Goal: Task Accomplishment & Management: Use online tool/utility

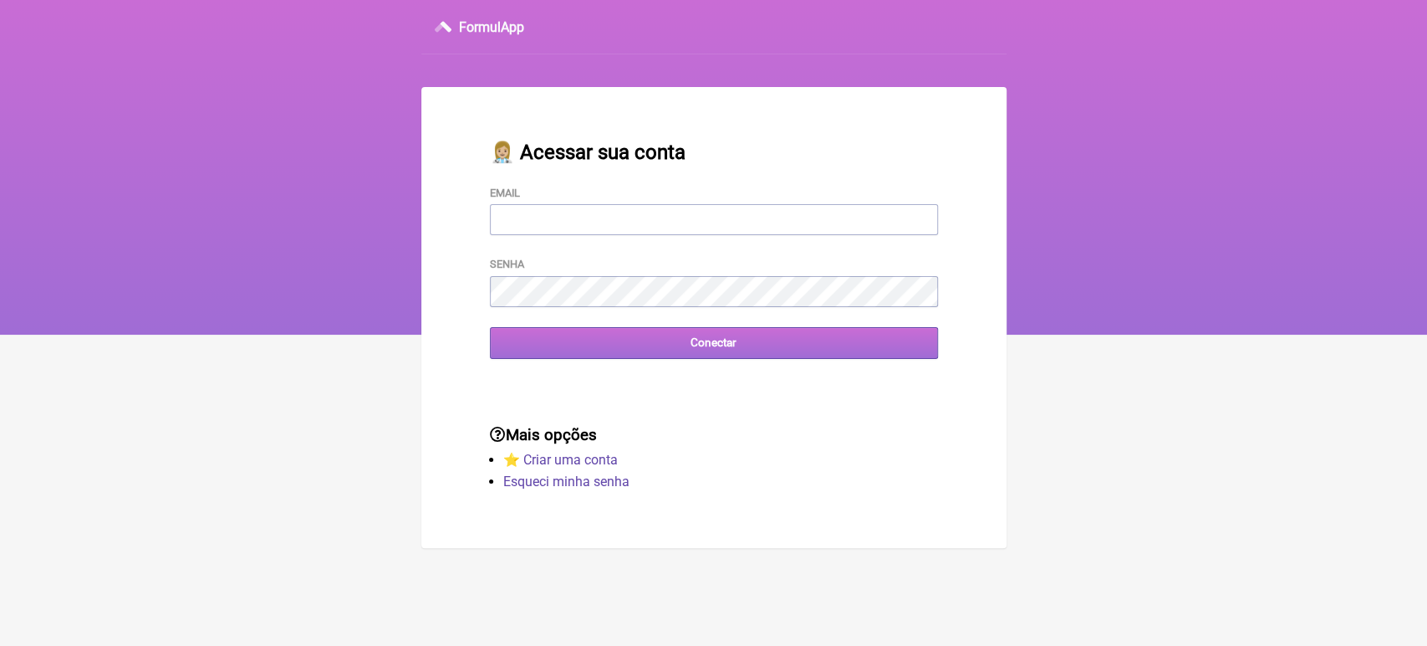
type input "[EMAIL_ADDRESS][DOMAIN_NAME]"
click at [705, 356] on input "Conectar" at bounding box center [714, 342] width 448 height 31
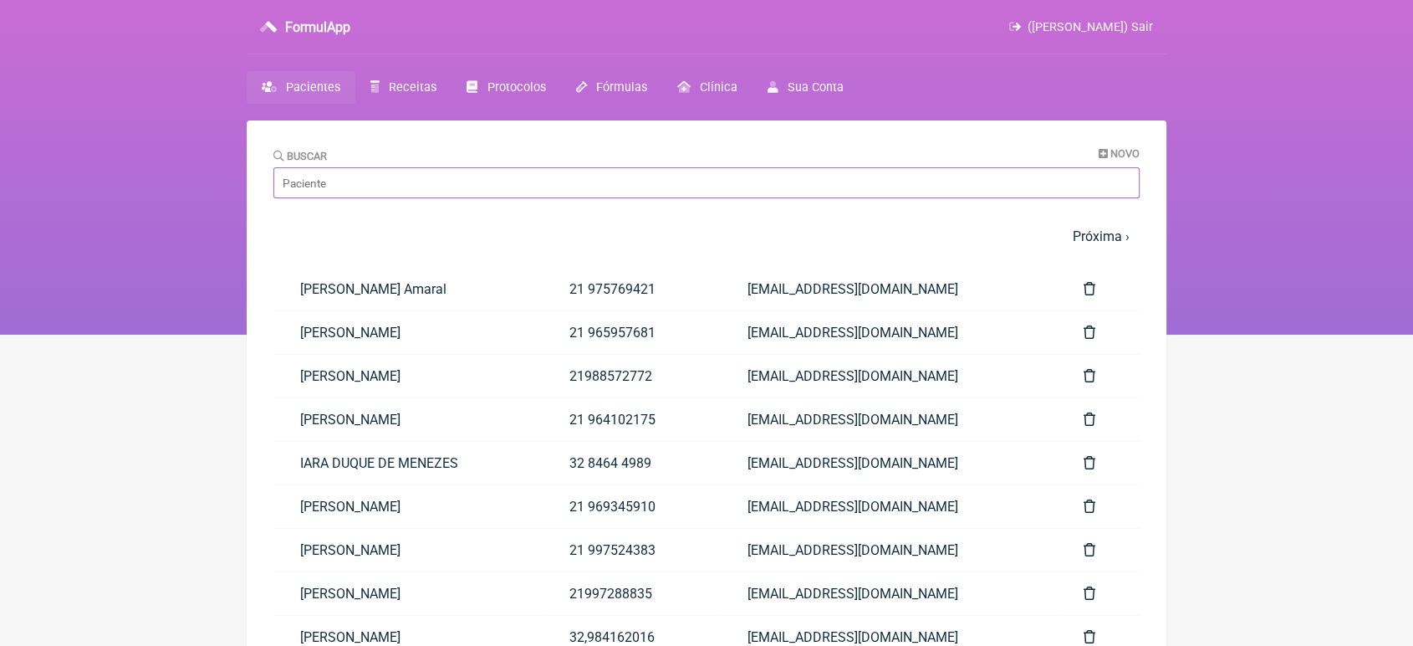
click at [485, 178] on input "Buscar" at bounding box center [706, 182] width 866 height 31
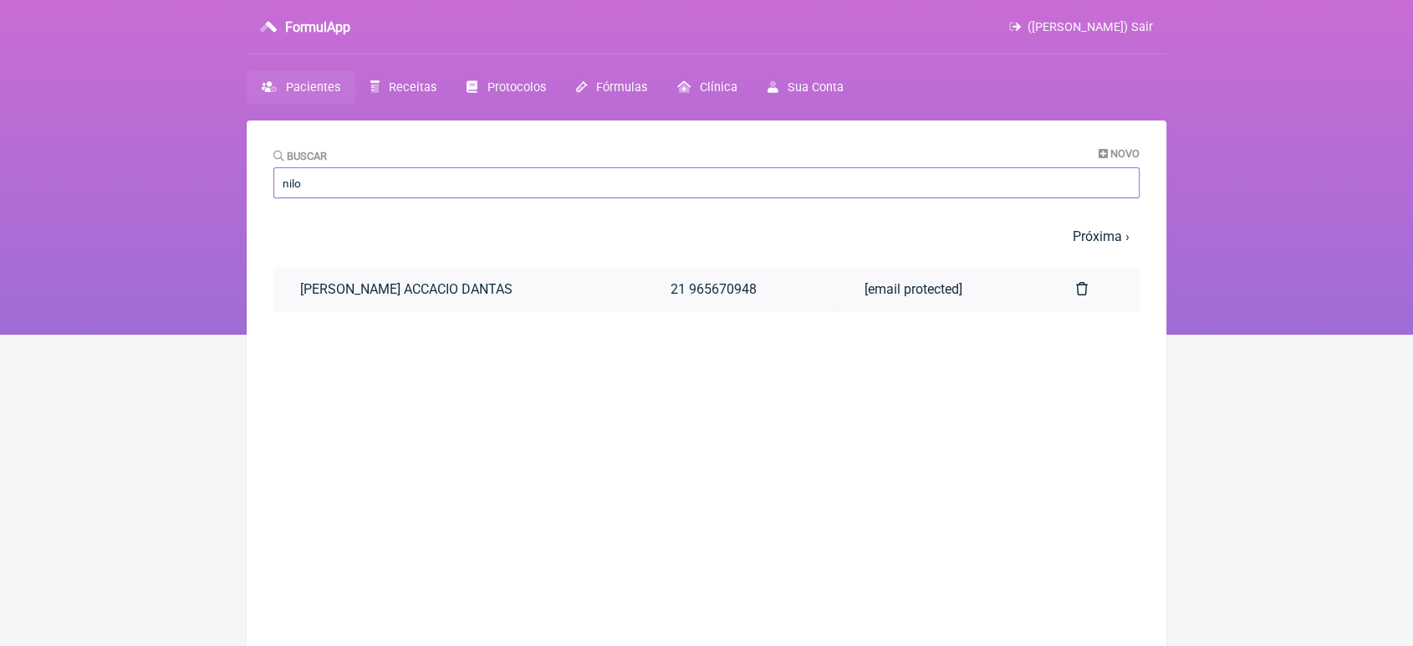
type input "nilo"
click at [441, 288] on link "NILO CESAR ACCACIO DANTAS" at bounding box center [458, 289] width 370 height 43
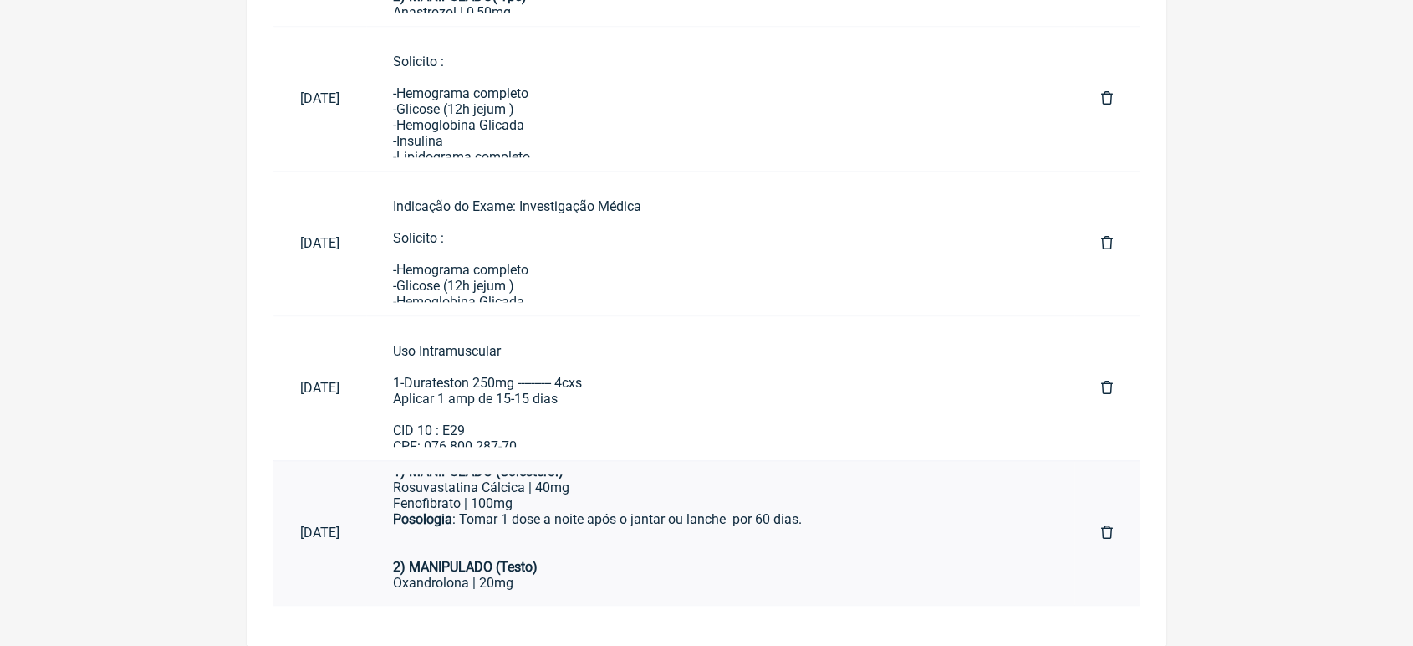
scroll to position [37, 0]
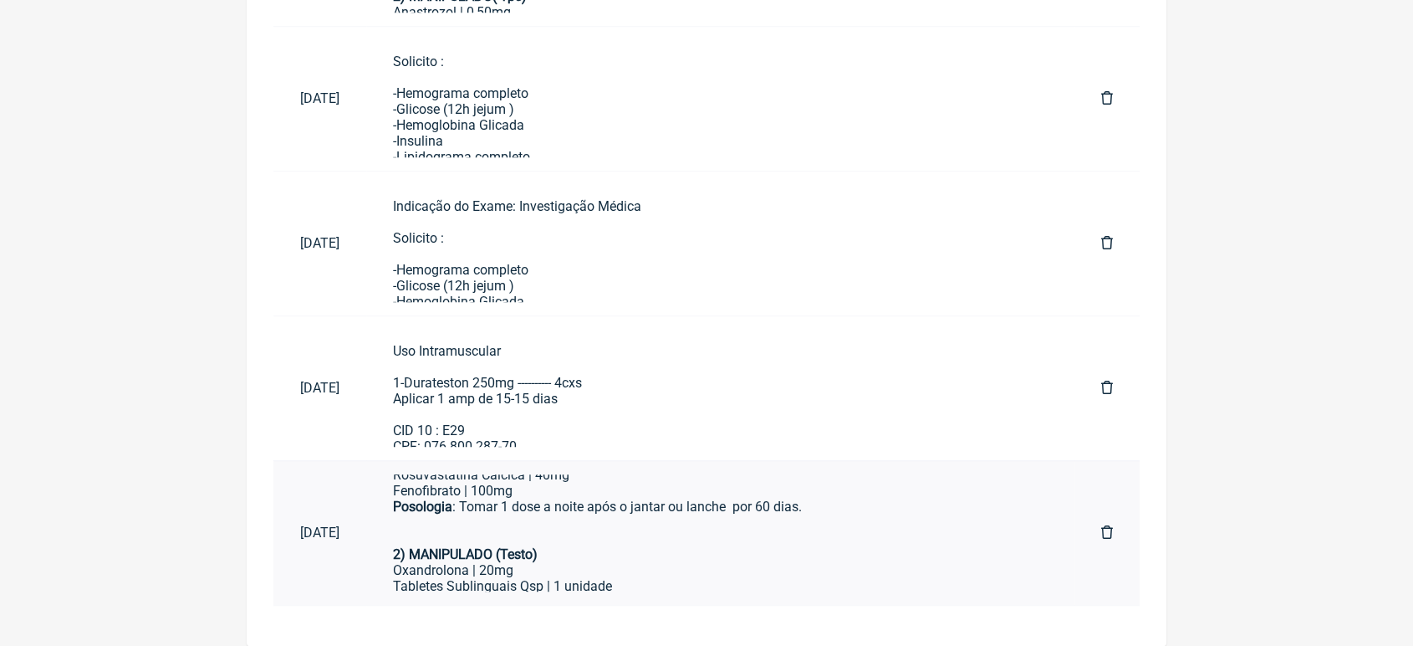
click at [793, 589] on div "Tabletes Sublinguais Qsp | 1 unidade" at bounding box center [720, 586] width 655 height 16
click at [557, 441] on div "Uso Intramuscular 1-Durateston 250mg ---------- 4cxs Aplicar 1 amp de 15-15 dia…" at bounding box center [720, 406] width 655 height 127
click at [456, 375] on div "Uso Intramuscular 1-Durateston 250mg ---------- 4cxs Aplicar 1 amp de 15-15 dia…" at bounding box center [720, 406] width 655 height 127
click at [477, 568] on div "Oxandrolona | 20mg" at bounding box center [720, 570] width 655 height 16
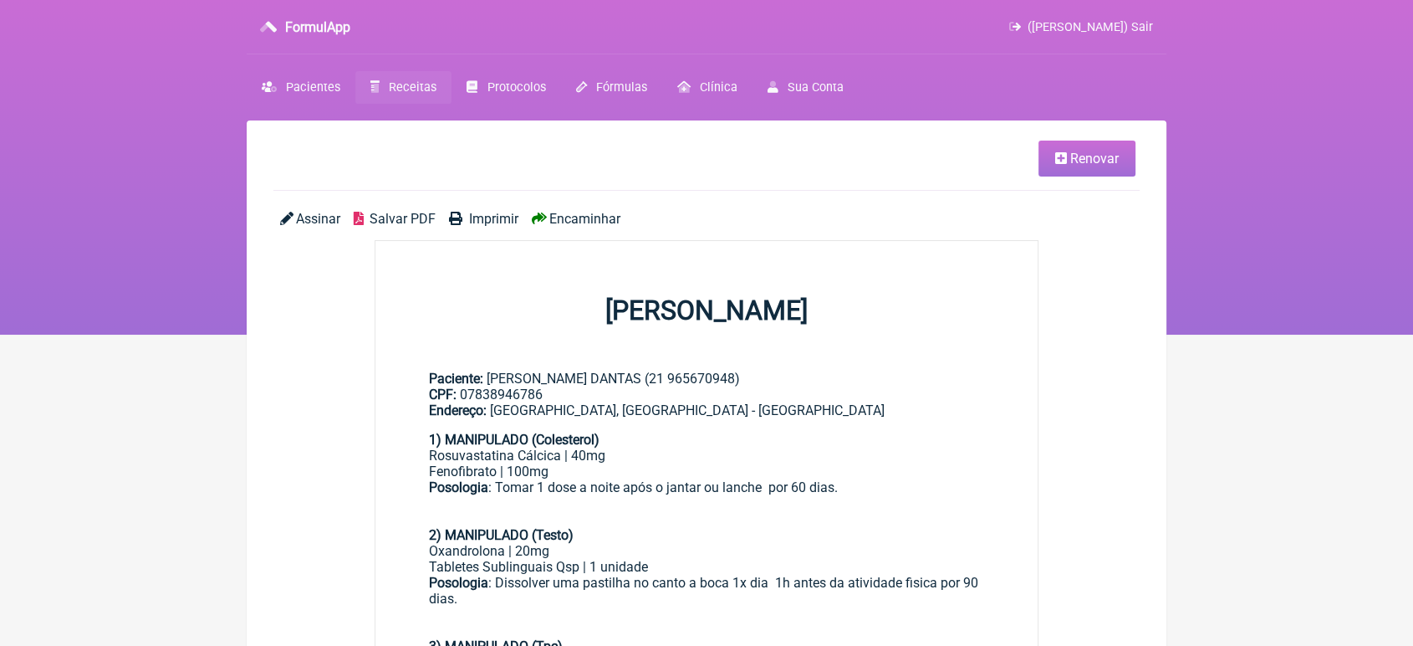
click at [569, 217] on span "Encaminhar" at bounding box center [584, 219] width 71 height 16
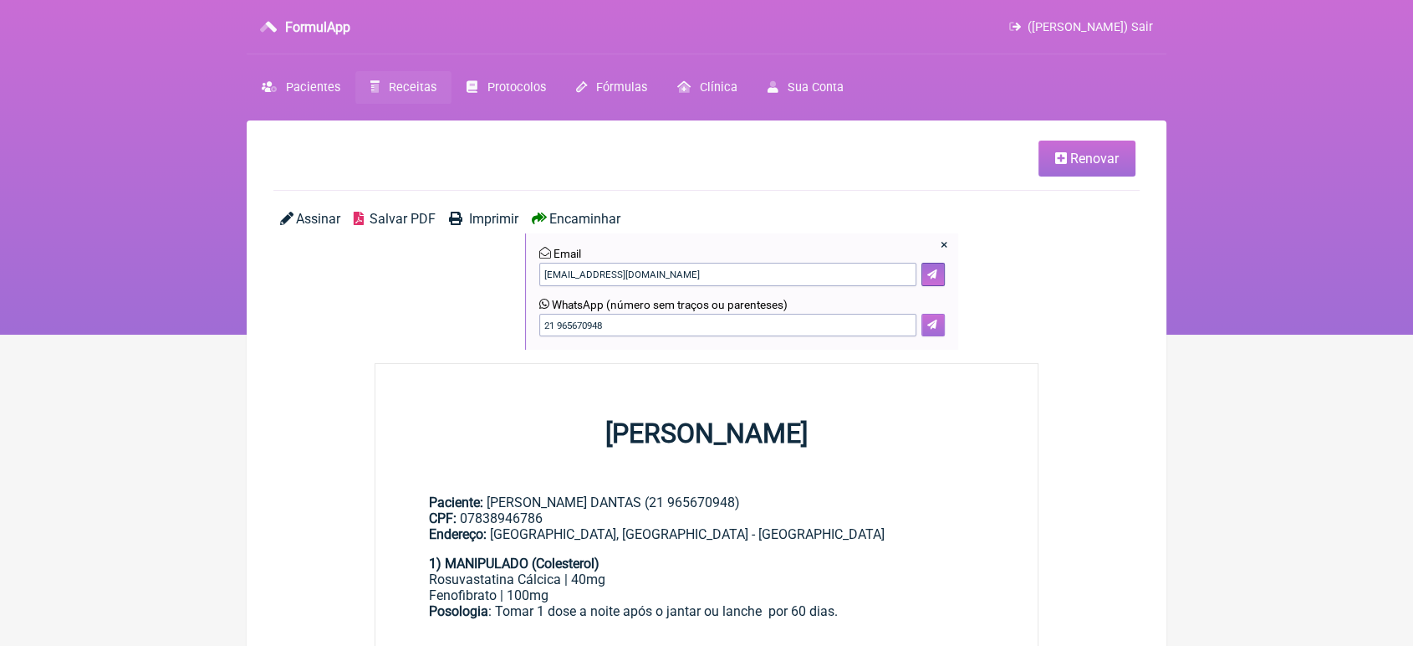
click at [924, 330] on button at bounding box center [933, 325] width 23 height 23
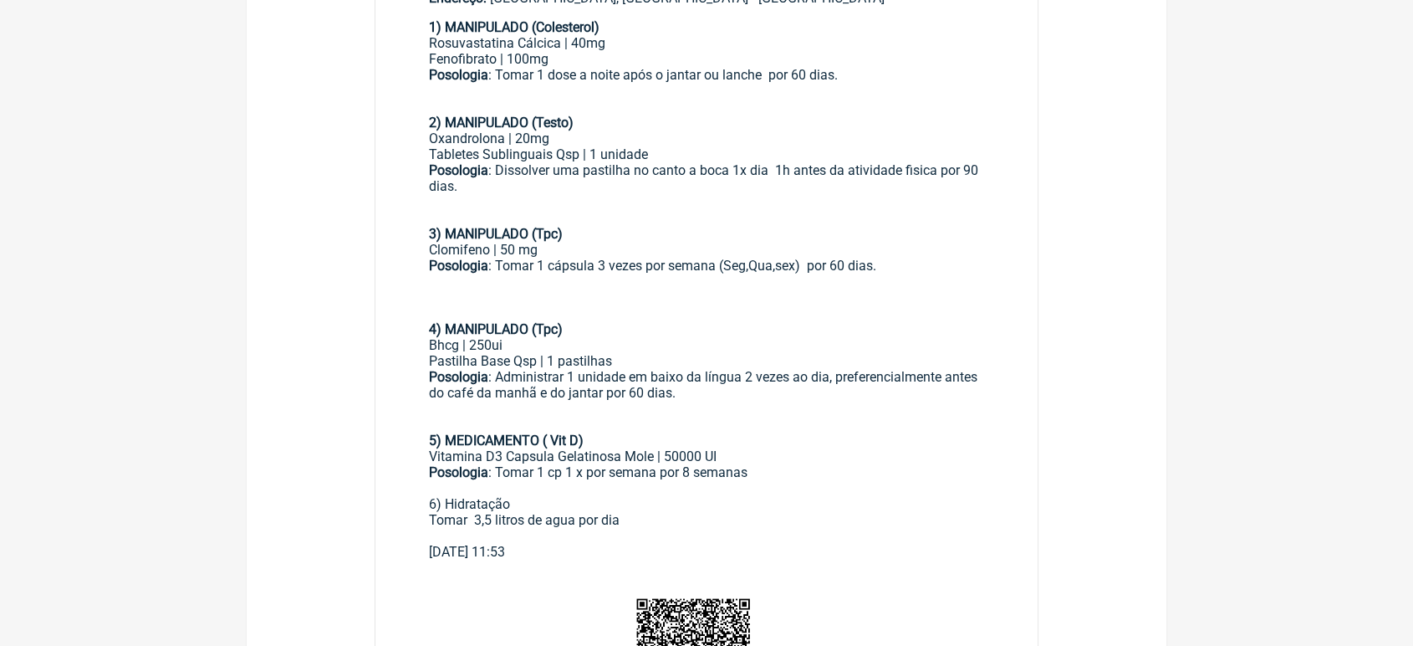
scroll to position [411, 0]
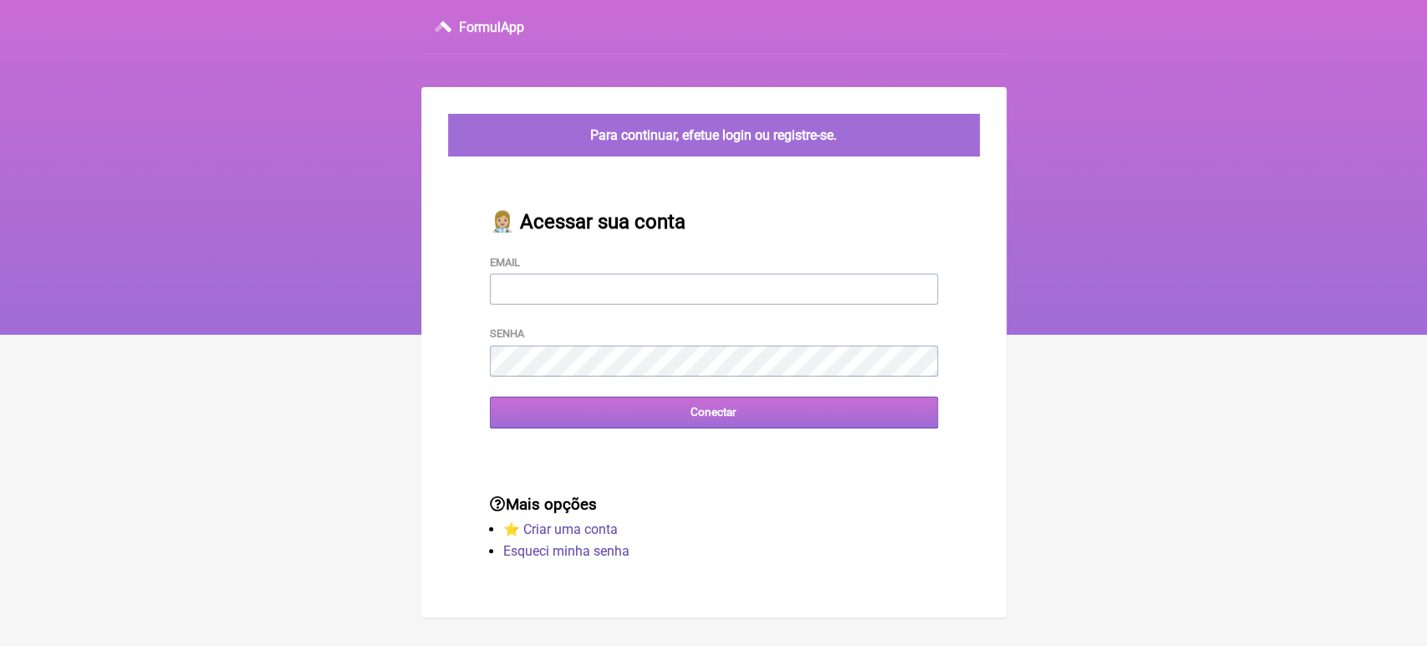
type input "[EMAIL_ADDRESS][DOMAIN_NAME]"
click at [658, 427] on input "Conectar" at bounding box center [714, 411] width 448 height 31
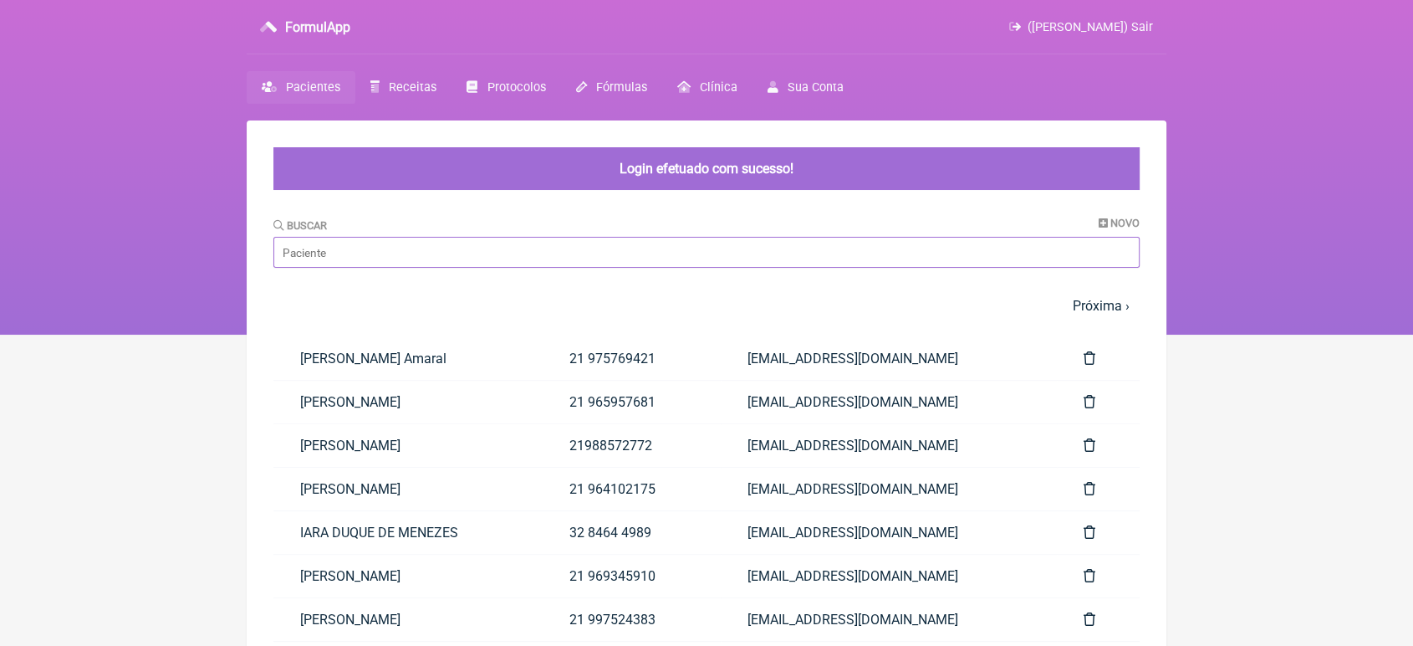
click at [524, 247] on input "Buscar" at bounding box center [706, 252] width 866 height 31
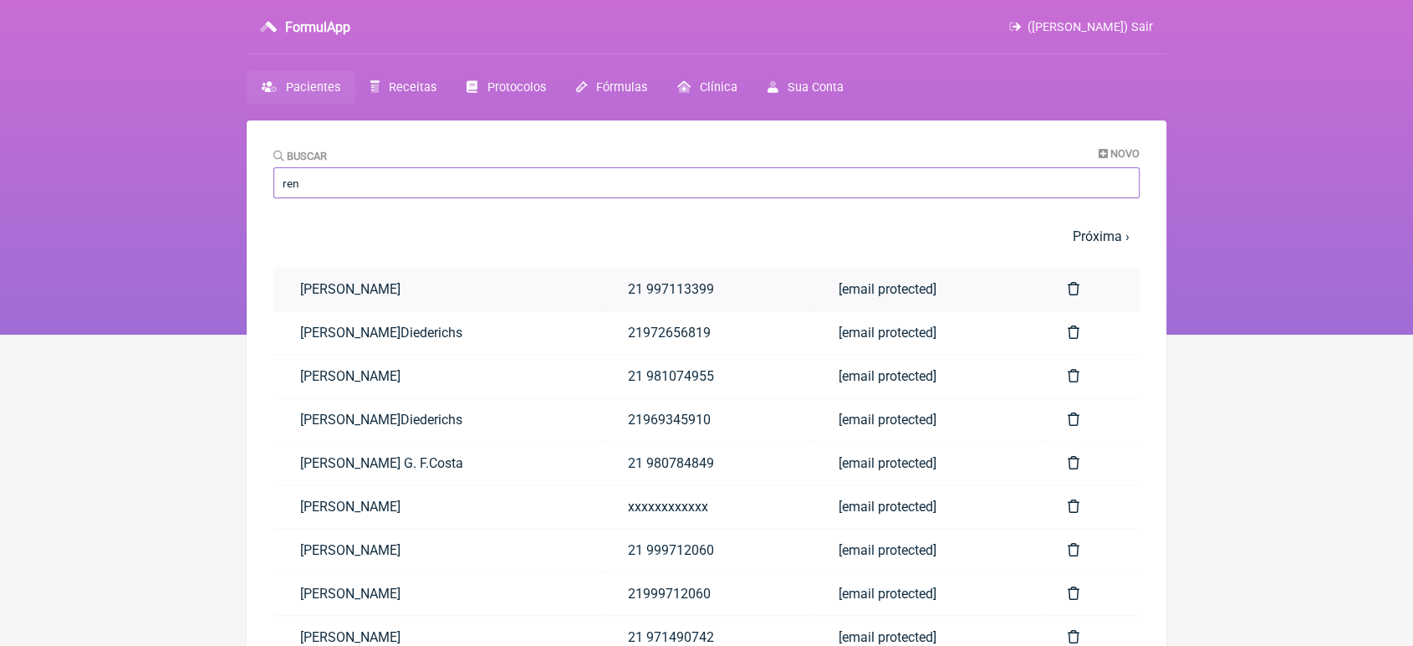
type input "renan almeida"
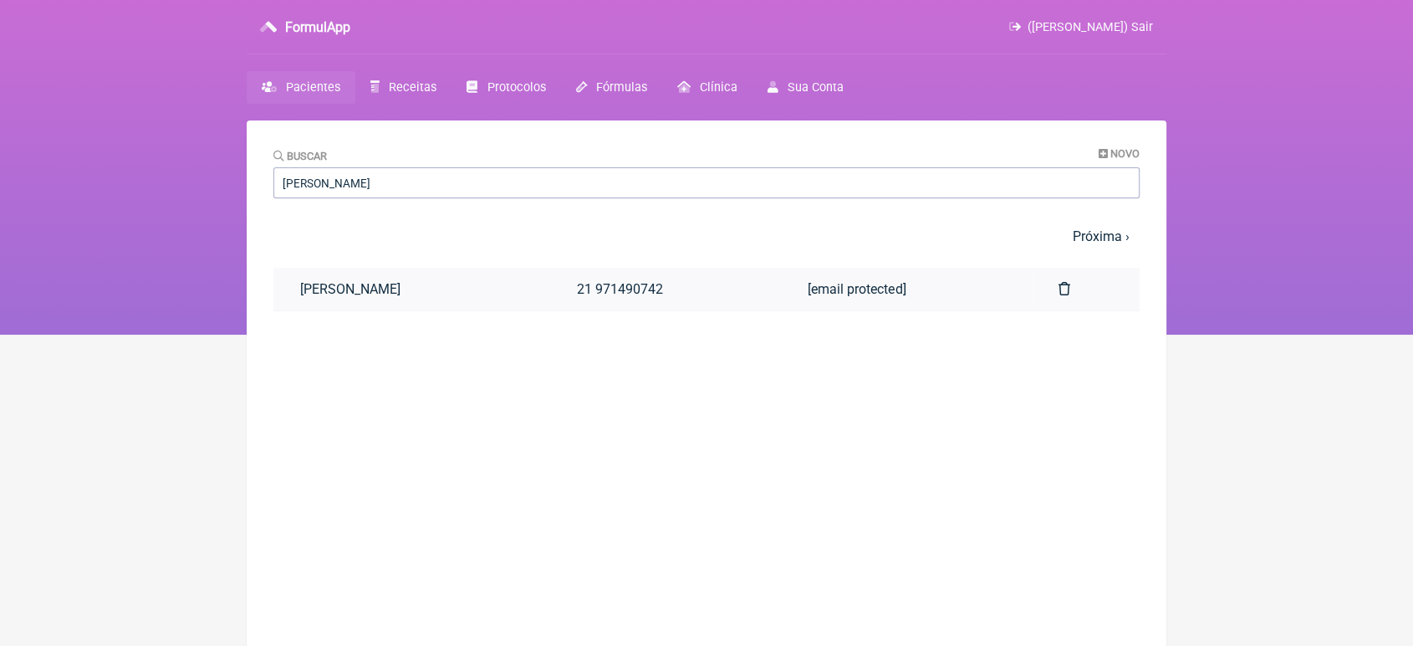
click at [428, 309] on link "RENAN ALMEIDA" at bounding box center [411, 289] width 277 height 43
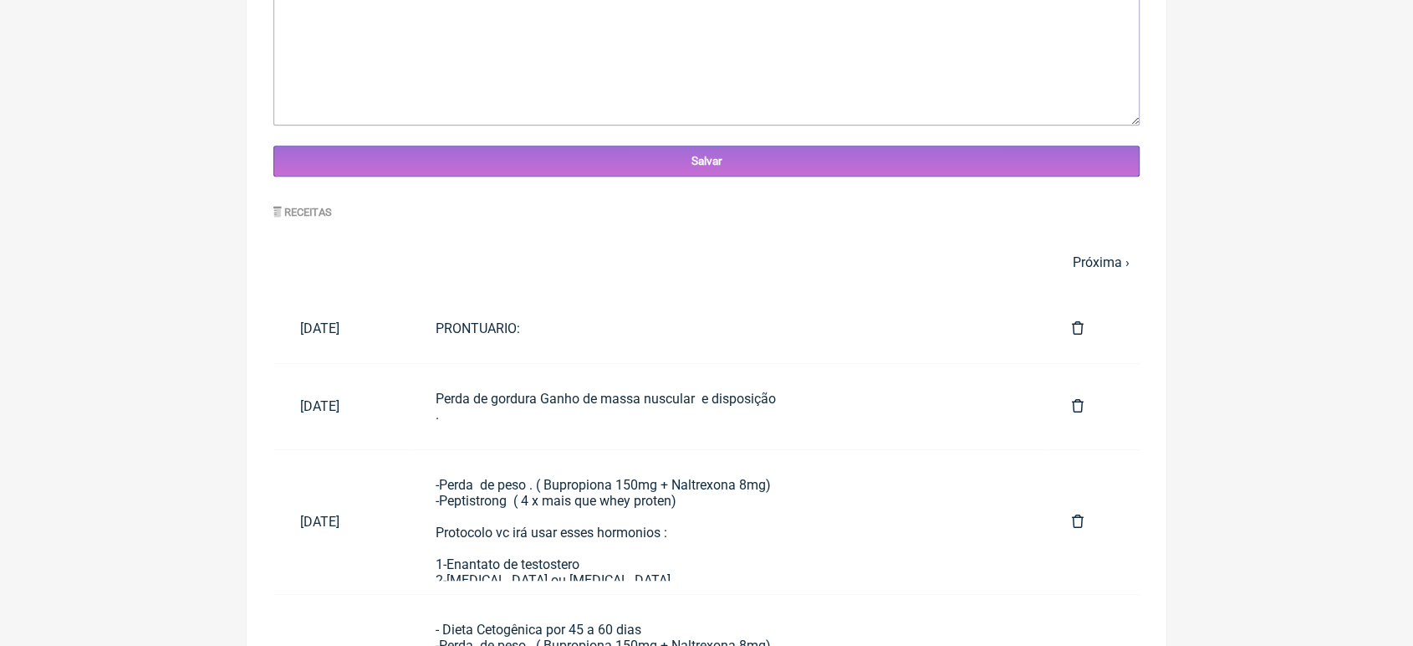
scroll to position [671, 0]
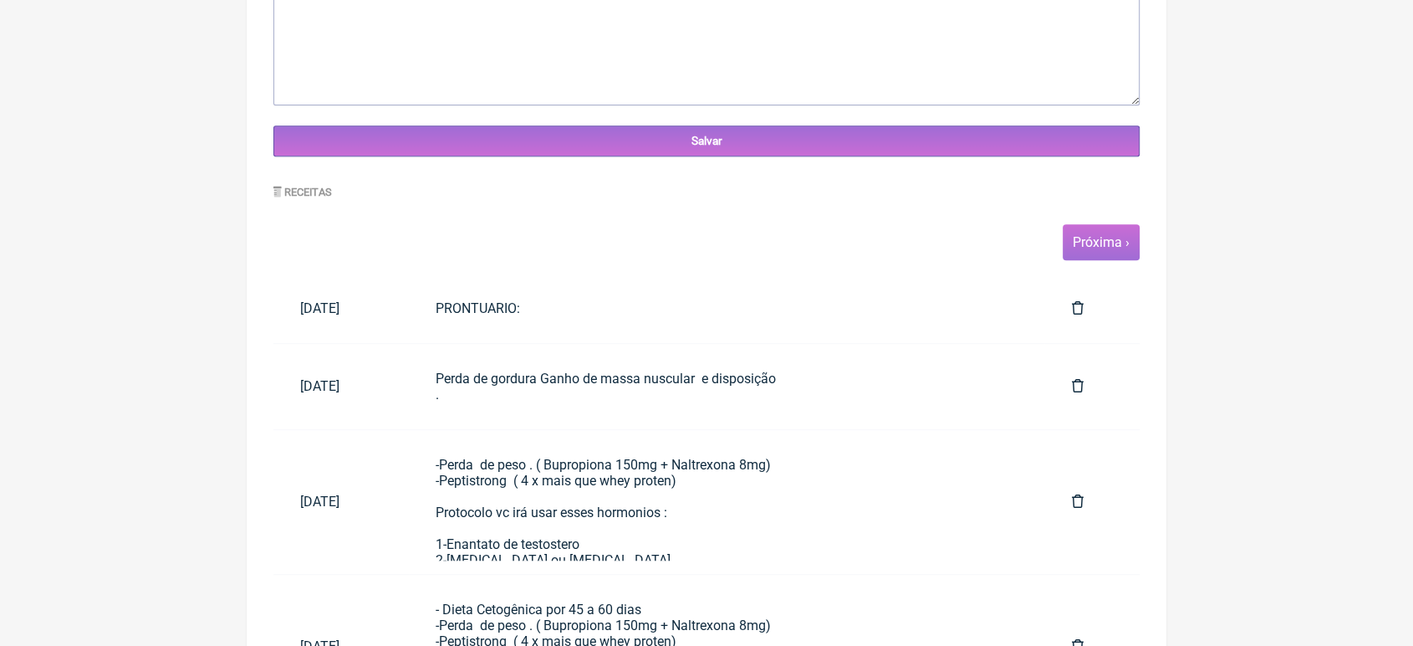
click at [1097, 258] on span "Próxima ›" at bounding box center [1101, 242] width 77 height 36
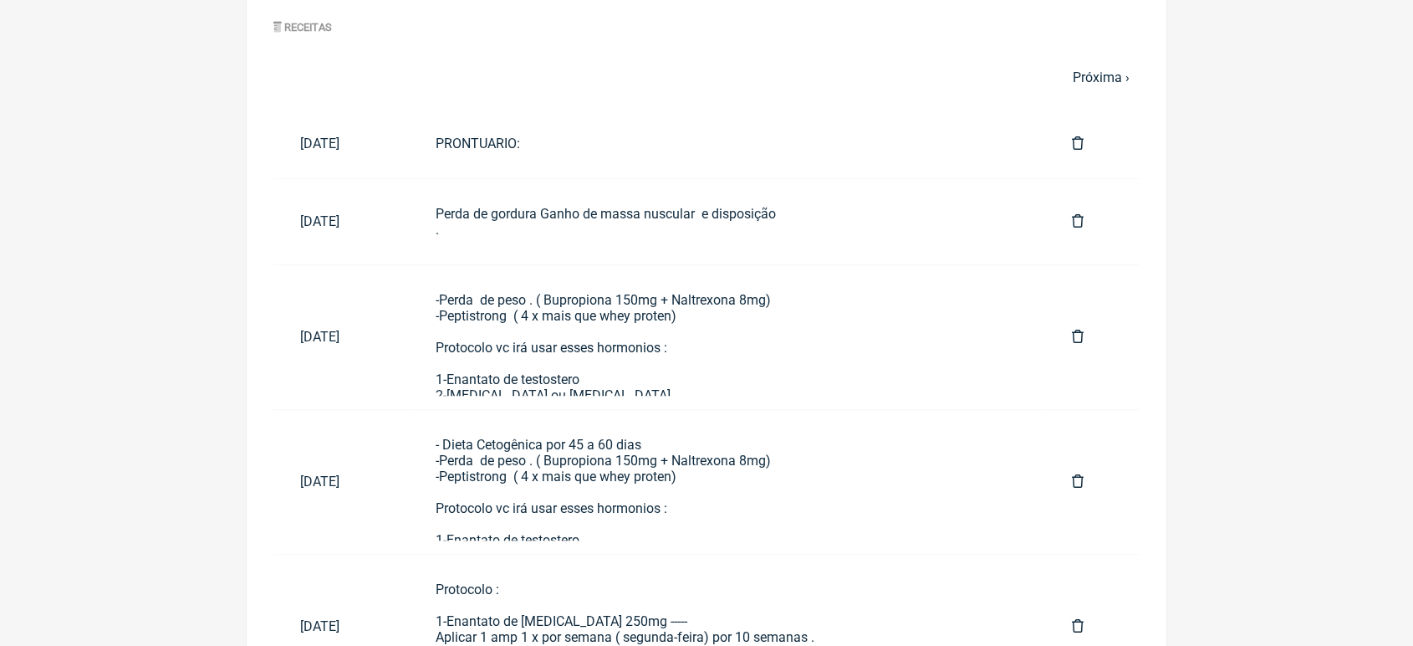
scroll to position [657, 0]
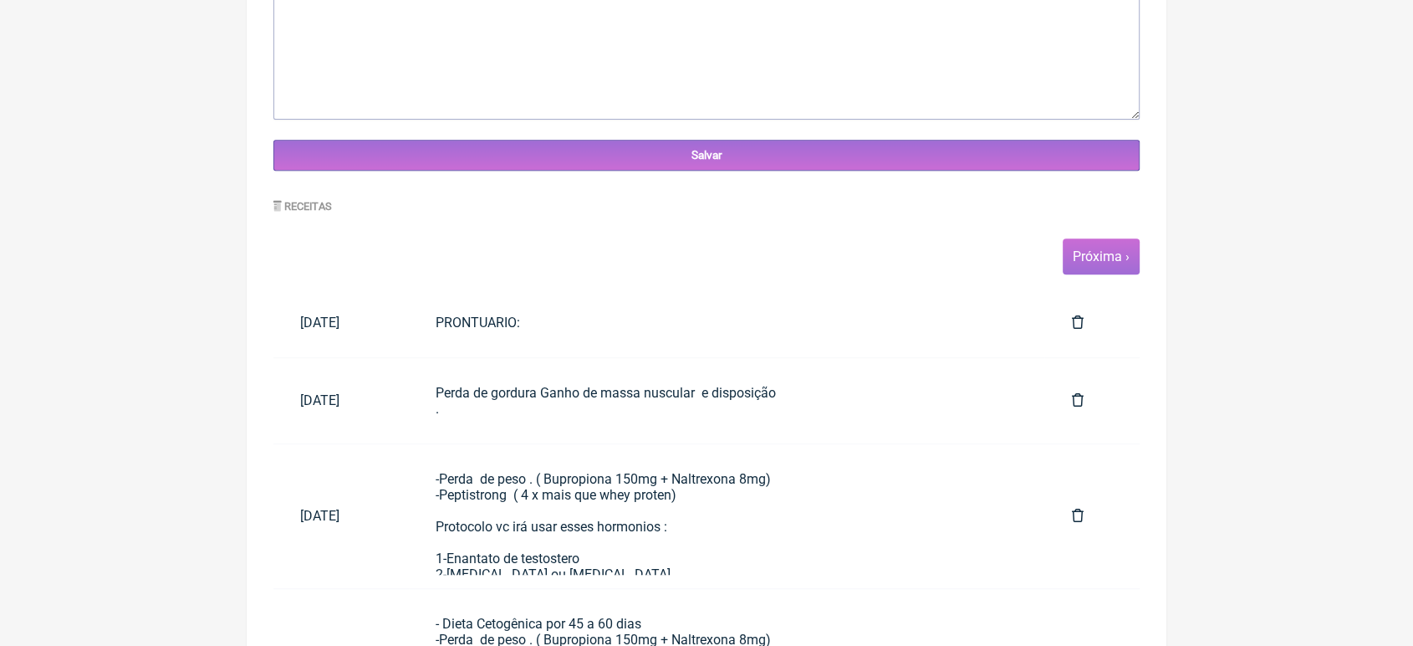
click at [1126, 264] on link "Próxima ›" at bounding box center [1101, 256] width 57 height 16
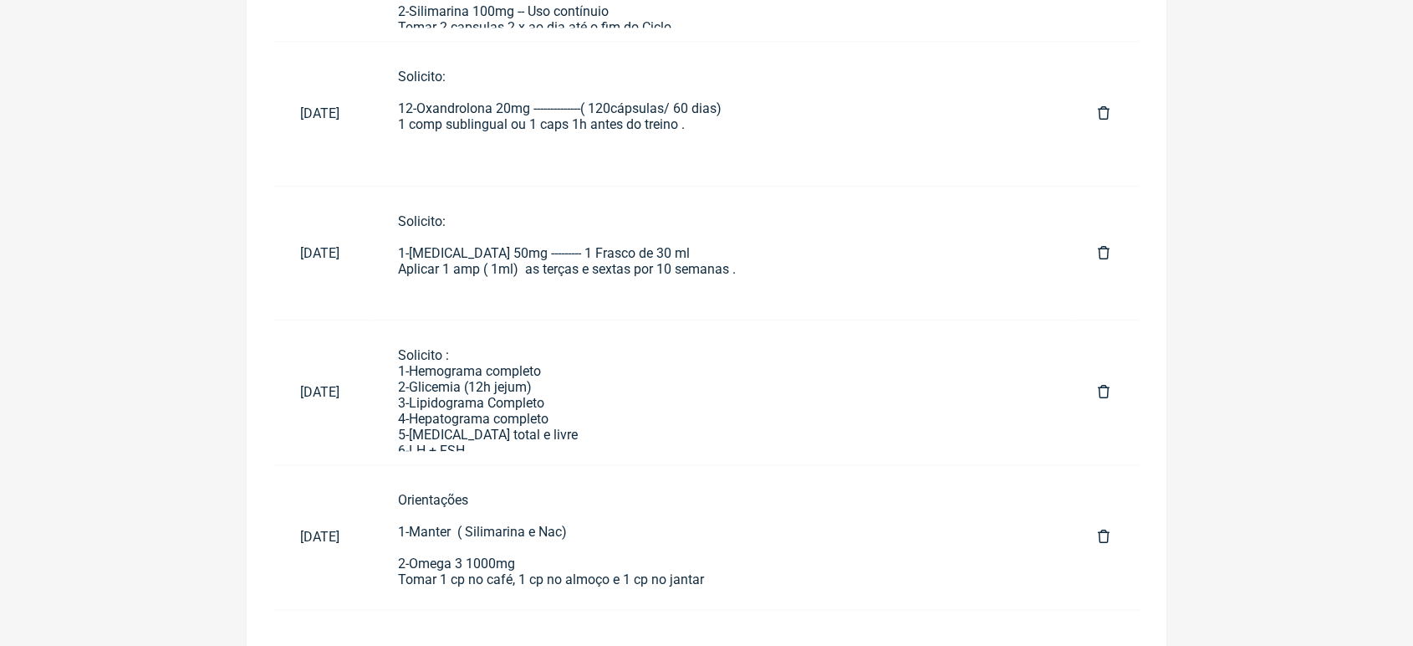
scroll to position [1205, 0]
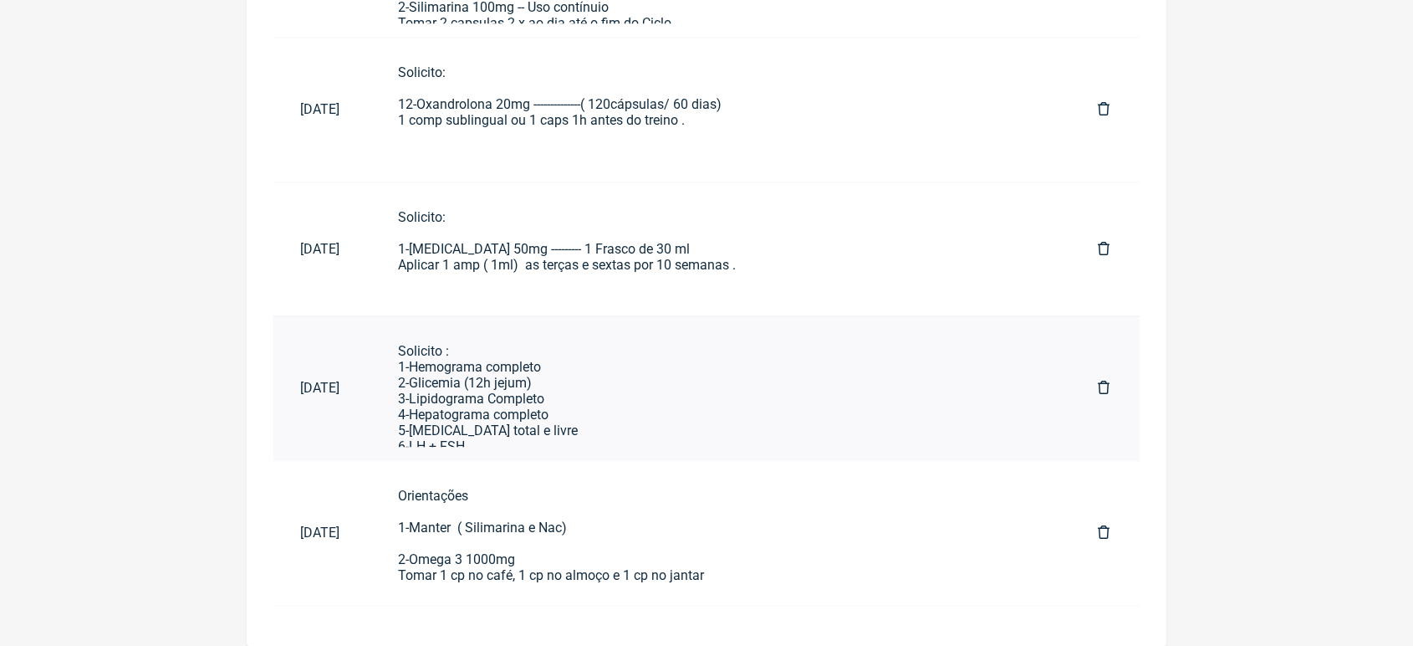
click at [605, 401] on div "Solicito : 1-Hemograma completo 2-Glicemia (12h jejum) 3-Lipidograma Completo 4…" at bounding box center [721, 406] width 646 height 127
click at [534, 407] on div "Solicito : 1-Hemograma completo 2-Glicemia (12h jejum) 3-Lipidograma Completo 4…" at bounding box center [721, 406] width 646 height 127
click at [590, 536] on div "Orientações 1-Manter ( Silimarina e Nac) 2-Omega 3 1000mg Tomar 1 cp no café, 1…" at bounding box center [721, 551] width 646 height 127
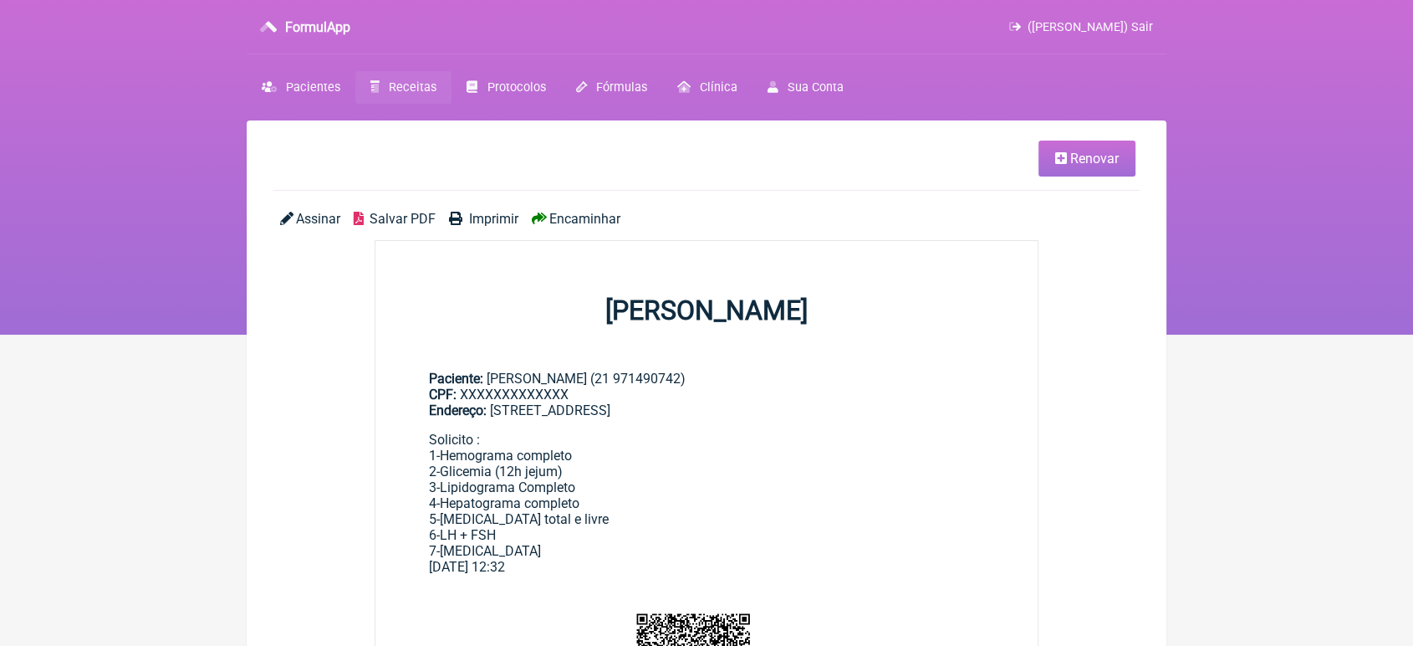
click at [596, 212] on span "Encaminhar" at bounding box center [584, 219] width 71 height 16
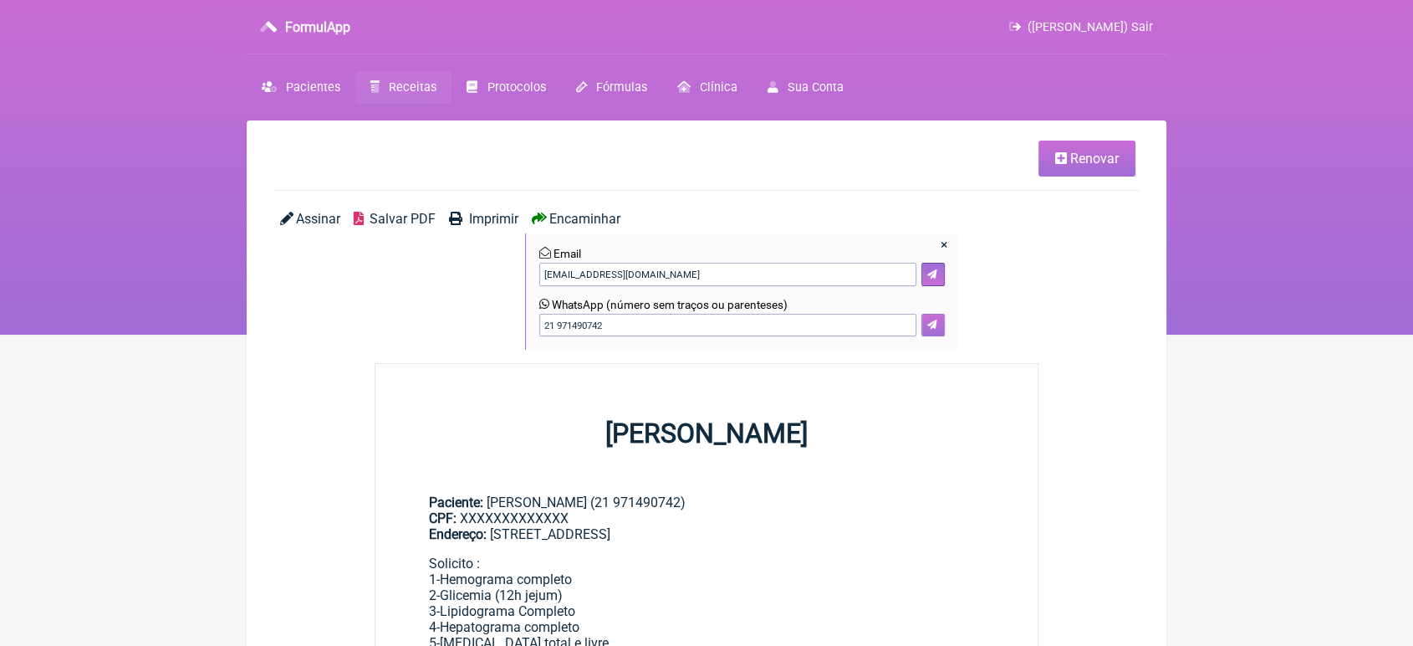
click at [932, 324] on icon at bounding box center [932, 324] width 10 height 10
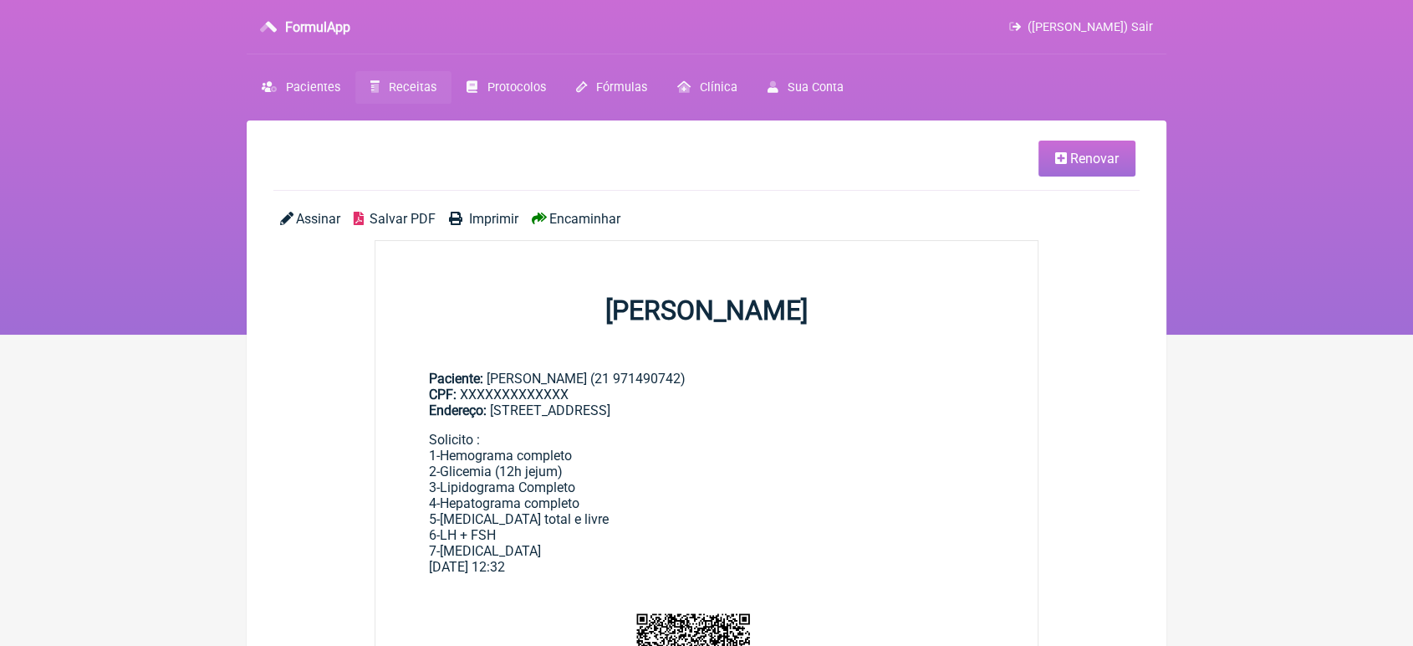
click at [579, 207] on main "Renovar Assinar Salvar PDF Imprimir Encaminhar VINICIUS VIEIRA PASCHOAL Pacient…" at bounding box center [707, 633] width 920 height 1026
click at [583, 219] on span "Encaminhar" at bounding box center [584, 219] width 71 height 16
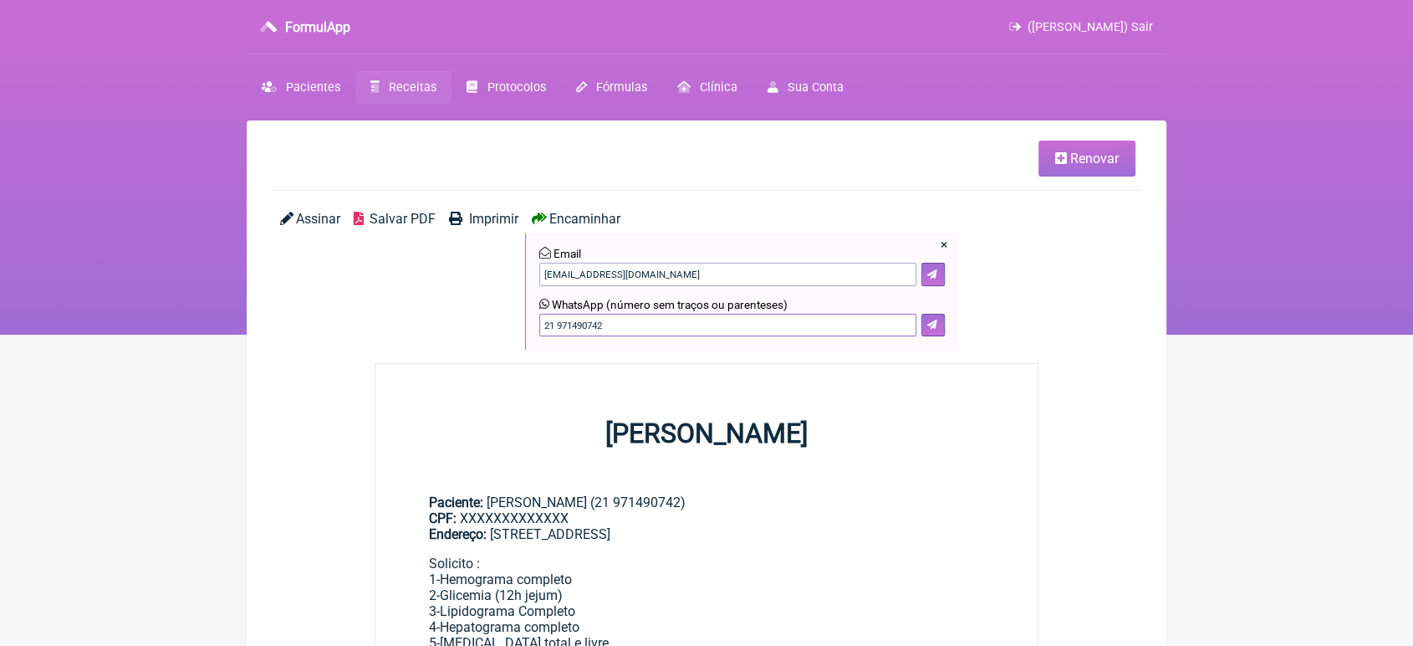
click at [769, 330] on input "21 971490742" at bounding box center [727, 325] width 377 height 23
type input "21 971490742"
click at [930, 334] on button at bounding box center [933, 325] width 23 height 23
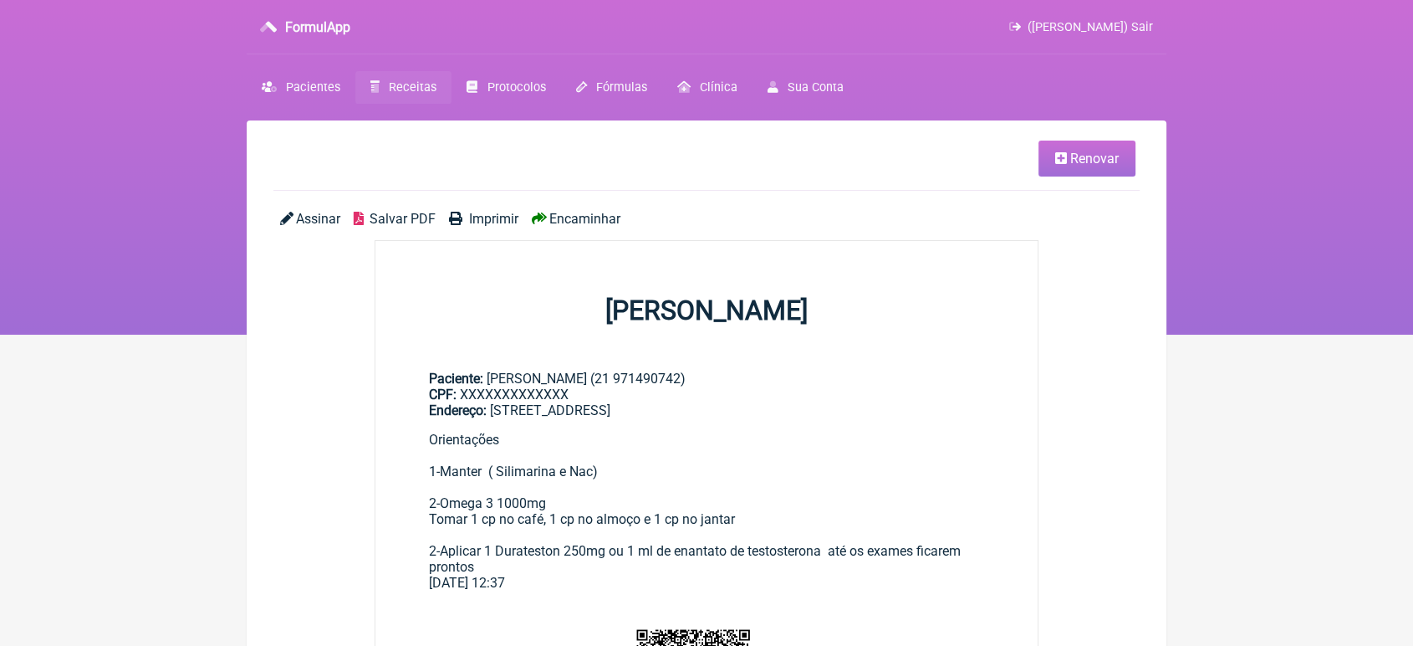
click at [563, 207] on main "Renovar Assinar Salvar PDF Imprimir Encaminhar [PERSON_NAME] Paciente: [PERSON_…" at bounding box center [707, 641] width 920 height 1042
click at [582, 219] on span "Encaminhar" at bounding box center [584, 219] width 71 height 16
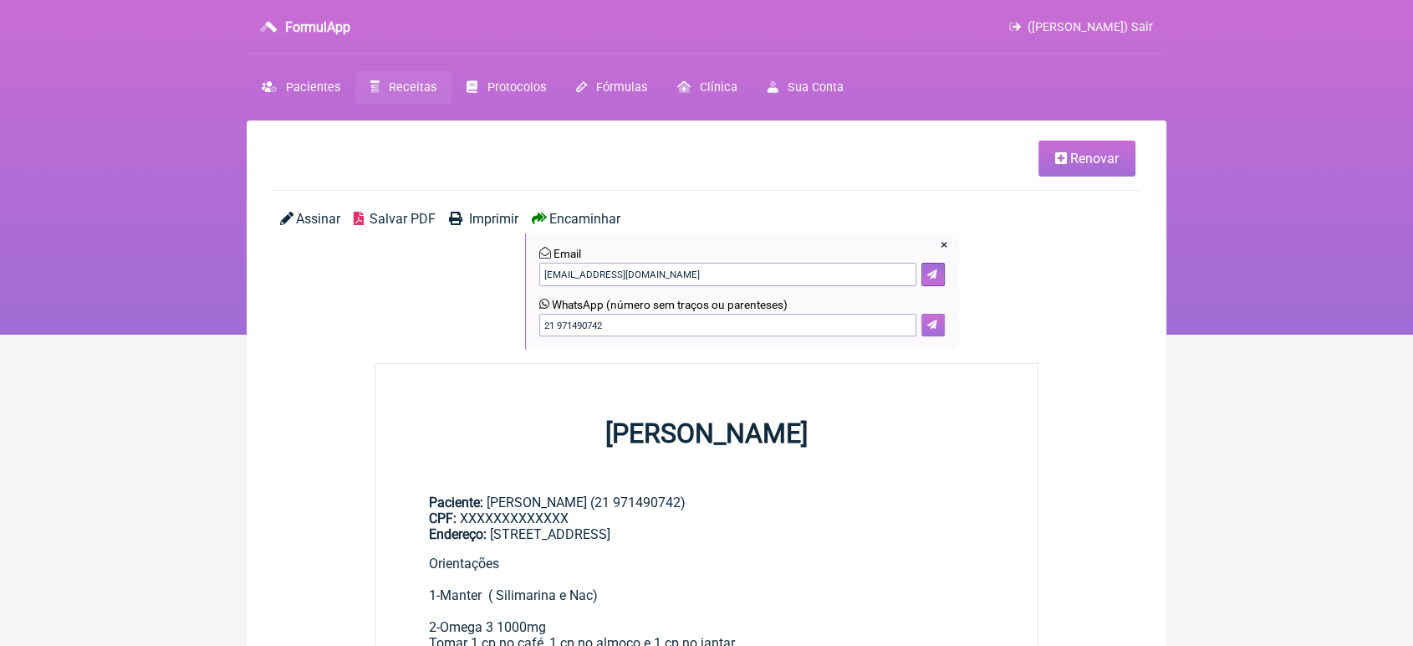
click at [932, 320] on icon at bounding box center [932, 324] width 10 height 10
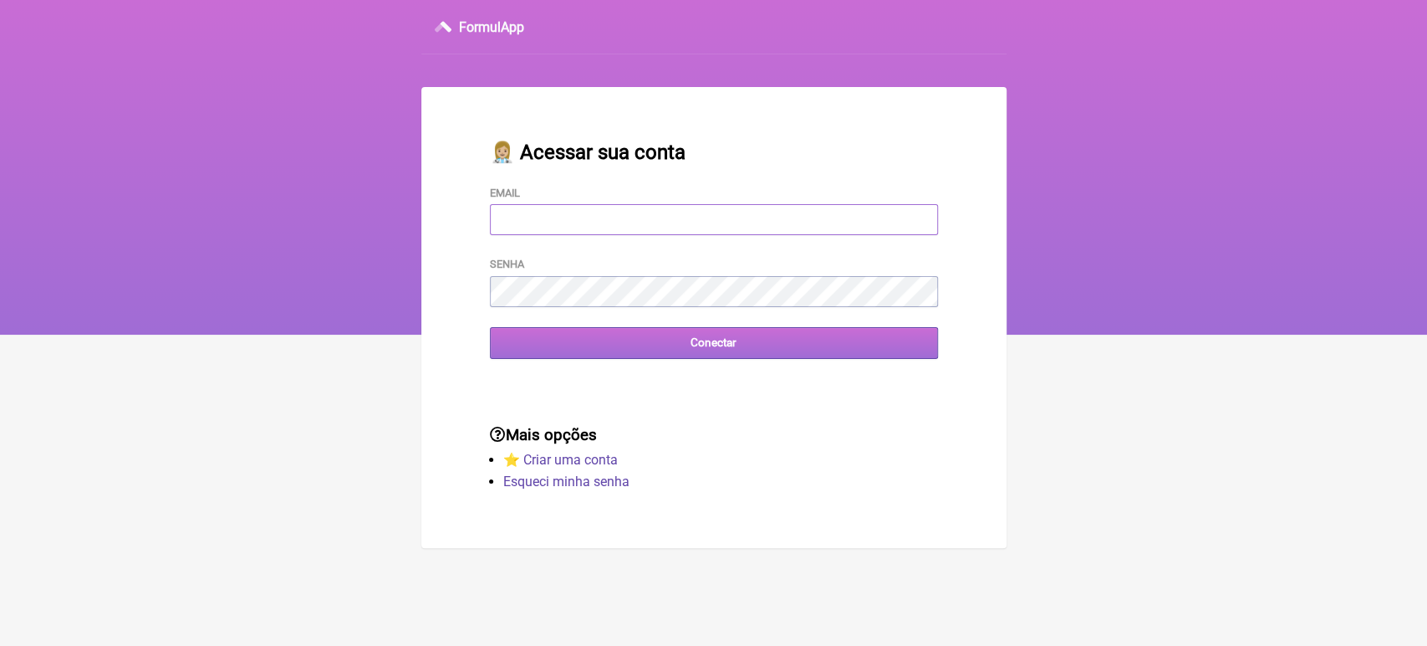
type input "vini_paschoal@yahoo.com.br"
click at [712, 338] on input "Conectar" at bounding box center [714, 342] width 448 height 31
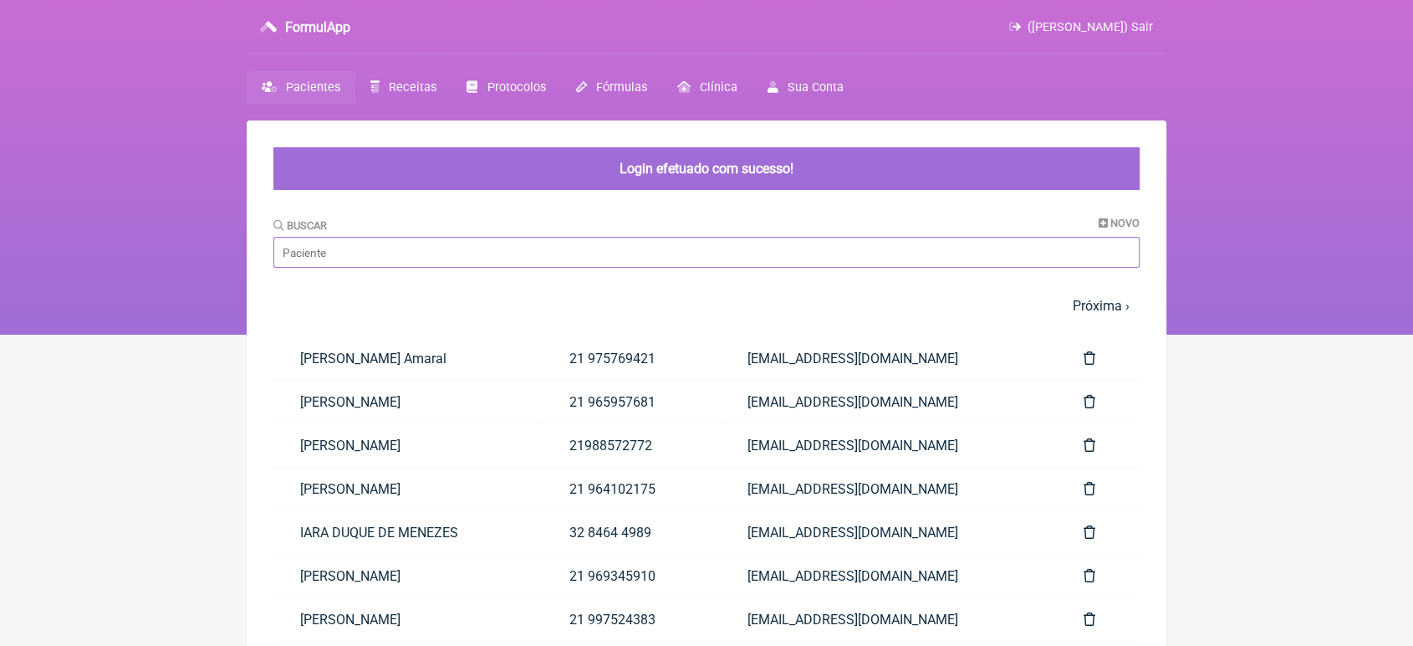
click at [591, 260] on main "Login efetuado com sucesso! [GEOGRAPHIC_DATA] Novo 1 2 3 4 5 … Próxima › Última…" at bounding box center [707, 509] width 920 height 779
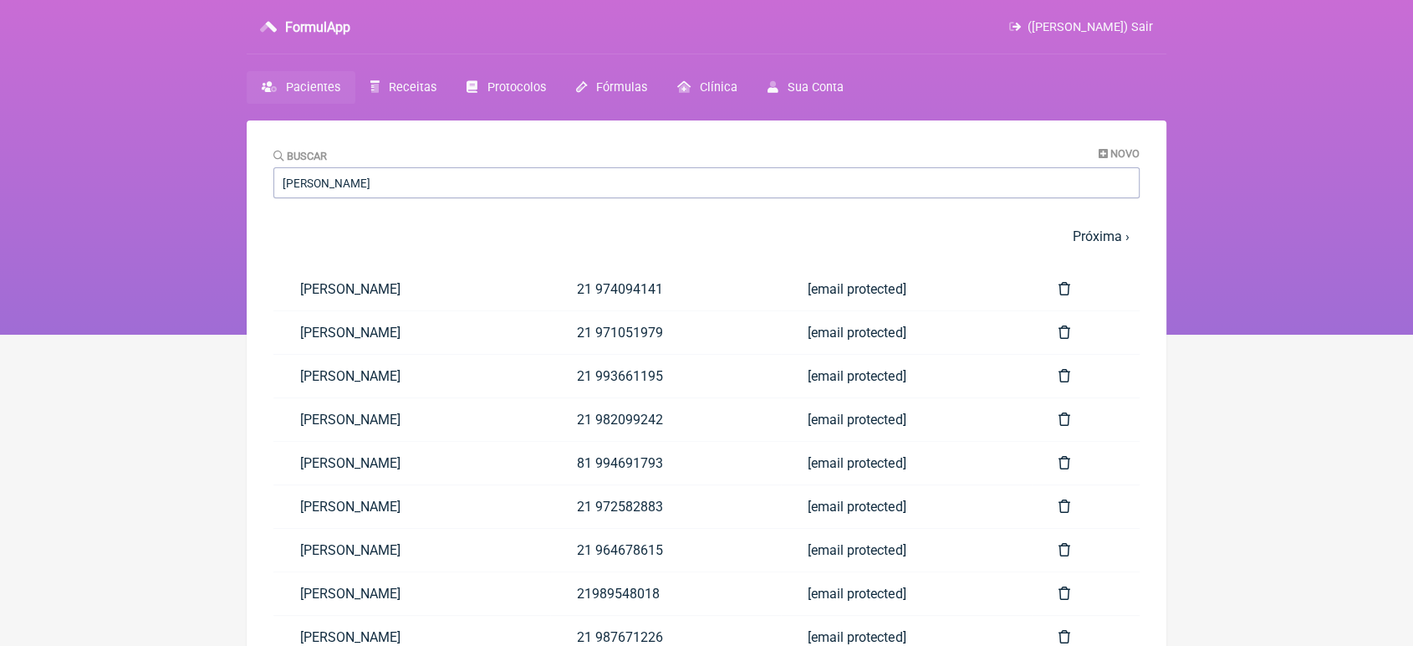
click at [105, 319] on nav "FormulApp ([PERSON_NAME]) Sair [GEOGRAPHIC_DATA] Receitas Protocolos Fórmulas […" at bounding box center [706, 167] width 1413 height 334
click at [363, 179] on input "[PERSON_NAME]" at bounding box center [706, 182] width 866 height 31
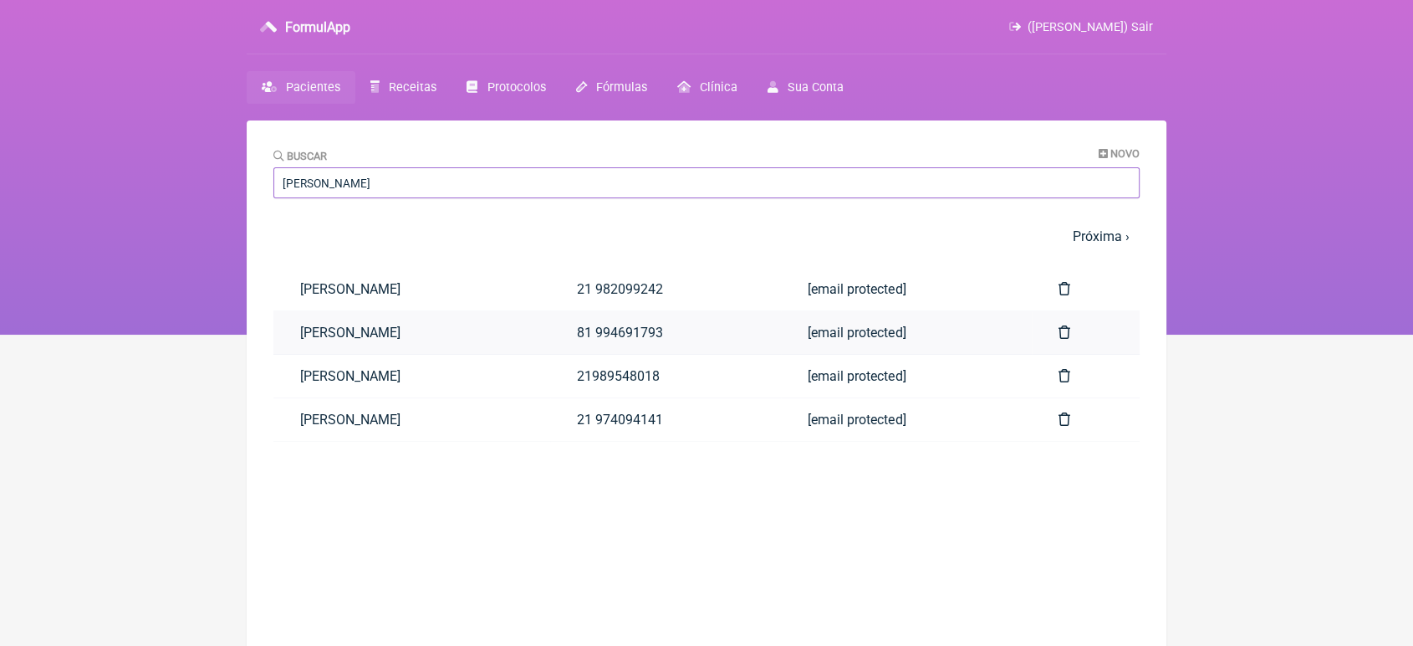
type input "[PERSON_NAME]"
click at [413, 333] on link "PEDRO HENRIQUE SILVA GOMES" at bounding box center [411, 332] width 277 height 43
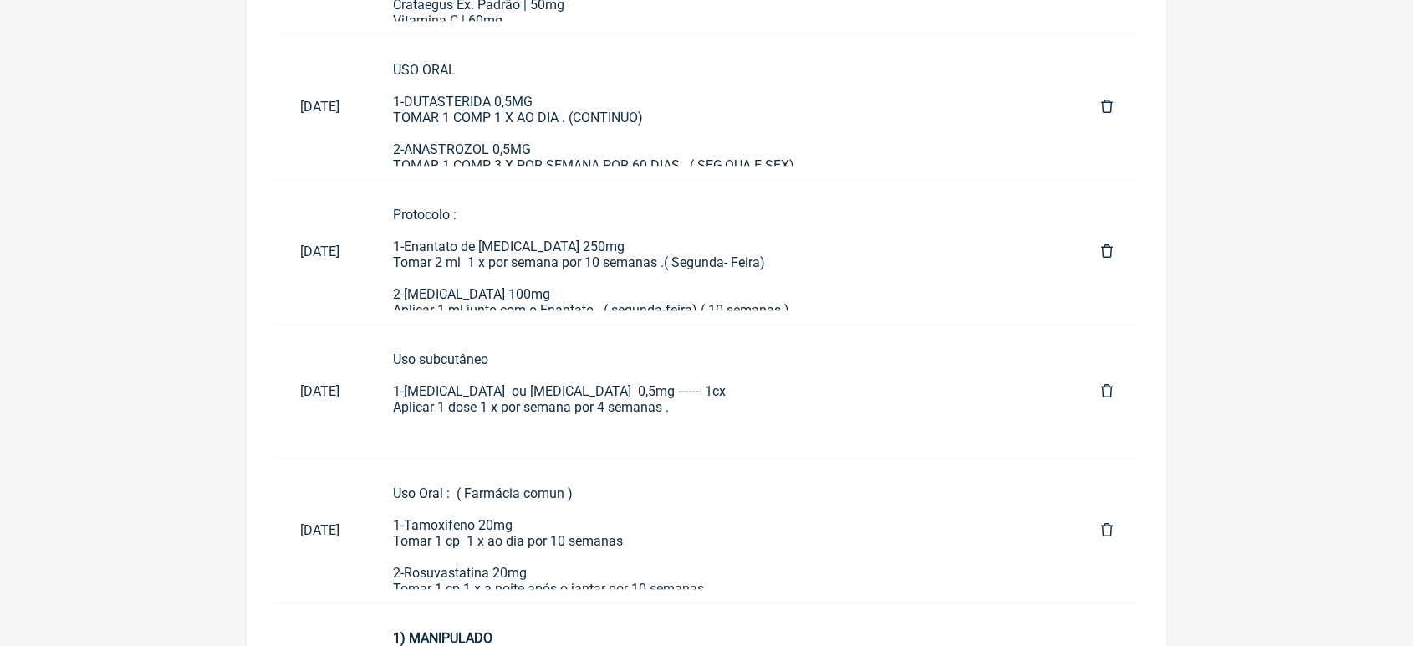
scroll to position [1445, 0]
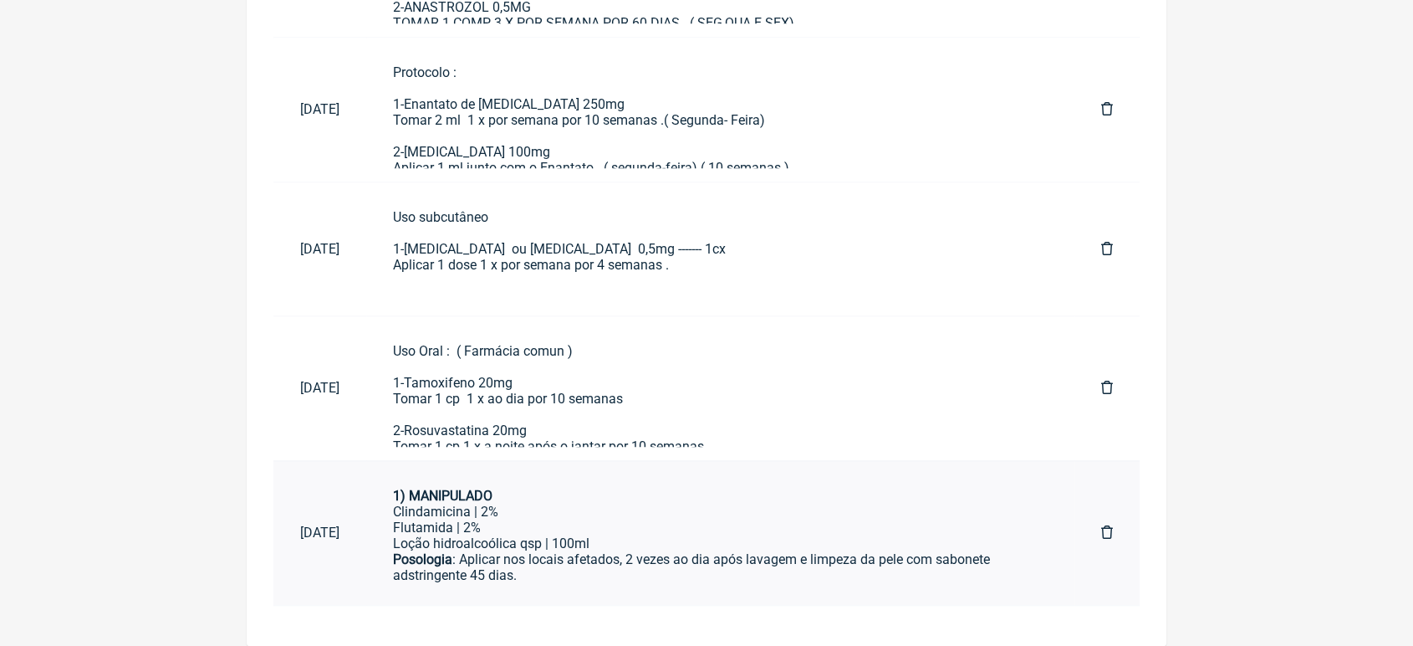
click at [661, 573] on div "Posologia : Aplicar nos locais afetados, 2 vezes ao dia após lavagem e limpeza …" at bounding box center [720, 583] width 655 height 64
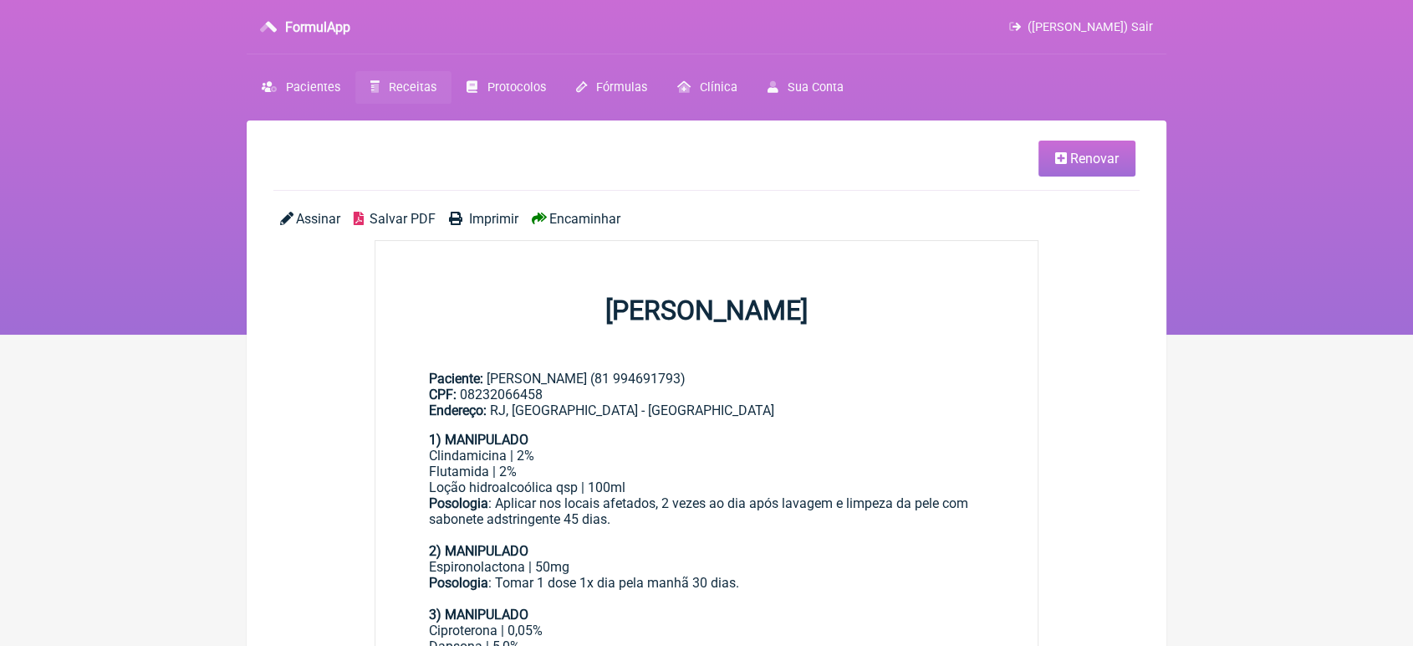
click at [589, 229] on div "Assinar Salvar PDF Imprimir Encaminhar" at bounding box center [706, 225] width 866 height 29
click at [578, 211] on span "Encaminhar" at bounding box center [584, 219] width 71 height 16
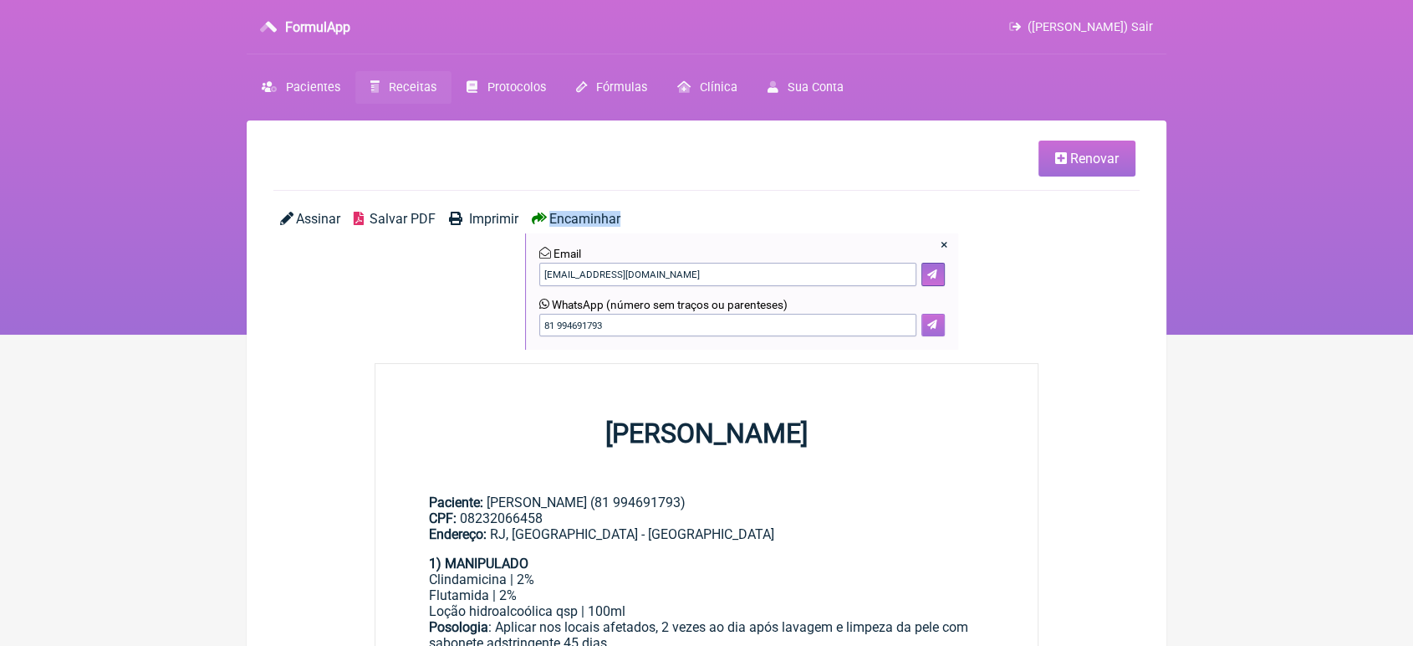
click at [934, 329] on icon at bounding box center [932, 324] width 10 height 10
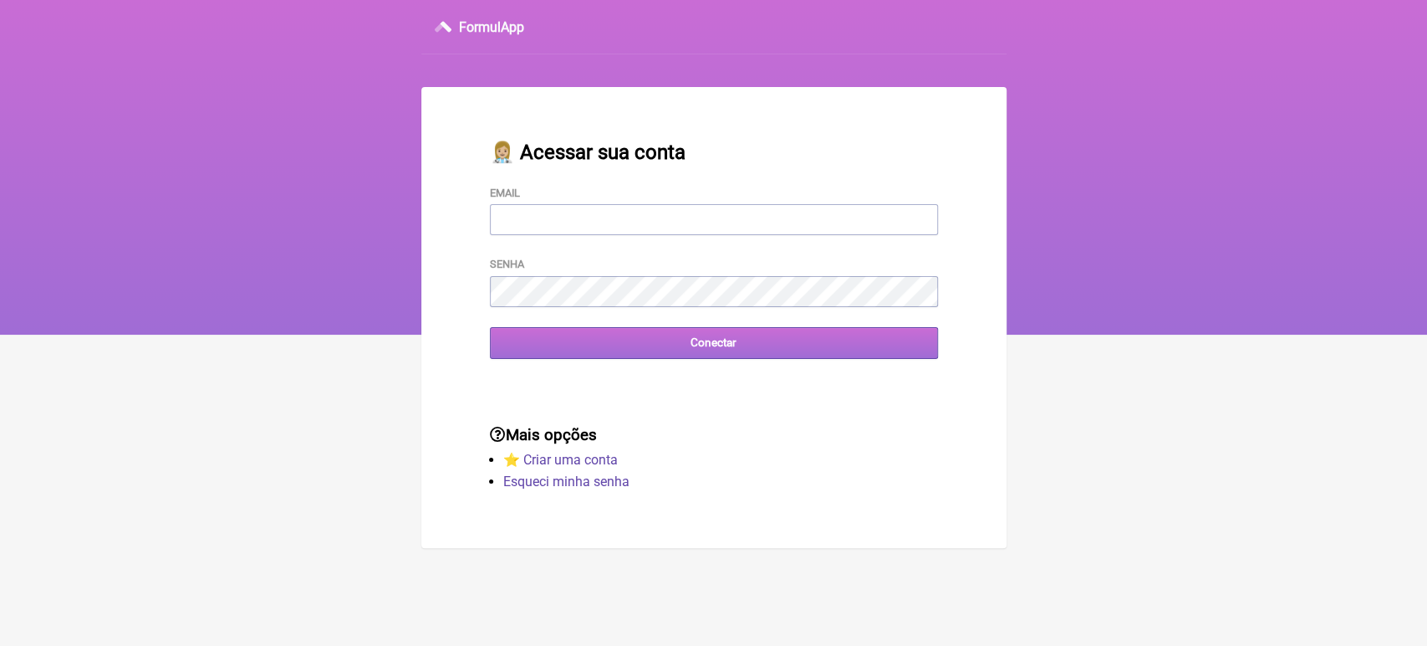
type input "[EMAIL_ADDRESS][DOMAIN_NAME]"
click at [692, 353] on input "Conectar" at bounding box center [714, 342] width 448 height 31
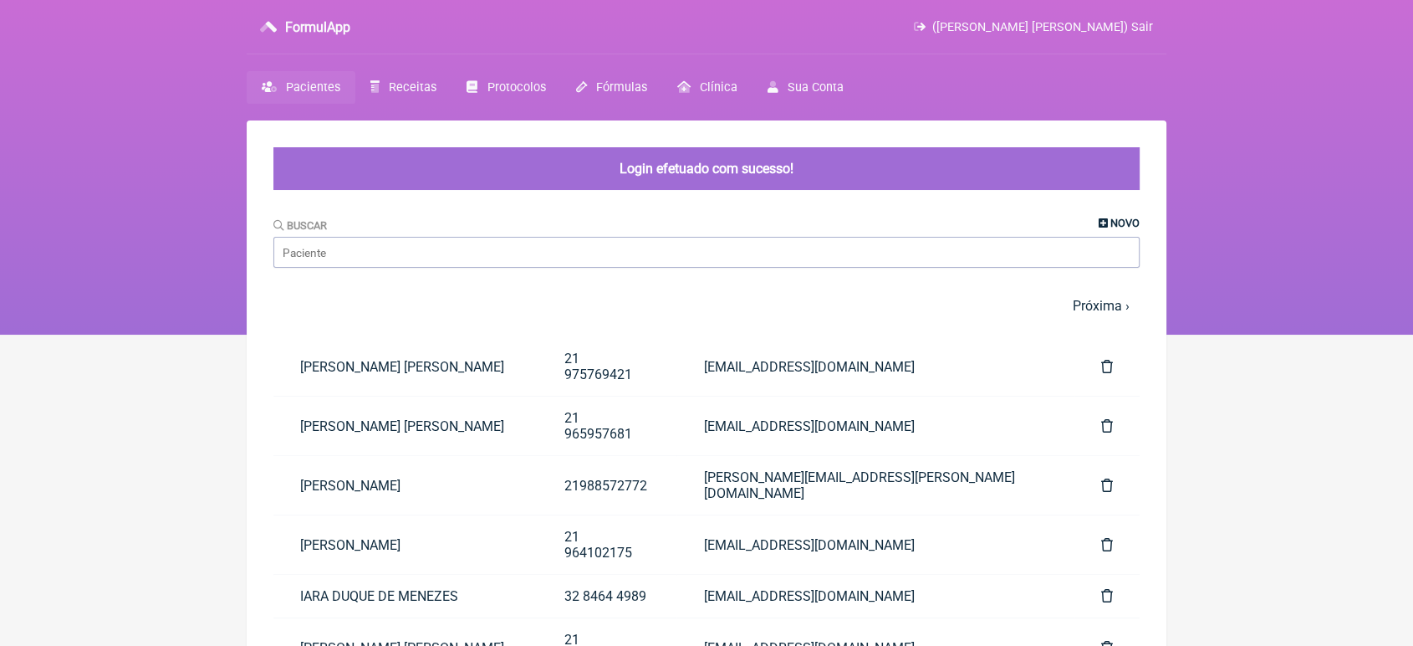
click at [1115, 229] on span "Novo" at bounding box center [1124, 223] width 29 height 13
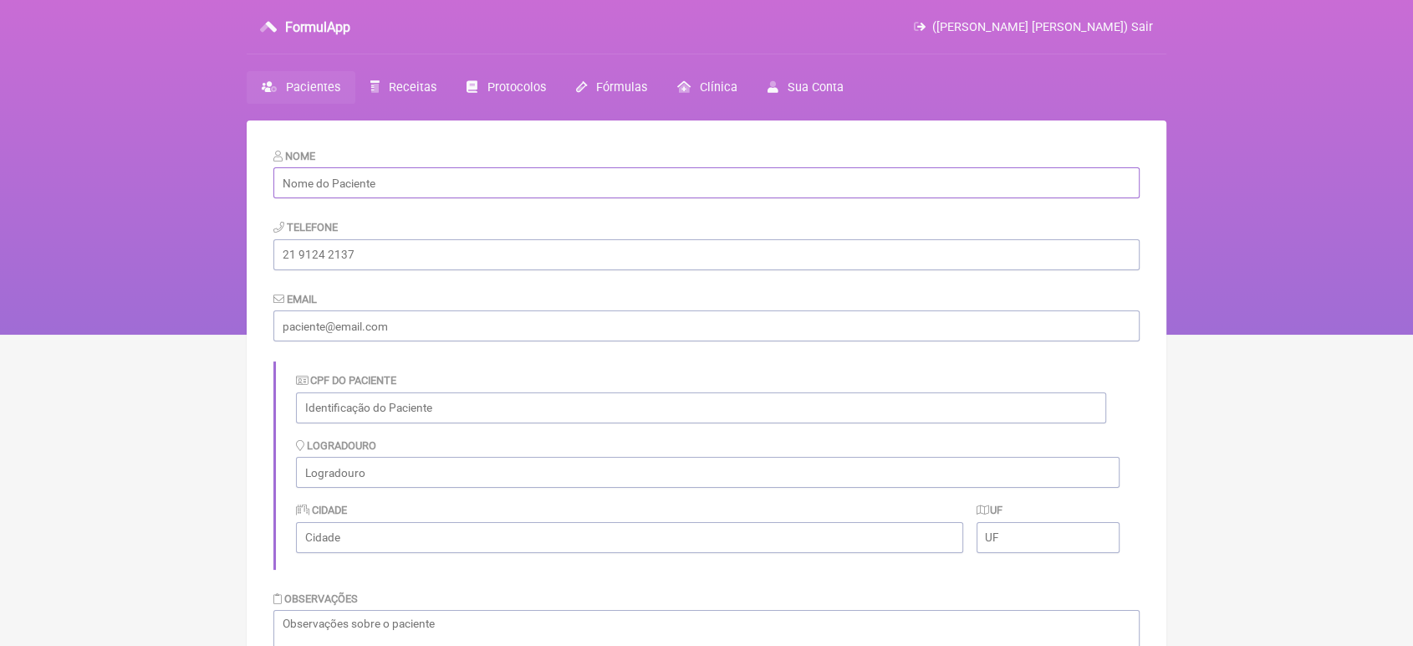
click at [693, 171] on input "text" at bounding box center [706, 182] width 866 height 31
type input "Luan Menezes"
click at [536, 232] on div "Telefone" at bounding box center [706, 243] width 866 height 51
click at [404, 253] on input "tel" at bounding box center [706, 254] width 866 height 31
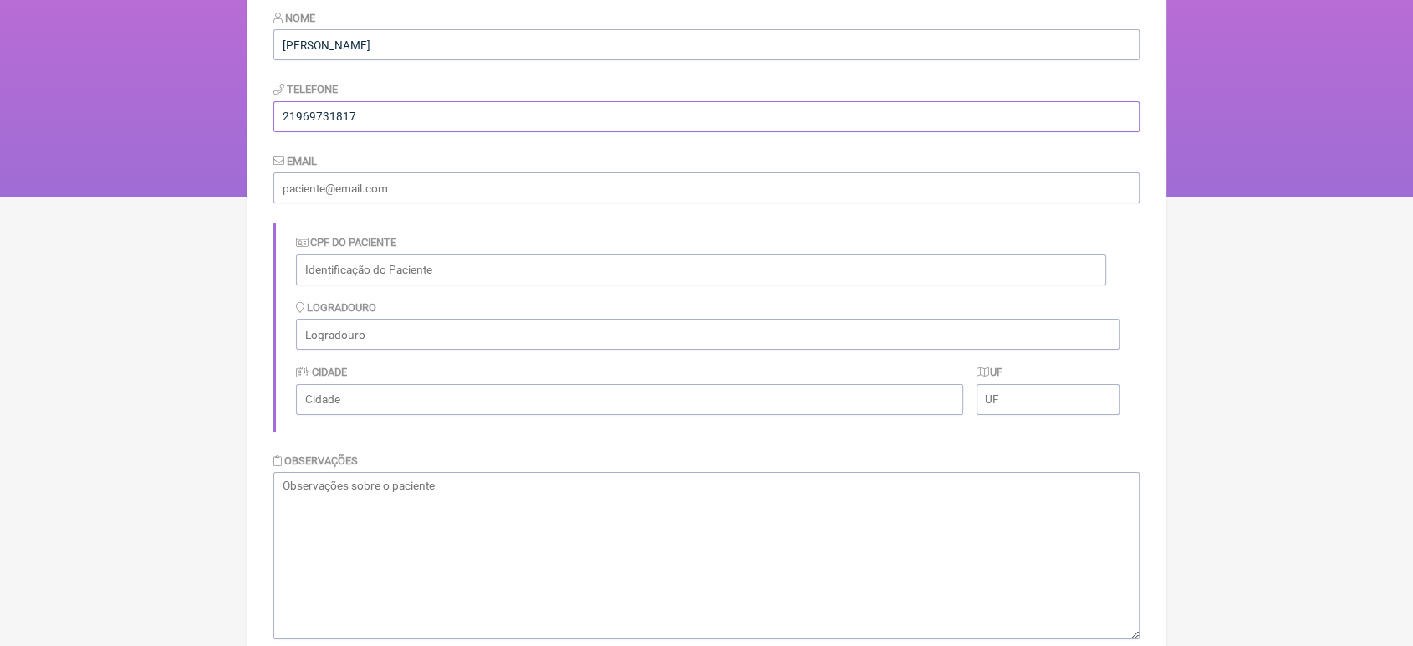
scroll to position [243, 0]
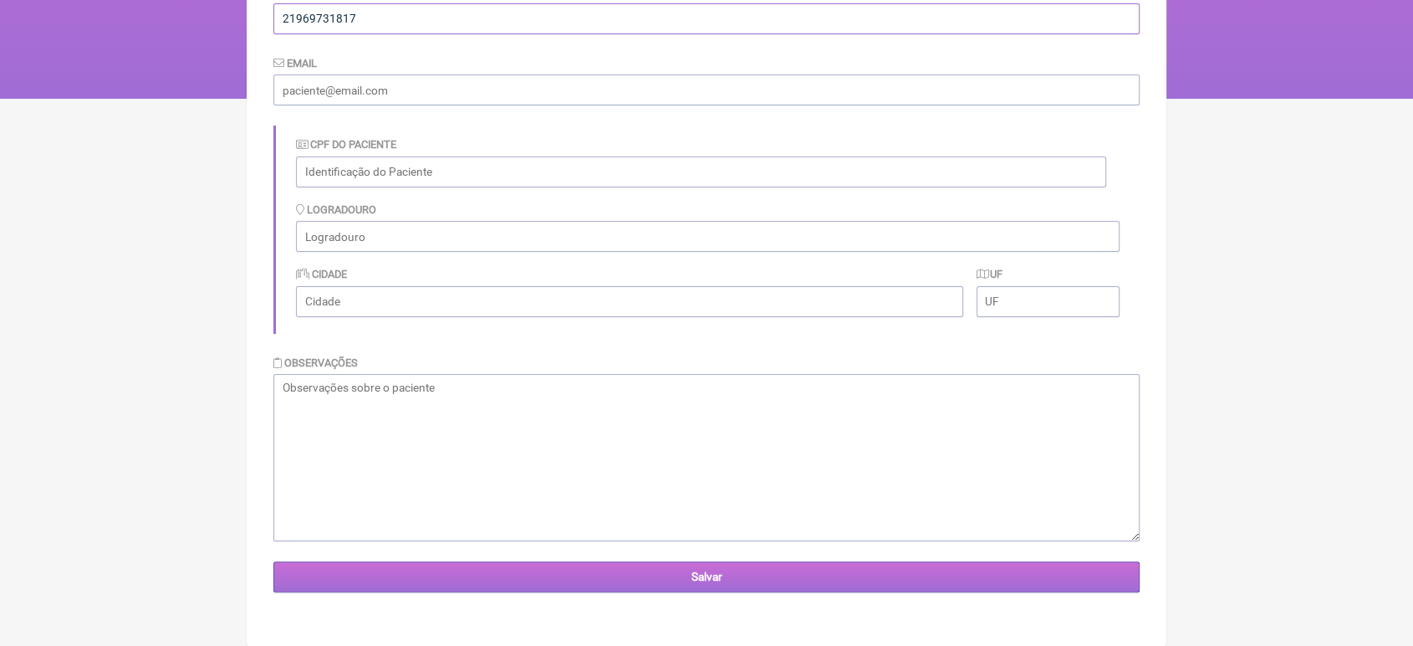
type input "21969731817"
click at [728, 572] on input "Salvar" at bounding box center [706, 576] width 866 height 31
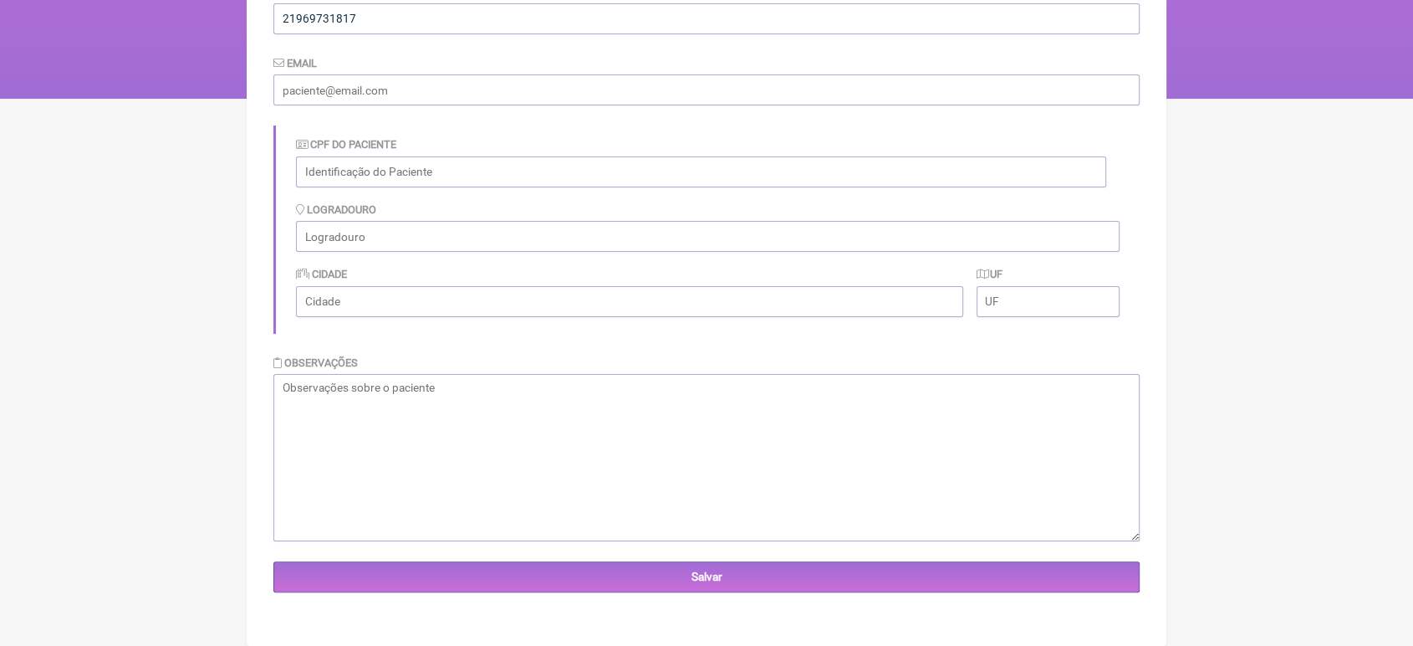
scroll to position [0, 0]
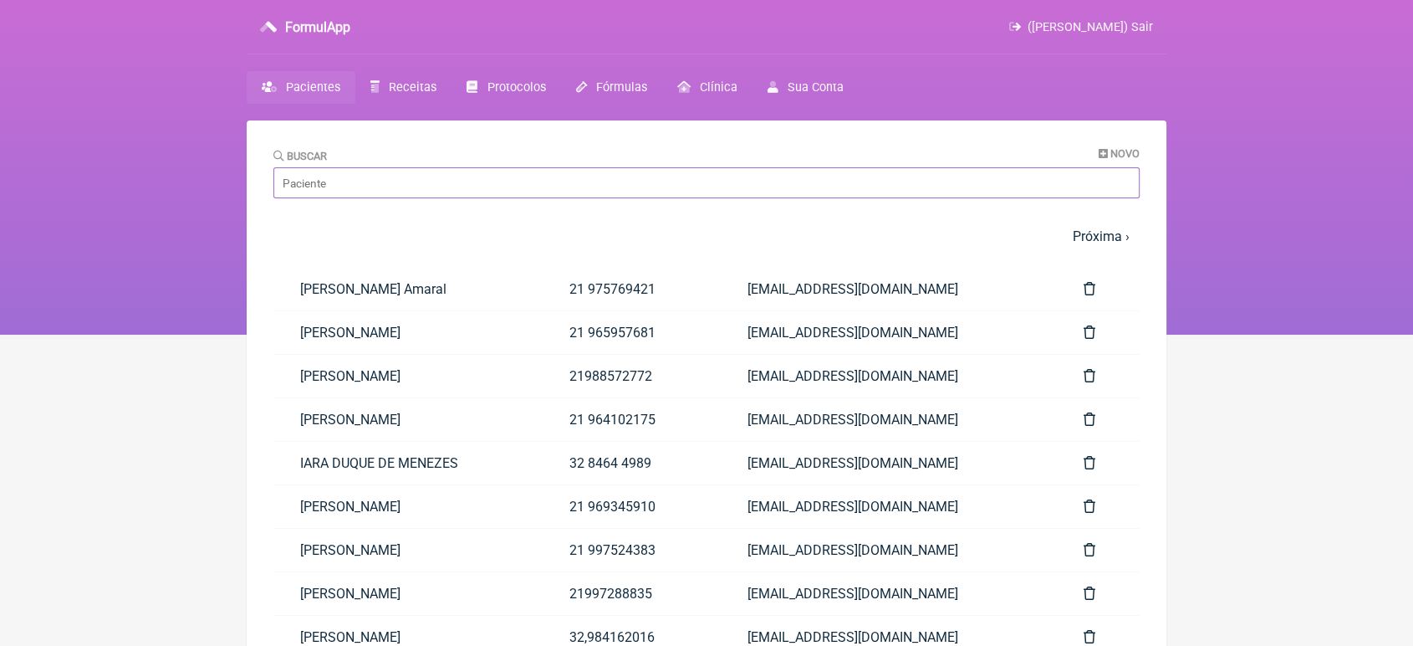
click at [355, 176] on input "Buscar" at bounding box center [706, 182] width 866 height 31
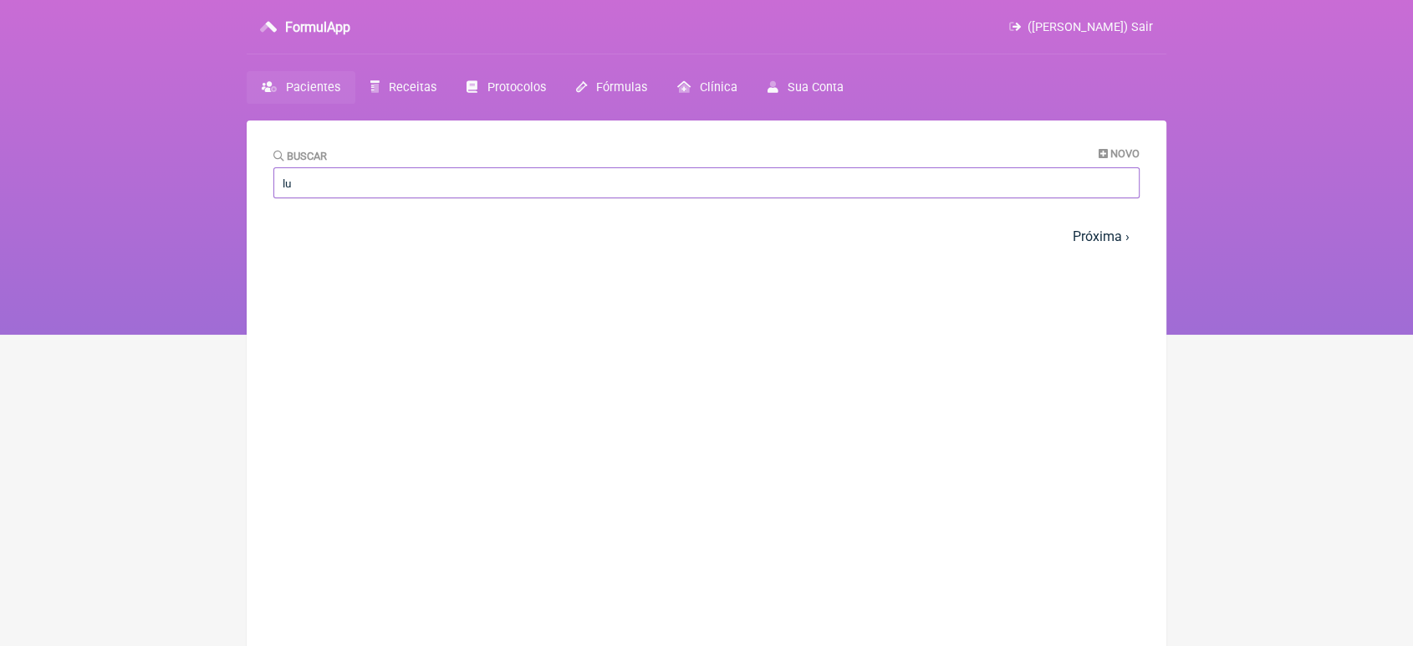
type input "l"
click at [1106, 153] on icon at bounding box center [1103, 154] width 9 height 11
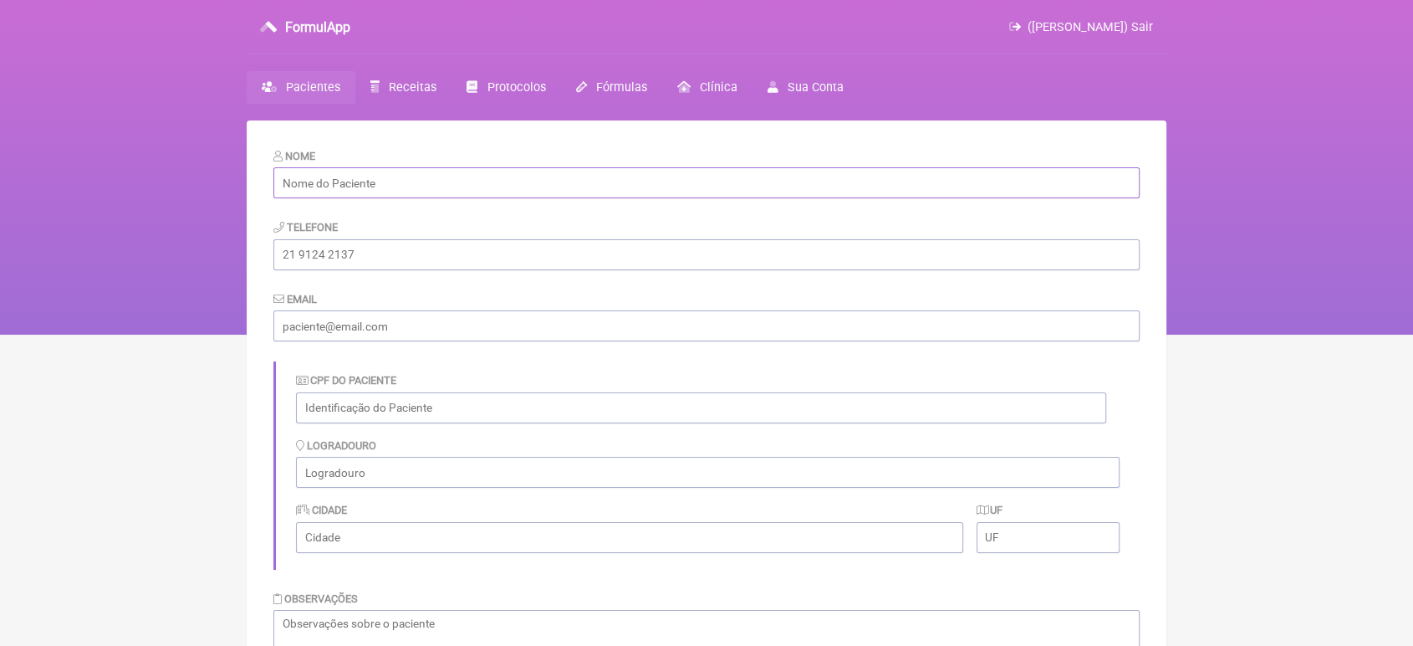
click at [851, 181] on input "text" at bounding box center [706, 182] width 866 height 31
click at [286, 180] on input "[PERSON_NAME]" at bounding box center [706, 182] width 866 height 31
type input "[PERSON_NAME]"
click at [399, 235] on div "Telefone" at bounding box center [706, 243] width 866 height 51
click at [373, 253] on input "tel" at bounding box center [706, 254] width 866 height 31
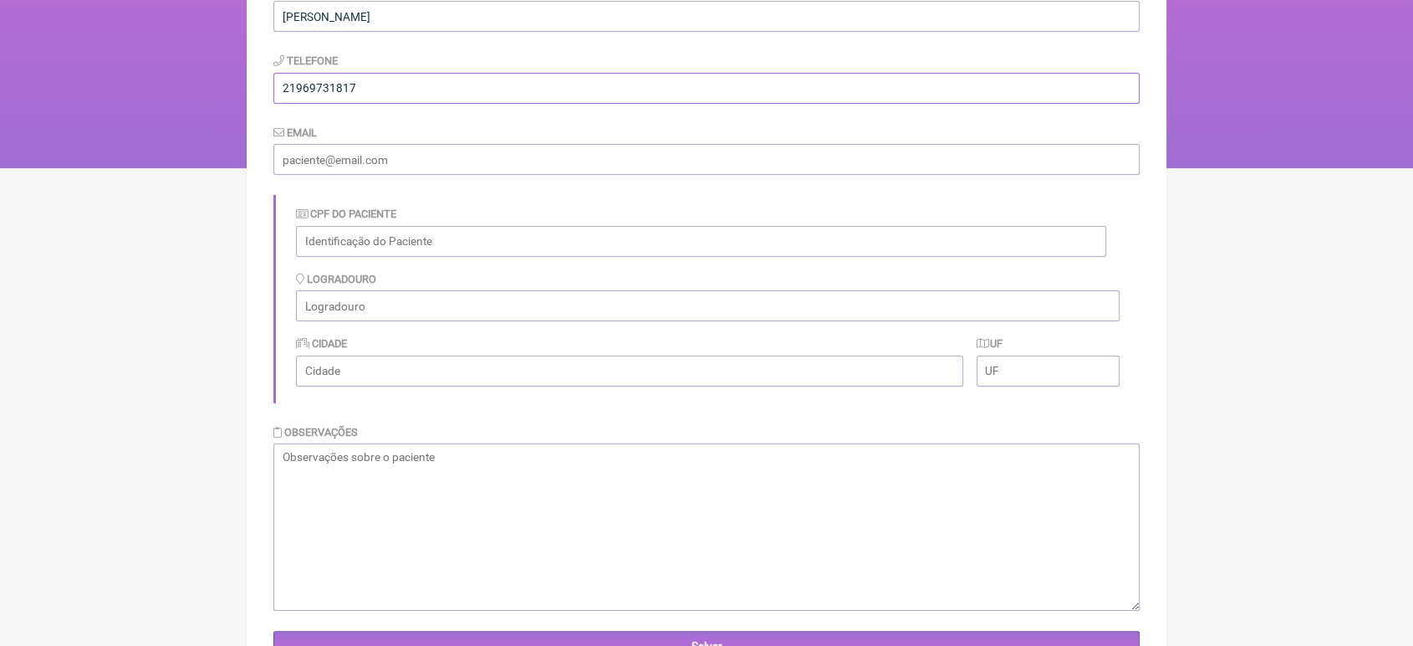
scroll to position [243, 0]
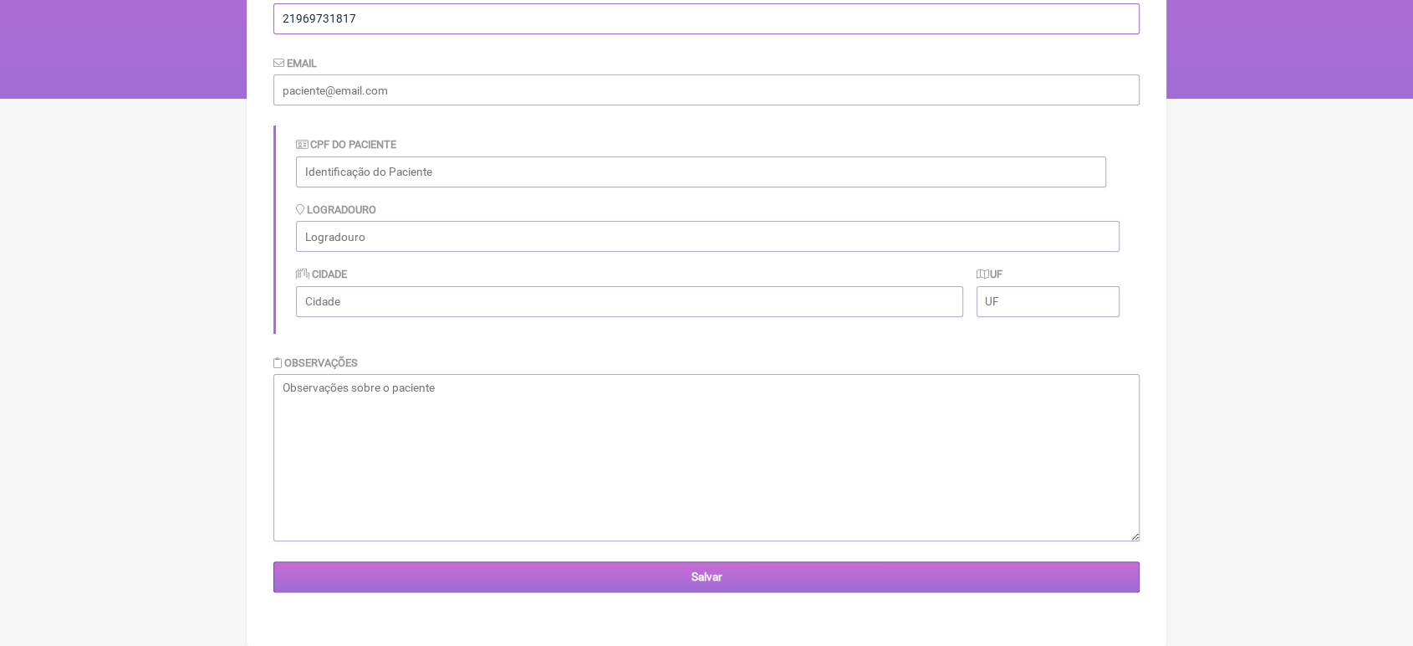
type input "21969731817"
click at [686, 580] on input "Salvar" at bounding box center [706, 576] width 866 height 31
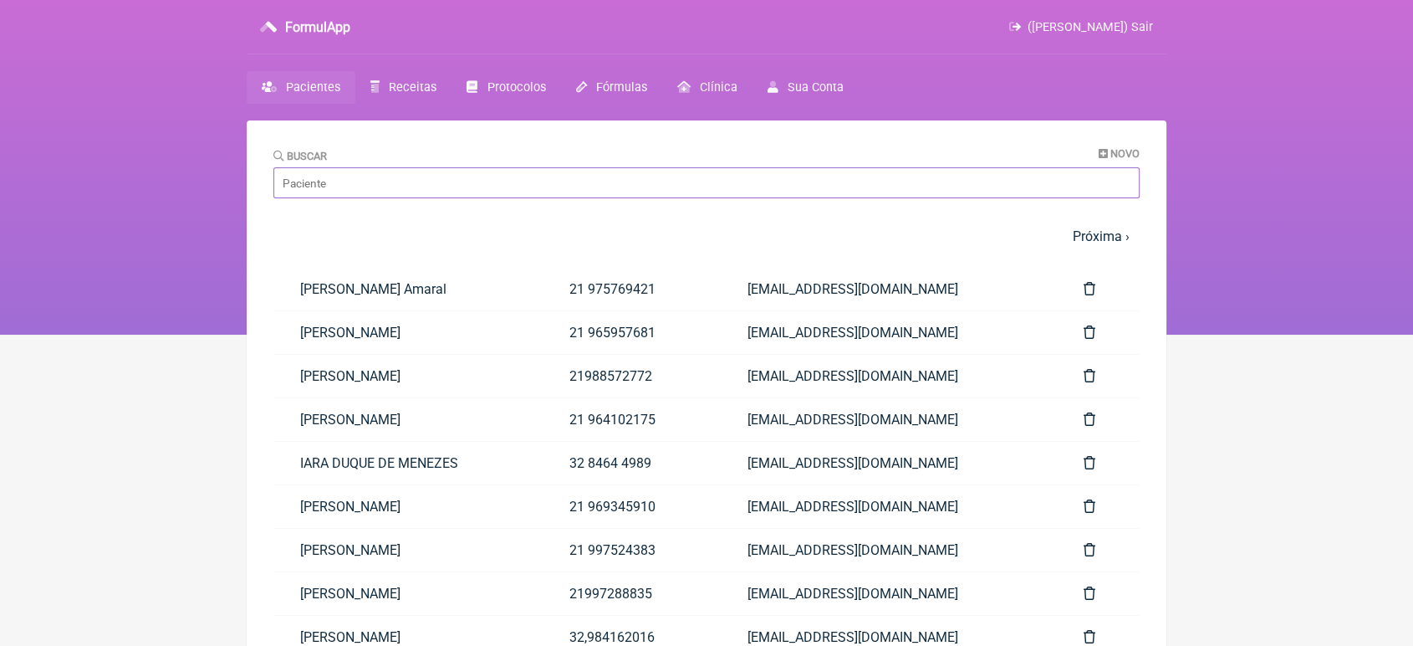
click at [455, 197] on input "Buscar" at bounding box center [706, 182] width 866 height 31
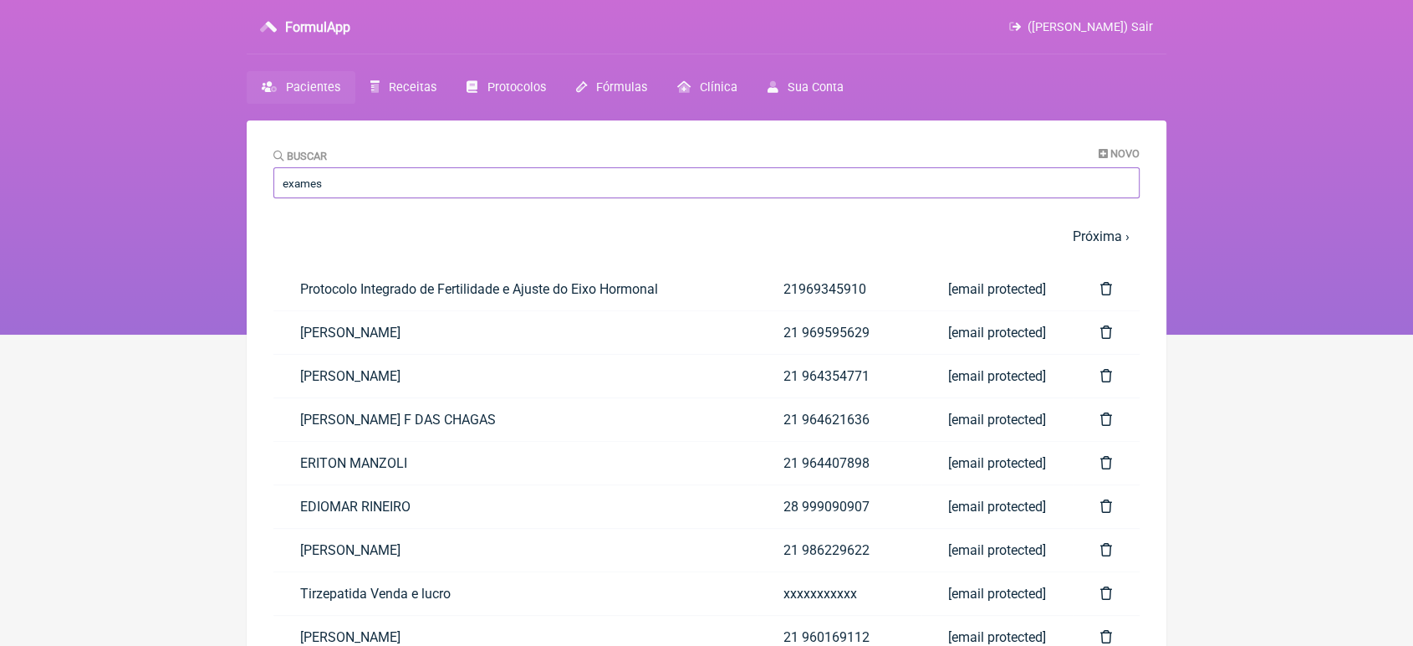
type input "exames"
click at [323, 386] on link "[PERSON_NAME]" at bounding box center [514, 376] width 483 height 43
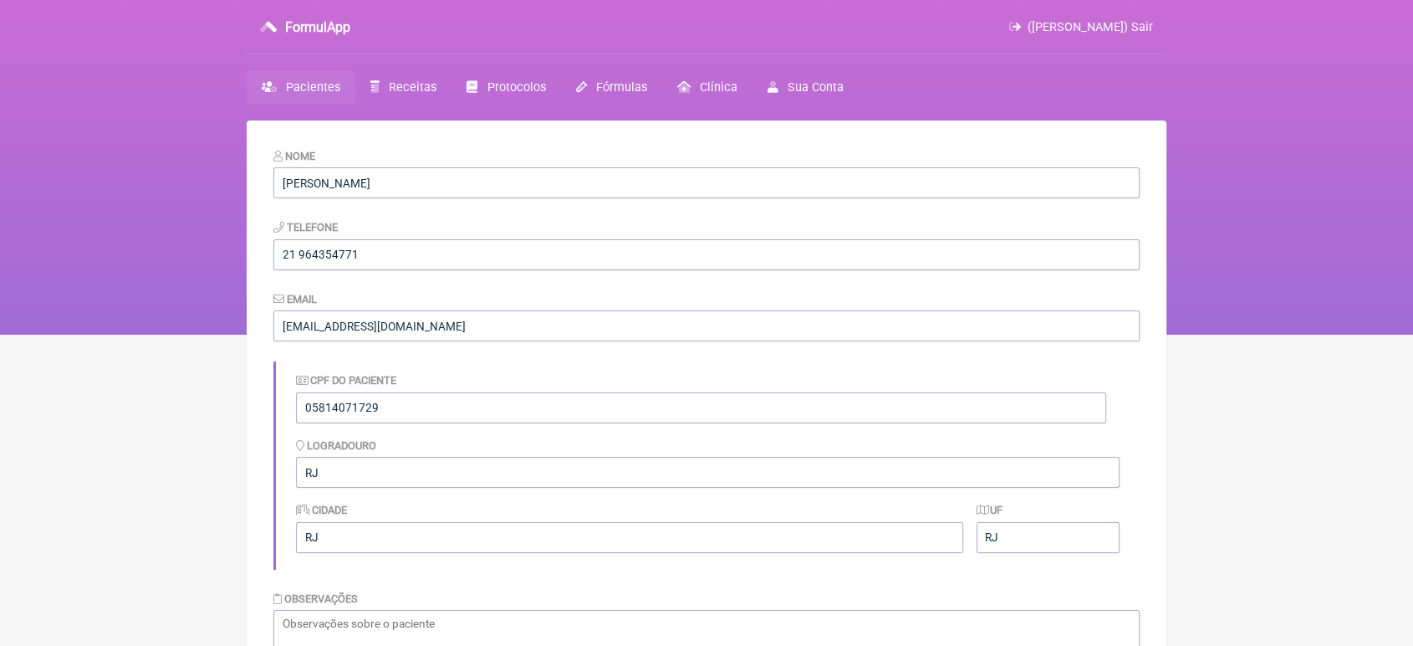
click at [366, 186] on input "[PERSON_NAME]" at bounding box center [706, 182] width 866 height 31
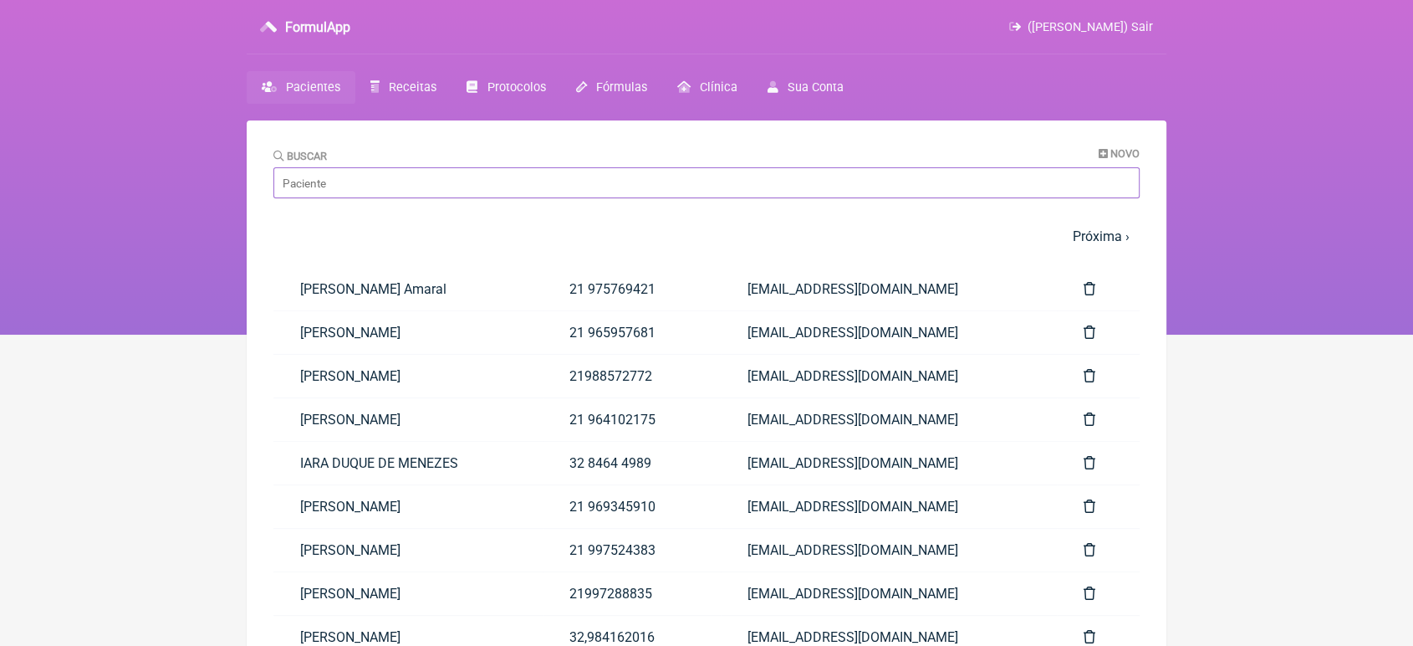
click at [407, 185] on input "Buscar" at bounding box center [706, 182] width 866 height 31
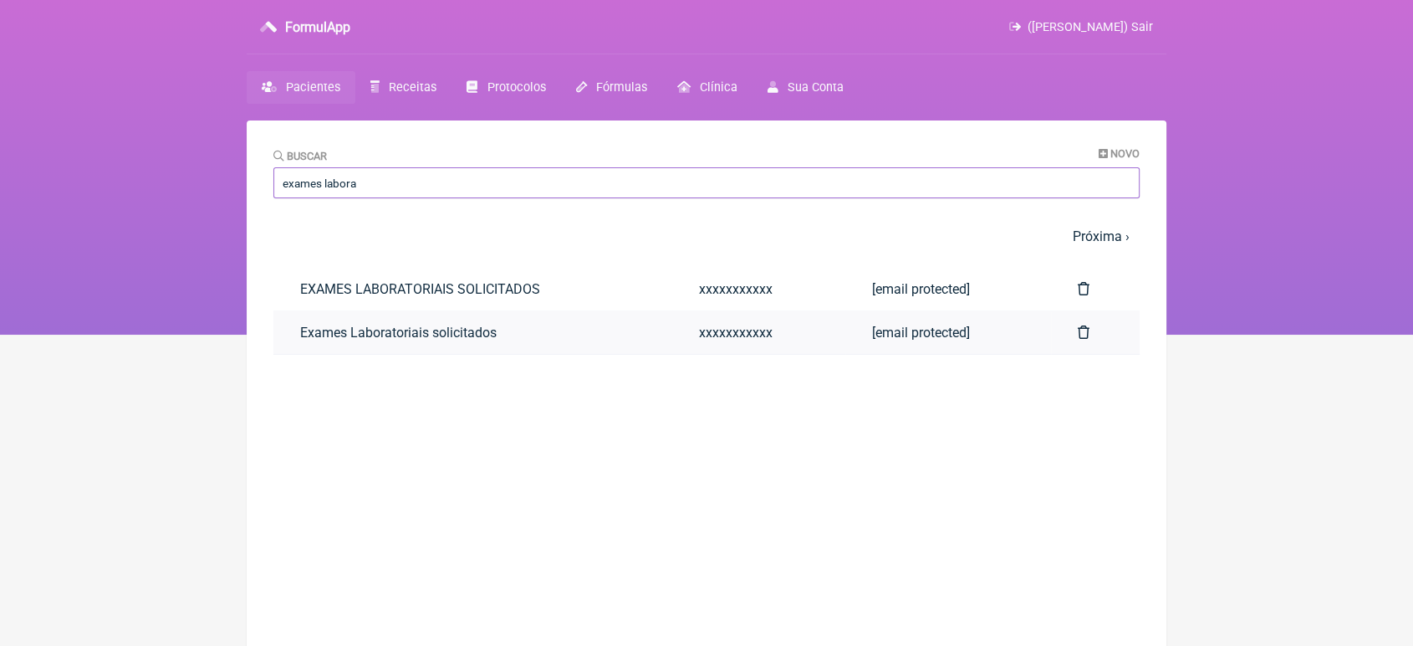
type input "exames labora"
click at [406, 336] on link "Exames Laboratoriais solicitados" at bounding box center [472, 332] width 399 height 43
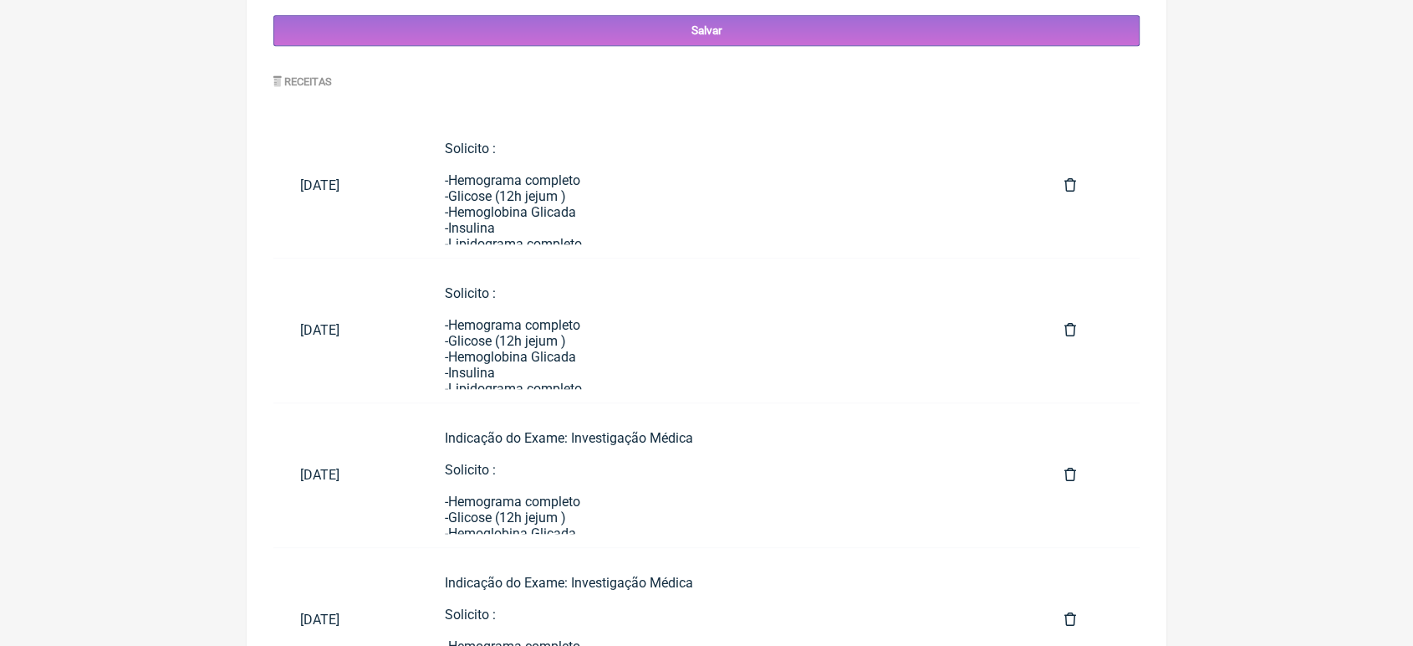
scroll to position [876, 0]
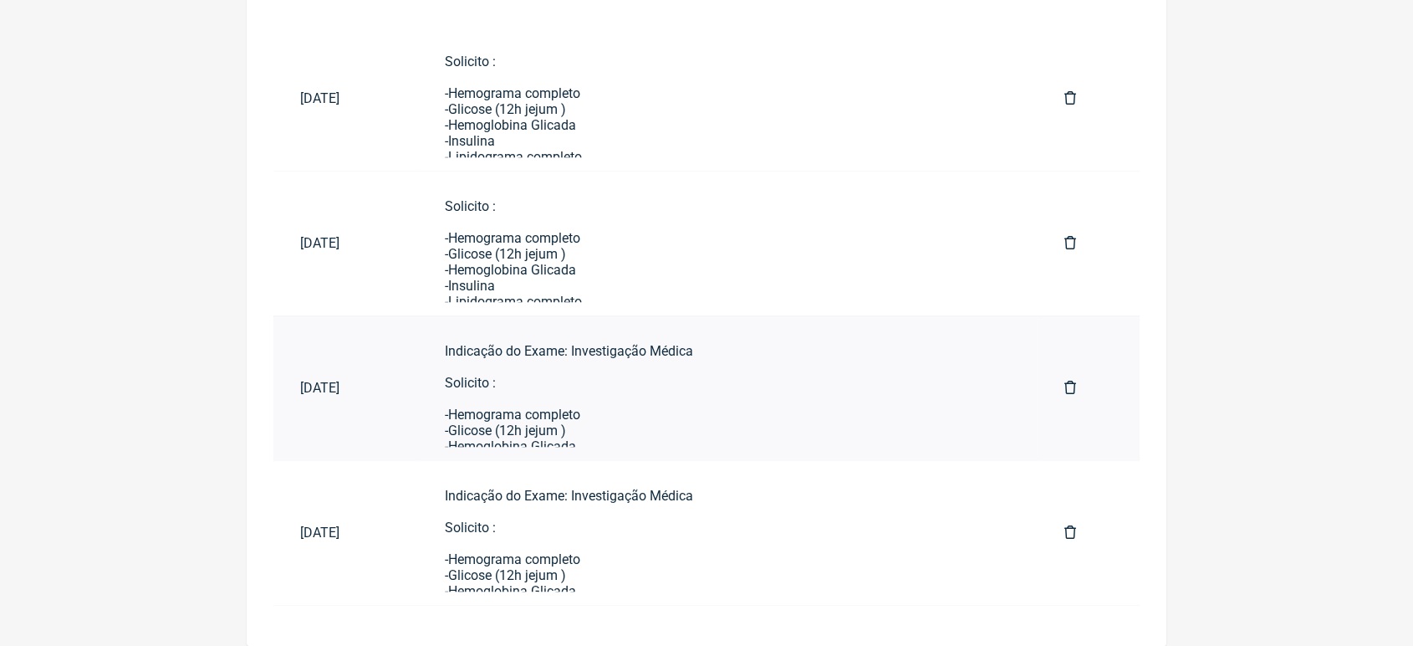
click at [655, 402] on div "Indicação do Exame: Investigação Médica Solicito : -Hemograma completo -Glicose…" at bounding box center [728, 589] width 566 height 493
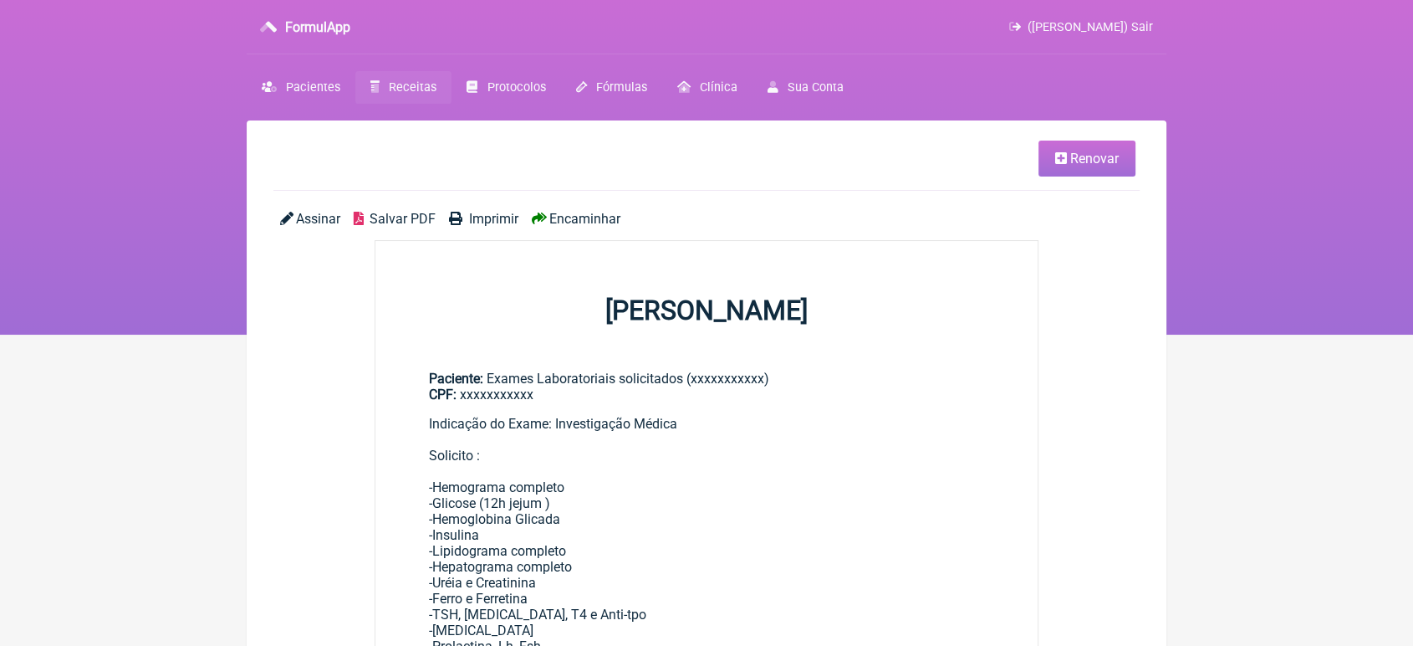
click at [1119, 159] on link "Renovar" at bounding box center [1087, 158] width 97 height 36
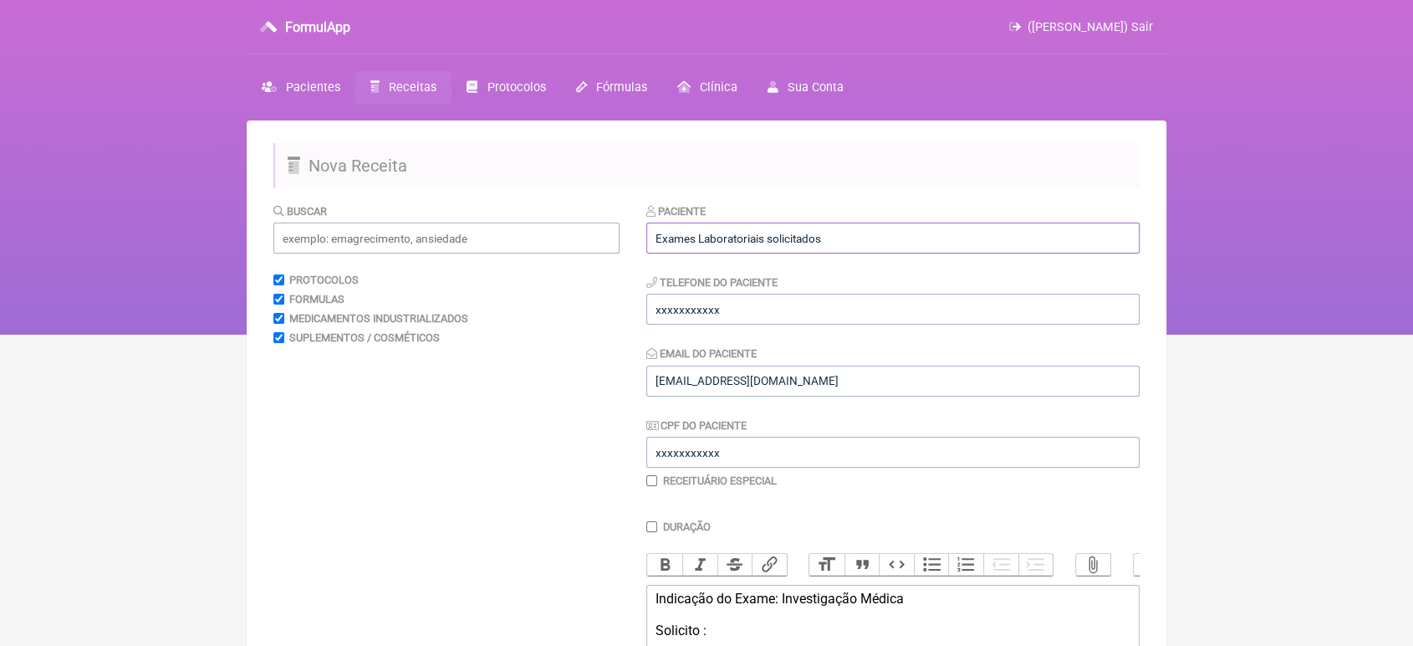
click at [896, 246] on input "Exames Laboratoriais solicitados" at bounding box center [892, 237] width 493 height 31
type input "E"
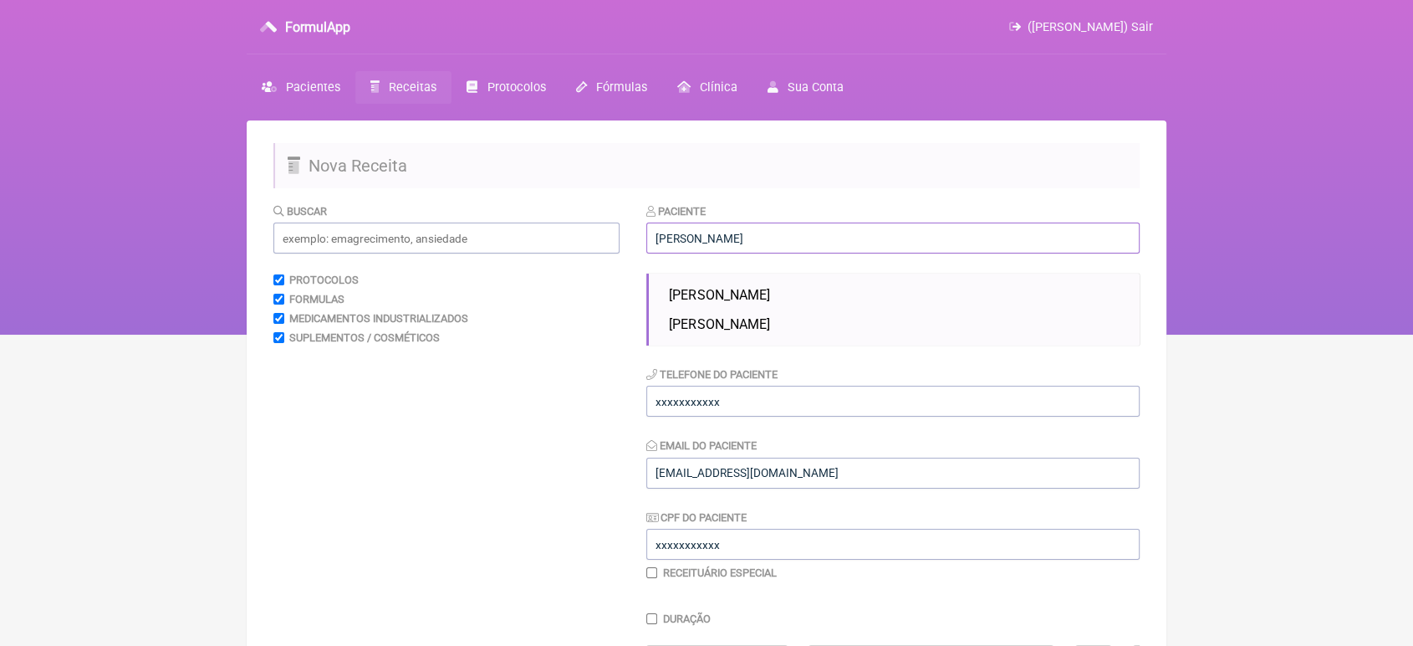
type input "Luan Menezes de Souza"
click at [891, 385] on div "Telefone do Paciente xxxxxxxxxxx" at bounding box center [892, 390] width 493 height 51
click at [840, 415] on input "xxxxxxxxxxx" at bounding box center [892, 400] width 493 height 31
type input "x"
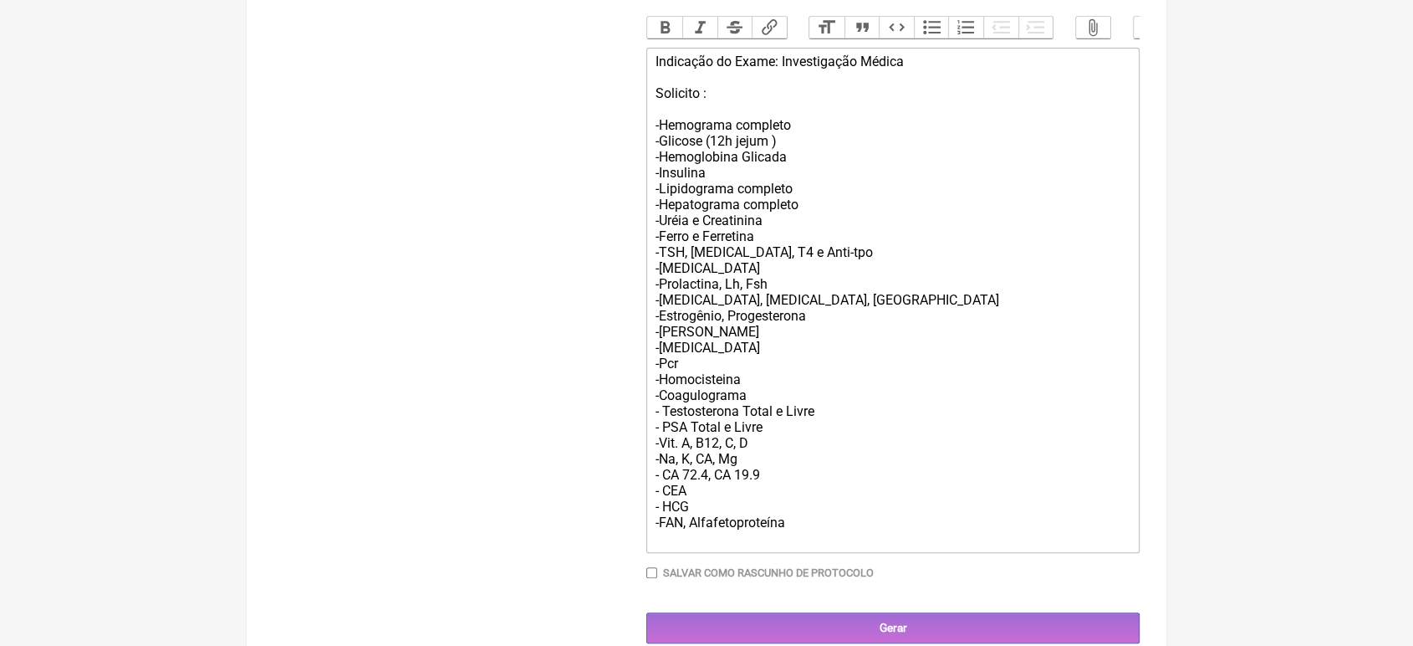
scroll to position [688, 0]
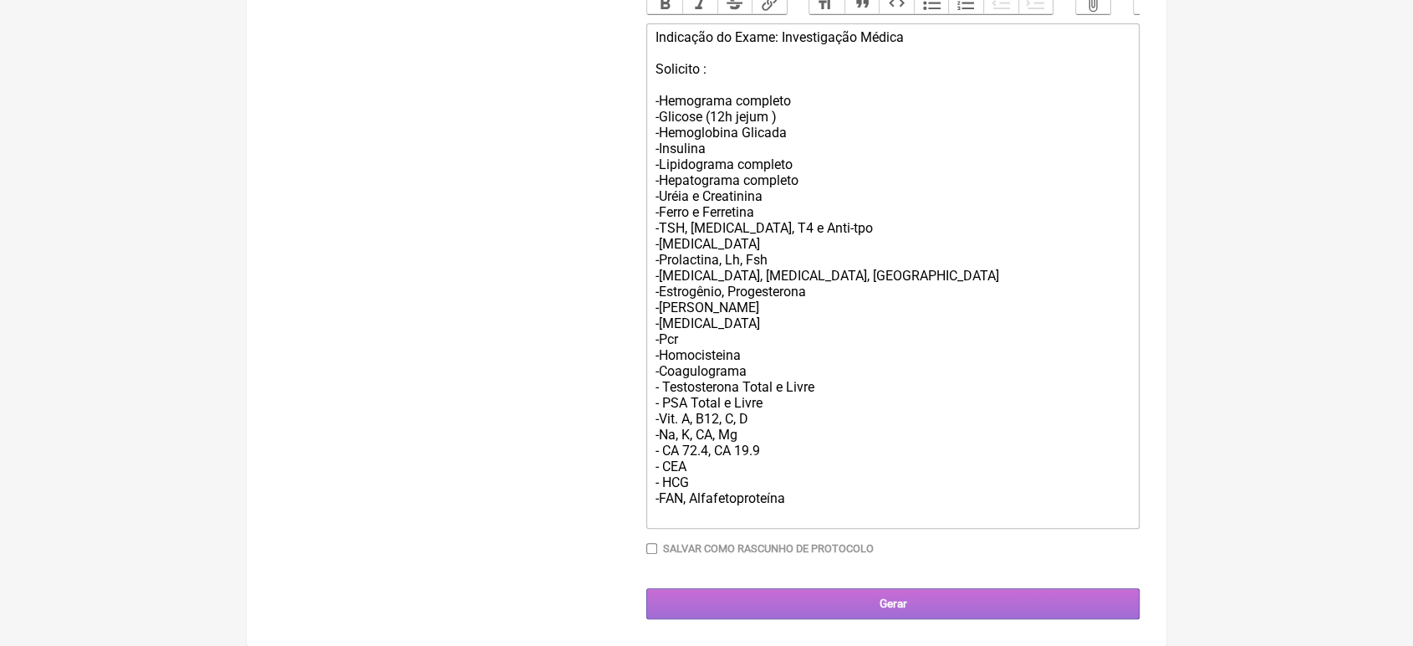
type input "21993661195"
click at [971, 598] on input "Gerar" at bounding box center [892, 603] width 493 height 31
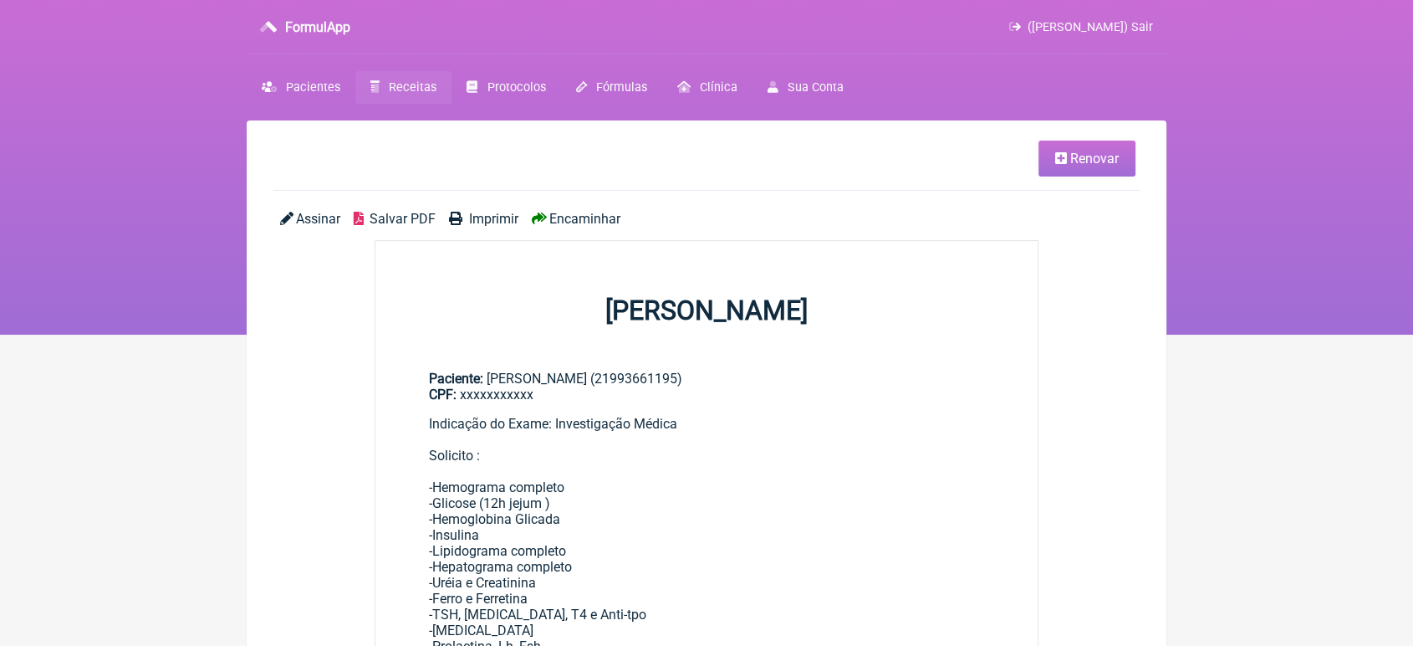
click at [569, 223] on span "Encaminhar" at bounding box center [584, 219] width 71 height 16
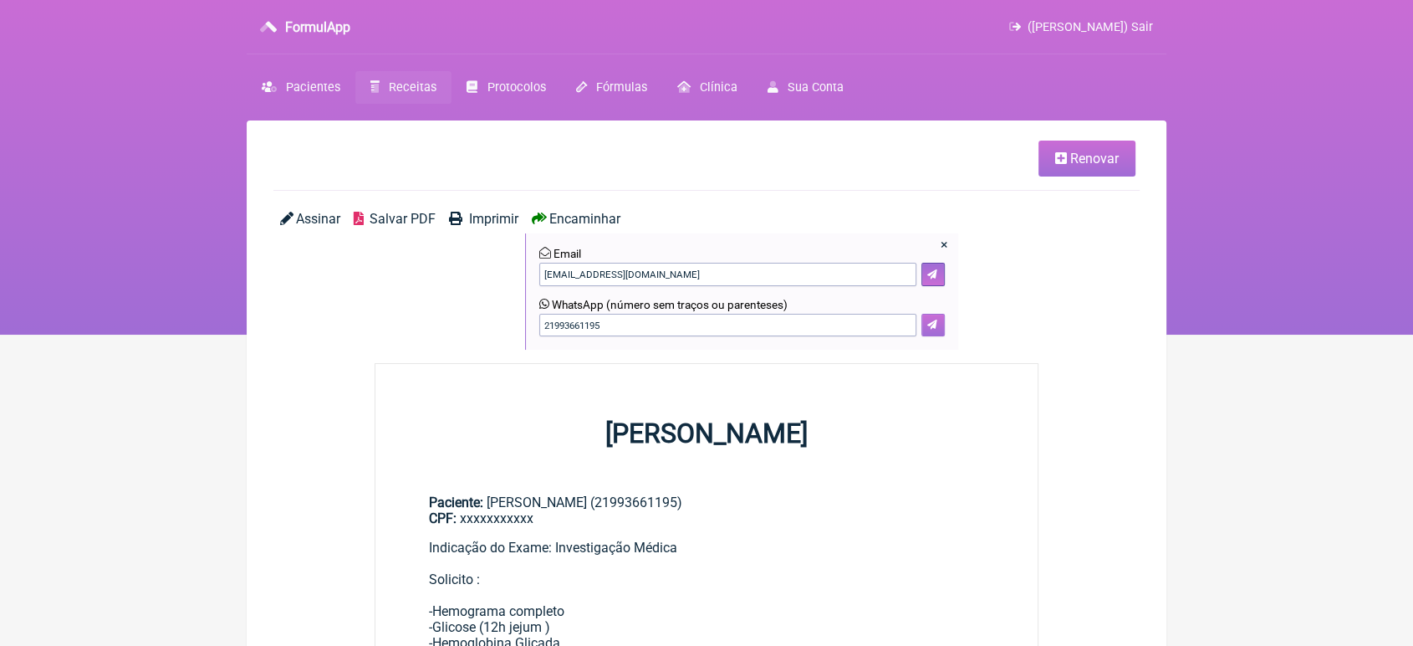
click at [931, 333] on button at bounding box center [933, 325] width 23 height 23
click at [552, 322] on input "21993661195" at bounding box center [727, 325] width 377 height 23
click at [557, 322] on input "21993661195" at bounding box center [727, 325] width 377 height 23
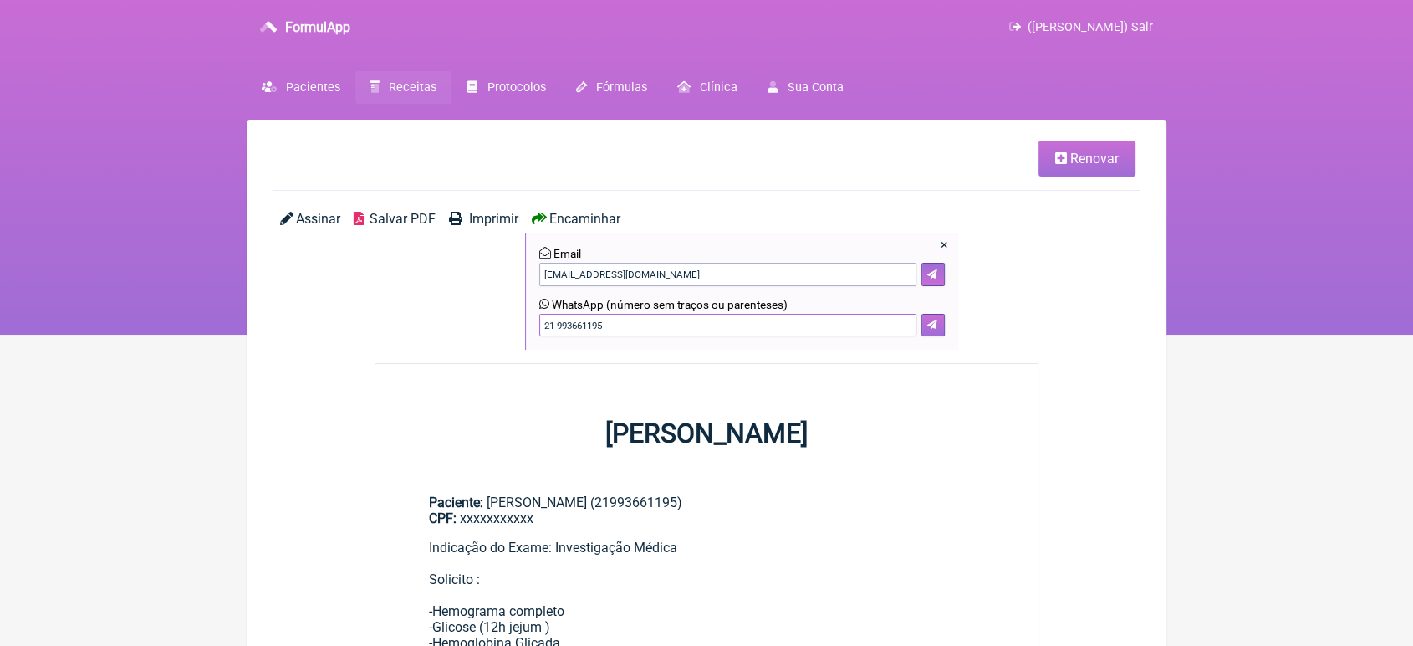
type input "21 993661195"
click at [932, 322] on icon at bounding box center [932, 324] width 10 height 10
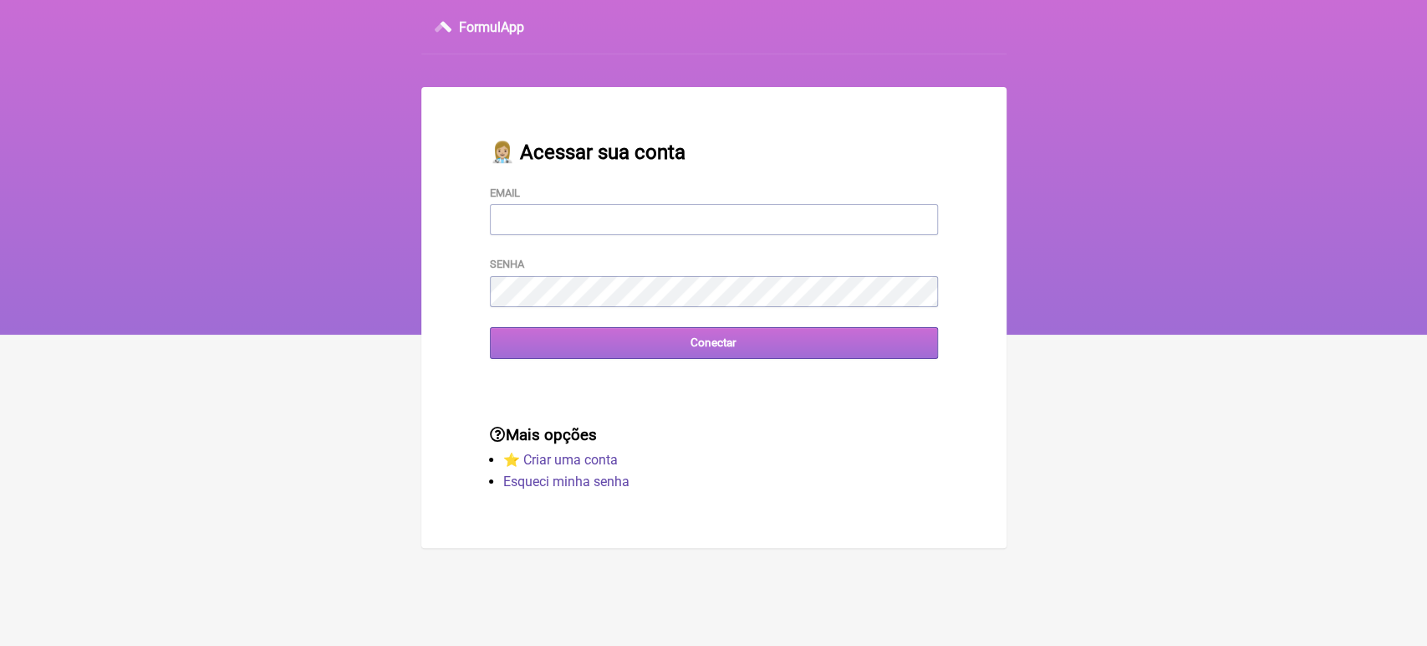
type input "[EMAIL_ADDRESS][DOMAIN_NAME]"
click at [755, 358] on input "Conectar" at bounding box center [714, 342] width 448 height 31
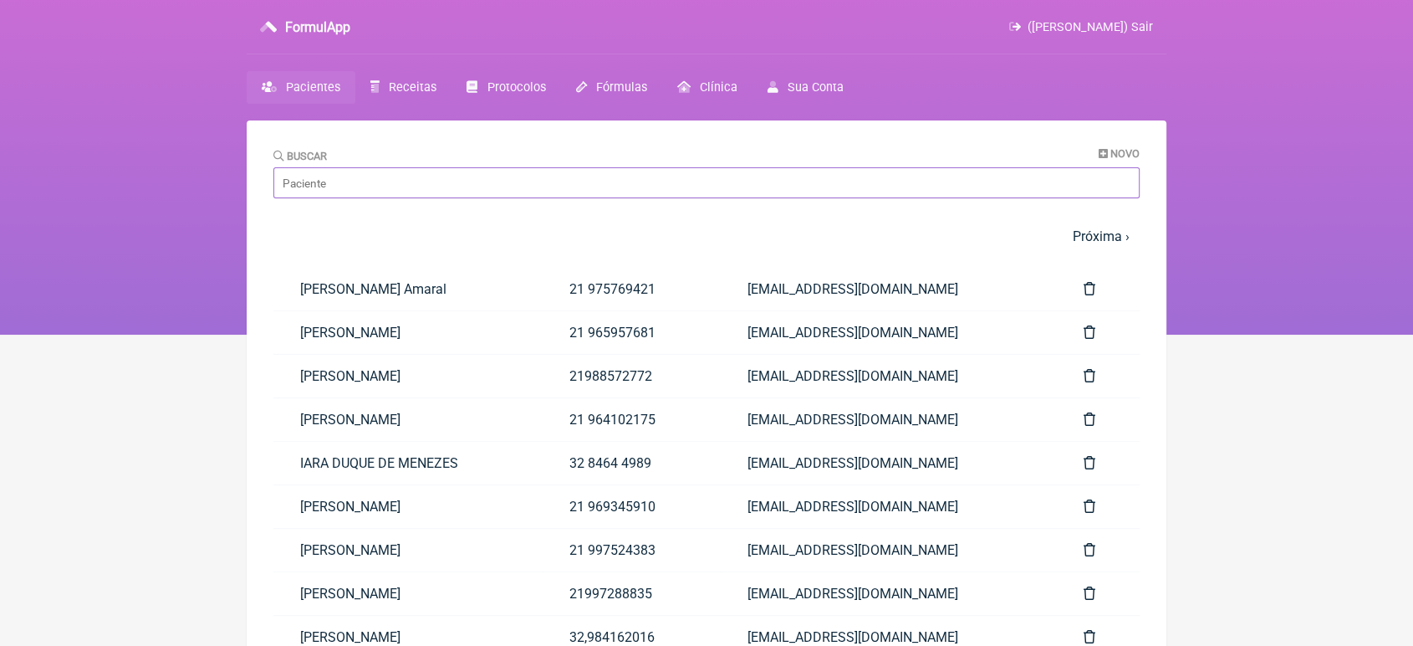
click at [645, 174] on input "Buscar" at bounding box center [706, 182] width 866 height 31
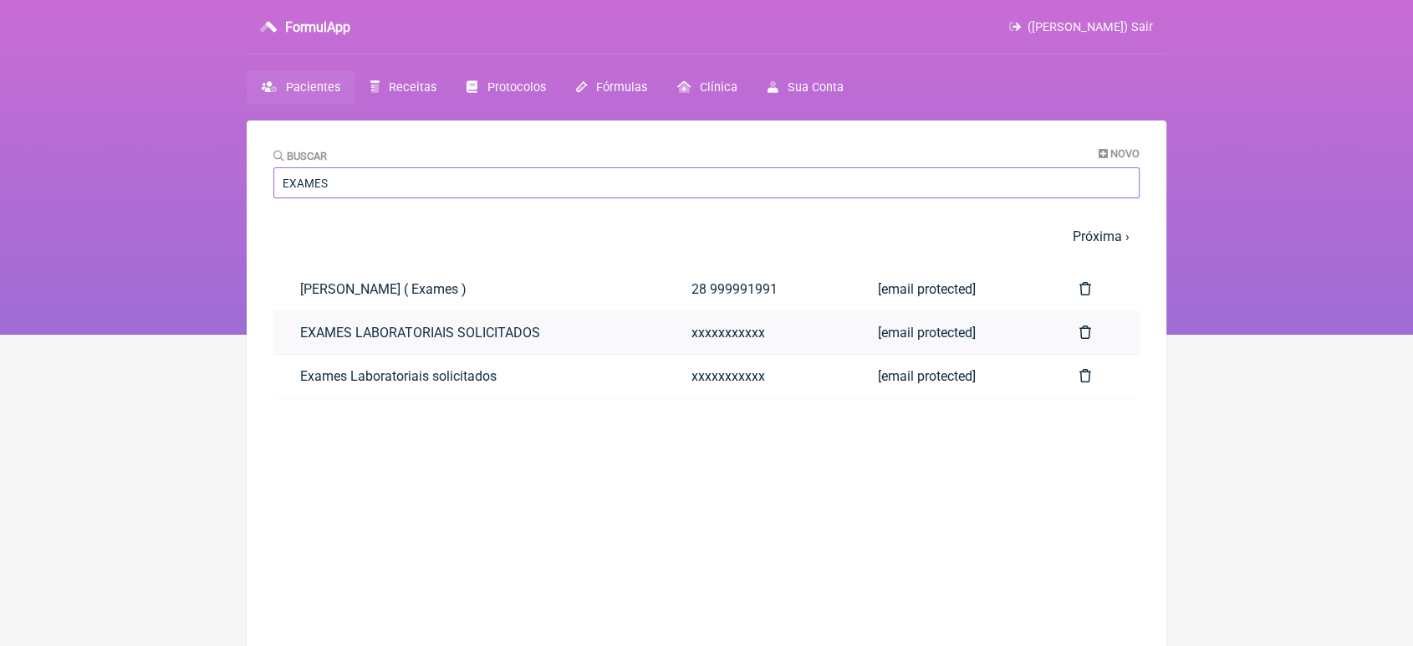
type input "EXAMES"
click at [385, 331] on link "EXAMES LABORATORIAIS SOLICITADOS" at bounding box center [468, 332] width 391 height 43
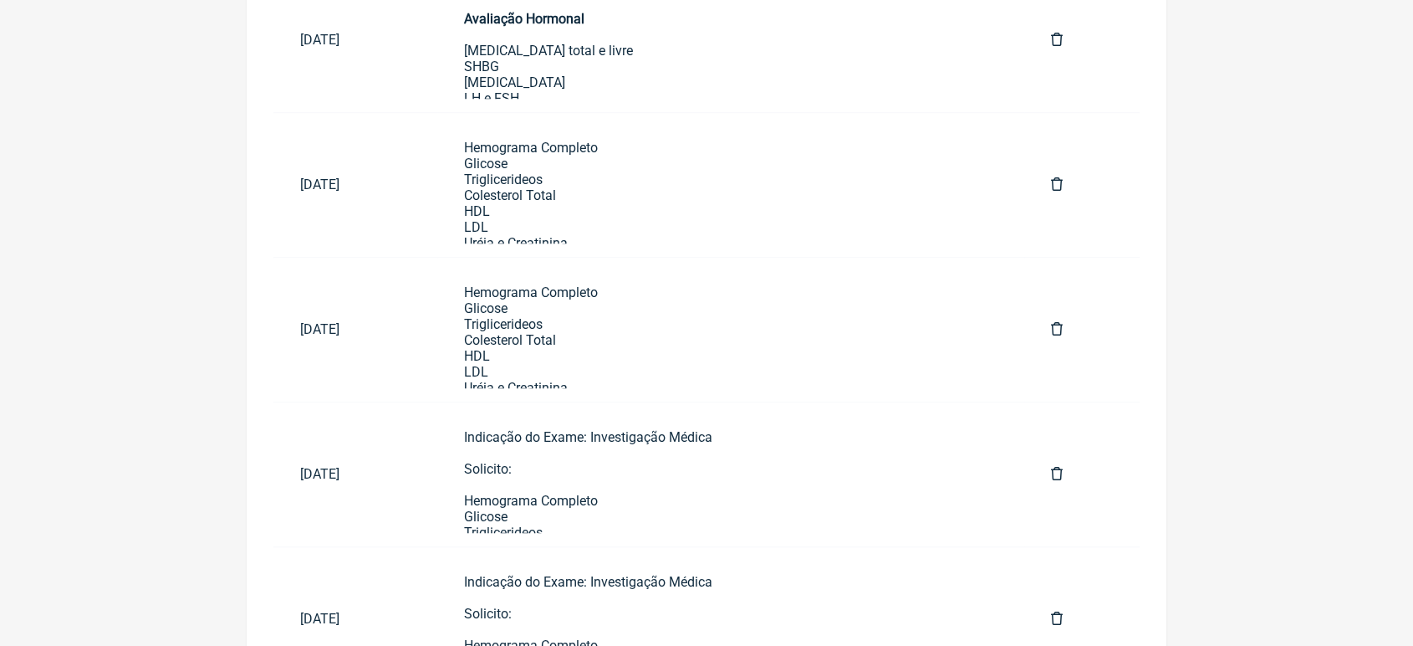
scroll to position [1164, 0]
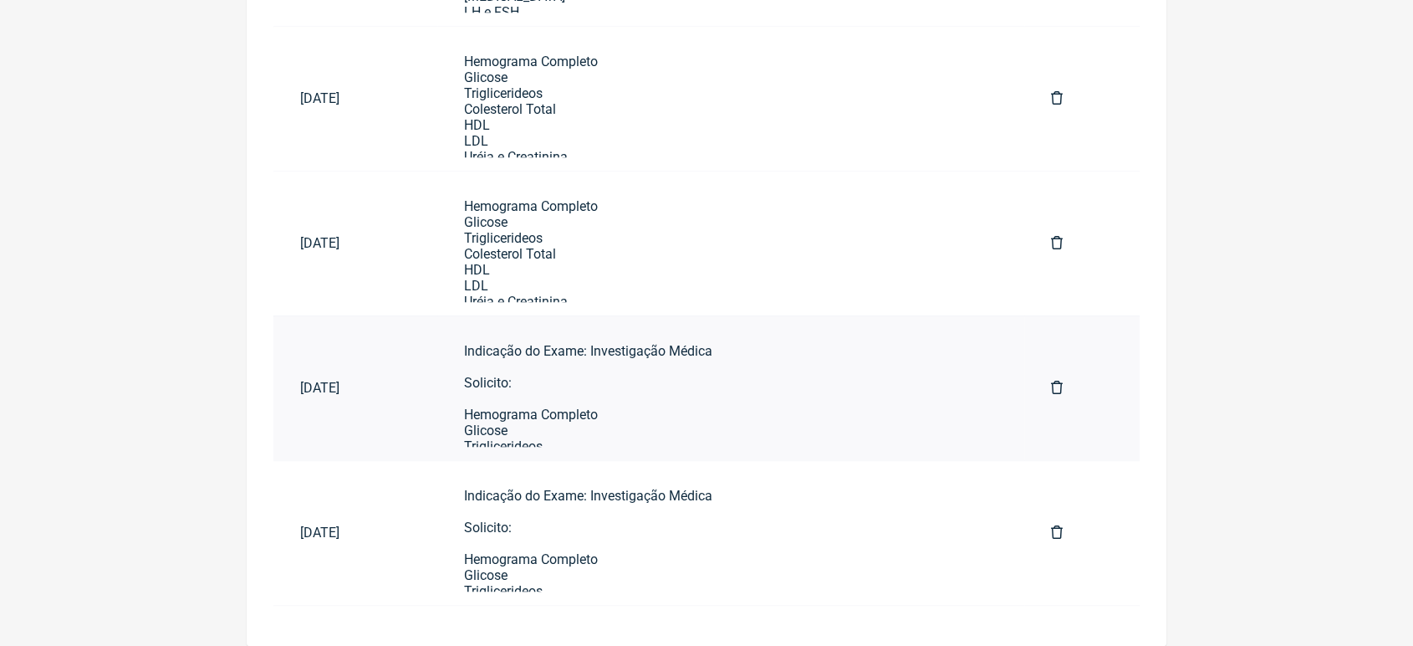
click at [489, 421] on link "Indicação do Exame: Investigação Médica Solicito: Hemograma Completo Glicose Tr…" at bounding box center [730, 387] width 587 height 117
click at [611, 406] on div "Indicação do Exame: Investigação Médica Solicito: Hemograma Completo Glicose Tr…" at bounding box center [731, 645] width 534 height 604
click at [559, 432] on div "Indicação do Exame: Investigação Médica Solicito: Hemograma Completo Glicose Tr…" at bounding box center [731, 645] width 534 height 604
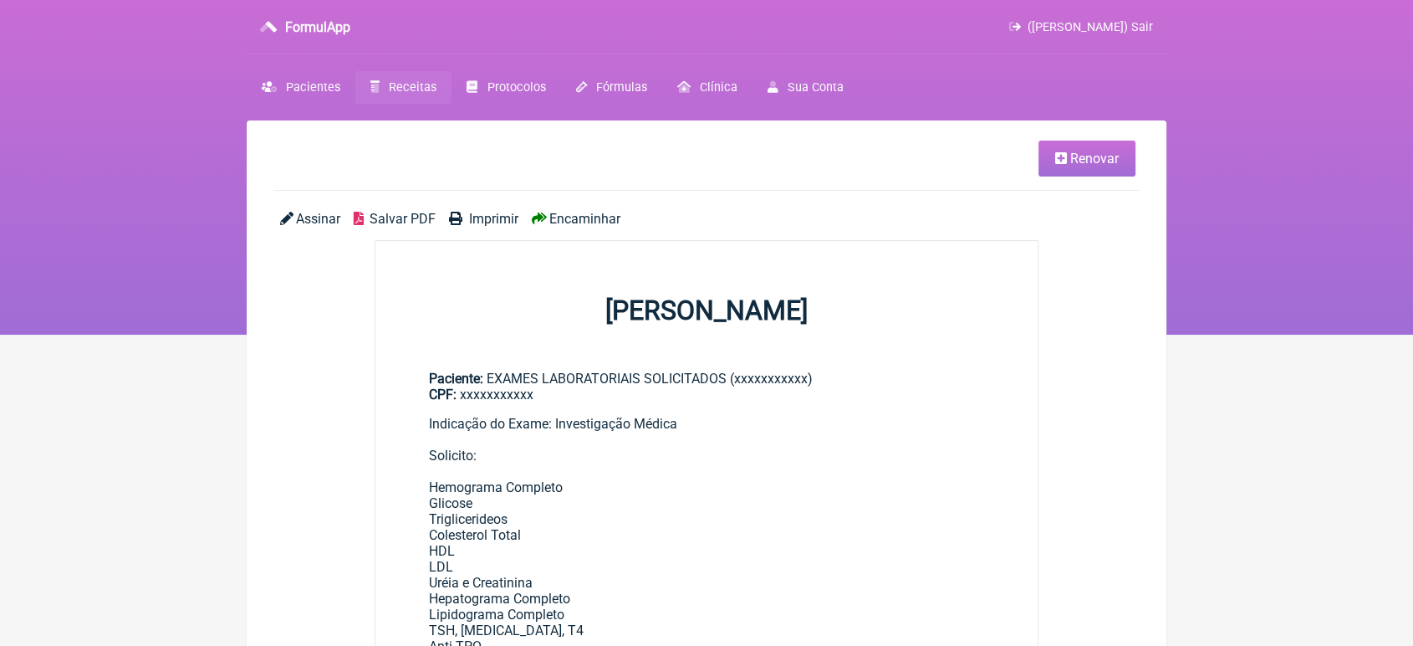
click at [1108, 159] on span "Renovar" at bounding box center [1094, 159] width 49 height 16
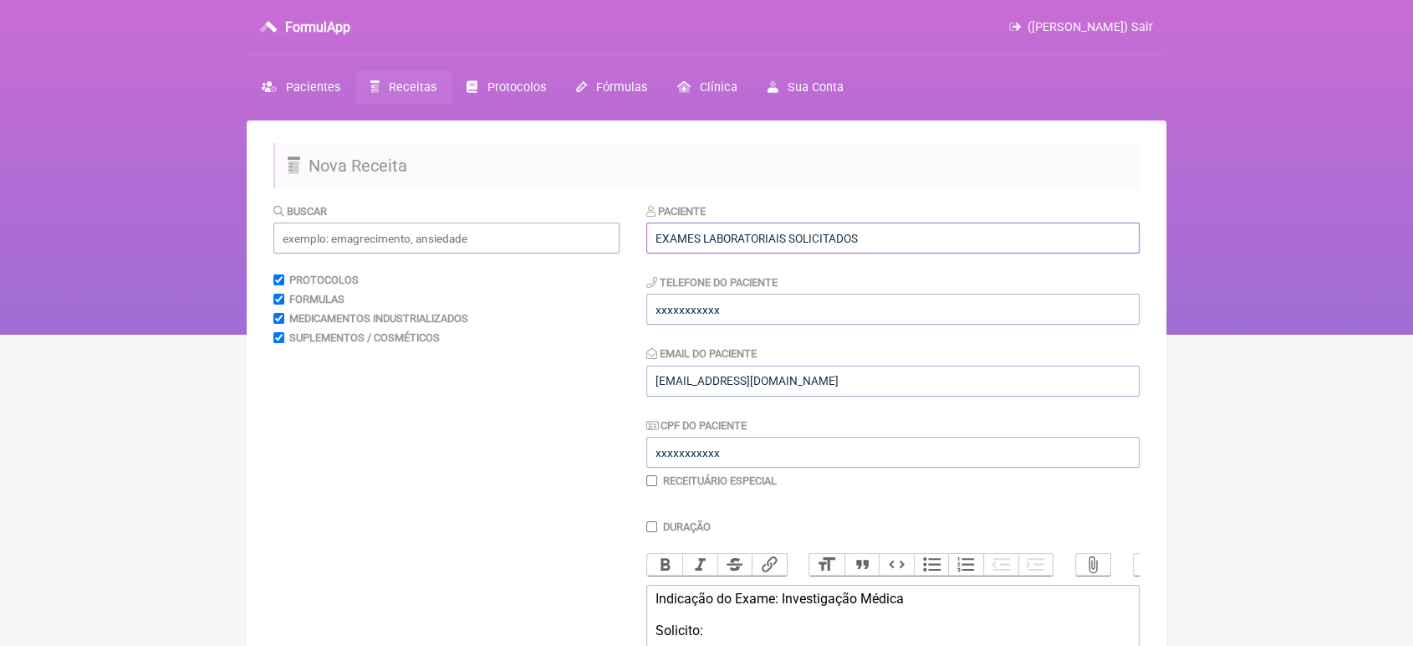
click at [998, 246] on input "EXAMES LABORATORIAIS SOLICITADOS" at bounding box center [892, 237] width 493 height 31
type input "E"
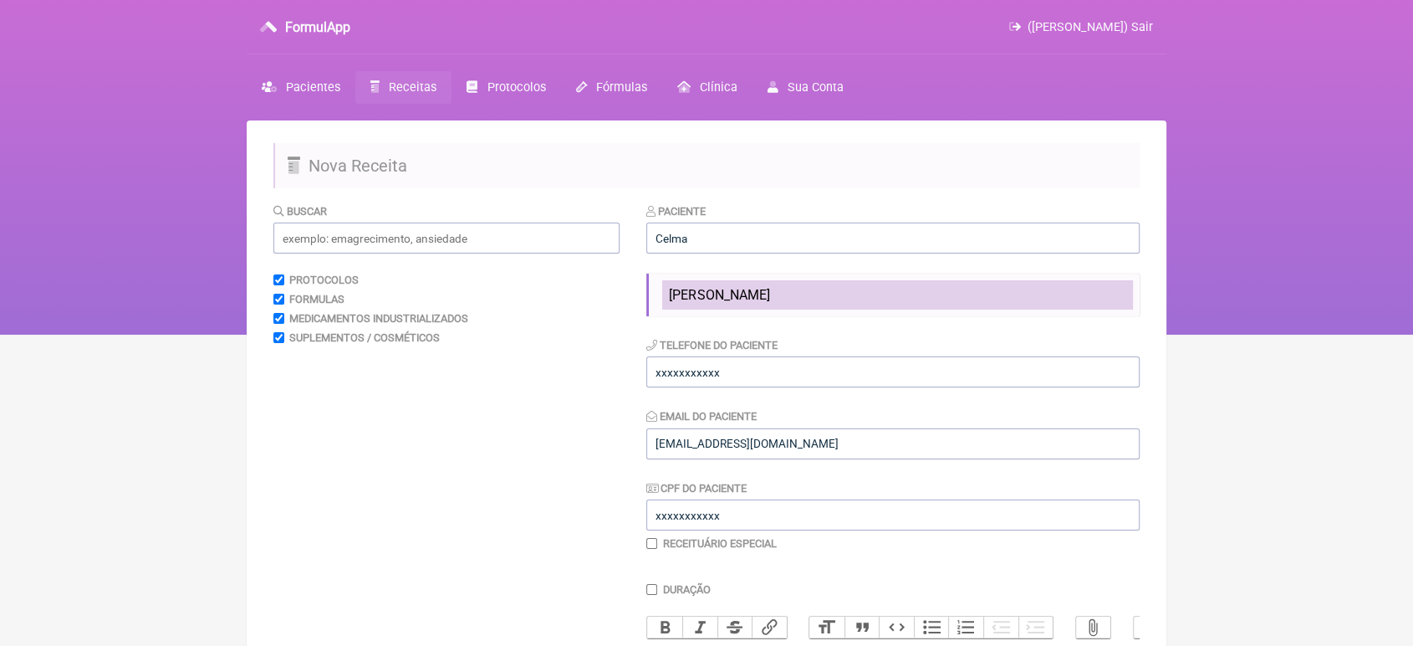
click at [769, 294] on span "[PERSON_NAME]" at bounding box center [719, 295] width 100 height 16
type input "[PERSON_NAME]"
type input "[PHONE_NUMBER]"
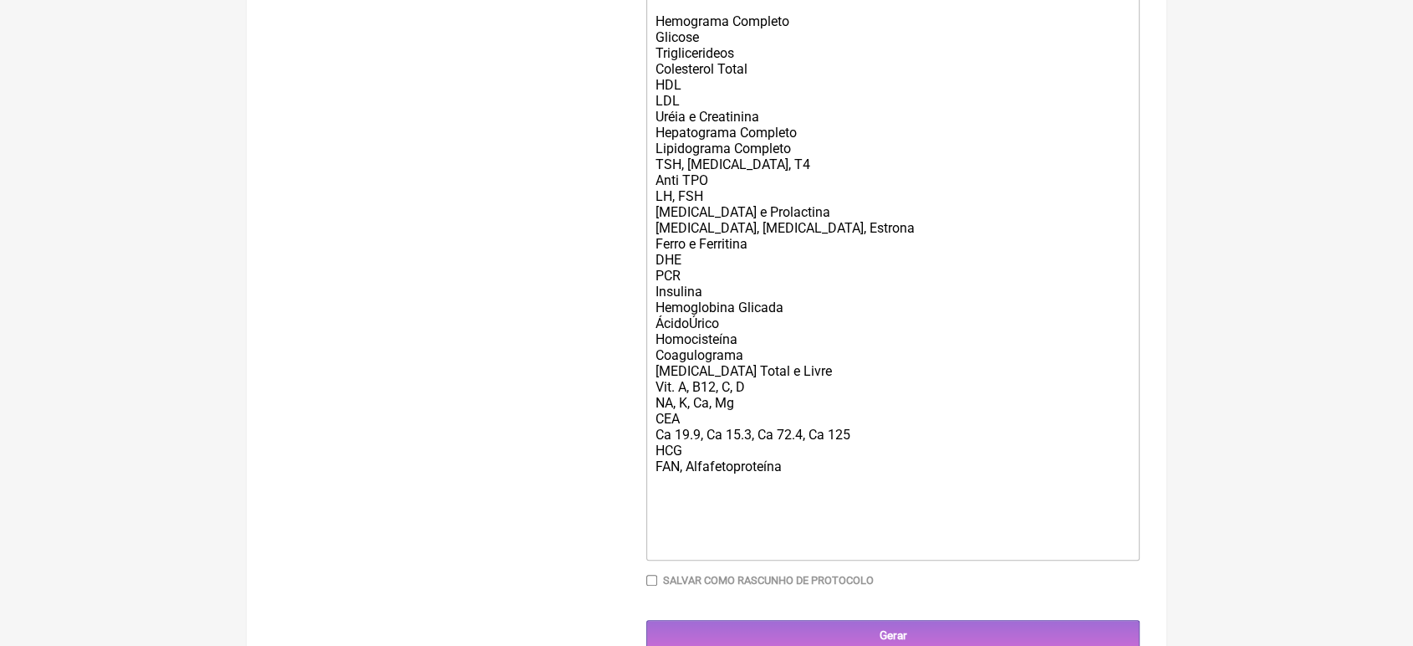
scroll to position [644, 0]
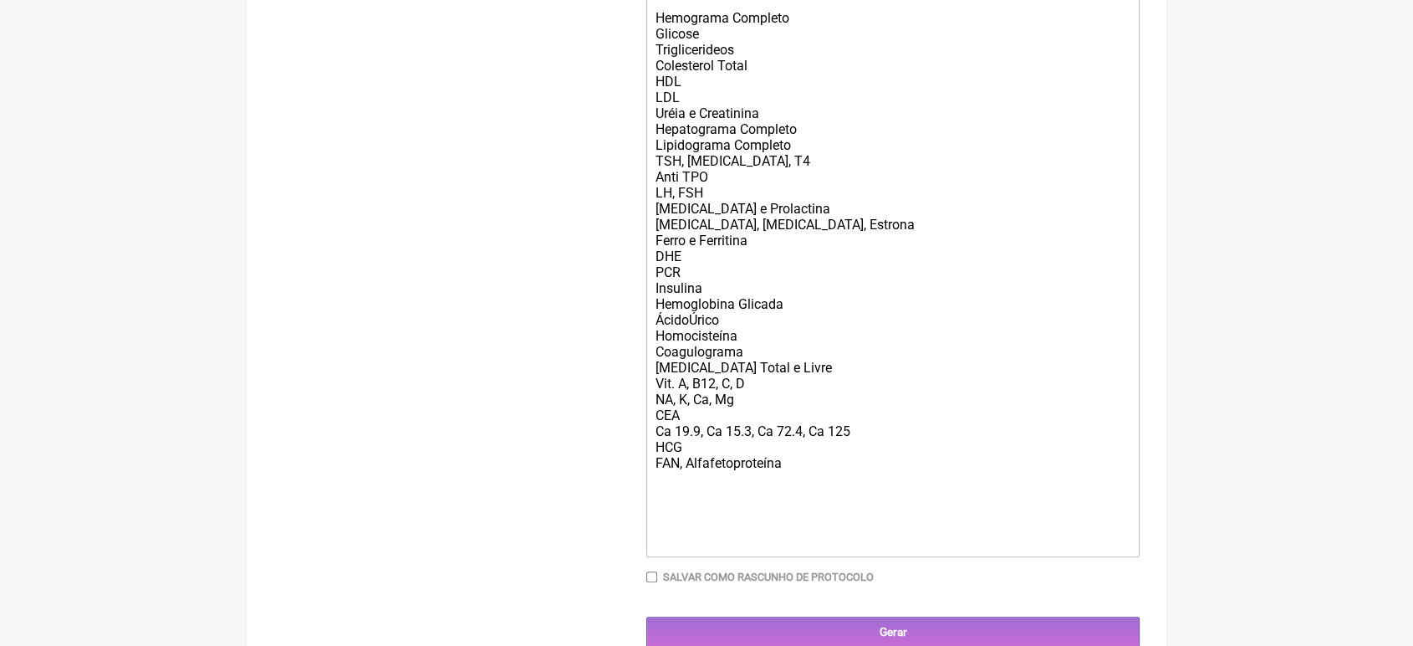
click at [922, 519] on div "Indicação do Exame: Investigação Médica Solicito: Hemograma Completo Glicose Tr…" at bounding box center [893, 248] width 475 height 604
click at [856, 504] on div "Indicação do Exame: Investigação Médica Solicito: Hemograma Completo Glicose Tr…" at bounding box center [893, 248] width 475 height 604
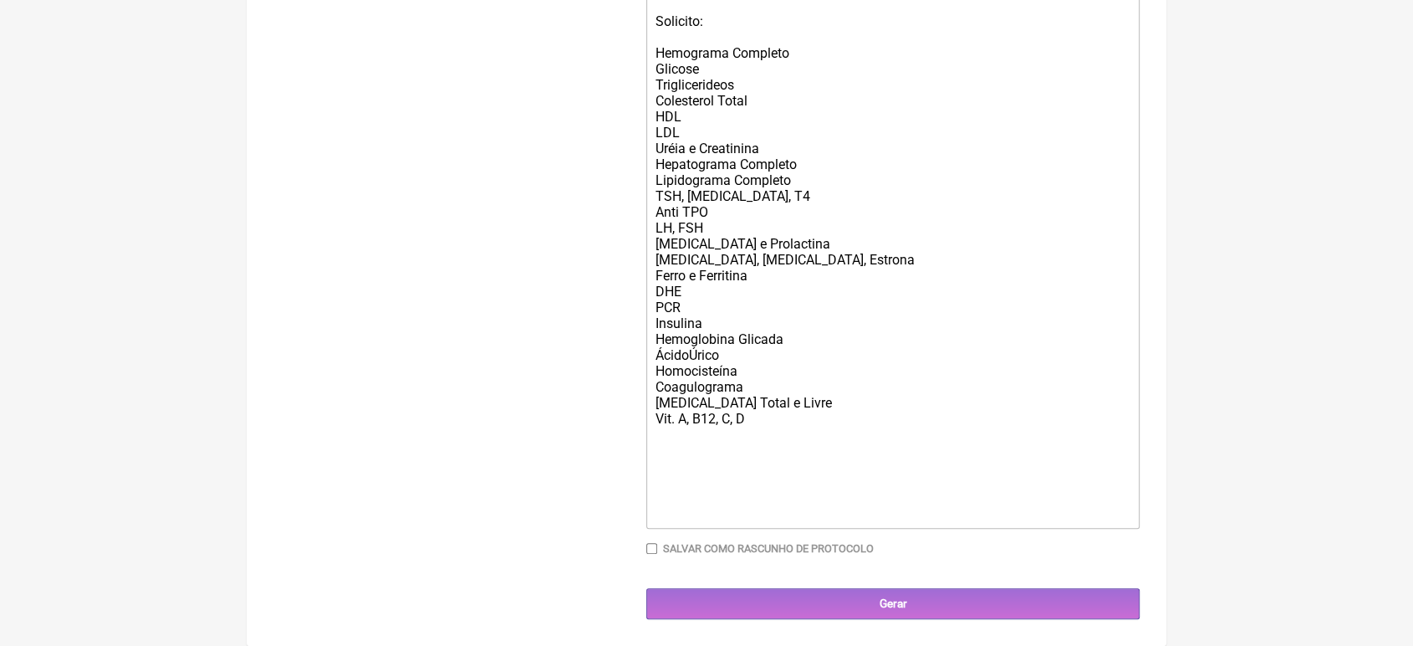
scroll to position [628, 0]
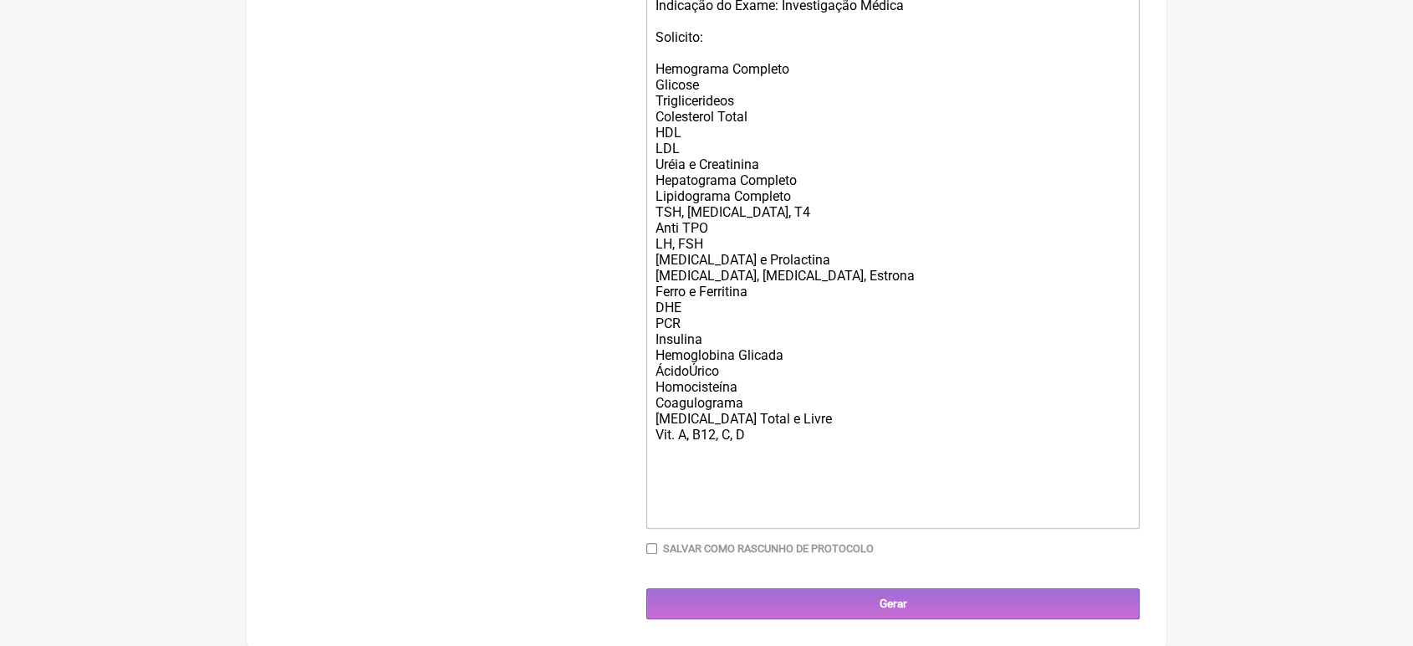
click at [690, 365] on div "Indicação do Exame: Investigação Médica Solicito: Hemograma Completo Glicose Tr…" at bounding box center [893, 259] width 475 height 524
click at [692, 308] on div "Indicação do Exame: Investigação Médica Solicito: Hemograma Completo Glicose Tr…" at bounding box center [893, 259] width 475 height 524
type trix-editor "<div>Indicação do Exame: Investigação Médica<br><br>Solicito:<br><br>Hemograma …"
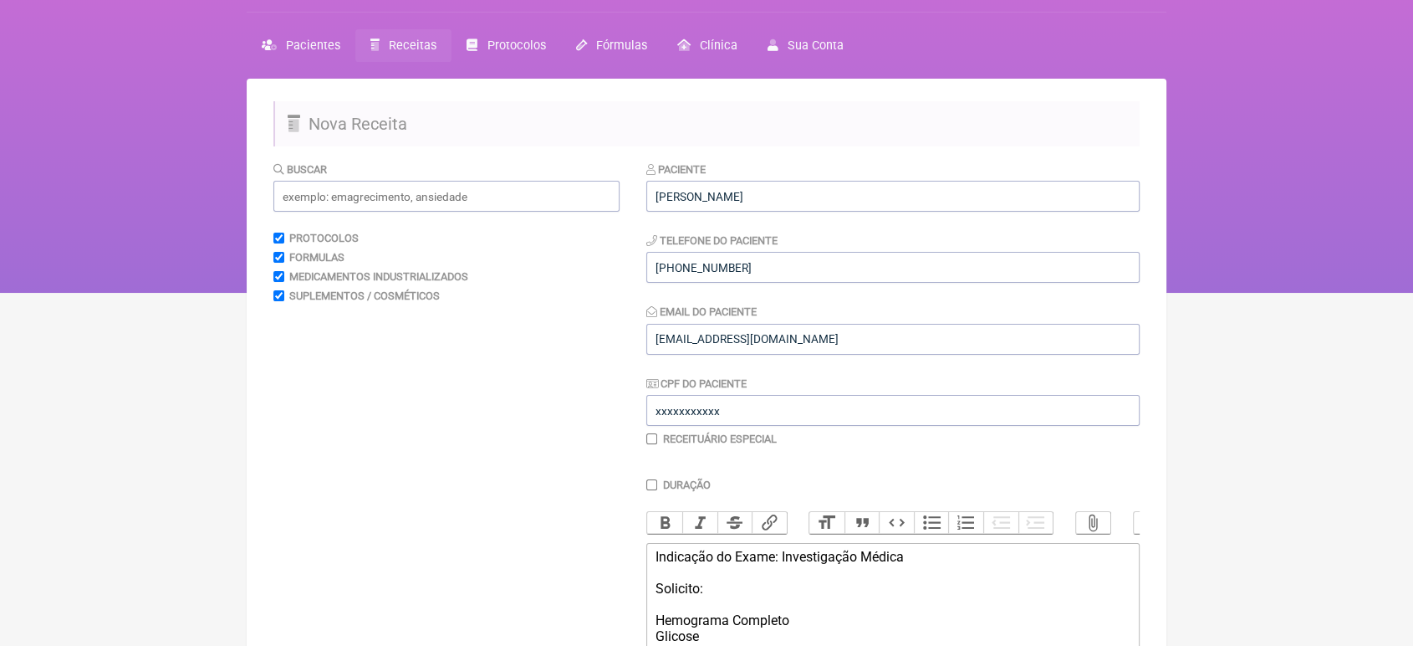
scroll to position [31, 0]
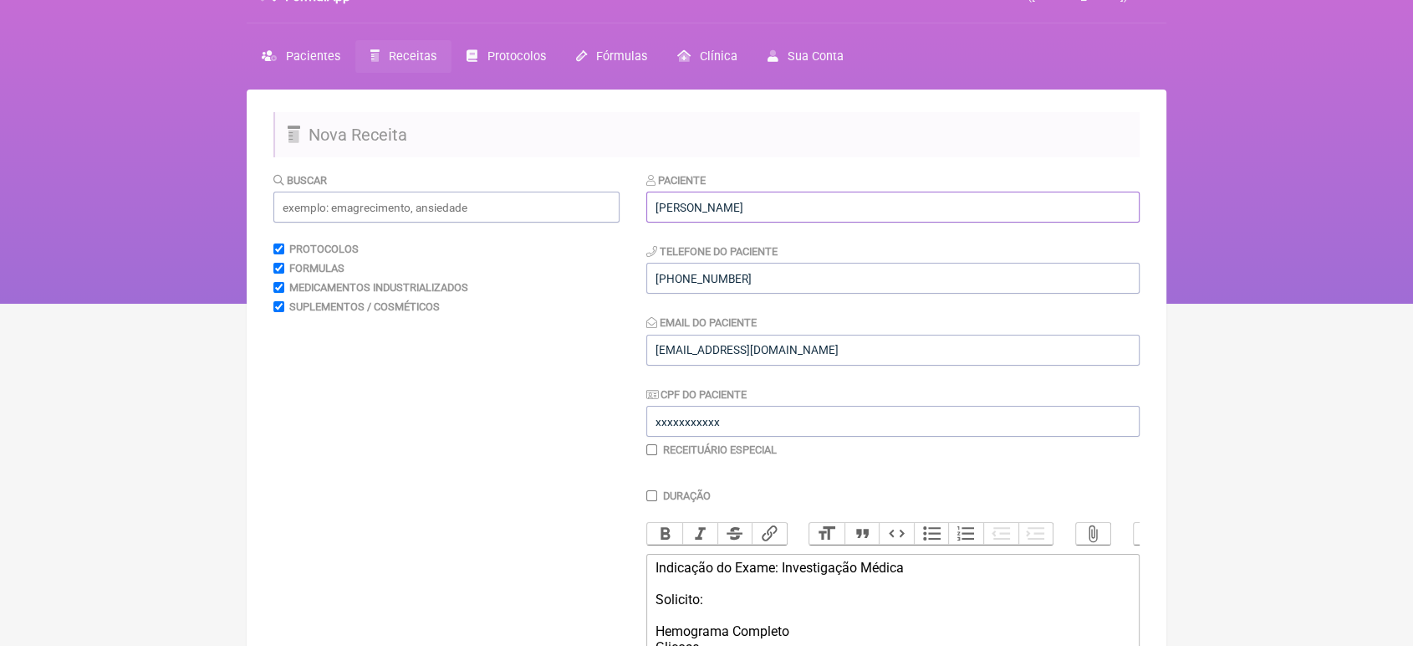
click at [932, 212] on input "[PERSON_NAME]" at bounding box center [892, 206] width 493 height 31
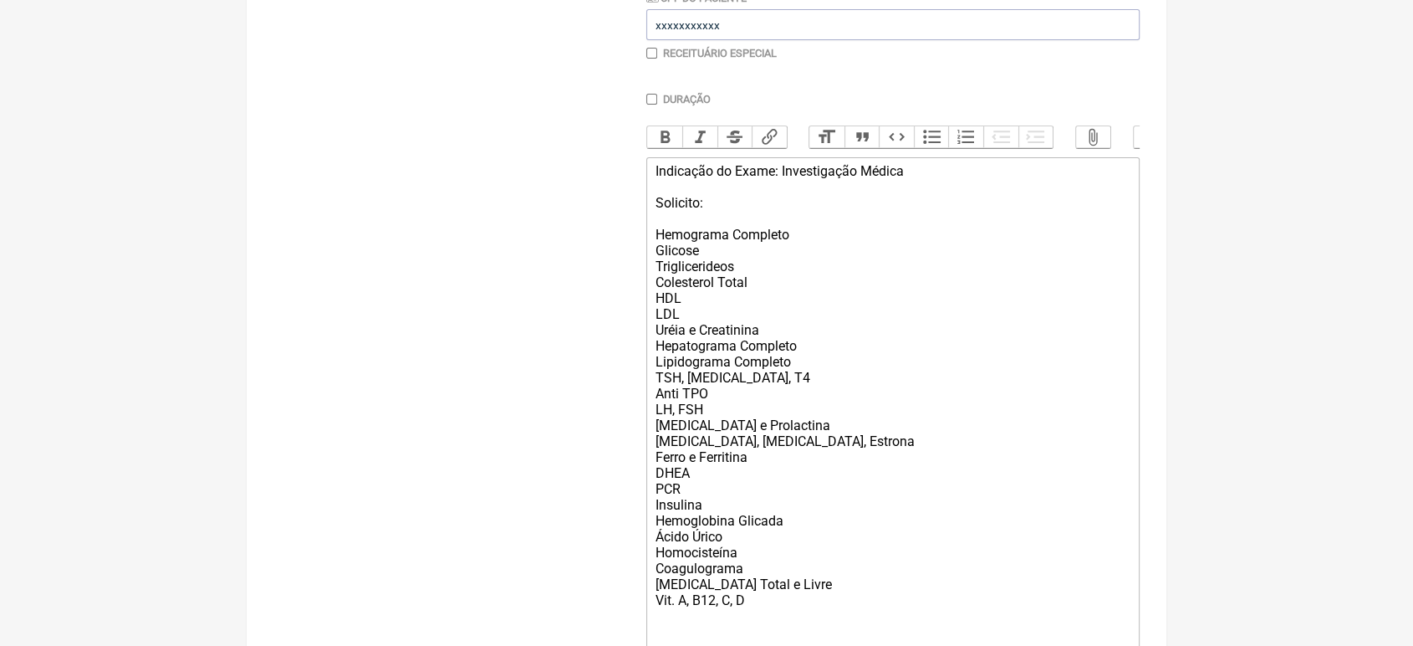
scroll to position [691, 0]
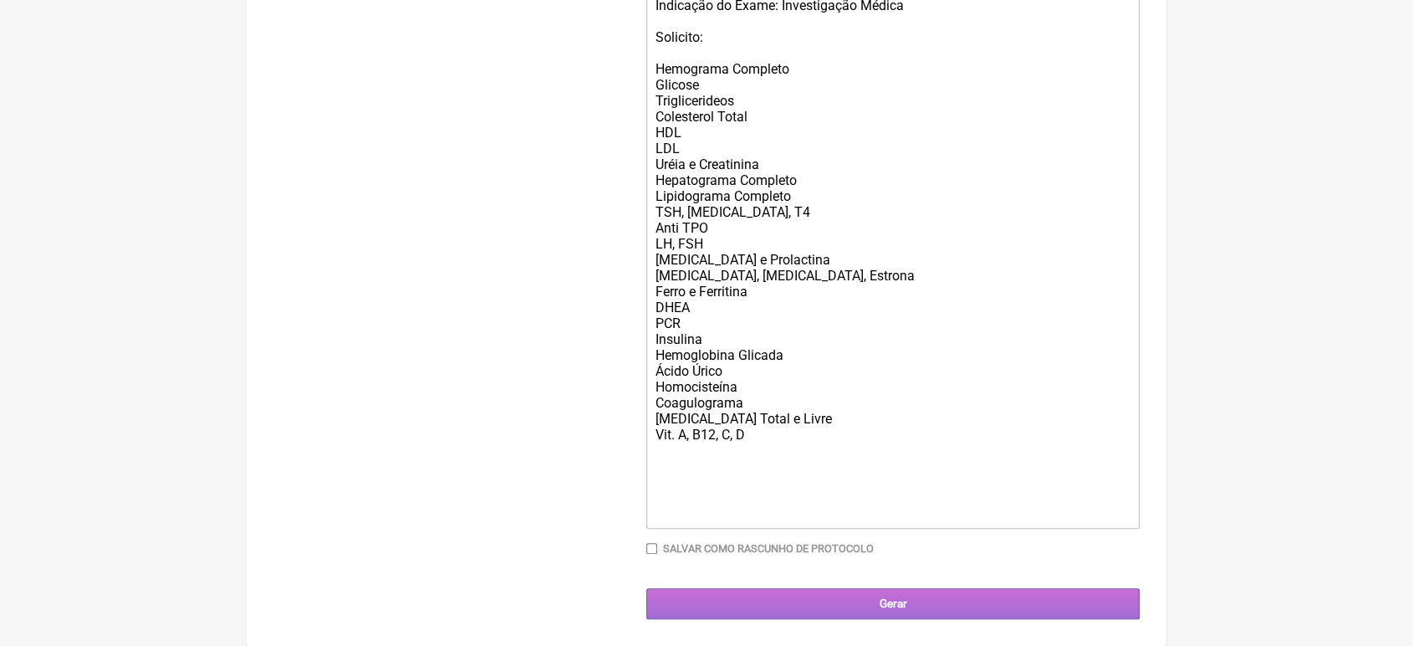
type input "[PERSON_NAME]"
click at [943, 610] on input "Gerar" at bounding box center [892, 603] width 493 height 31
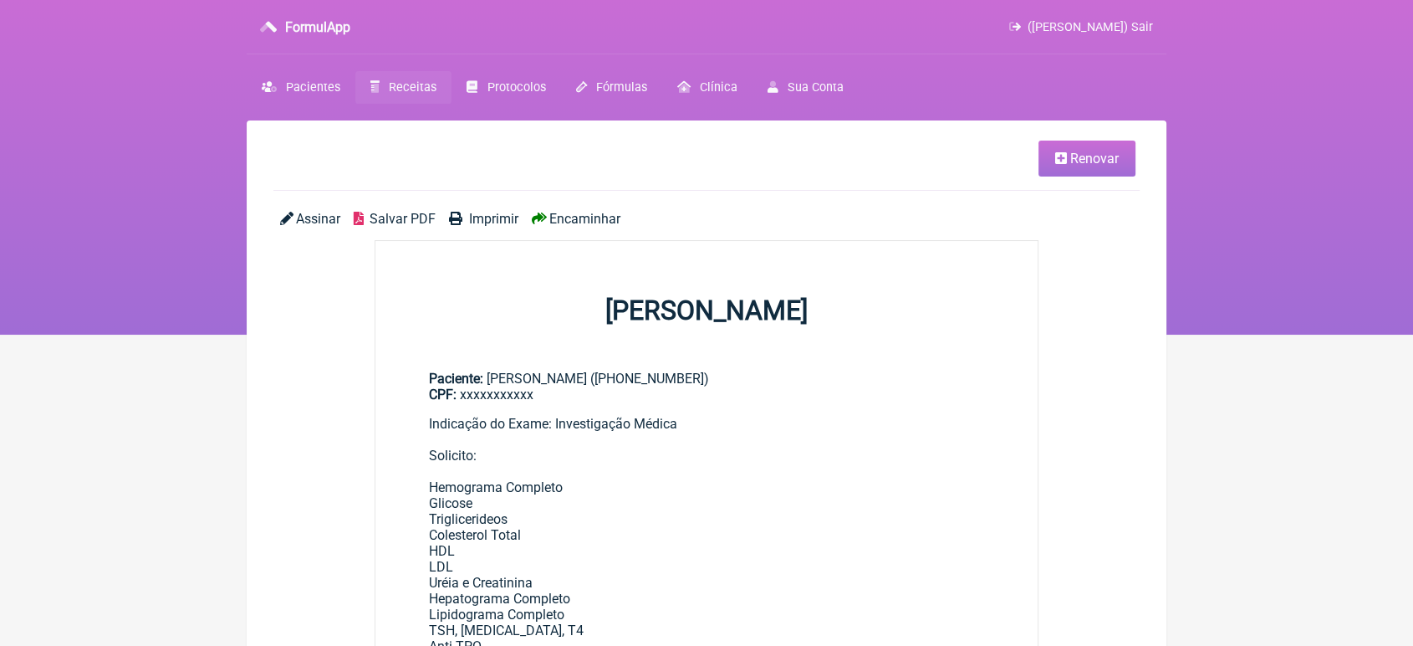
click at [574, 219] on span "Encaminhar" at bounding box center [584, 219] width 71 height 16
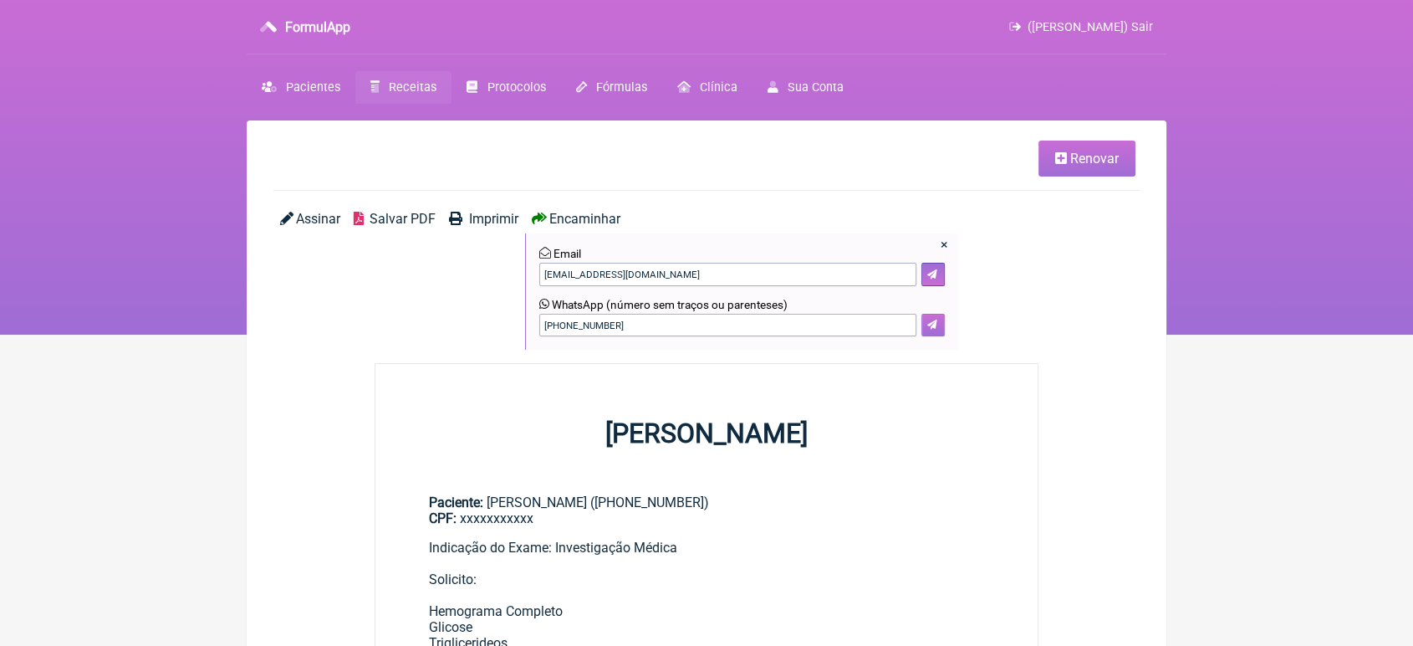
click at [926, 326] on button at bounding box center [933, 325] width 23 height 23
click at [649, 319] on input "+39 3893168100" at bounding box center [727, 325] width 377 height 23
type input "+"
click at [932, 324] on icon at bounding box center [932, 324] width 10 height 10
click at [929, 334] on button at bounding box center [933, 325] width 23 height 23
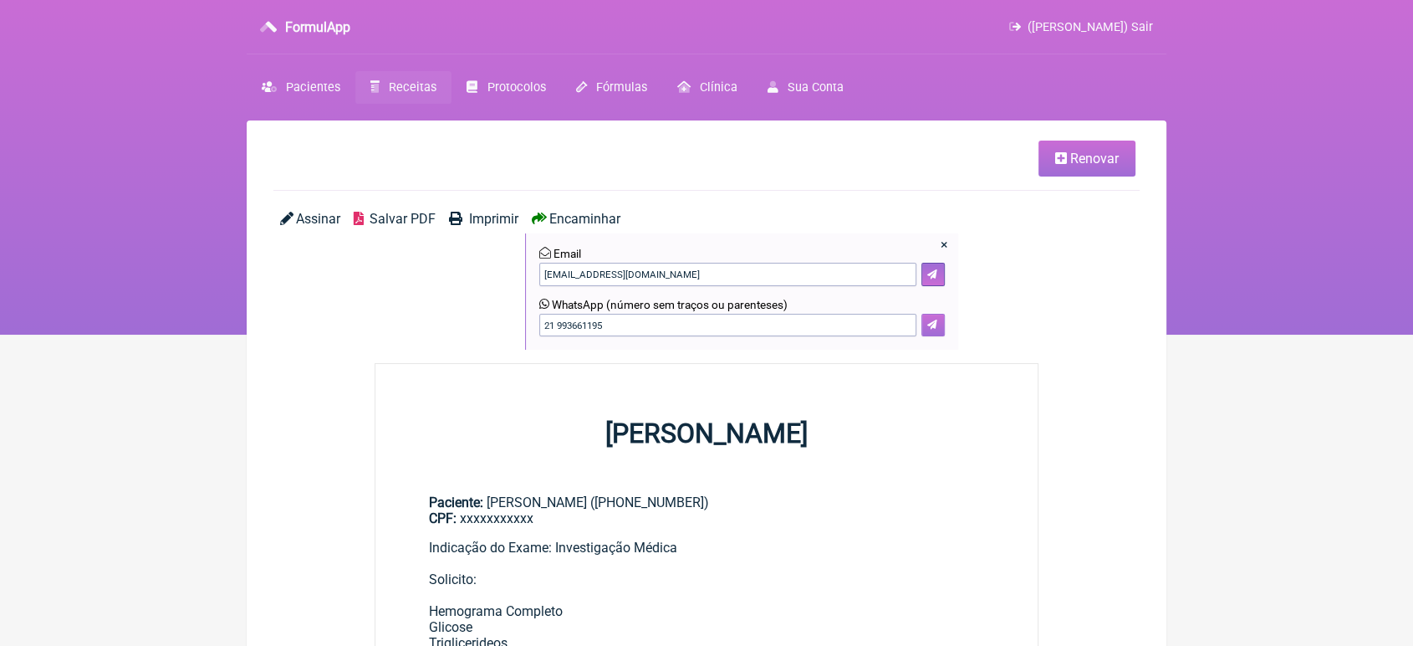
click at [927, 323] on icon at bounding box center [932, 324] width 10 height 10
click at [556, 328] on input "21 993661195" at bounding box center [727, 325] width 377 height 23
click at [927, 323] on icon at bounding box center [932, 324] width 10 height 10
click at [619, 331] on input "21 993661195" at bounding box center [727, 325] width 377 height 23
type input "2"
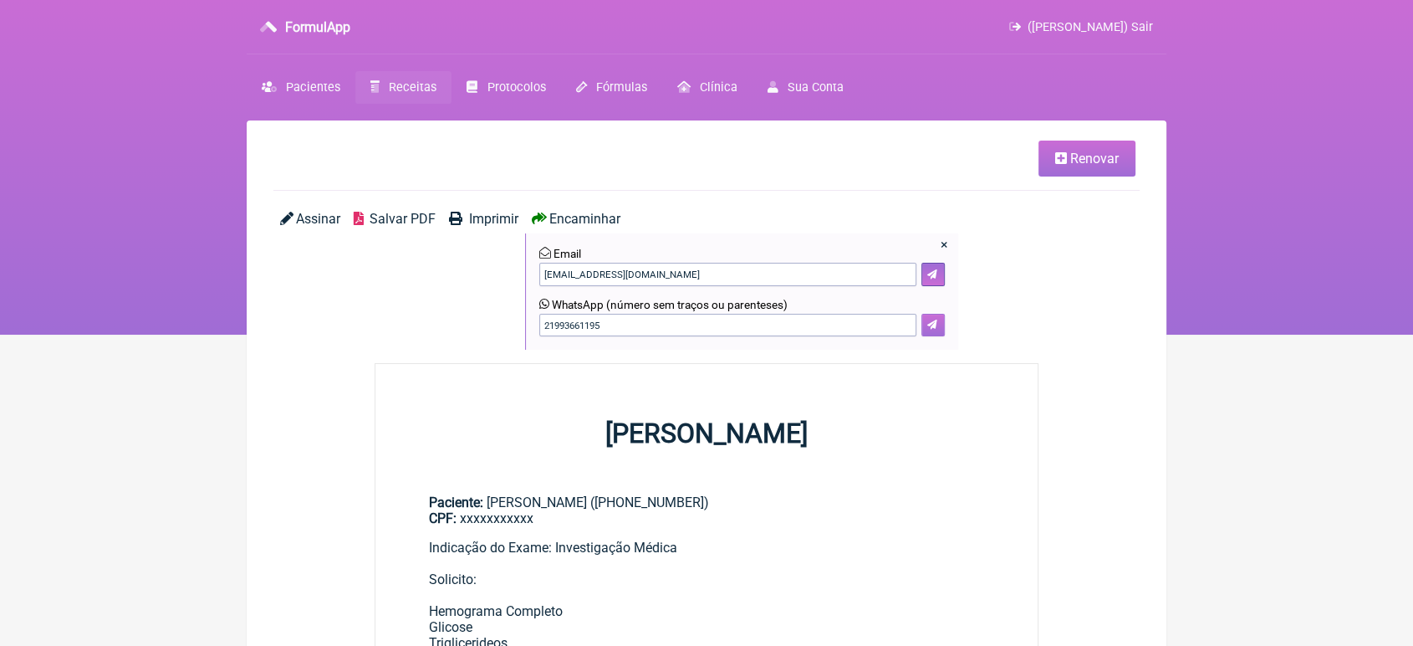
click at [930, 324] on icon at bounding box center [932, 324] width 10 height 10
click at [615, 321] on input "21993661195" at bounding box center [727, 325] width 377 height 23
type input "21 993661195"
click at [935, 326] on icon at bounding box center [932, 324] width 10 height 10
drag, startPoint x: 745, startPoint y: 508, endPoint x: 739, endPoint y: 499, distance: 10.9
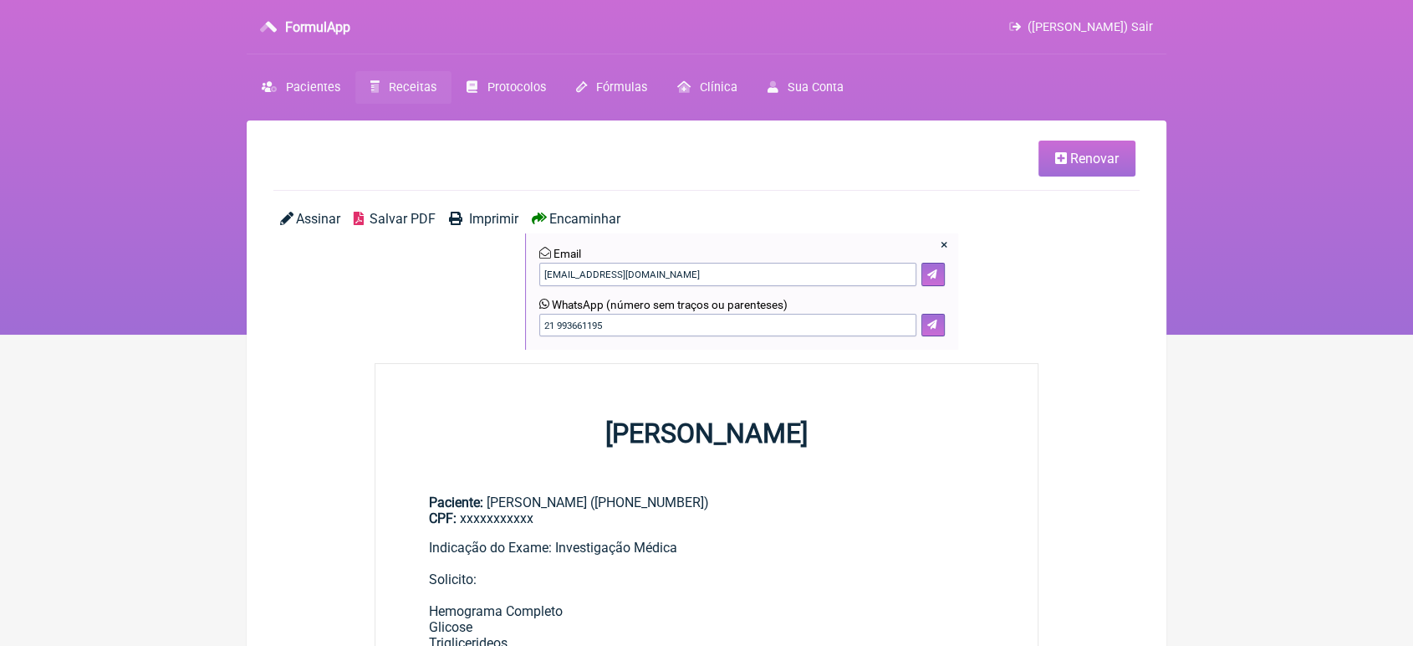
click at [739, 499] on div "Paciente: Celma Maria Da Silva (+39 3893168100) CPF: xxxxxxxxxxx" at bounding box center [706, 510] width 555 height 32
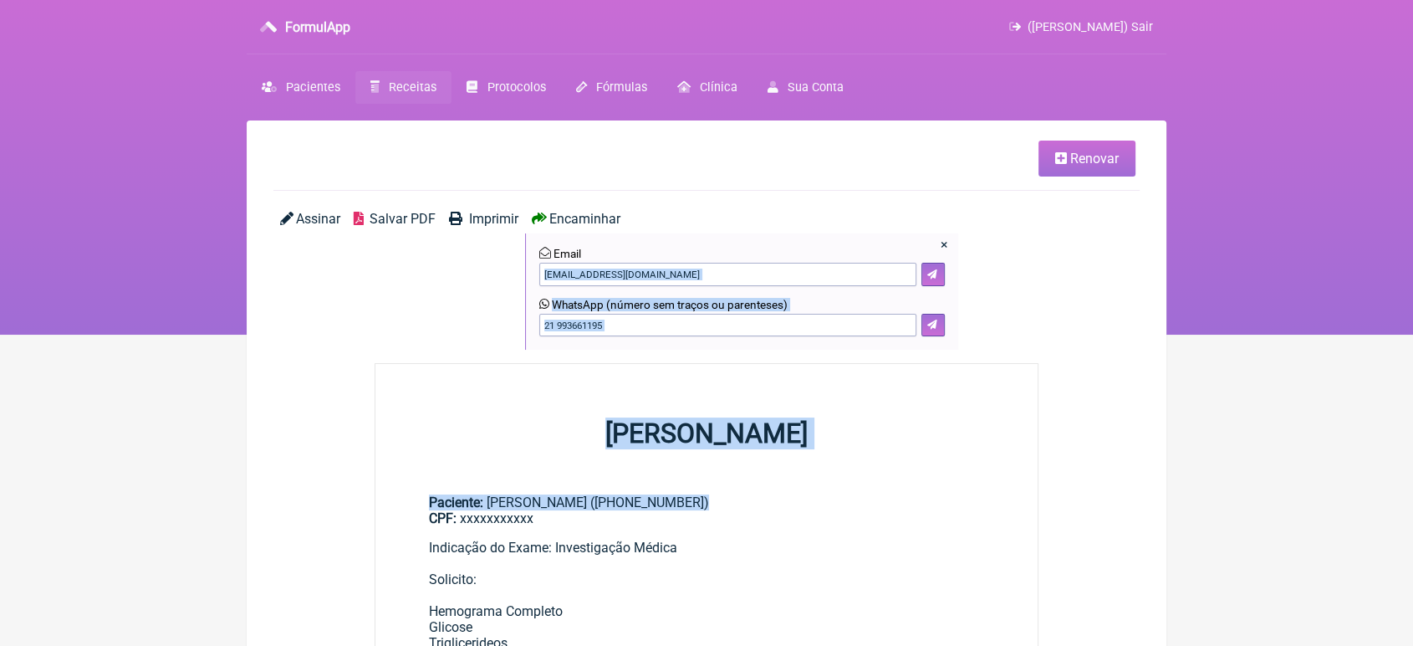
drag, startPoint x: 739, startPoint y: 499, endPoint x: 1189, endPoint y: 374, distance: 467.0
click at [1189, 334] on html "FormulApp (VINICIUS VIEIRA PASCHOAL) Sair Pacientes Receitas Protocolos Fórmula…" at bounding box center [706, 167] width 1413 height 334
click at [1232, 299] on nav "FormulApp (VINICIUS VIEIRA PASCHOAL) Sair Pacientes Receitas Protocolos Fórmula…" at bounding box center [706, 167] width 1413 height 334
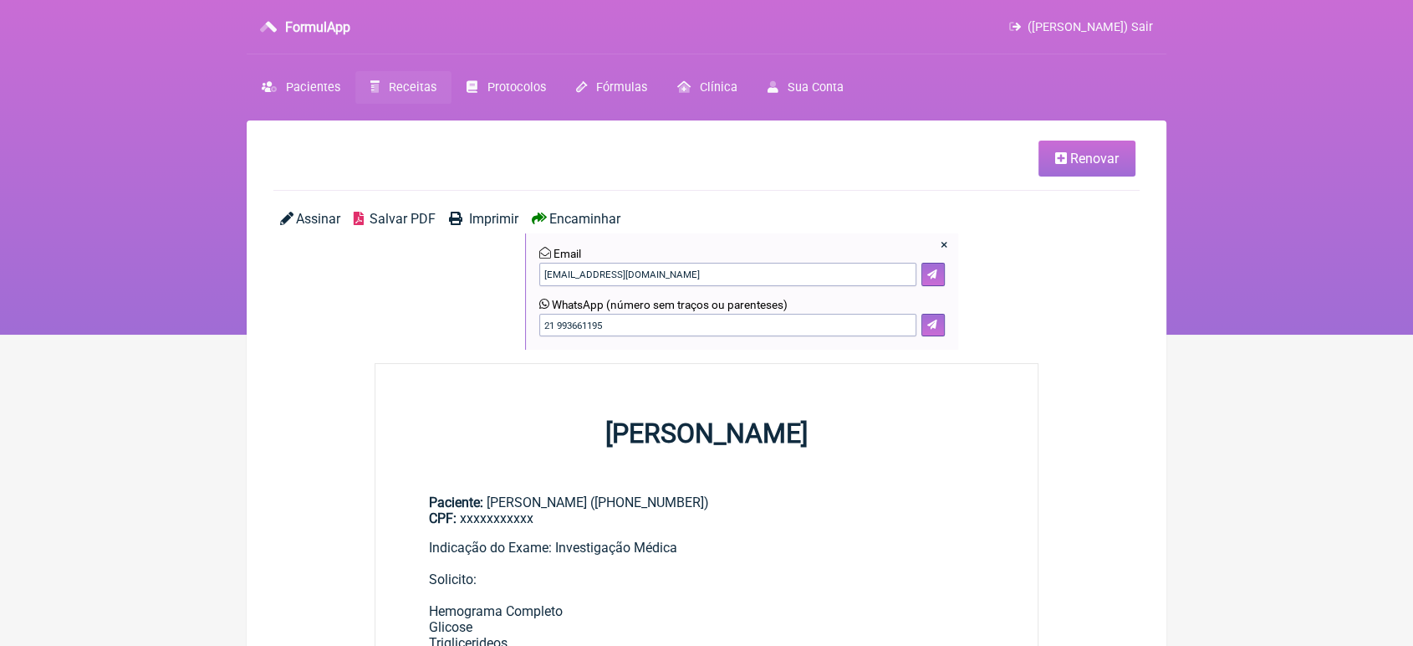
click at [1116, 146] on link "Renovar" at bounding box center [1087, 158] width 97 height 36
click at [1101, 155] on span "Renovar" at bounding box center [1094, 159] width 49 height 16
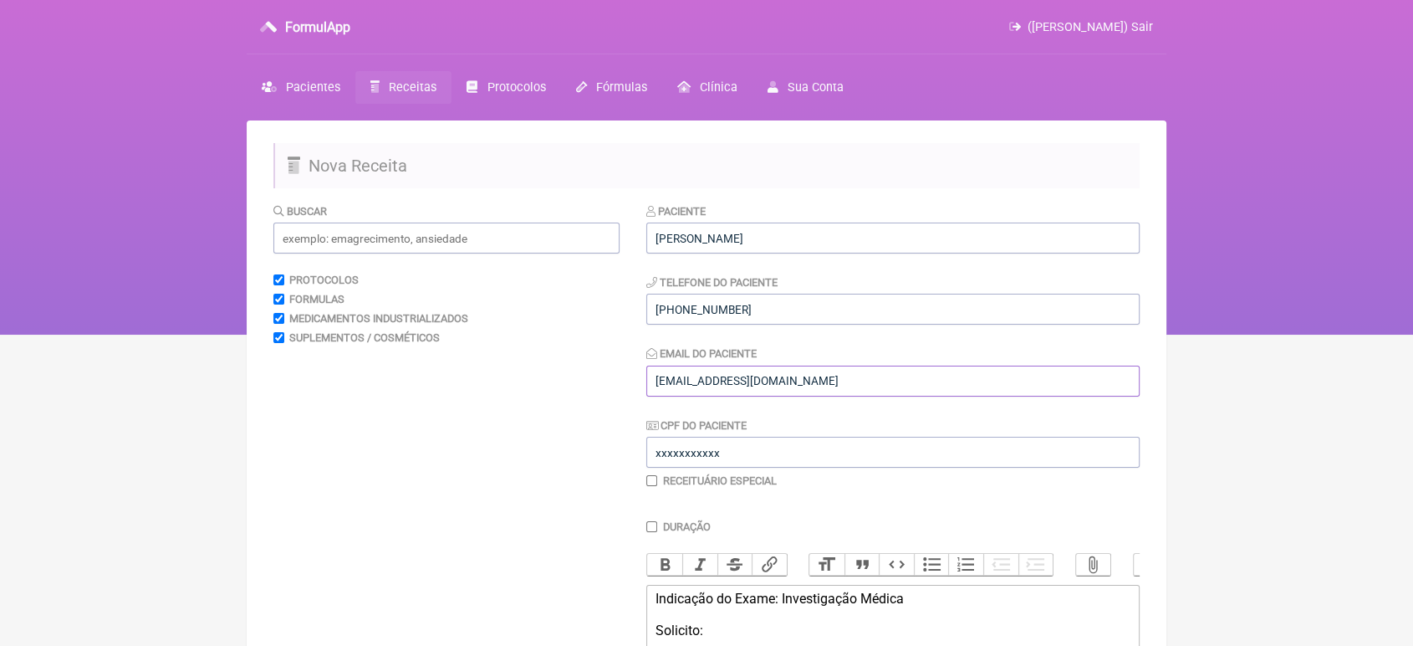
click at [813, 384] on input "vini_paschoal@yahoo.com.br" at bounding box center [892, 380] width 493 height 31
type input "v"
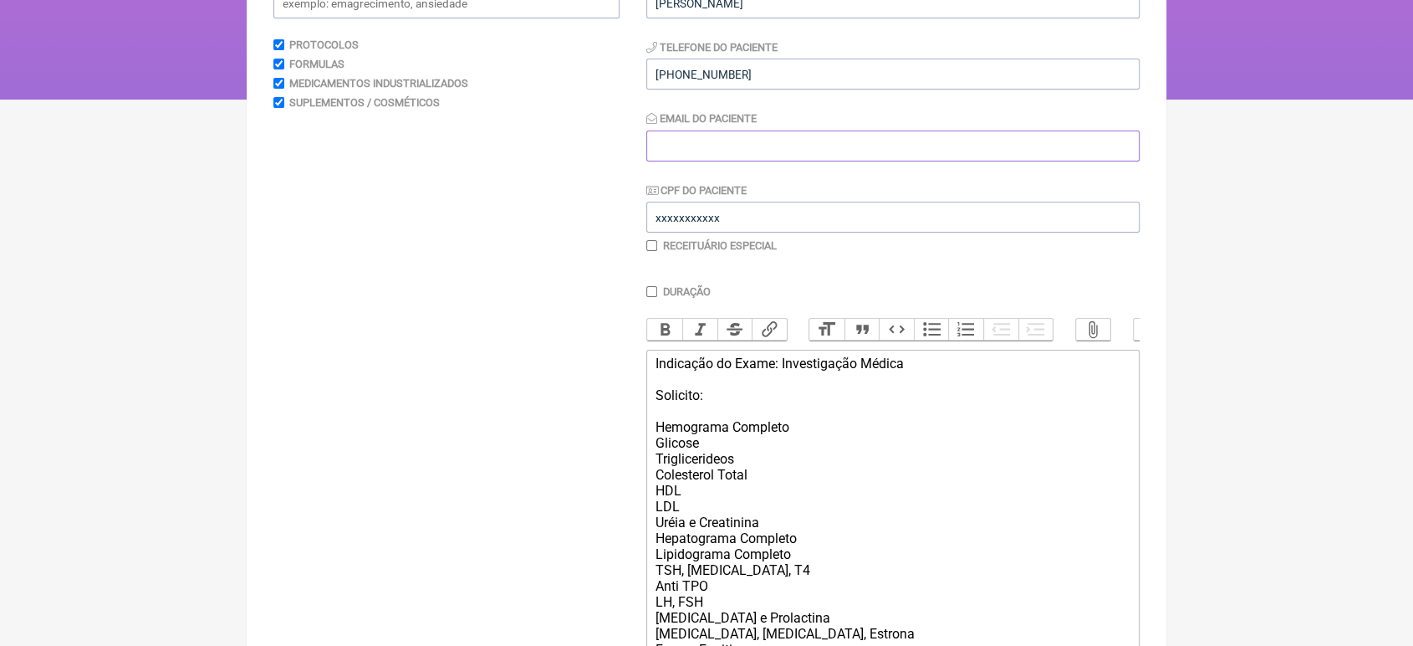
scroll to position [217, 0]
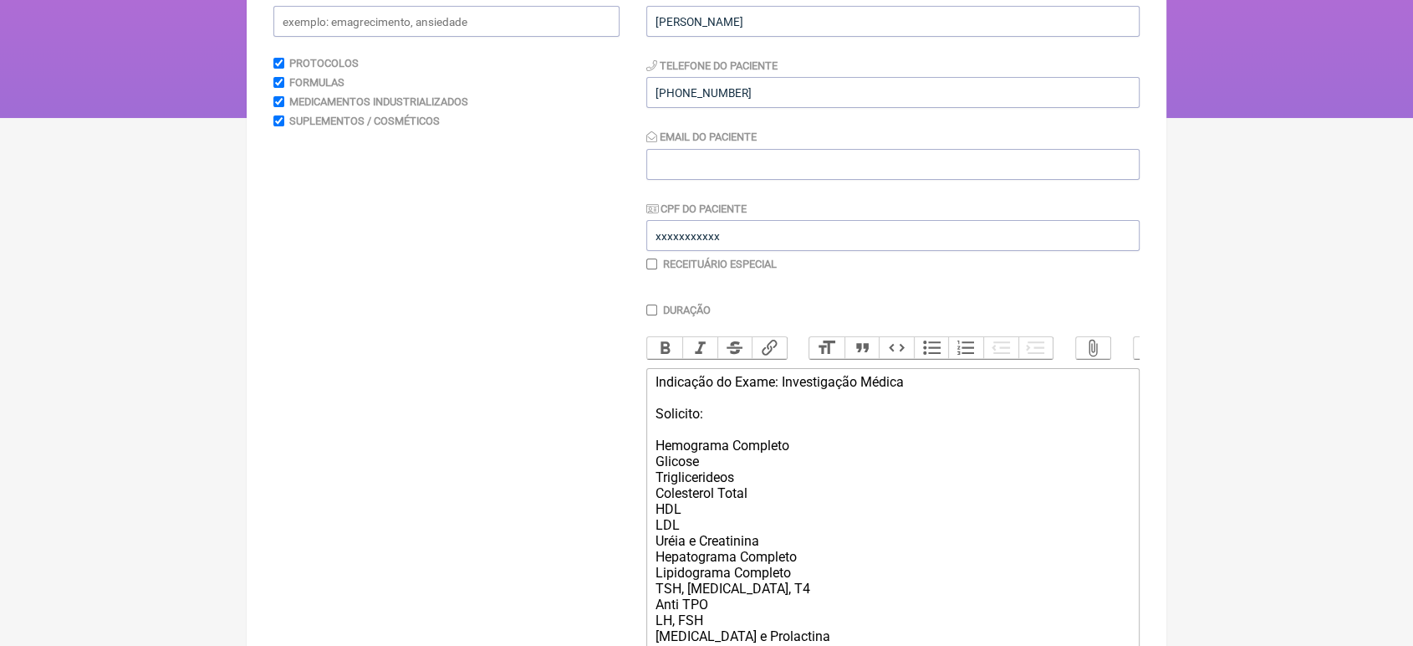
click at [709, 316] on label "Duração" at bounding box center [687, 310] width 48 height 13
click at [657, 315] on input "Duração" at bounding box center [651, 309] width 11 height 11
checkbox input "true"
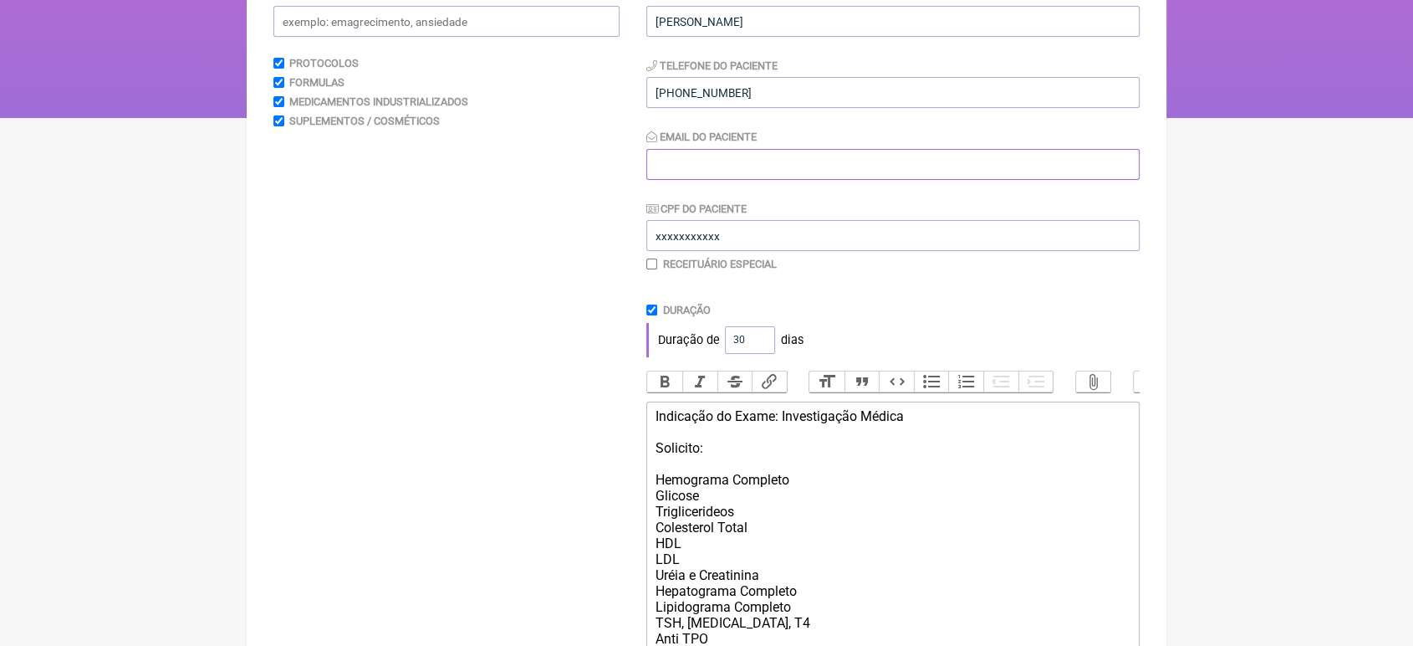
click at [855, 169] on input "Email do Paciente" at bounding box center [892, 164] width 493 height 31
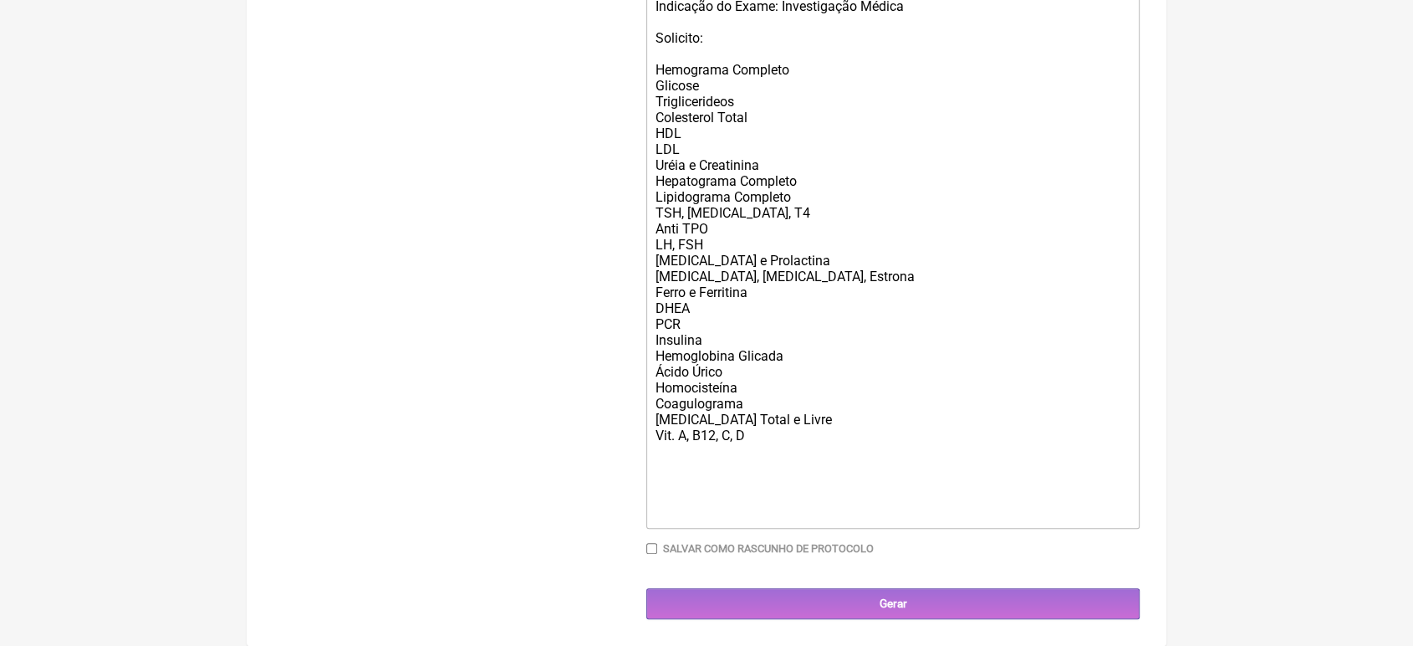
scroll to position [662, 0]
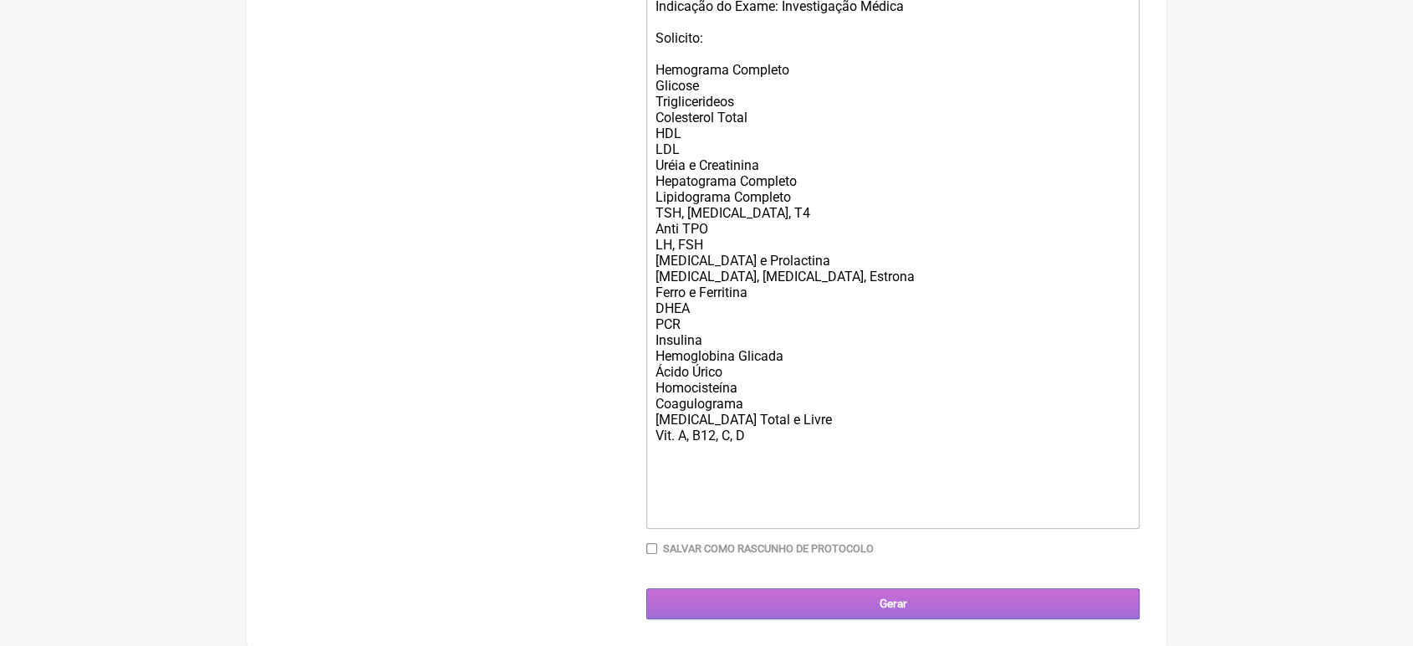
type input "[EMAIL_ADDRESS][DOMAIN_NAME]"
click at [927, 597] on input "Gerar" at bounding box center [892, 603] width 493 height 31
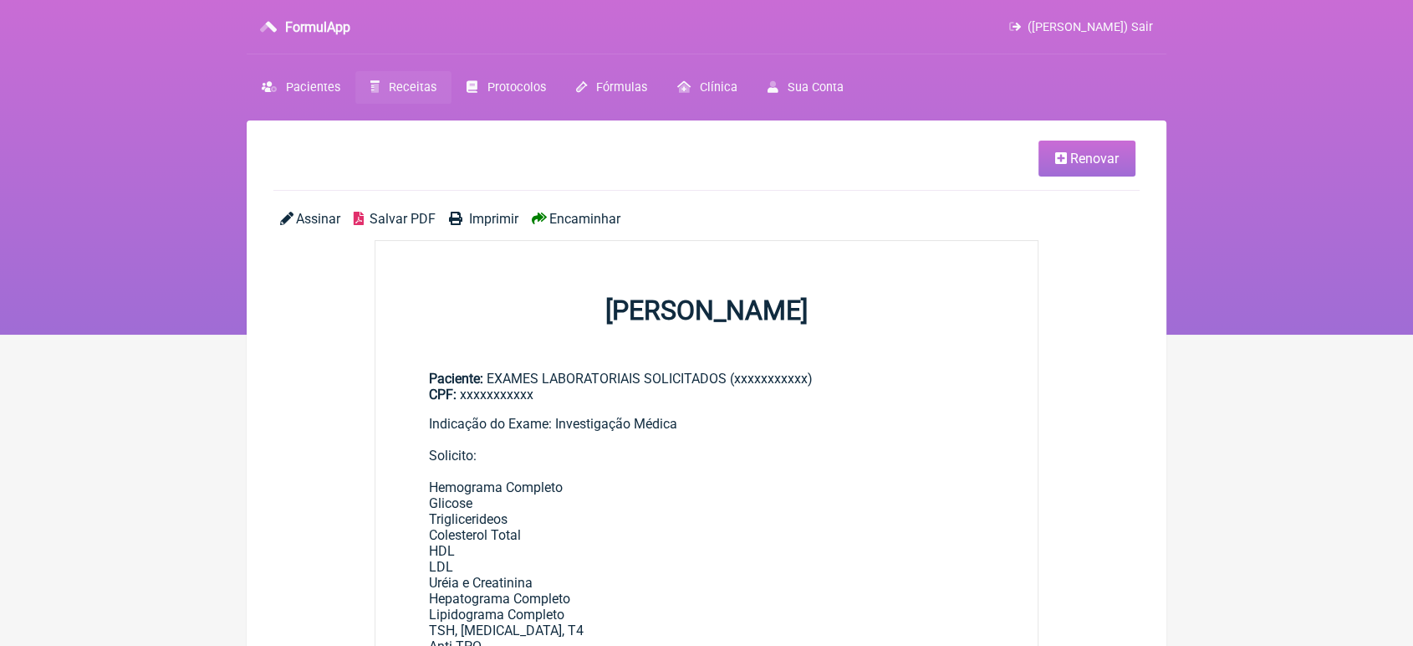
click at [1116, 142] on link "Renovar" at bounding box center [1087, 158] width 97 height 36
click at [1094, 156] on span "Renovar" at bounding box center [1094, 159] width 49 height 16
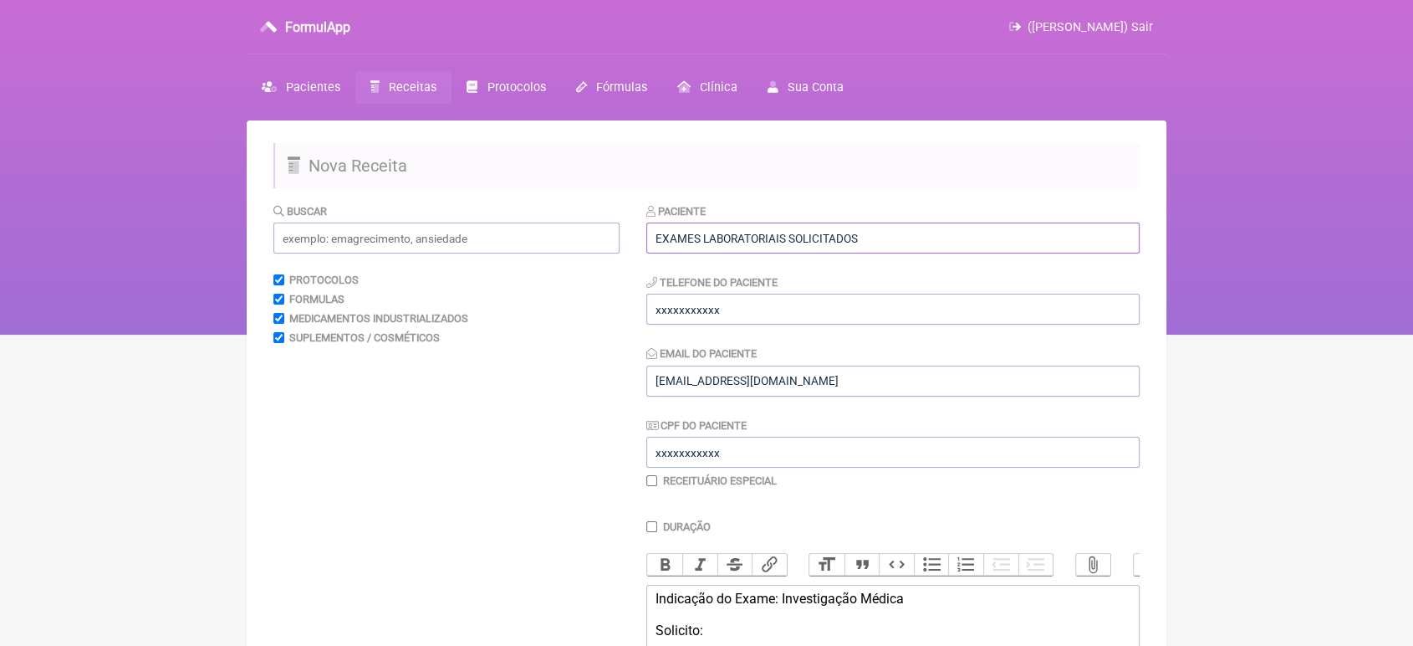
click at [960, 227] on input "EXAMES LABORATORIAIS SOLICITADOS" at bounding box center [892, 237] width 493 height 31
type input "E"
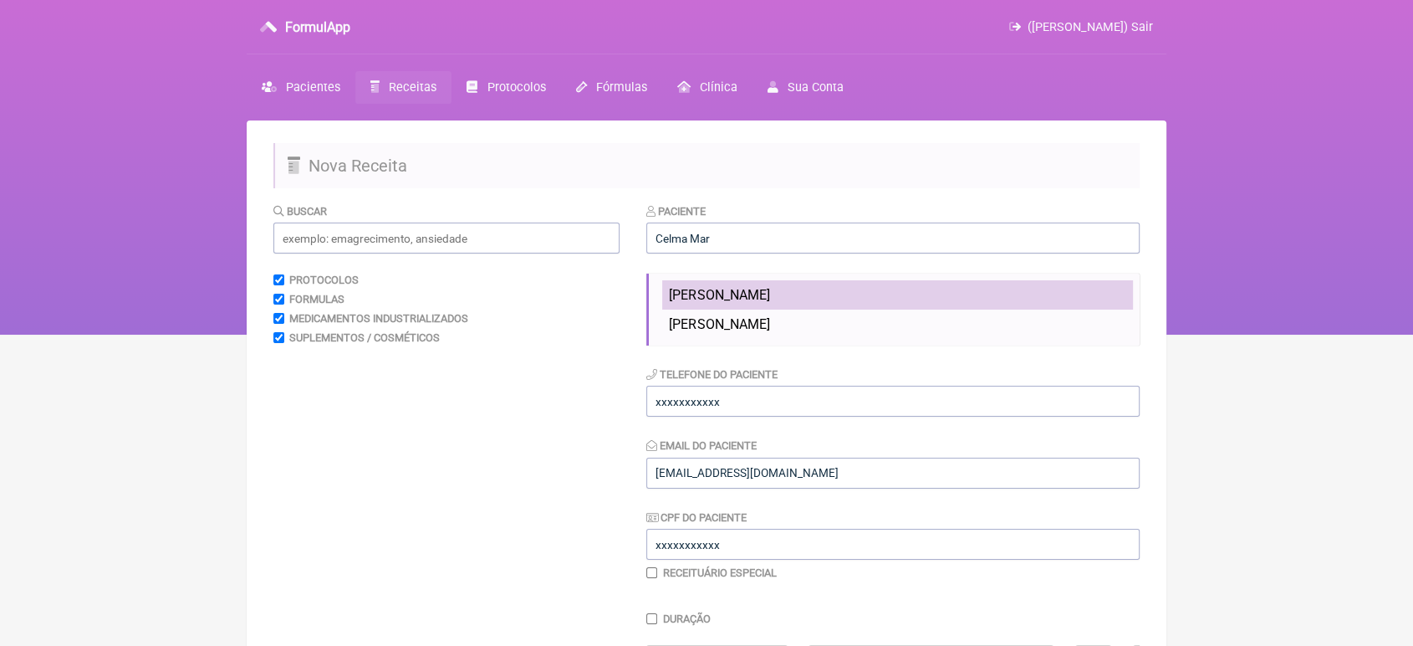
click at [813, 289] on li "[PERSON_NAME]" at bounding box center [897, 294] width 471 height 29
type input "[PERSON_NAME]"
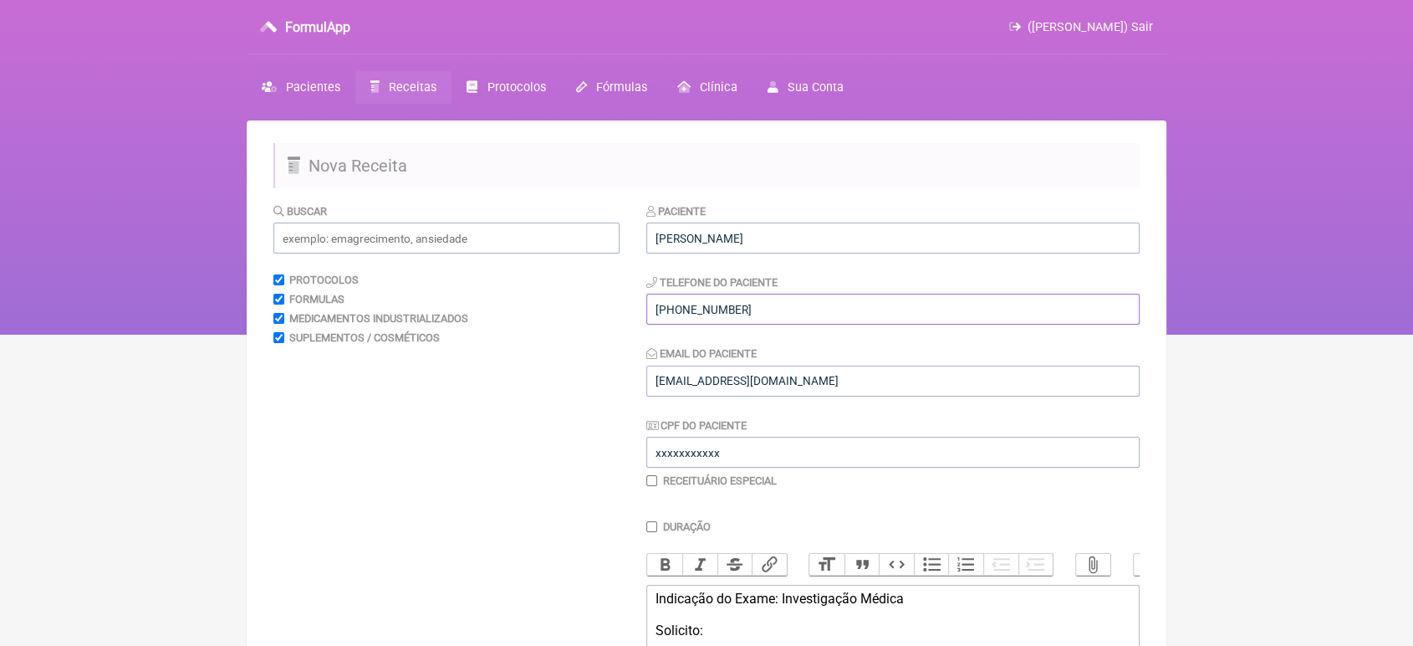
click at [767, 307] on input "[PHONE_NUMBER]" at bounding box center [892, 309] width 493 height 31
type input "+"
click at [767, 307] on input "tel" at bounding box center [892, 309] width 493 height 31
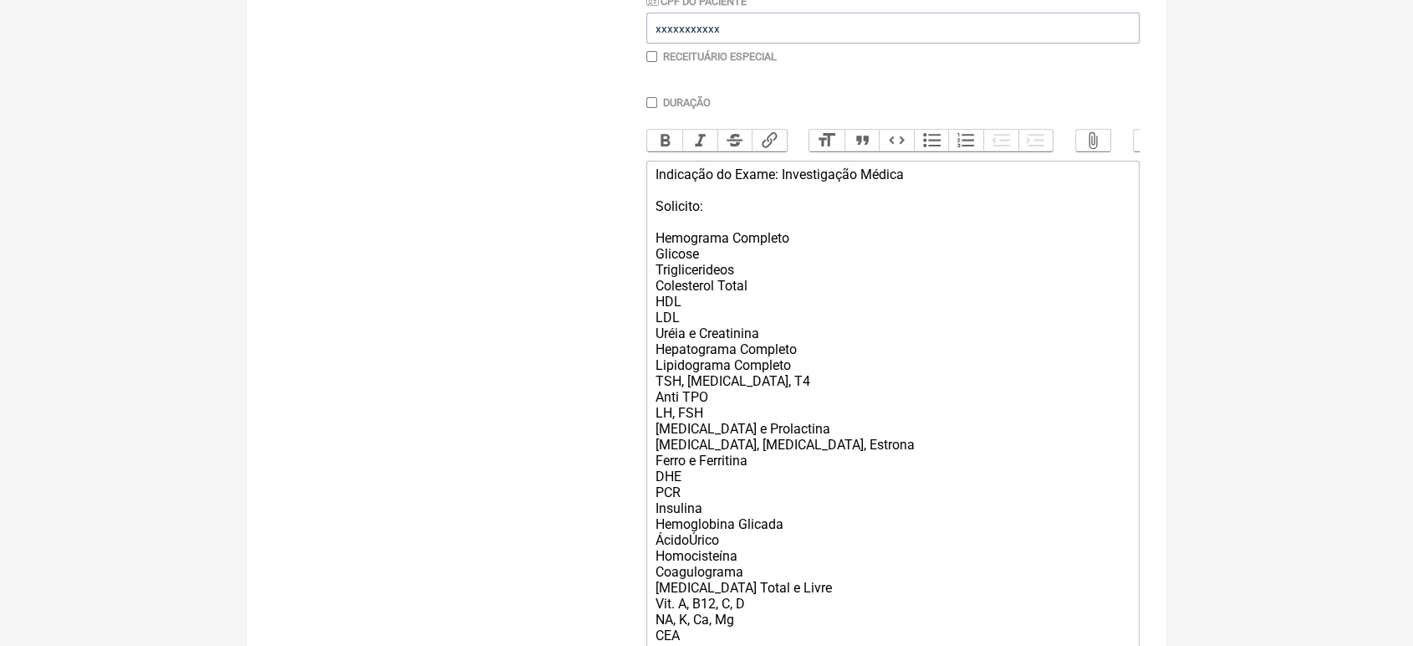
scroll to position [709, 0]
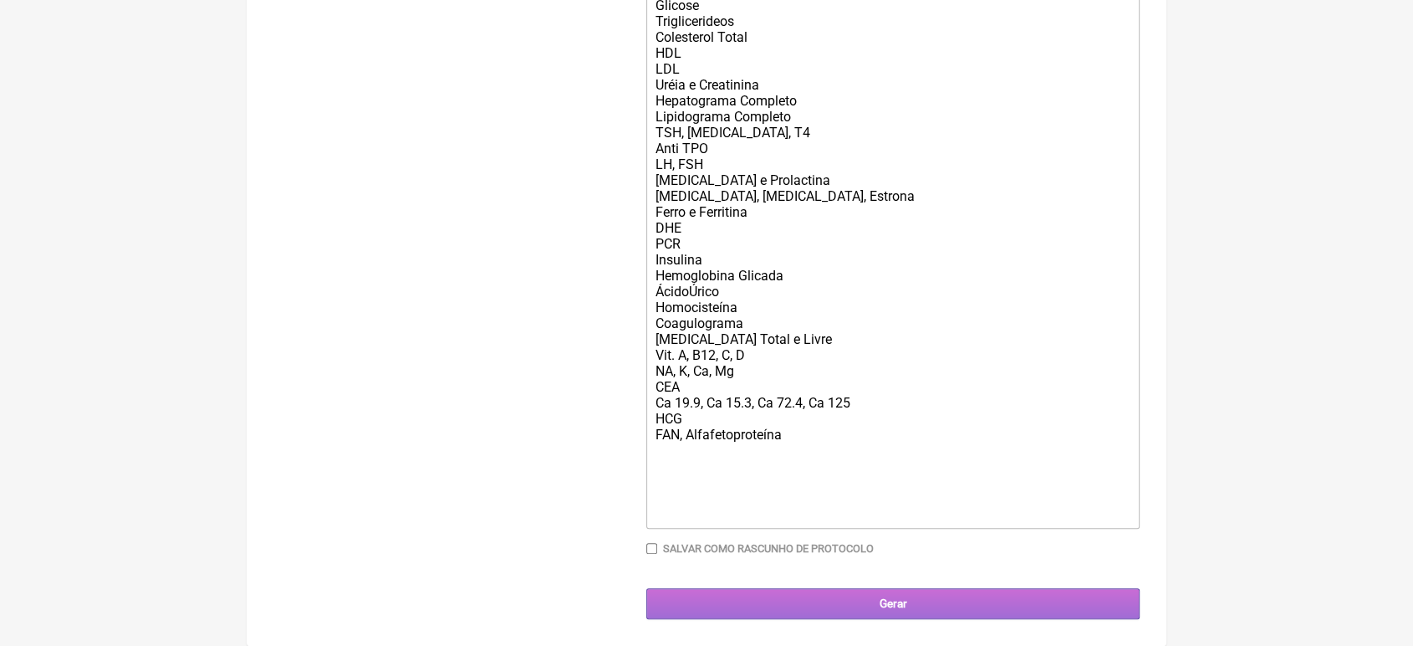
type input "21993661195"
click at [943, 593] on input "Gerar" at bounding box center [892, 603] width 493 height 31
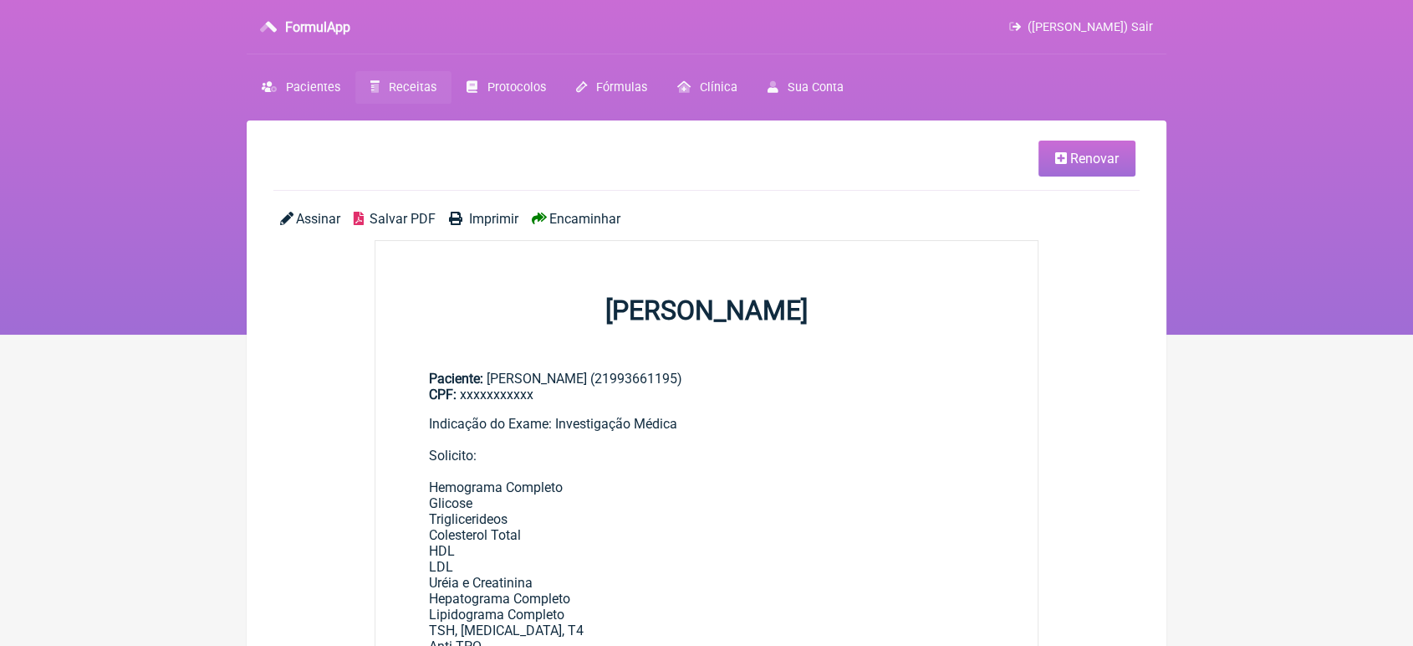
click at [585, 220] on span "Encaminhar" at bounding box center [584, 219] width 71 height 16
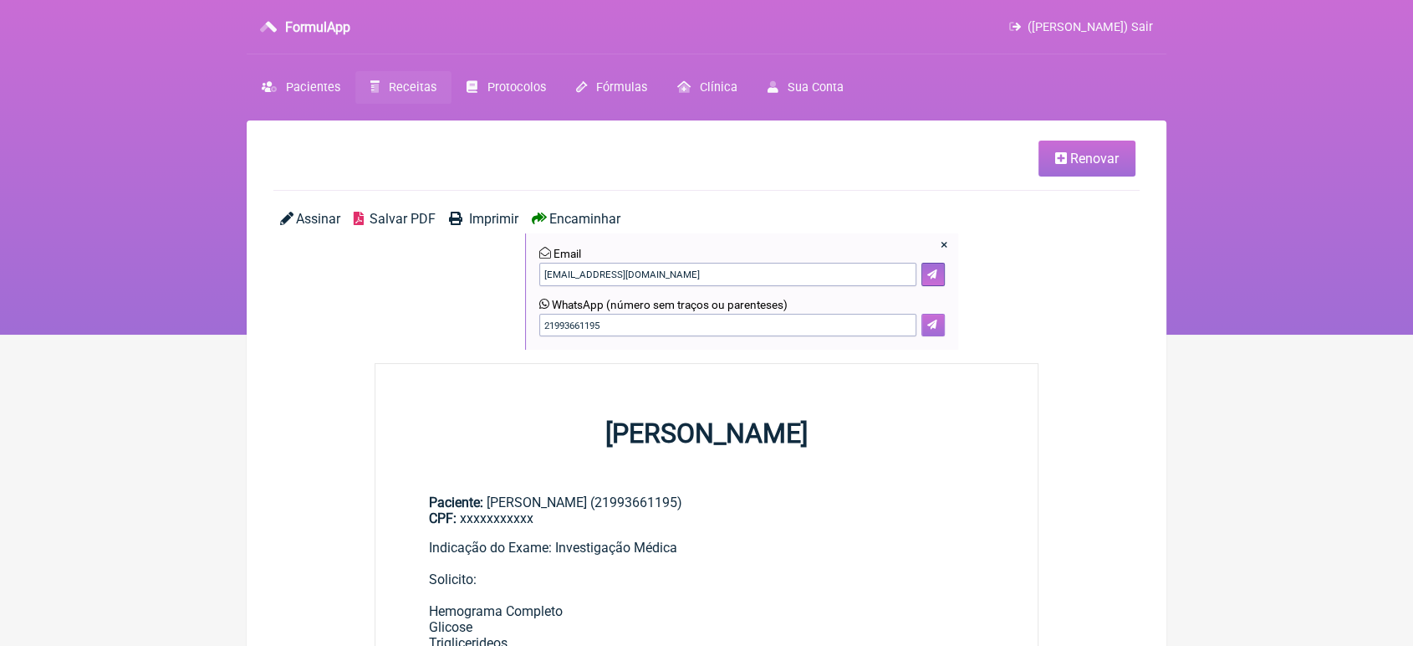
click at [932, 326] on icon at bounding box center [932, 324] width 10 height 10
click at [644, 315] on input "21993661195" at bounding box center [727, 325] width 377 height 23
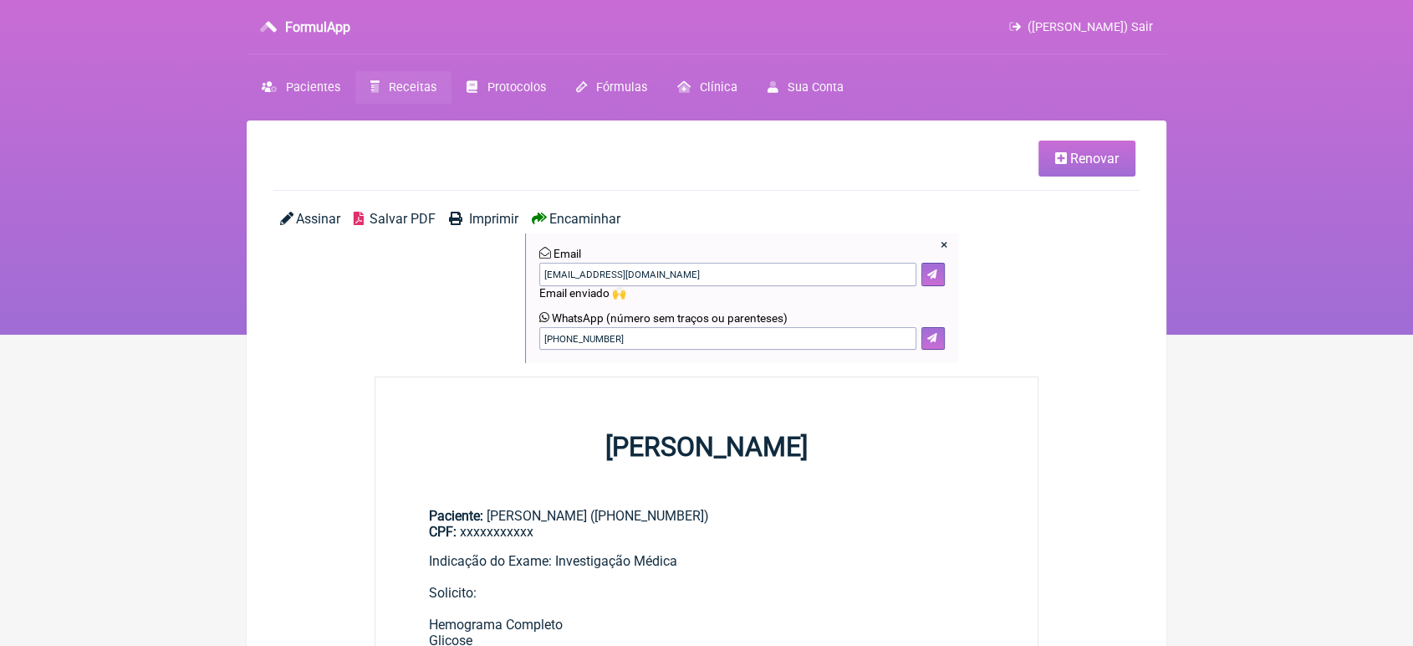
click at [1094, 156] on span "Renovar" at bounding box center [1094, 159] width 49 height 16
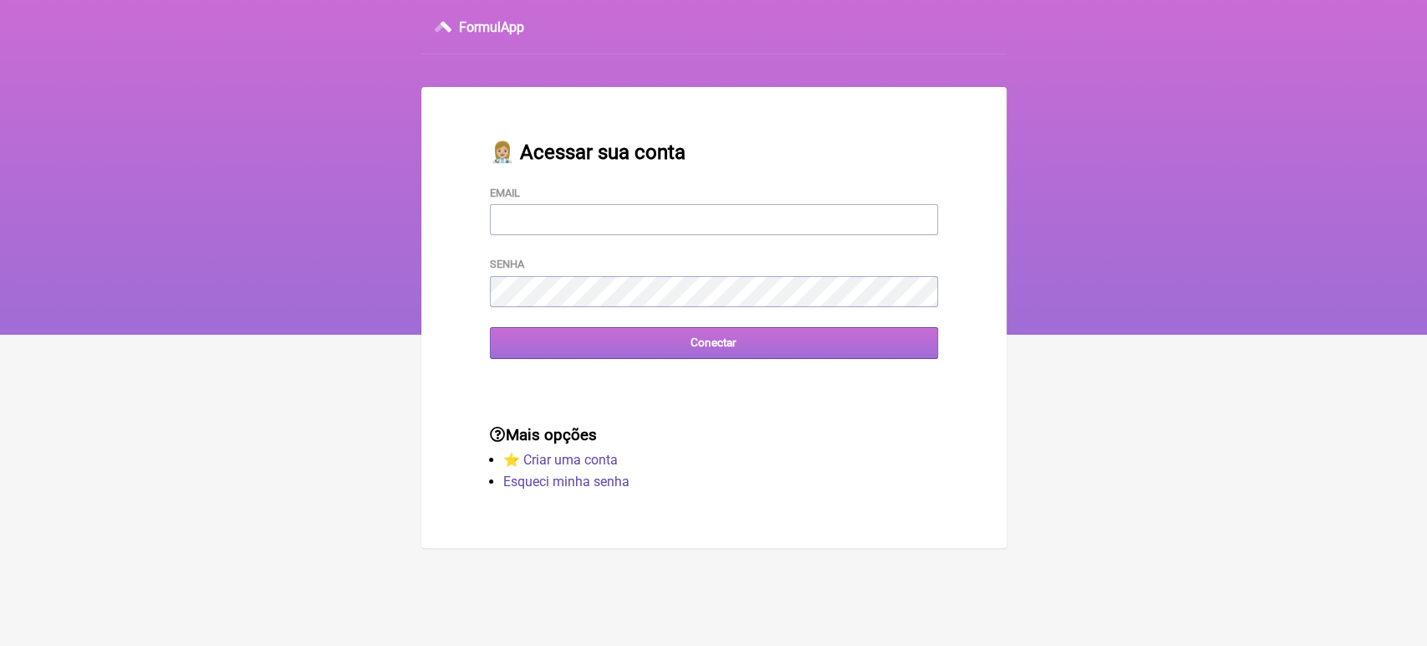
type input "[EMAIL_ADDRESS][DOMAIN_NAME]"
click at [673, 346] on input "Conectar" at bounding box center [714, 342] width 448 height 31
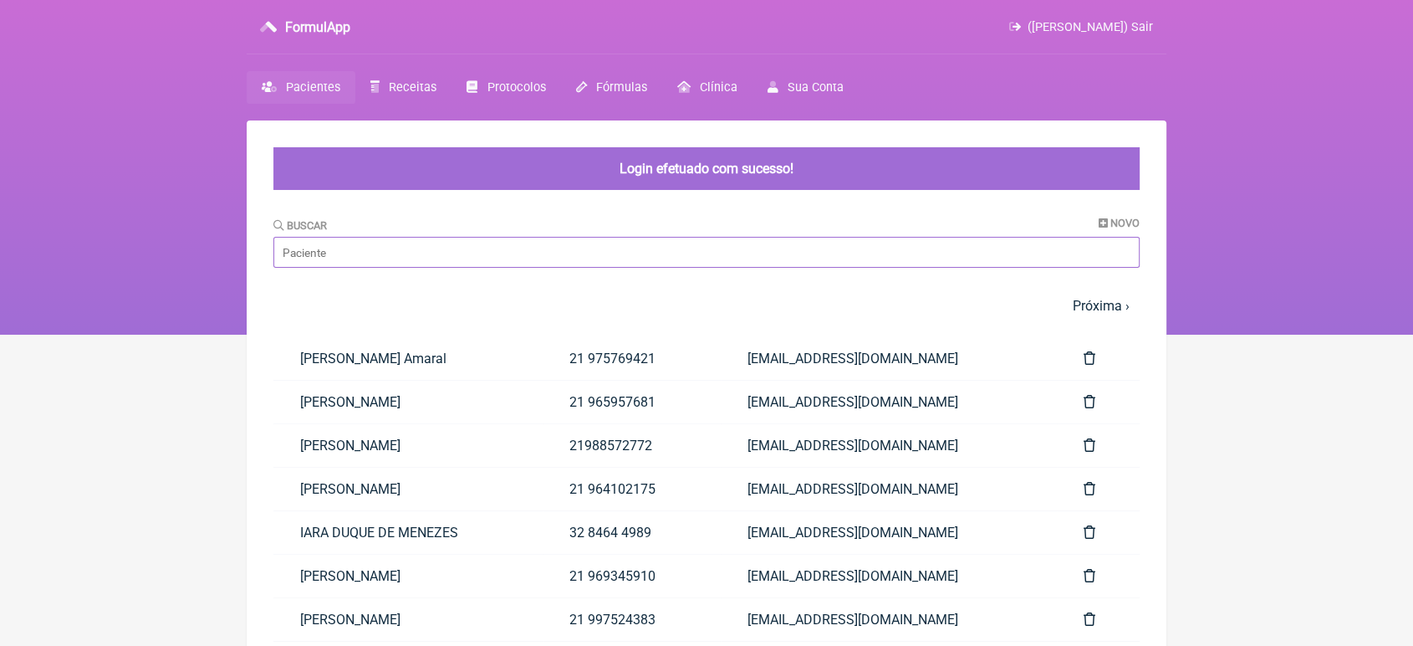
click at [556, 252] on input "Buscar" at bounding box center [706, 252] width 866 height 31
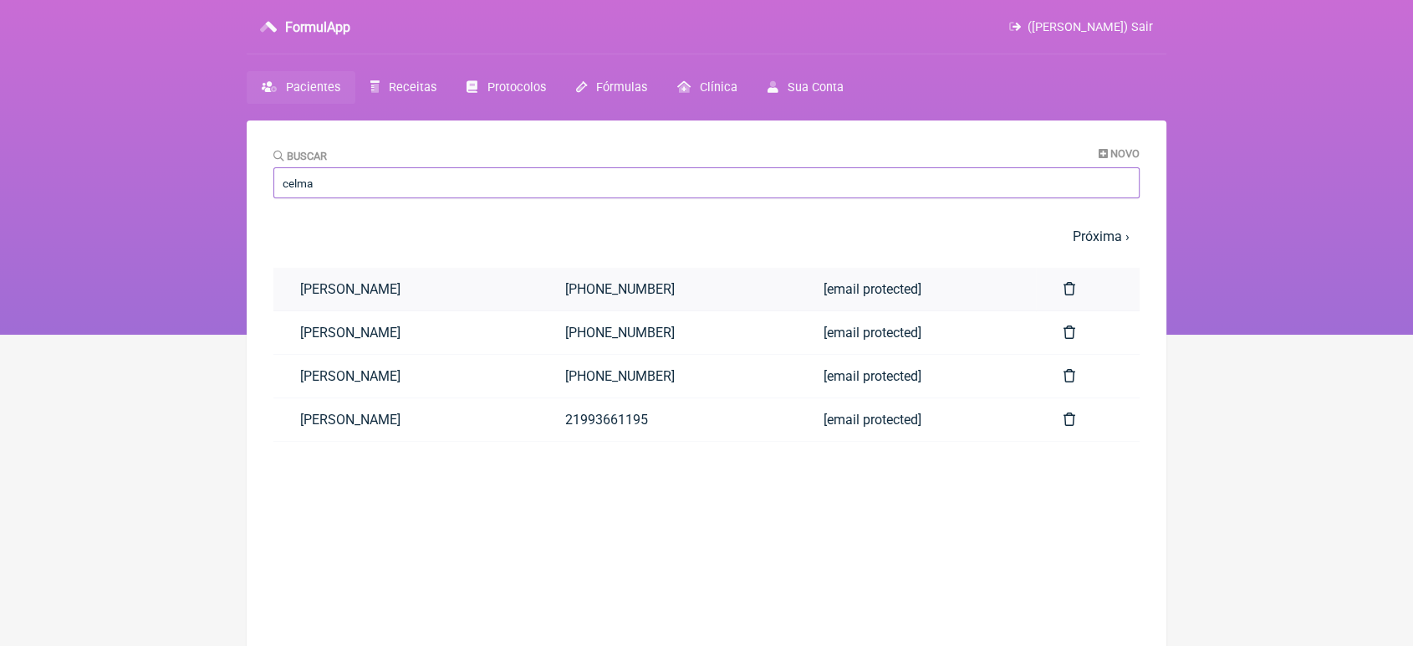
type input "celma"
click at [428, 299] on link "[PERSON_NAME]" at bounding box center [405, 289] width 265 height 43
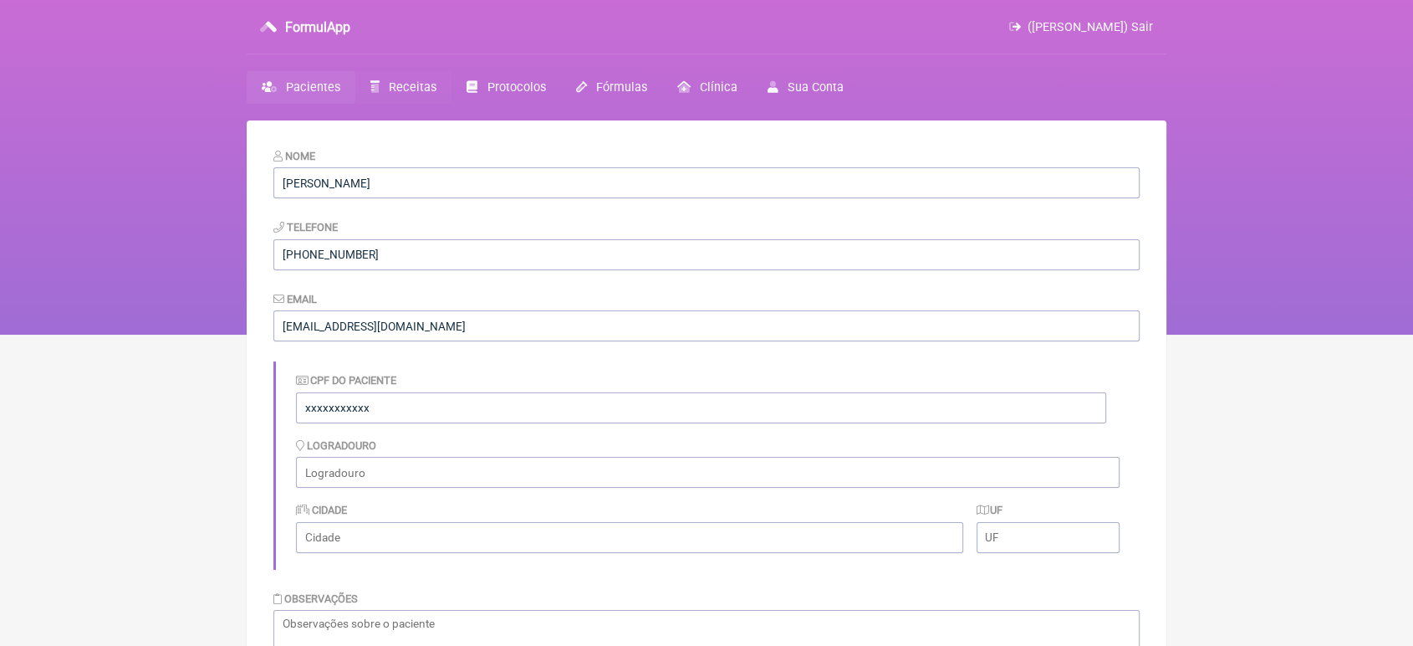
click at [415, 89] on span "Receitas" at bounding box center [413, 87] width 48 height 14
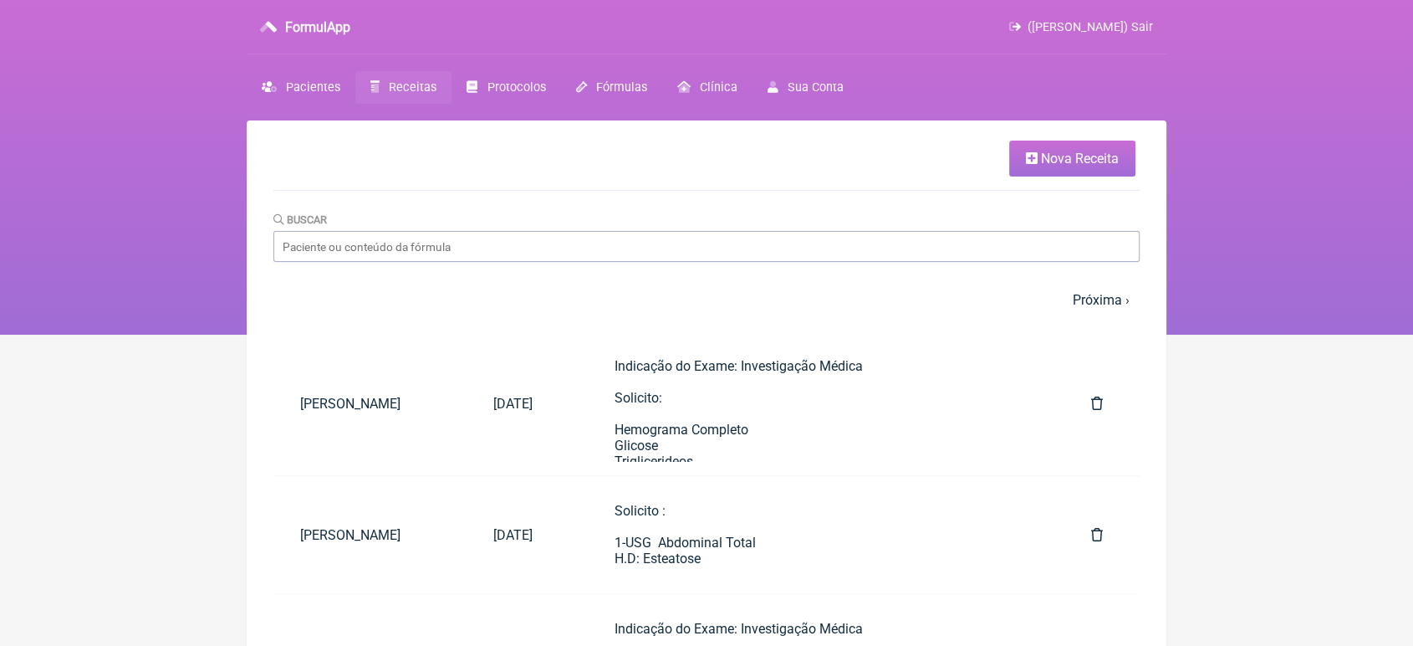
click at [1062, 140] on link "Nova Receita" at bounding box center [1072, 158] width 126 height 36
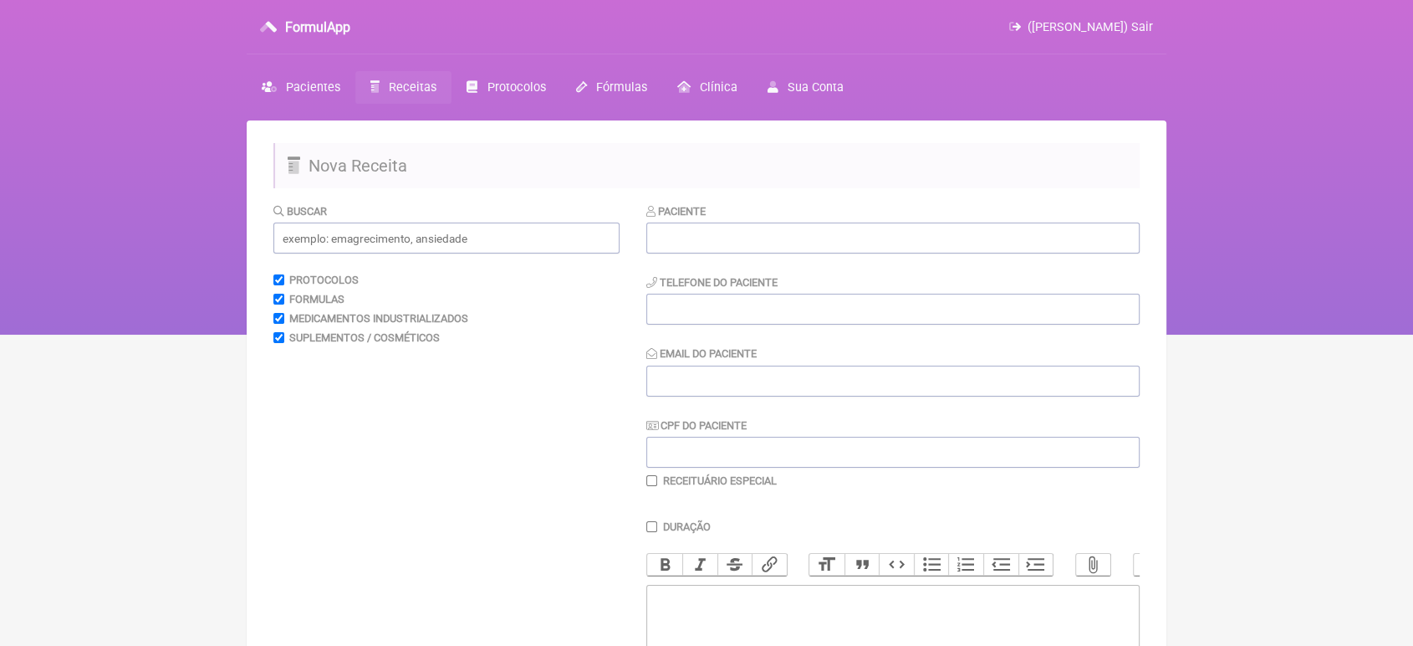
click at [881, 220] on div "Paciente" at bounding box center [892, 227] width 493 height 51
click at [843, 250] on input "text" at bounding box center [892, 237] width 493 height 31
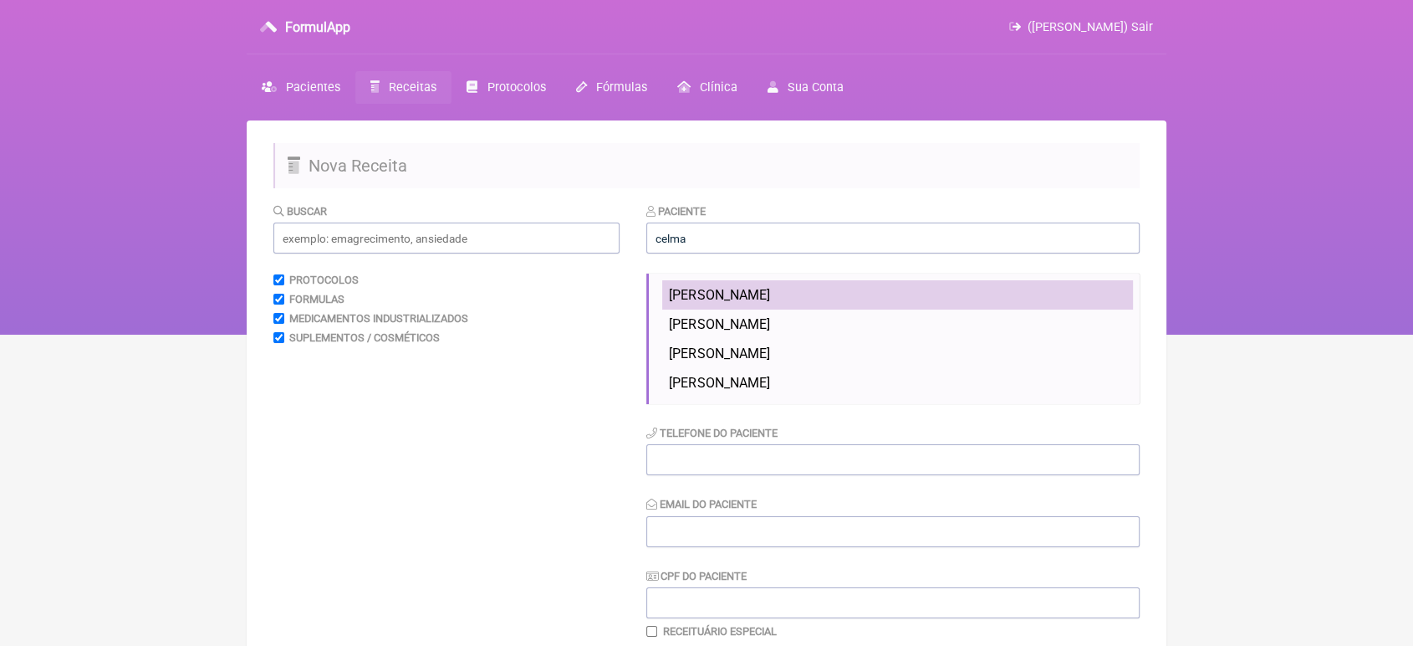
click at [780, 285] on li "Celma Maria Da Silva" at bounding box center [897, 294] width 471 height 29
type input "Celma Maria Da Silva"
type input "[PHONE_NUMBER]"
type input "[EMAIL_ADDRESS][DOMAIN_NAME]"
type input "xxxxxxxxxxx"
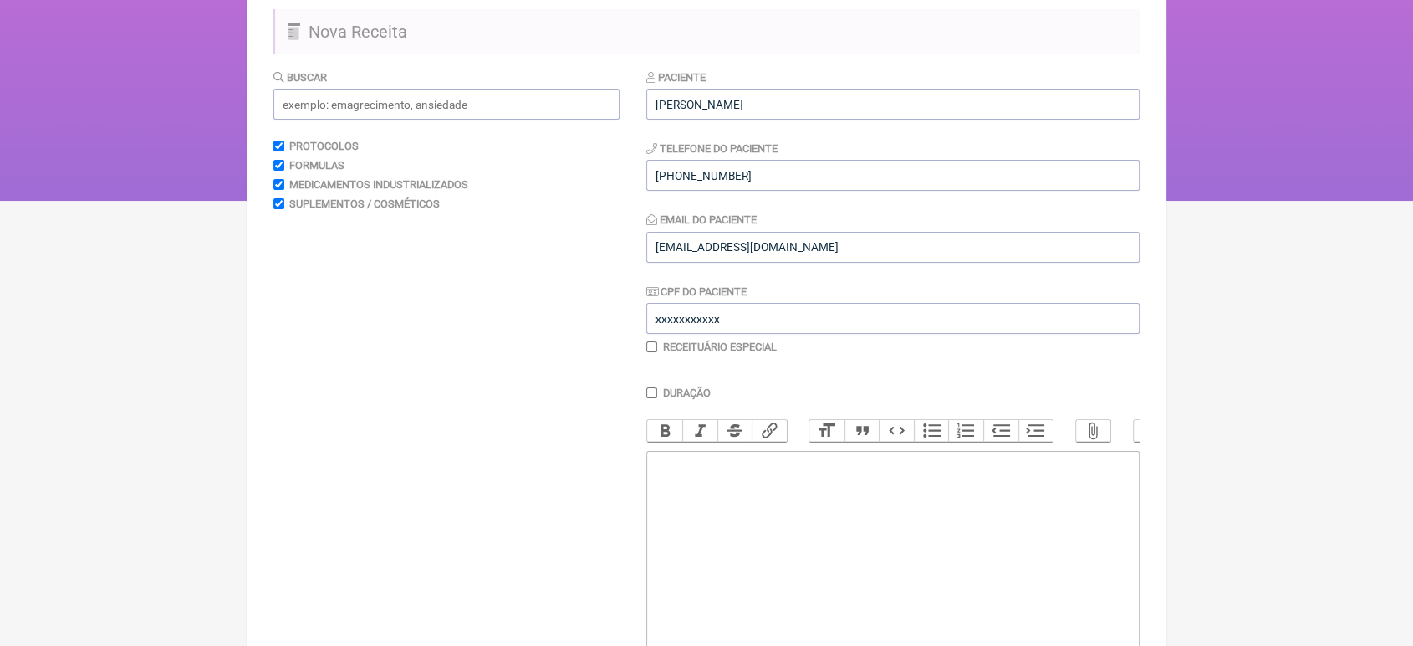
scroll to position [135, 0]
click at [899, 534] on trix-editor at bounding box center [892, 549] width 493 height 201
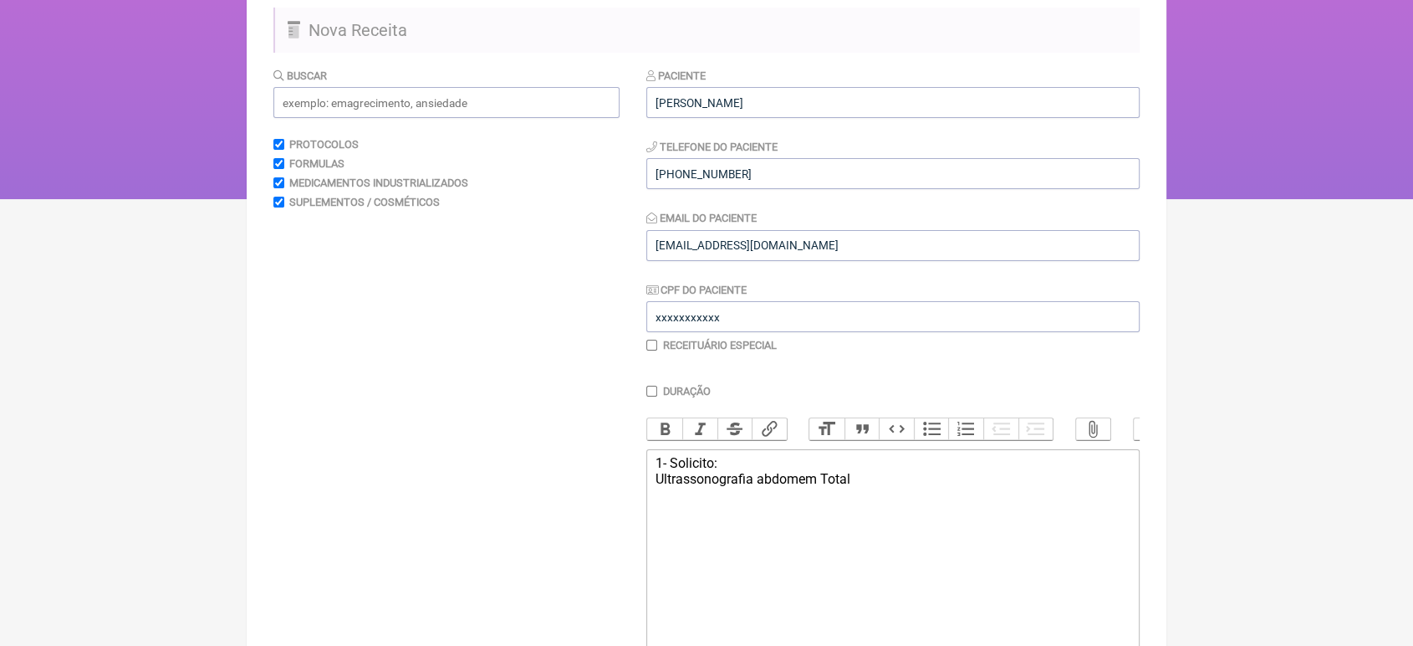
click at [765, 487] on div "1- Solicito: Ultrassonografia abdomem Total" at bounding box center [893, 471] width 475 height 32
click at [789, 487] on div "1- Solicito: Ultrassonografia Abdomem Total" at bounding box center [893, 471] width 475 height 32
click at [652, 467] on trix-editor "1- Solicito: Ultrassonografia Abdômem Total" at bounding box center [892, 549] width 493 height 201
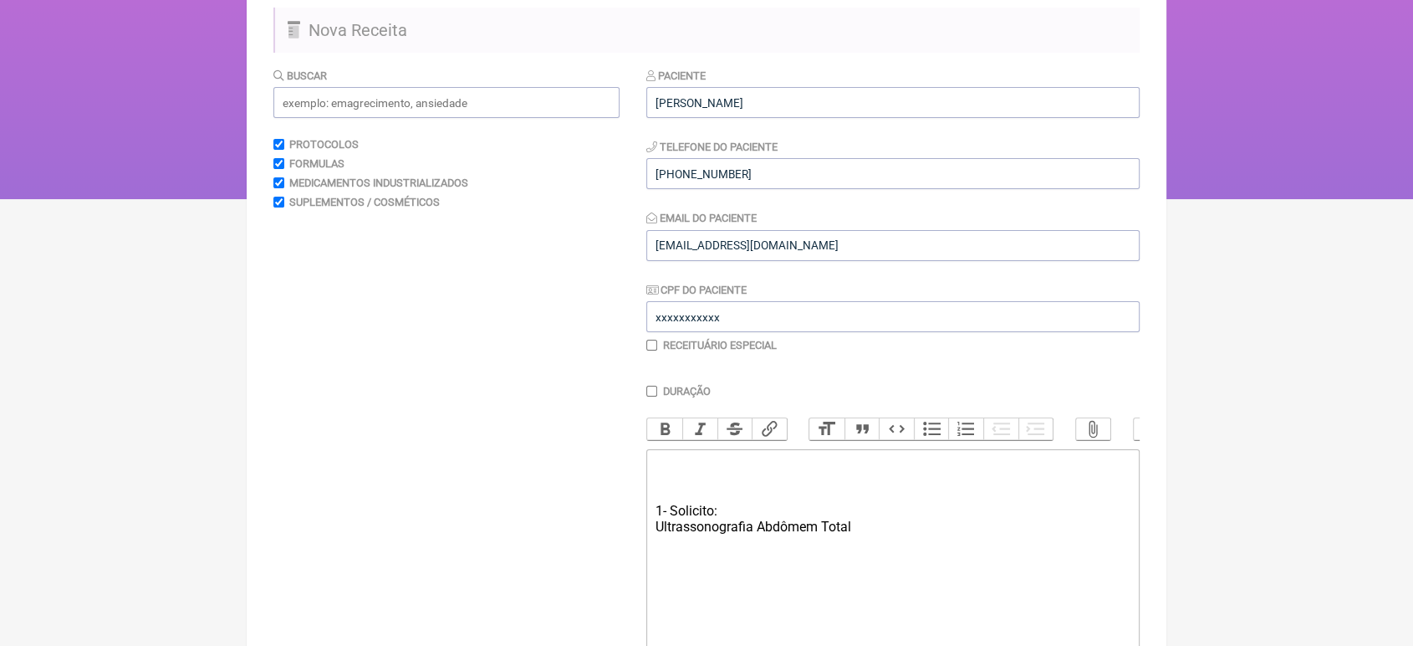
click at [803, 527] on div "1- Solicito: Ultrassonografia Abdômem Total" at bounding box center [893, 494] width 475 height 79
click at [666, 484] on div "1- Solicito: Ultrassonografia Abdômem Total" at bounding box center [893, 494] width 475 height 79
click at [796, 474] on div "Indicação do Exame: esteatose? 1- Solicito: Ultrassonografia Abdômem Total" at bounding box center [893, 494] width 475 height 79
type trix-editor "<div>Indicação do Exame:&nbsp; Esteatose?<br>&nbsp;&nbsp;<br><br>1- Solicito:<b…"
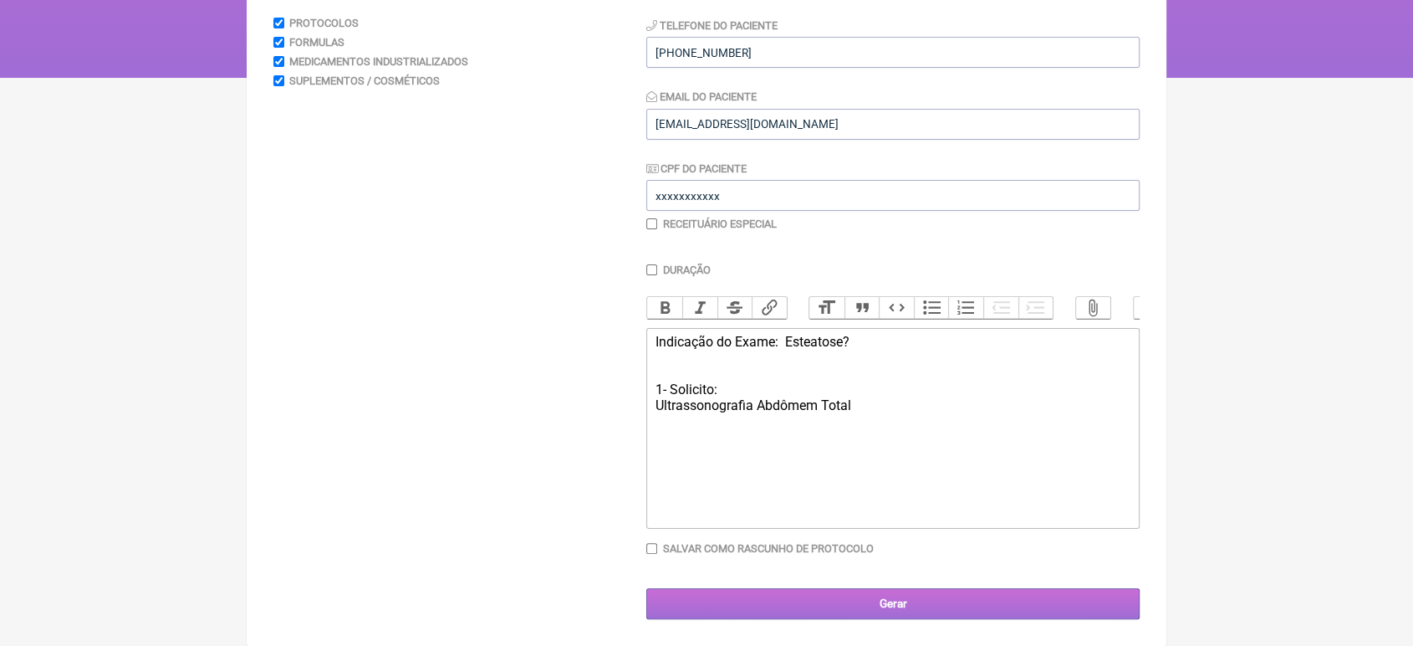
click at [1050, 595] on input "Gerar" at bounding box center [892, 603] width 493 height 31
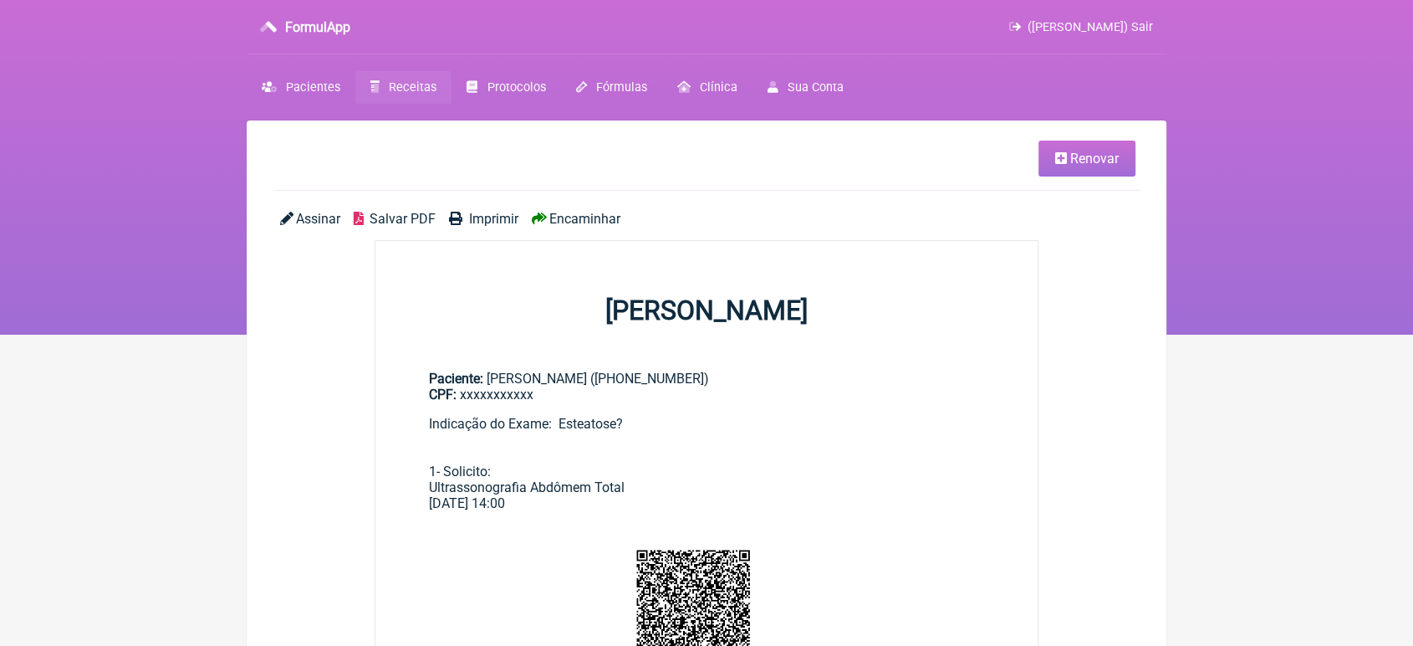
click at [563, 227] on span "Encaminhar" at bounding box center [584, 219] width 71 height 16
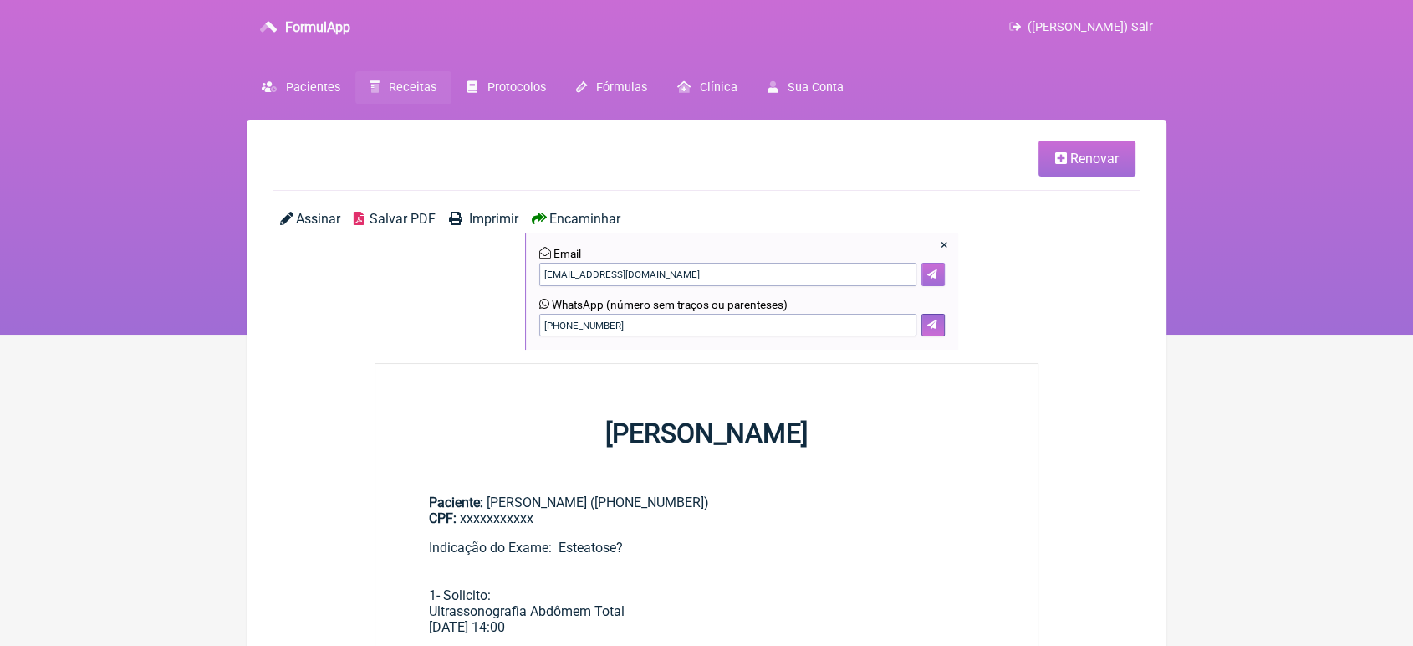
click at [937, 278] on button at bounding box center [933, 274] width 23 height 23
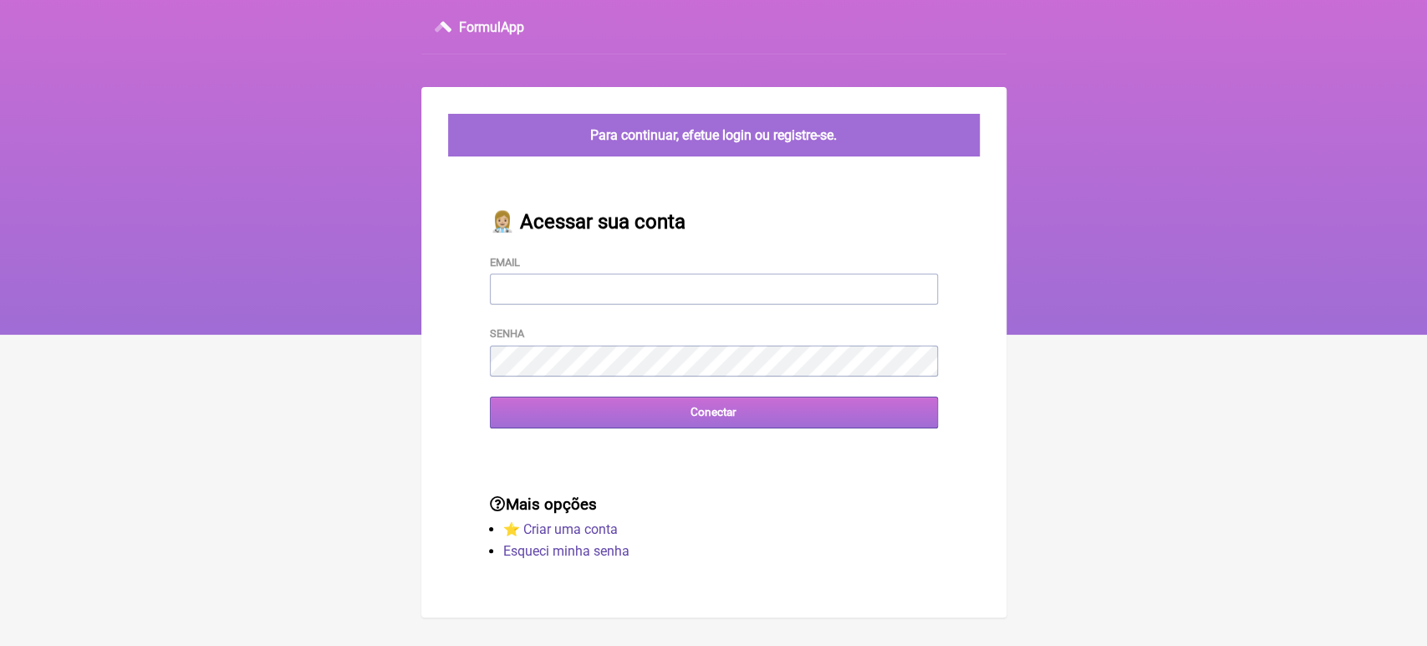
type input "[EMAIL_ADDRESS][DOMAIN_NAME]"
click at [595, 410] on input "Conectar" at bounding box center [714, 411] width 448 height 31
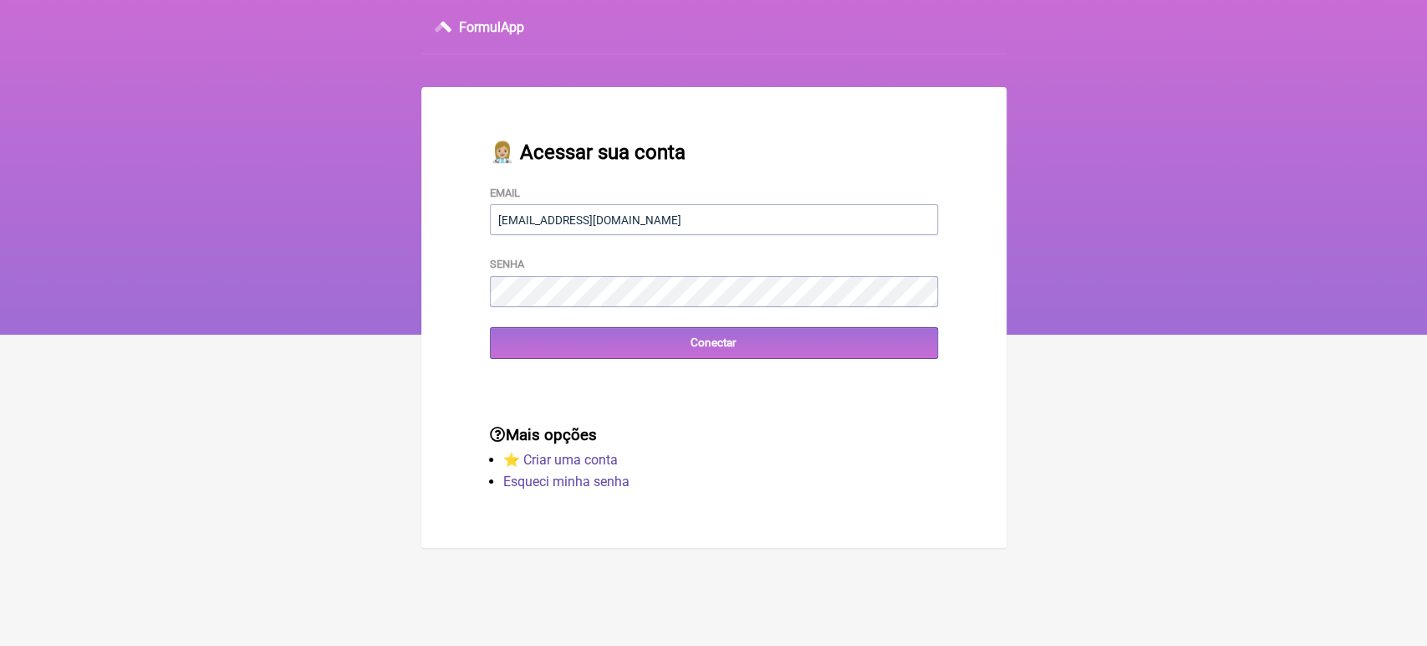
click at [605, 370] on div "👩🏼‍⚕️ Acessar sua conta Email [EMAIL_ADDRESS][DOMAIN_NAME] Senha Conectar" at bounding box center [714, 250] width 502 height 272
click at [602, 351] on input "Conectar" at bounding box center [714, 342] width 448 height 31
click at [546, 346] on input "Conectar" at bounding box center [714, 342] width 448 height 31
click at [692, 348] on input "Conectar" at bounding box center [714, 342] width 448 height 31
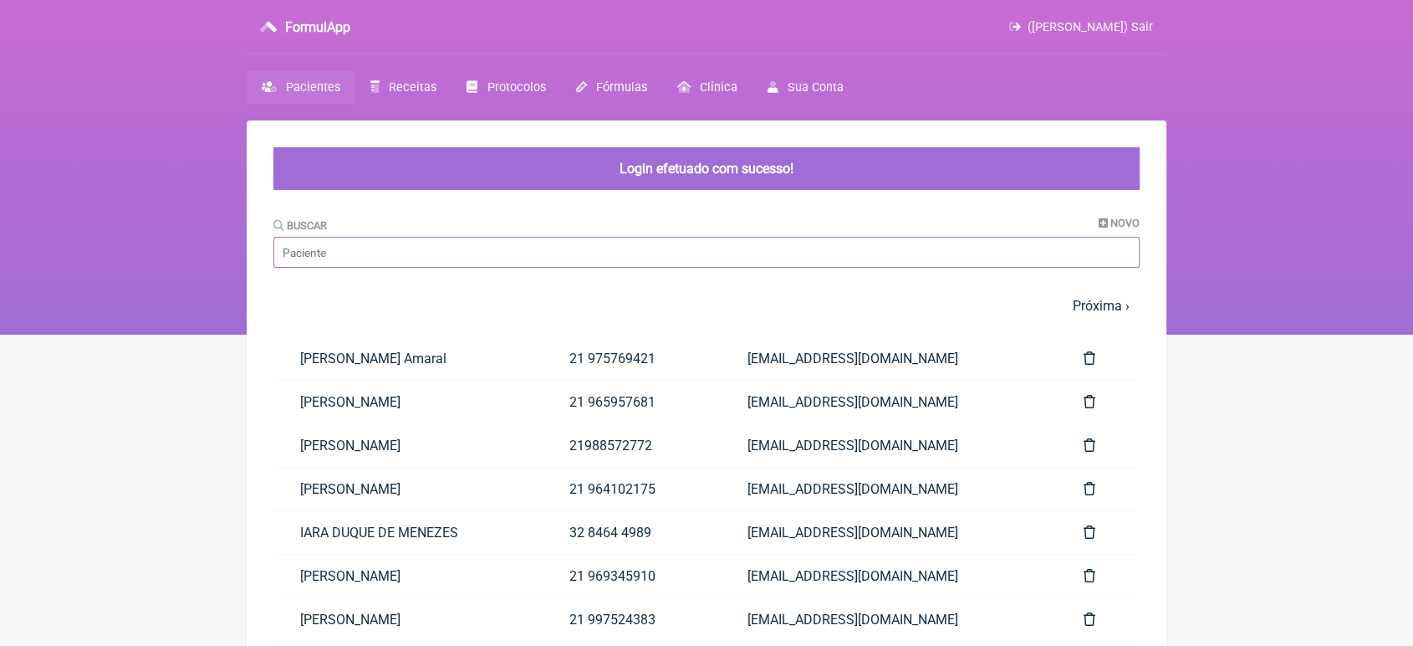
click at [548, 259] on input "Buscar" at bounding box center [706, 252] width 866 height 31
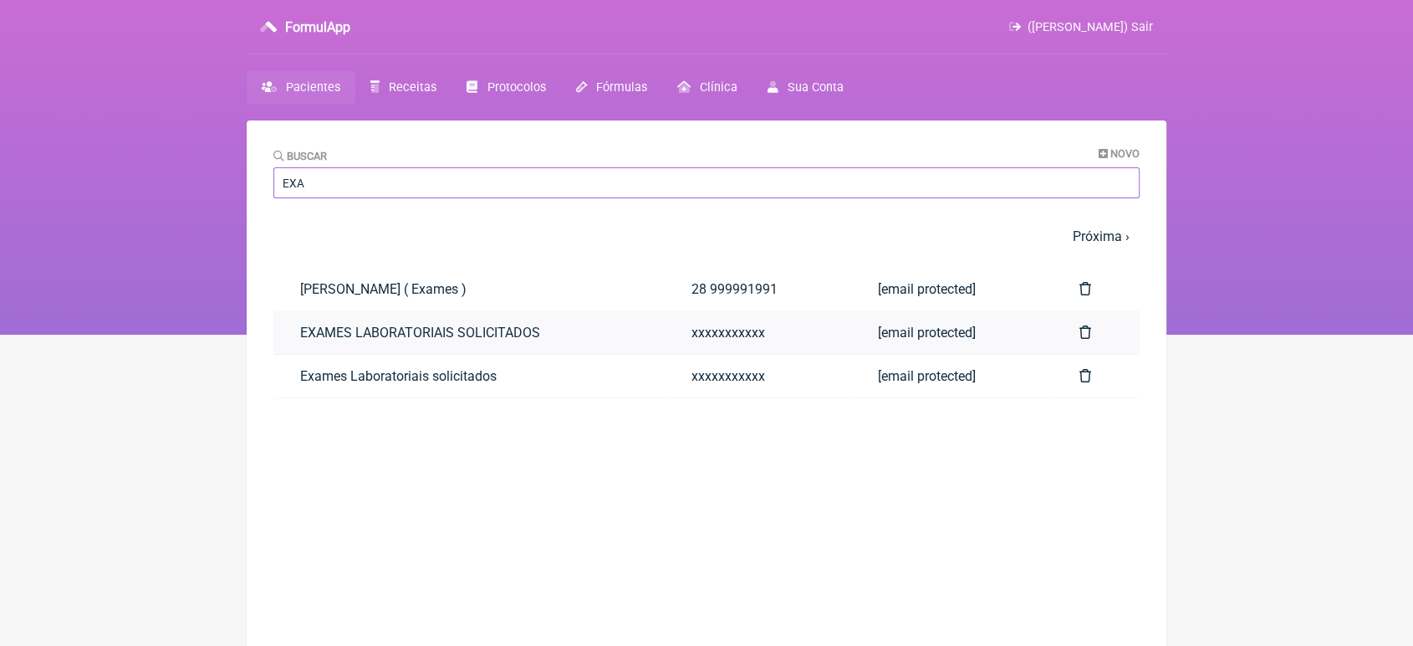
type input "EXA"
click at [326, 330] on link "EXAMES LABORATORIAIS SOLICITADOS" at bounding box center [468, 332] width 391 height 43
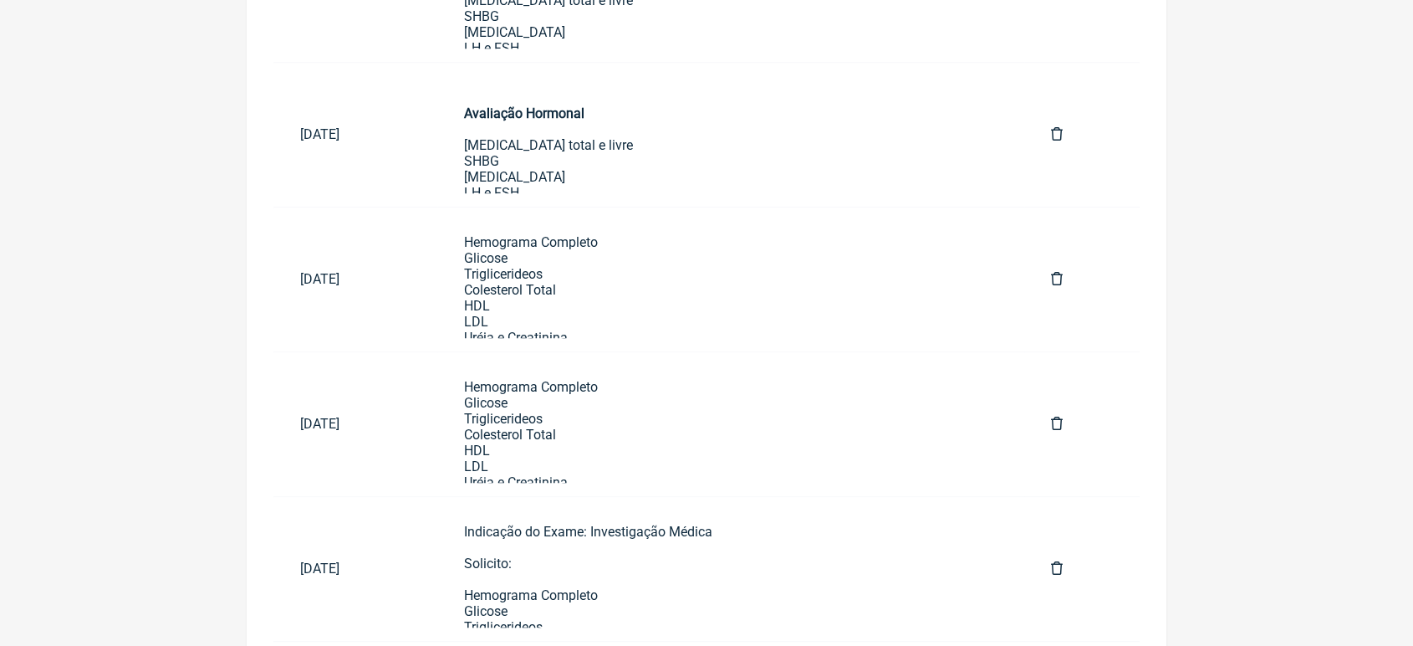
scroll to position [1000, 0]
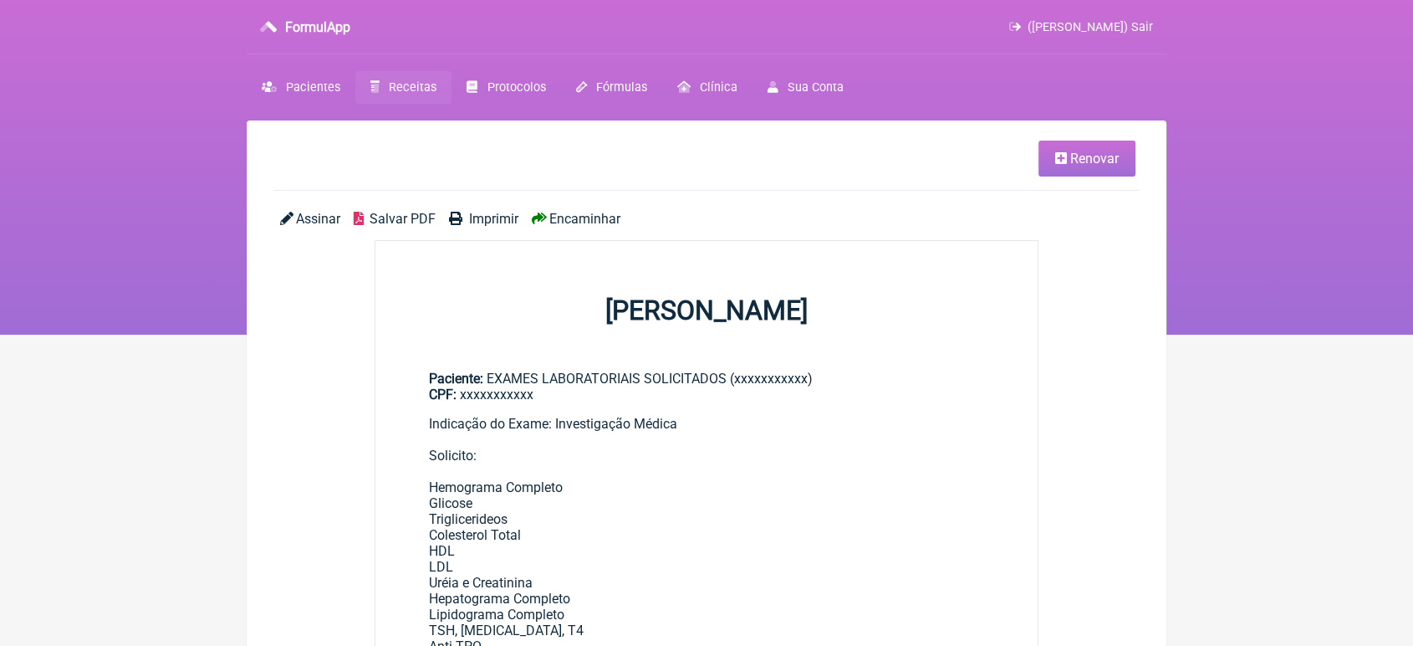
click at [1101, 164] on span "Renovar" at bounding box center [1094, 159] width 49 height 16
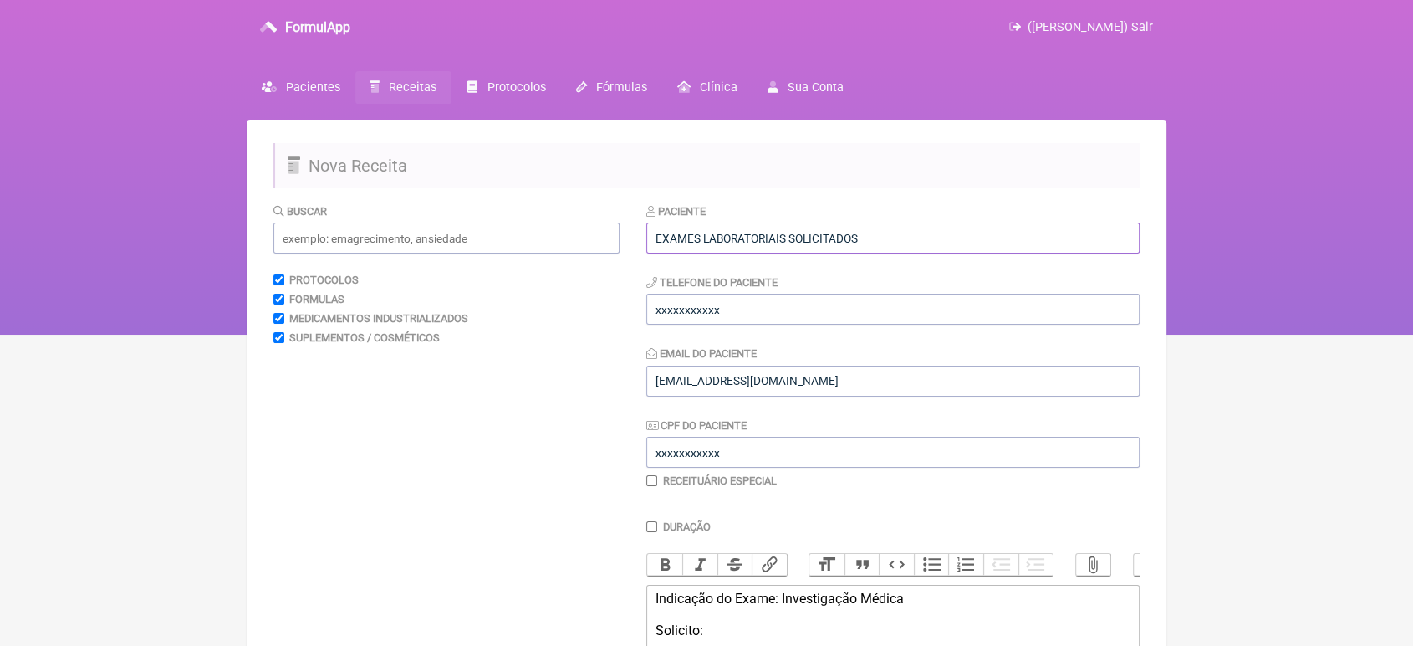
click at [954, 253] on input "EXAMES LABORATORIAIS SOLICITADOS" at bounding box center [892, 237] width 493 height 31
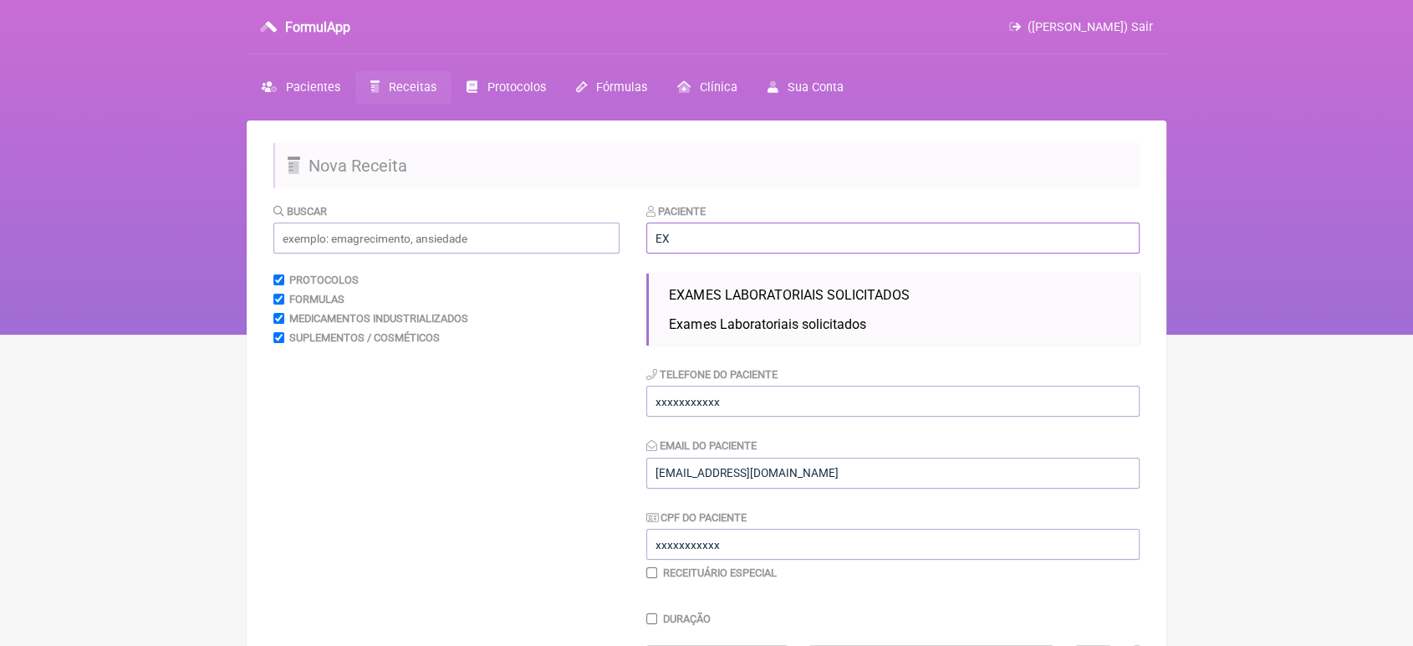
type input "E"
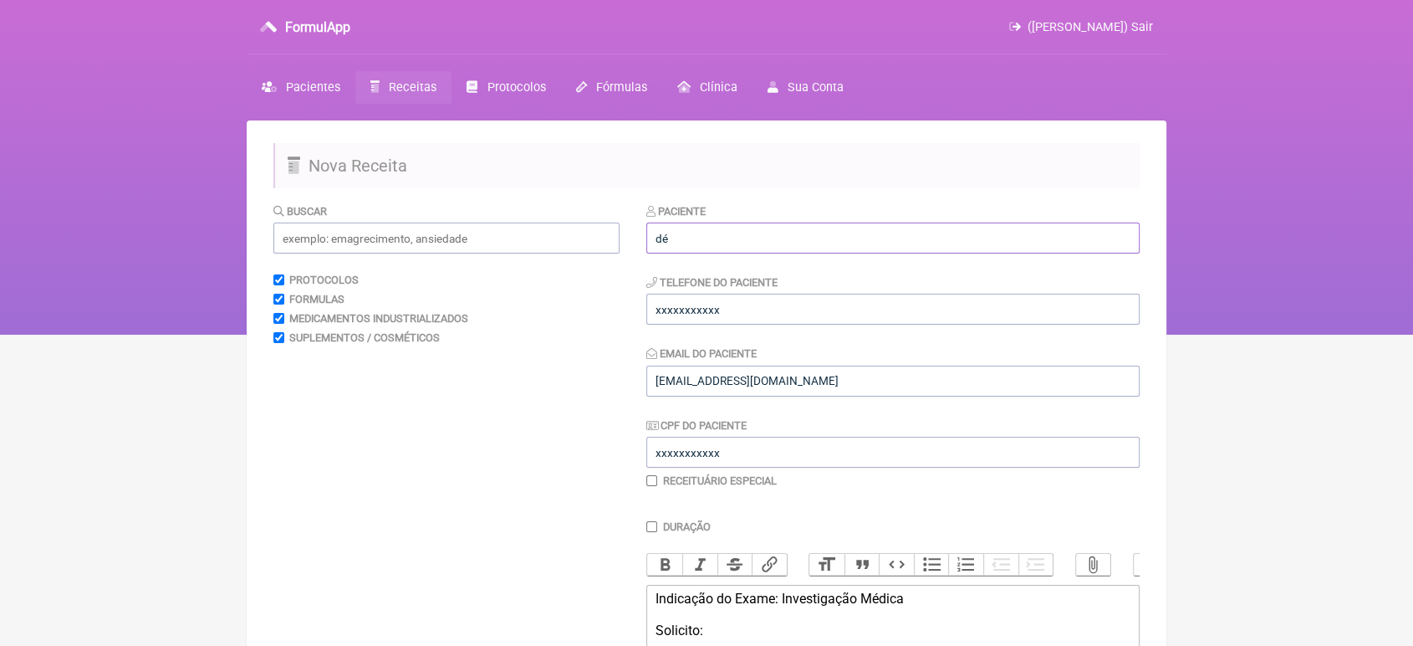
type input "d"
type input "[PERSON_NAME] do Carmo"
click at [790, 296] on input "xxxxxxxxxxx" at bounding box center [892, 309] width 493 height 31
type input "x"
click at [767, 297] on input "tel" at bounding box center [892, 309] width 493 height 31
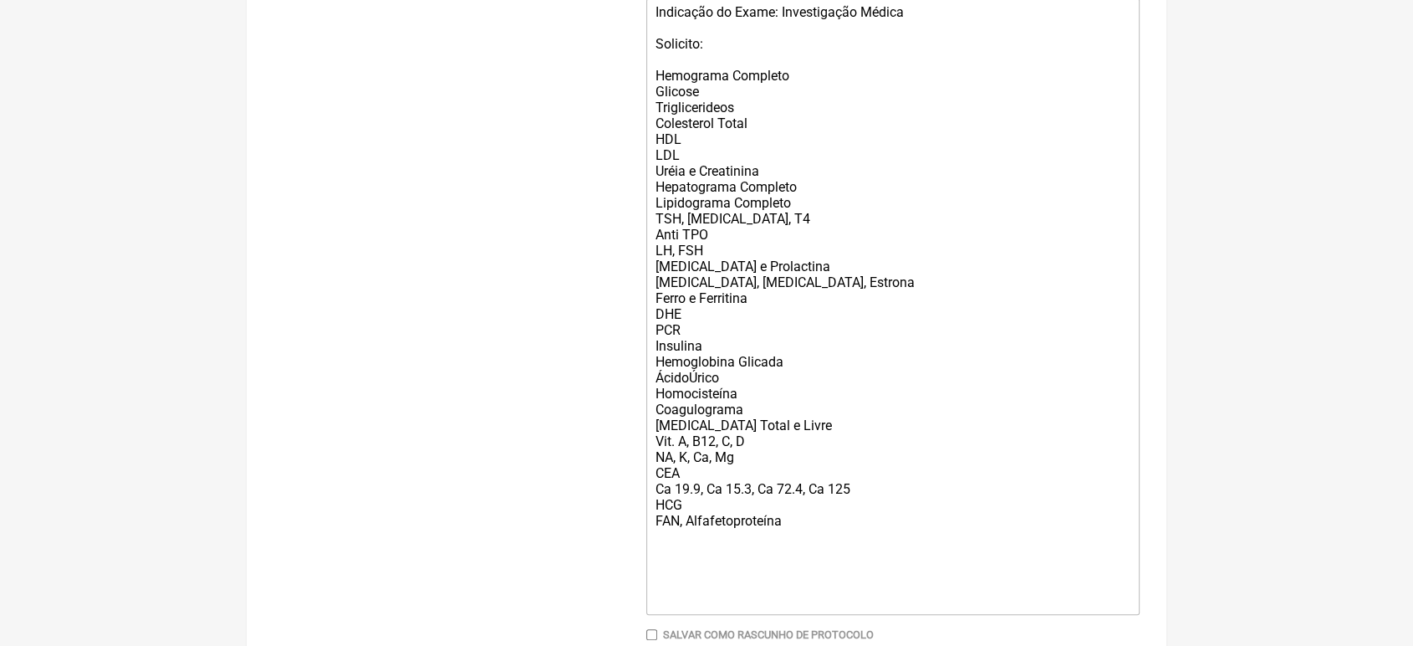
scroll to position [656, 0]
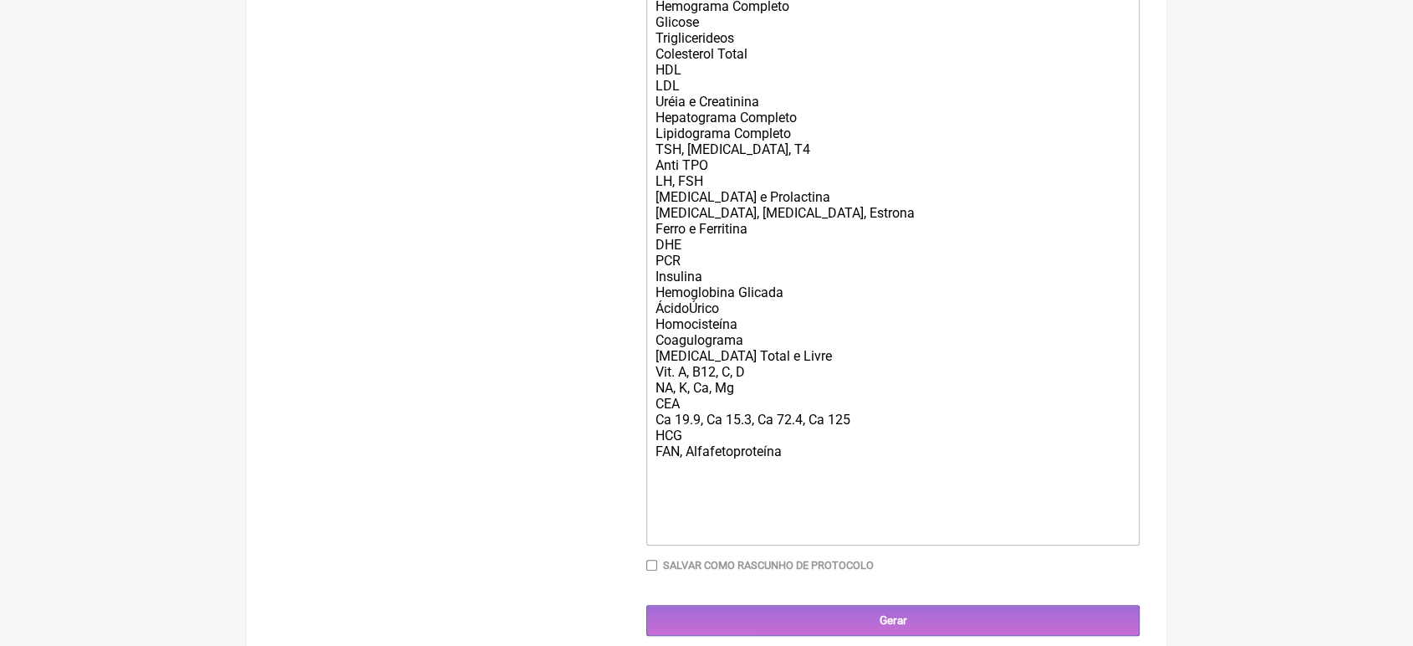
type input "21989548018"
click at [742, 269] on div "Indicação do Exame: Investigação Médica Solicito: Hemograma Completo Glicose Tr…" at bounding box center [893, 237] width 475 height 604
click at [684, 339] on div "Indicação do Exame: Investigação Médica Solicito: Hemograma Completo Glicose Tr…" at bounding box center [893, 237] width 475 height 604
click at [687, 339] on div "Indicação do Exame: Investigação Médica Solicito: Hemograma Completo Glicose Tr…" at bounding box center [893, 237] width 475 height 604
type trix-editor "<div>Indicação do Exame: Investigação Médica<br><br>Solicito:<br><br>Hemograma …"
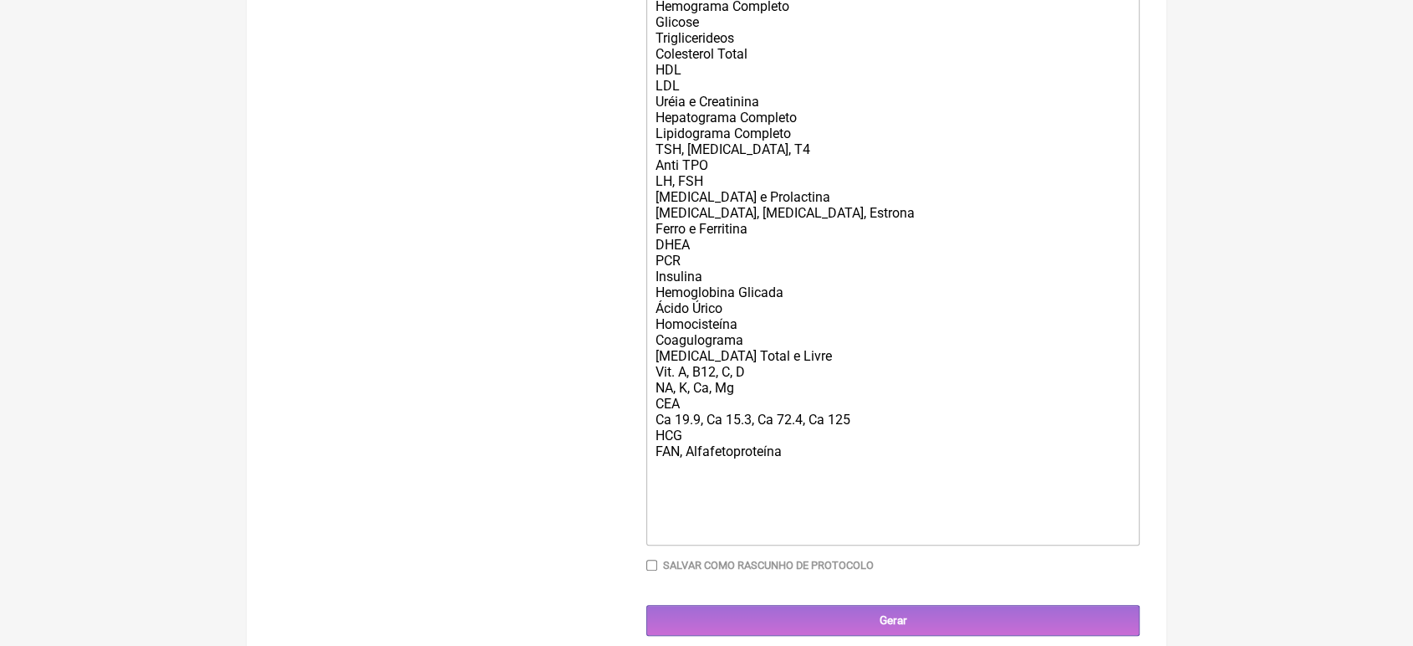
scroll to position [709, 0]
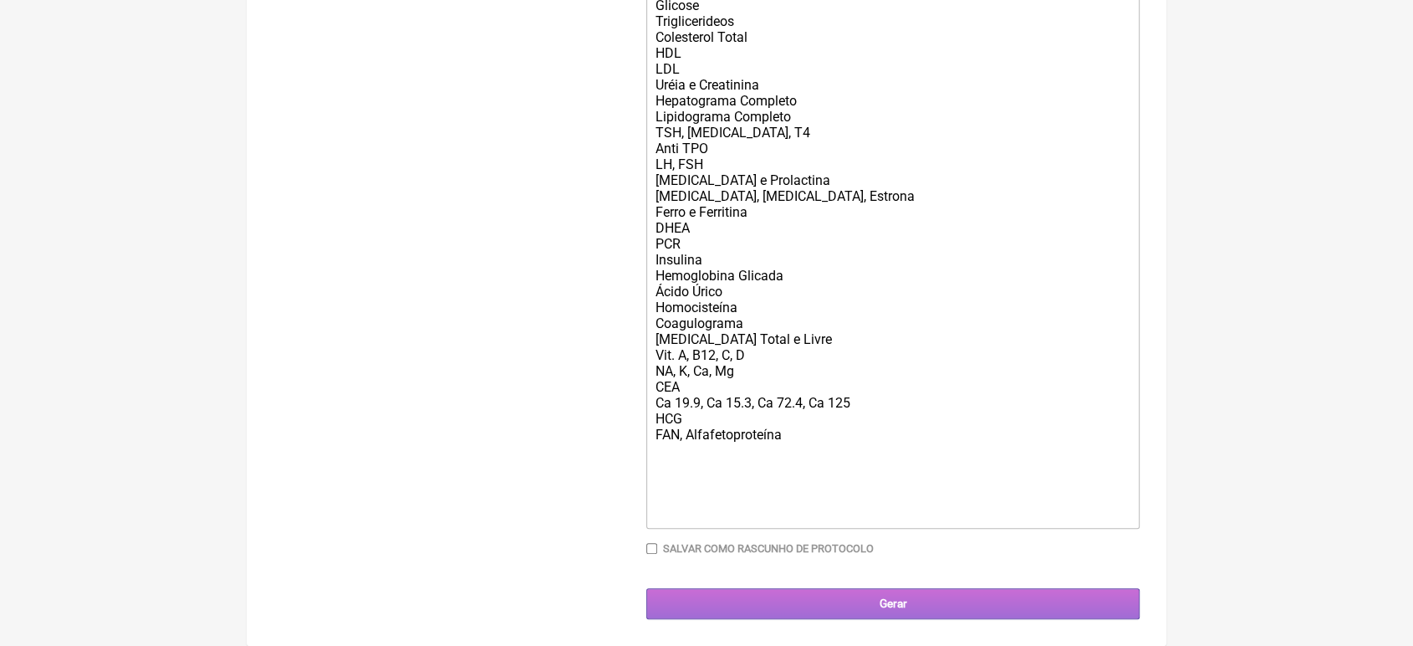
click at [942, 607] on input "Gerar" at bounding box center [892, 603] width 493 height 31
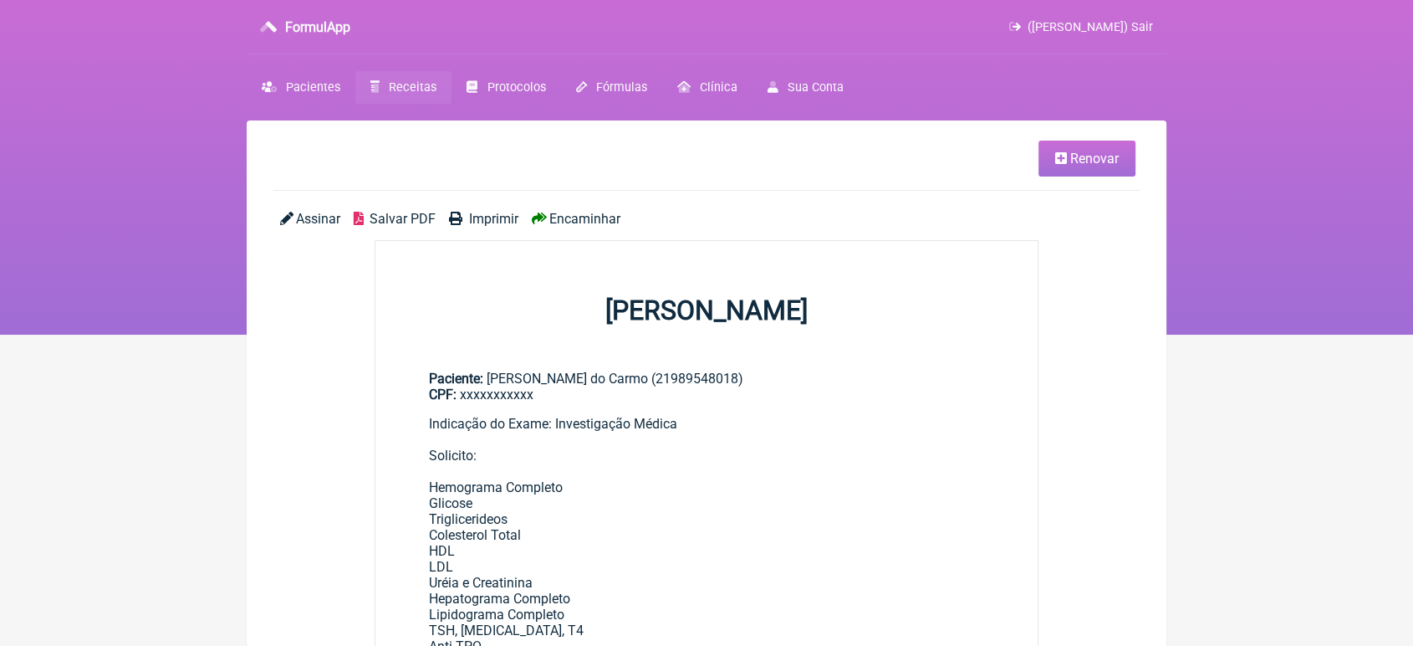
click at [575, 214] on span "Encaminhar" at bounding box center [584, 219] width 71 height 16
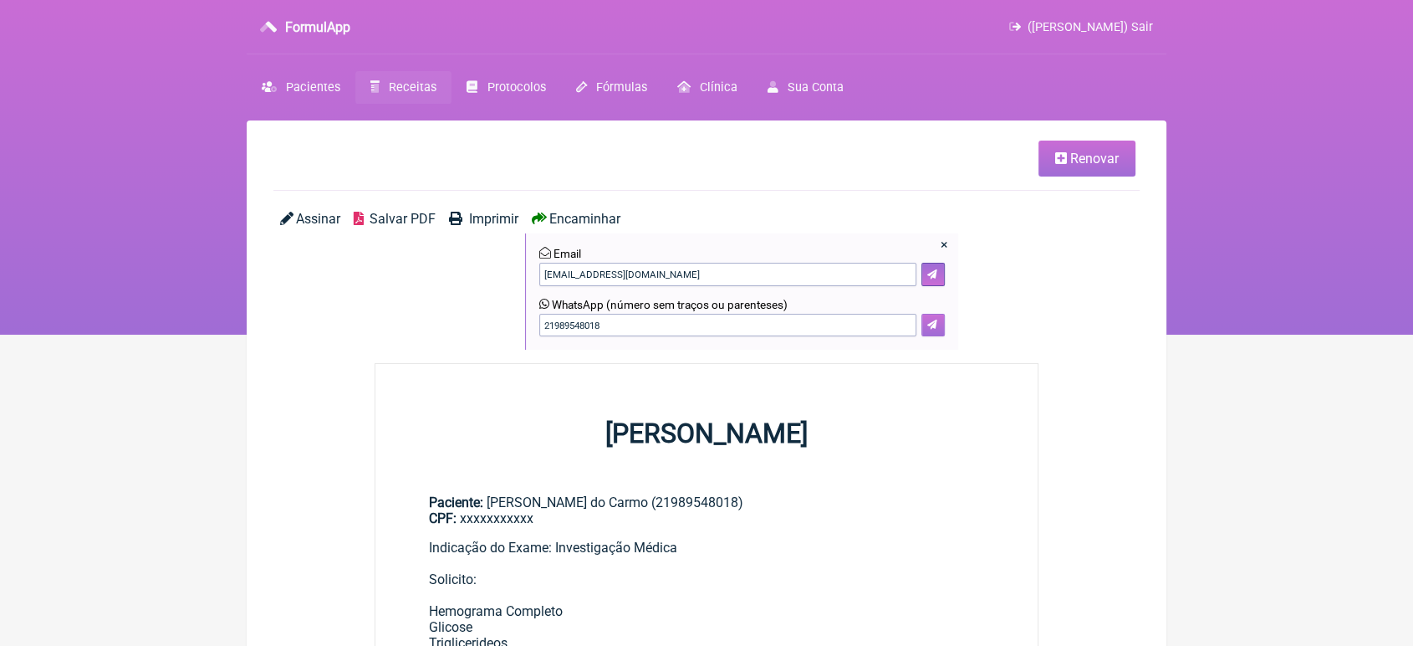
click at [927, 324] on icon at bounding box center [932, 324] width 10 height 10
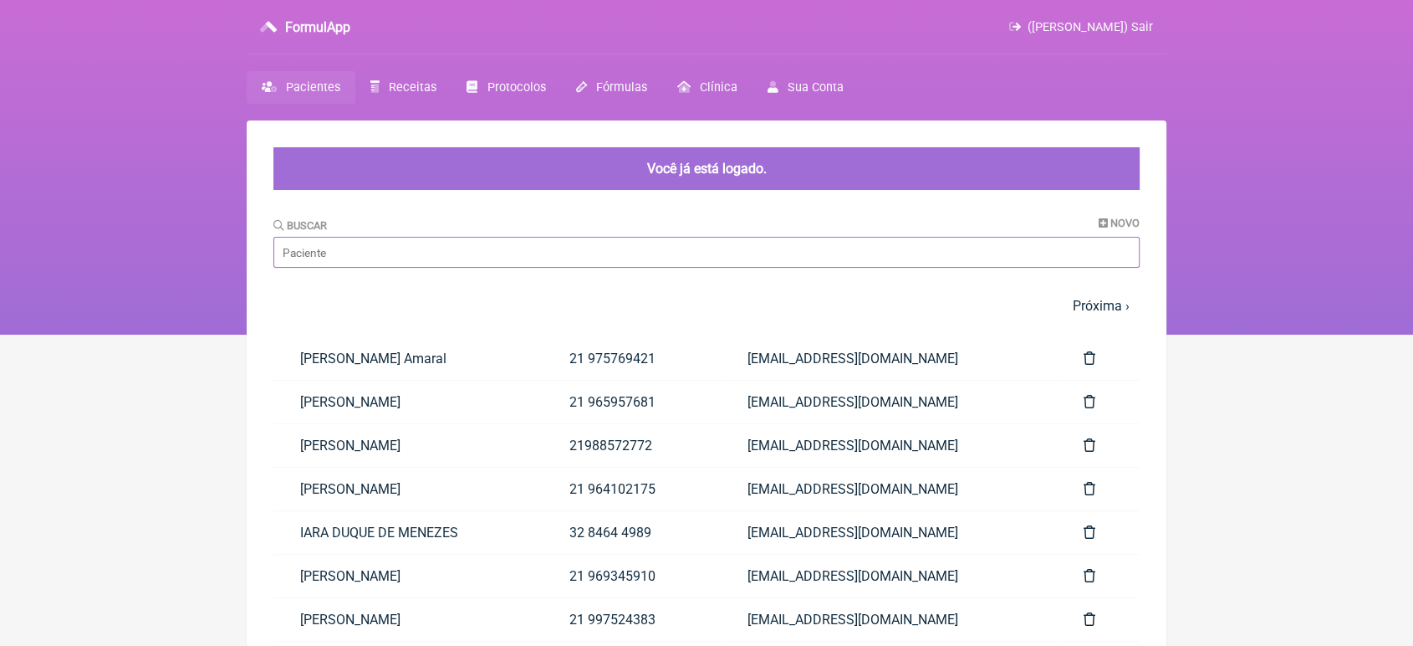
click at [552, 256] on input "Buscar" at bounding box center [706, 252] width 866 height 31
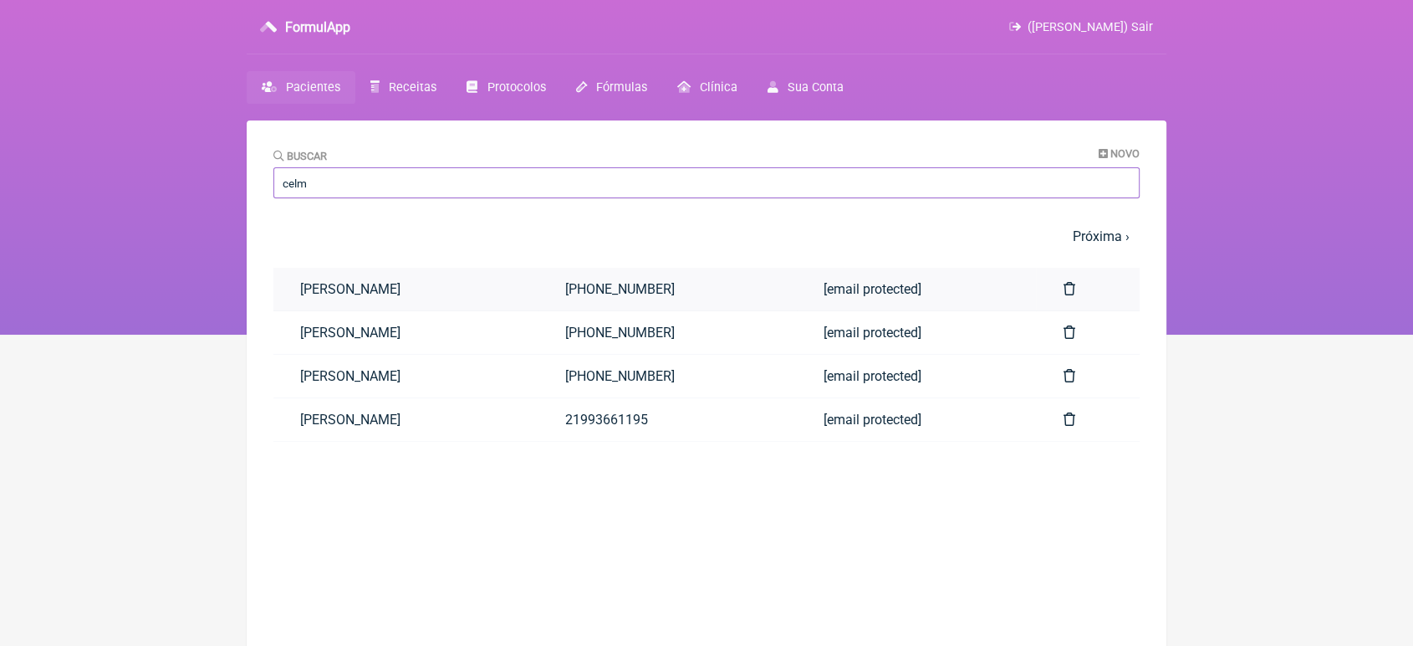
type input "celm"
click at [342, 304] on link "[PERSON_NAME]" at bounding box center [405, 289] width 265 height 43
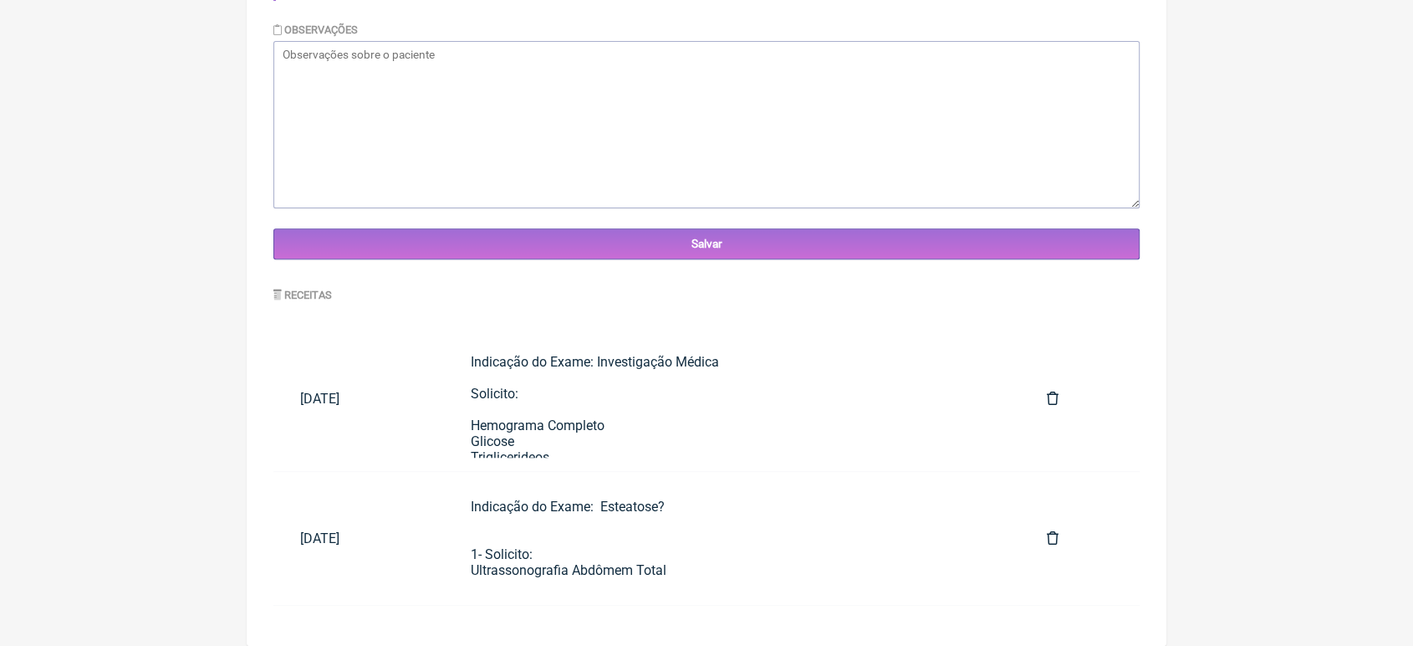
scroll to position [577, 0]
click at [698, 573] on div "Indicação do Exame: Esteatose? 1- Solicito: Ultrassonografia Abdômem Total" at bounding box center [732, 537] width 522 height 79
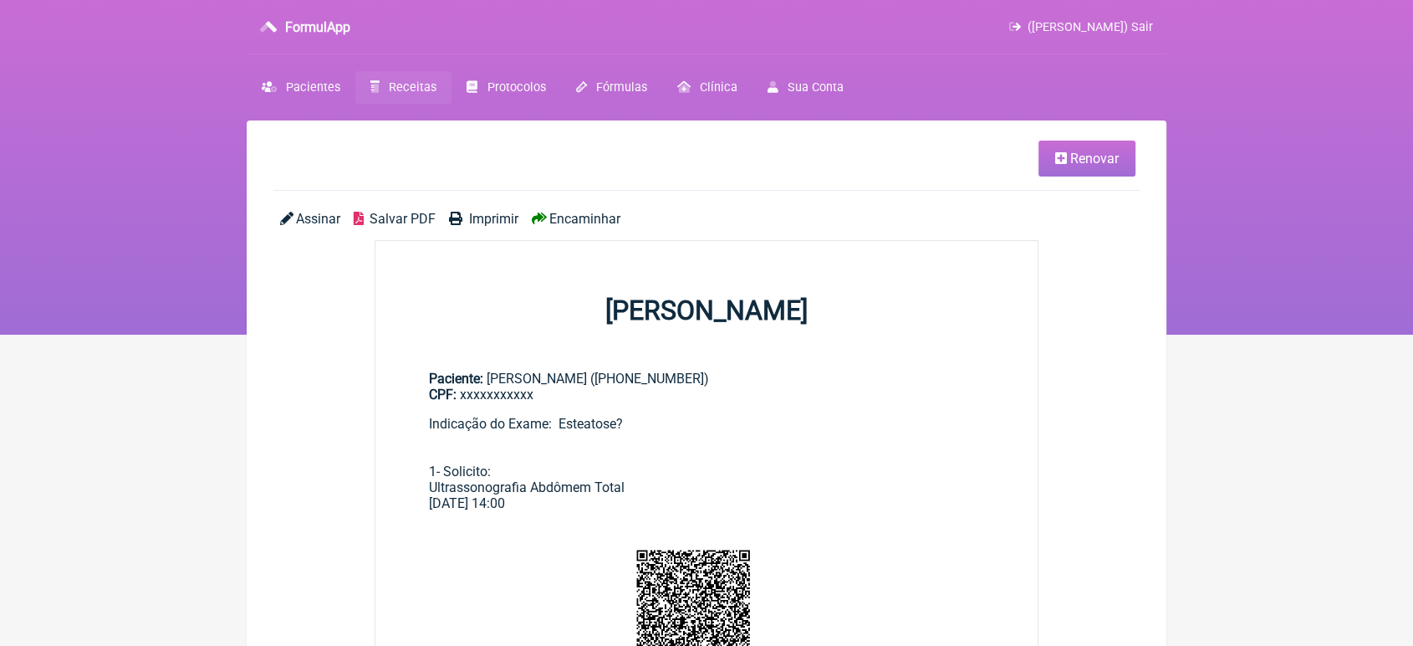
click at [581, 217] on span "Encaminhar" at bounding box center [584, 219] width 71 height 16
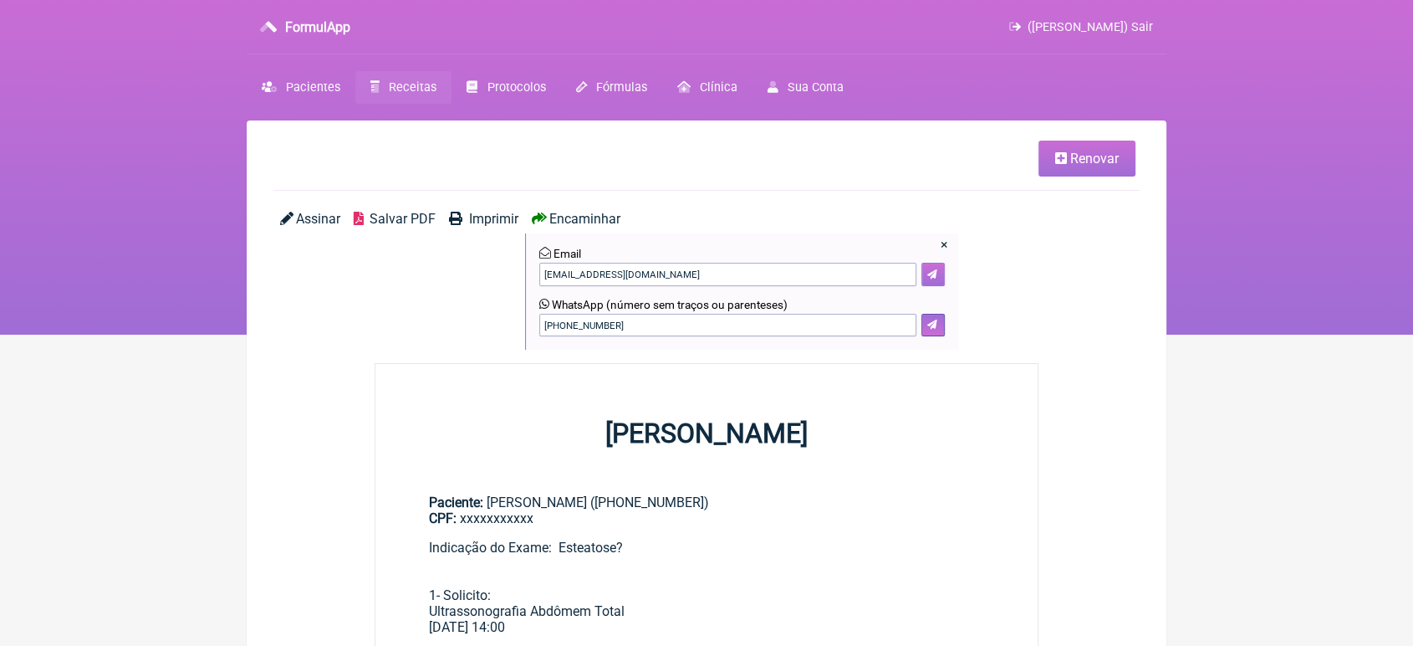
click at [932, 271] on icon at bounding box center [932, 274] width 10 height 10
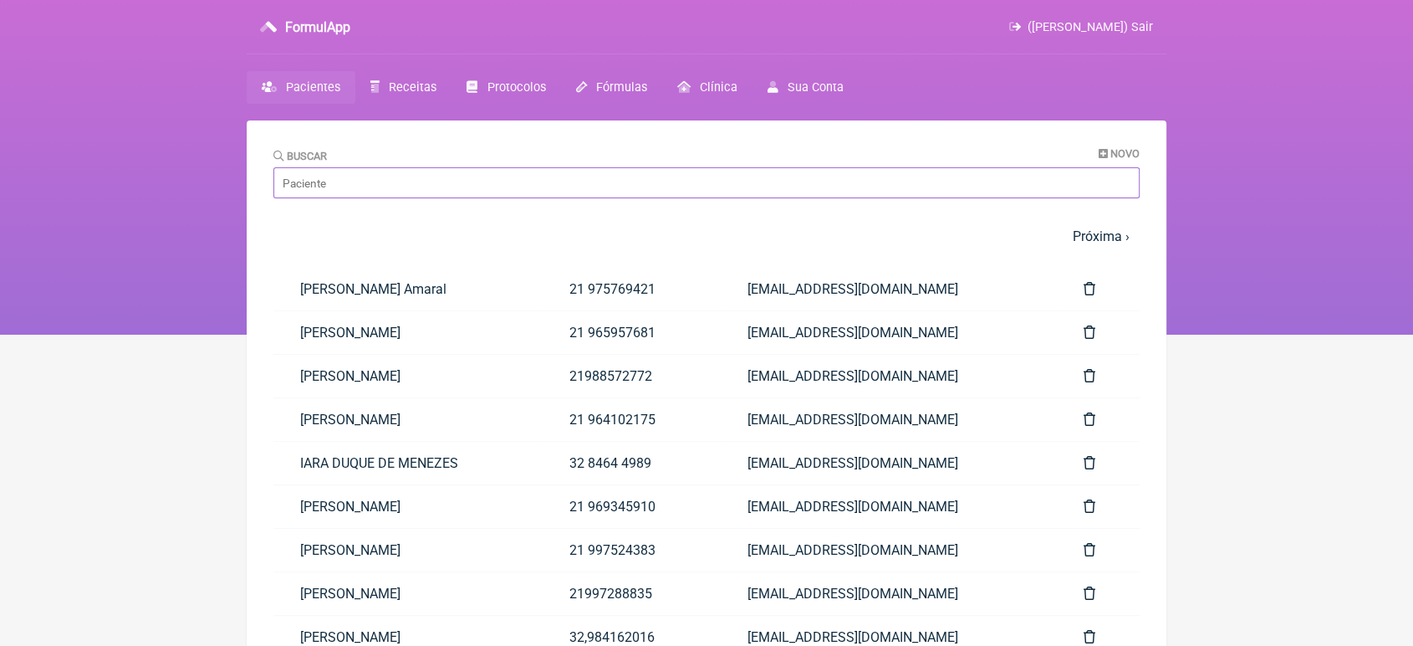
click at [449, 193] on input "Buscar" at bounding box center [706, 182] width 866 height 31
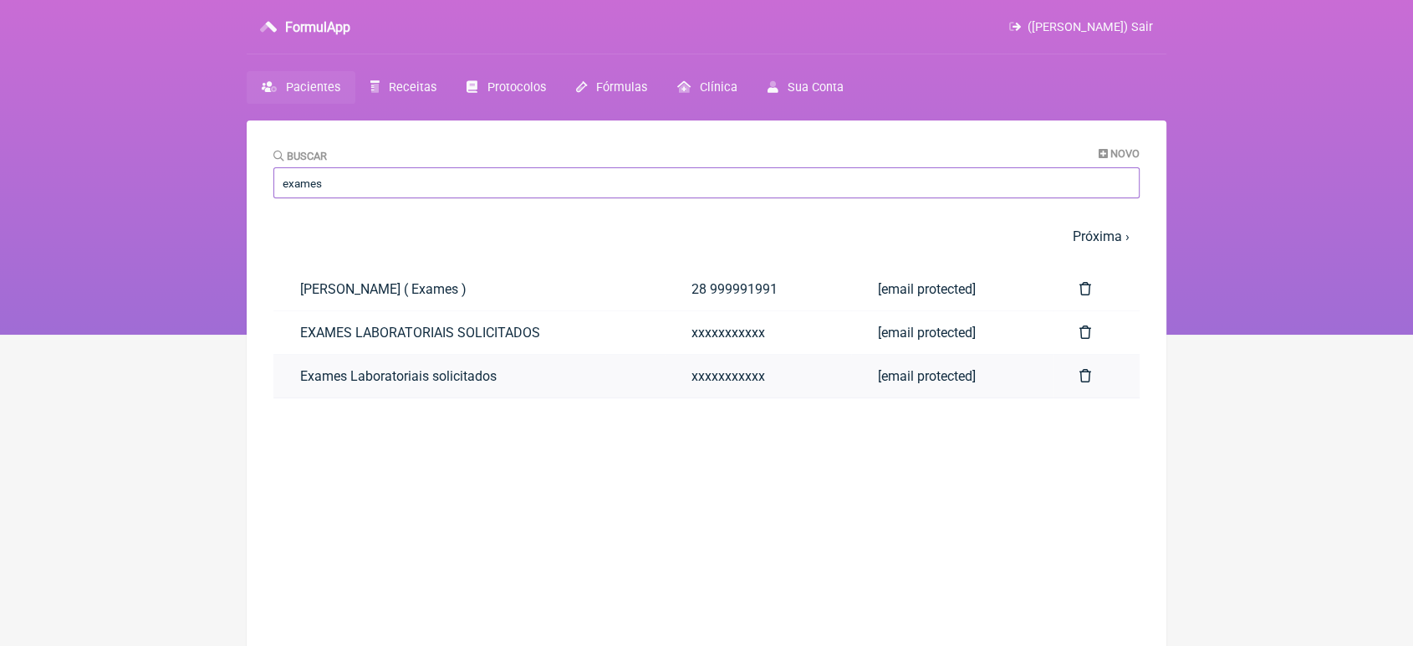
type input "exames"
click at [312, 386] on link "Exames Laboratoriais solicitados" at bounding box center [468, 376] width 391 height 43
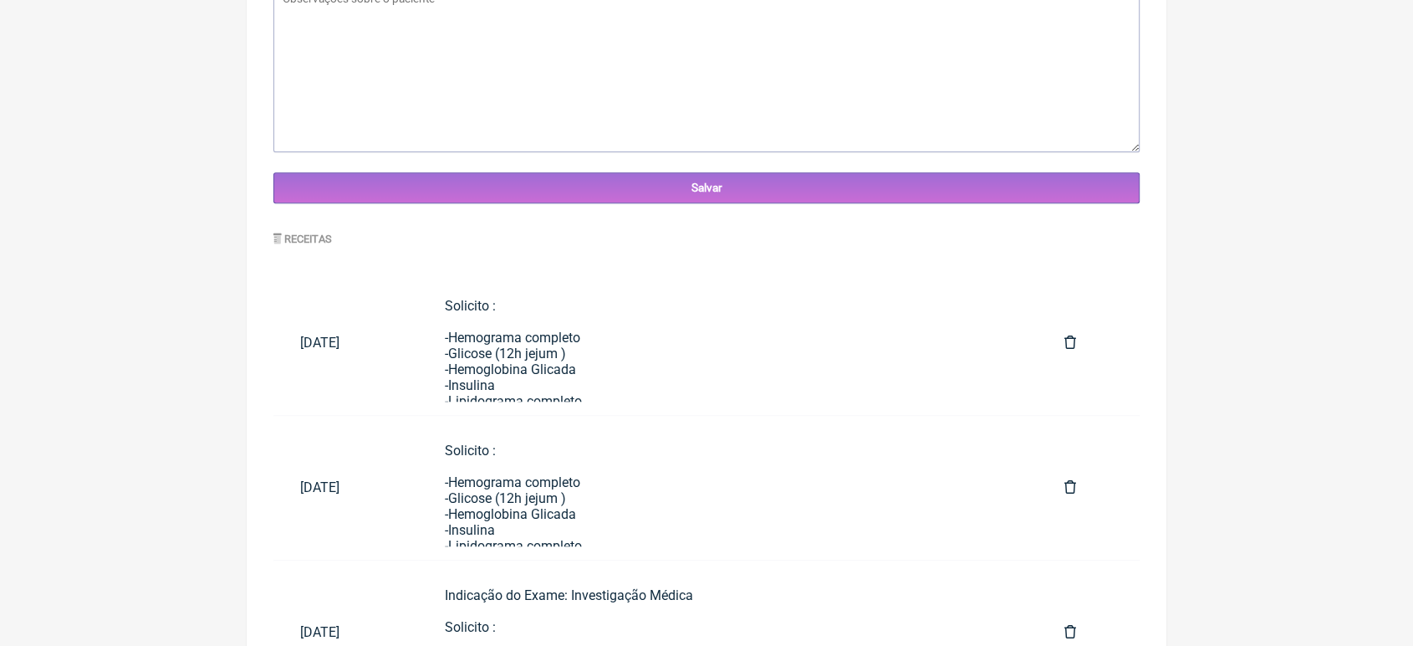
scroll to position [876, 0]
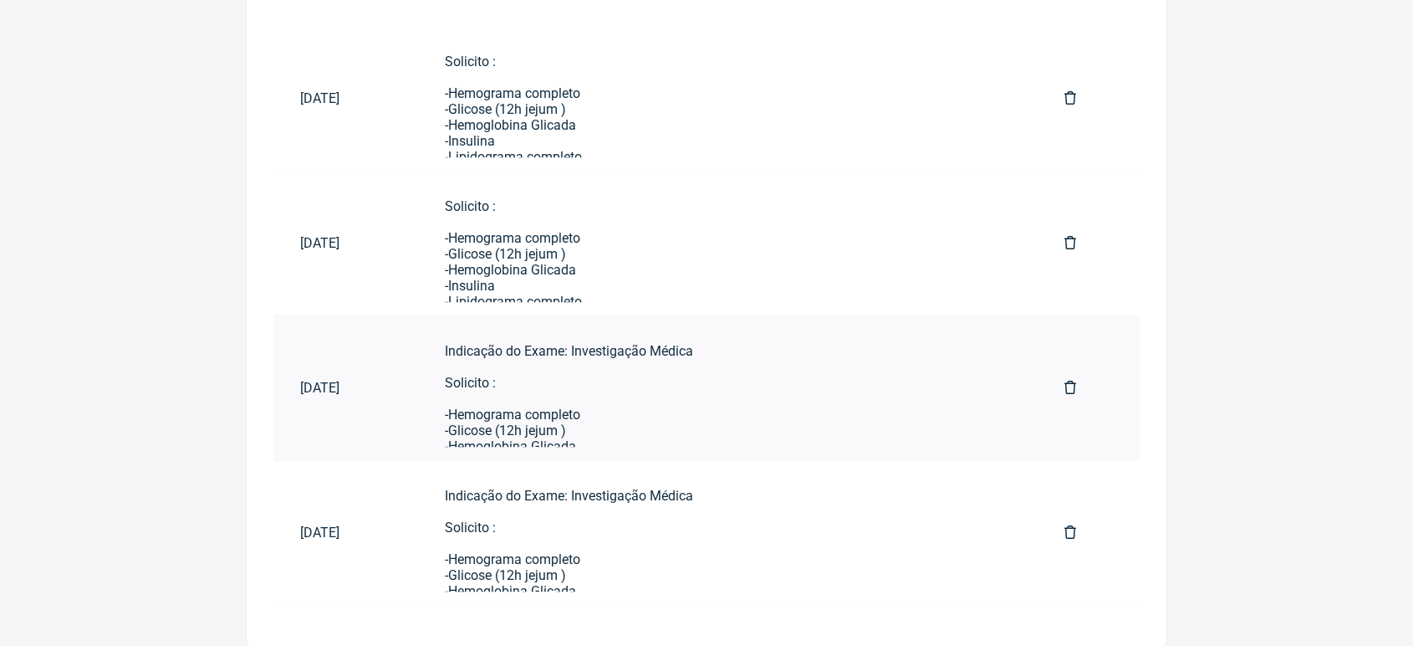
click at [582, 408] on div "Indicação do Exame: Investigação Médica Solicito : -Hemograma completo -Glicose…" at bounding box center [728, 589] width 566 height 493
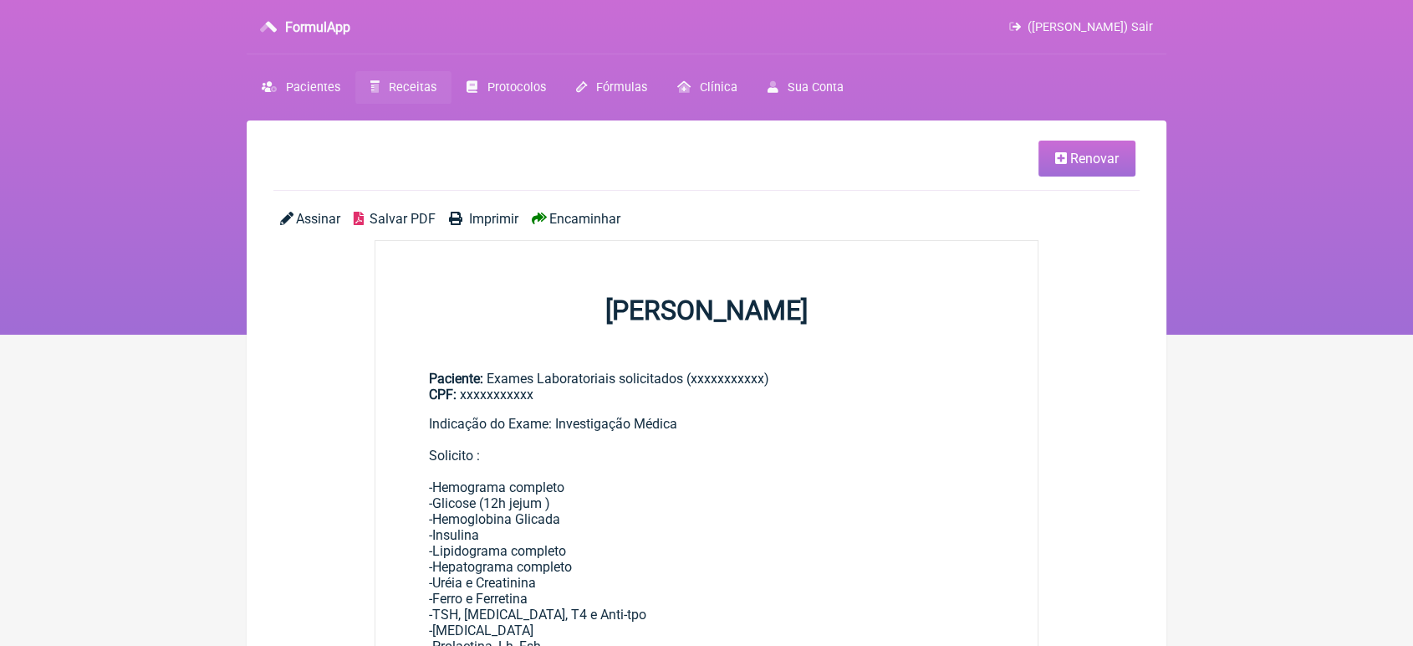
click at [1113, 154] on span "Renovar" at bounding box center [1094, 159] width 49 height 16
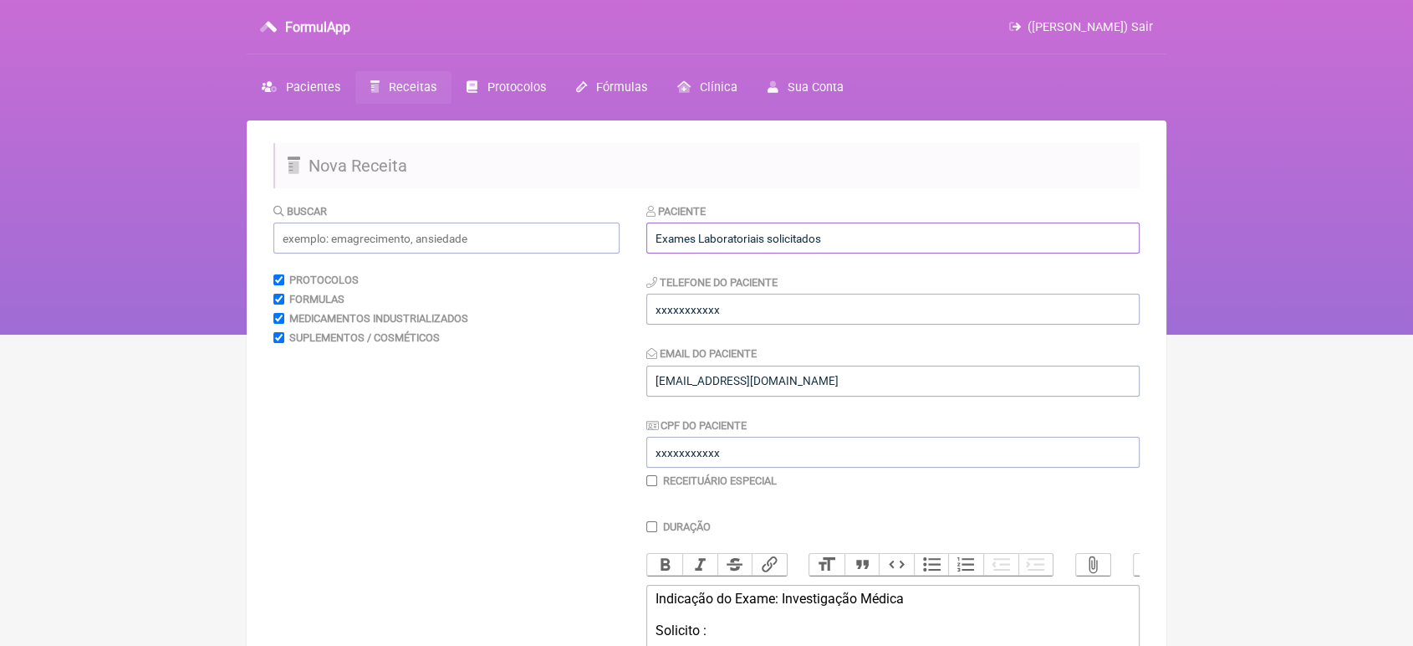
click at [969, 230] on input "Exames Laboratoriais solicitados" at bounding box center [892, 237] width 493 height 31
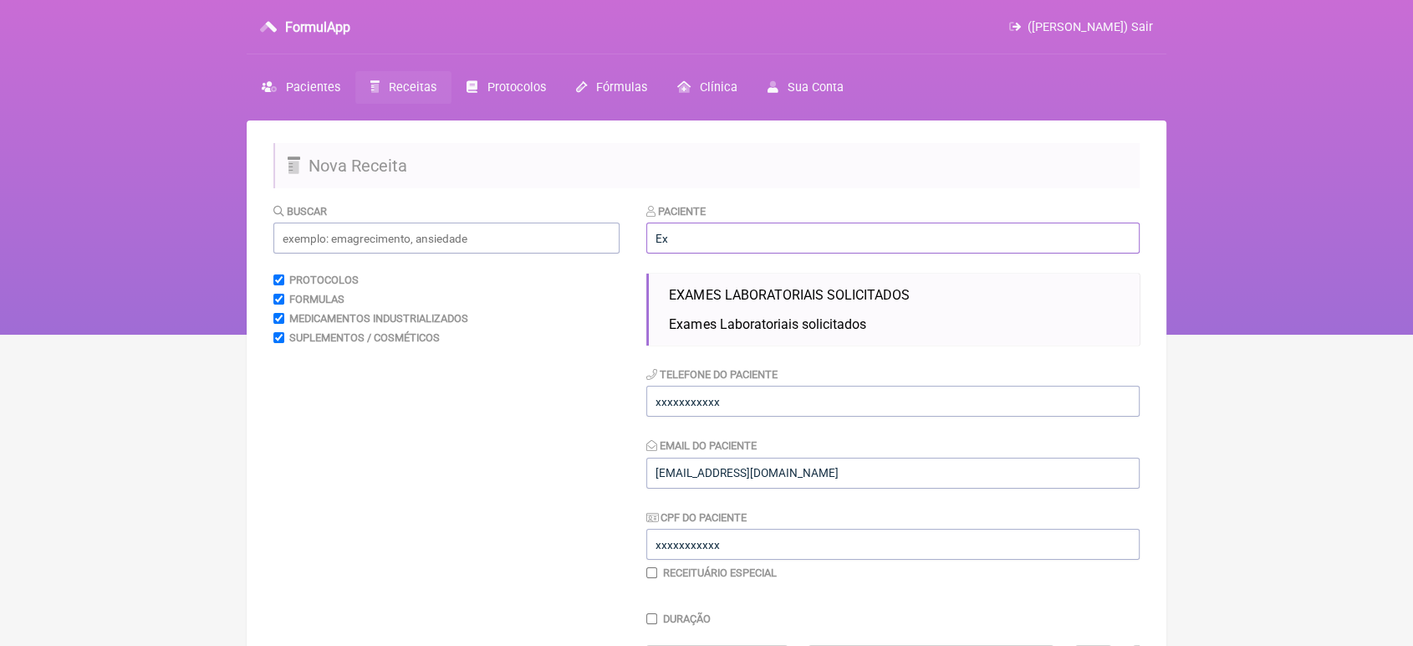
type input "E"
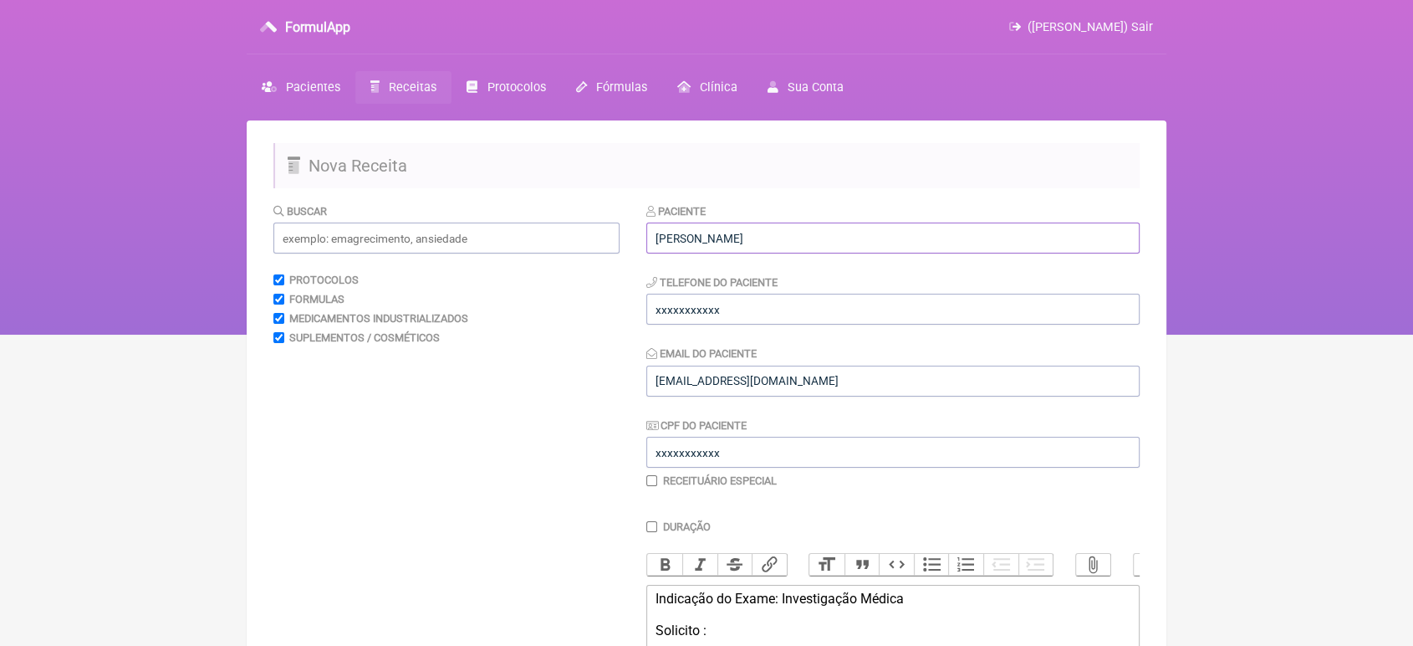
type input "[PERSON_NAME]"
click at [820, 300] on input "xxxxxxxxxxx" at bounding box center [892, 309] width 493 height 31
type input "x"
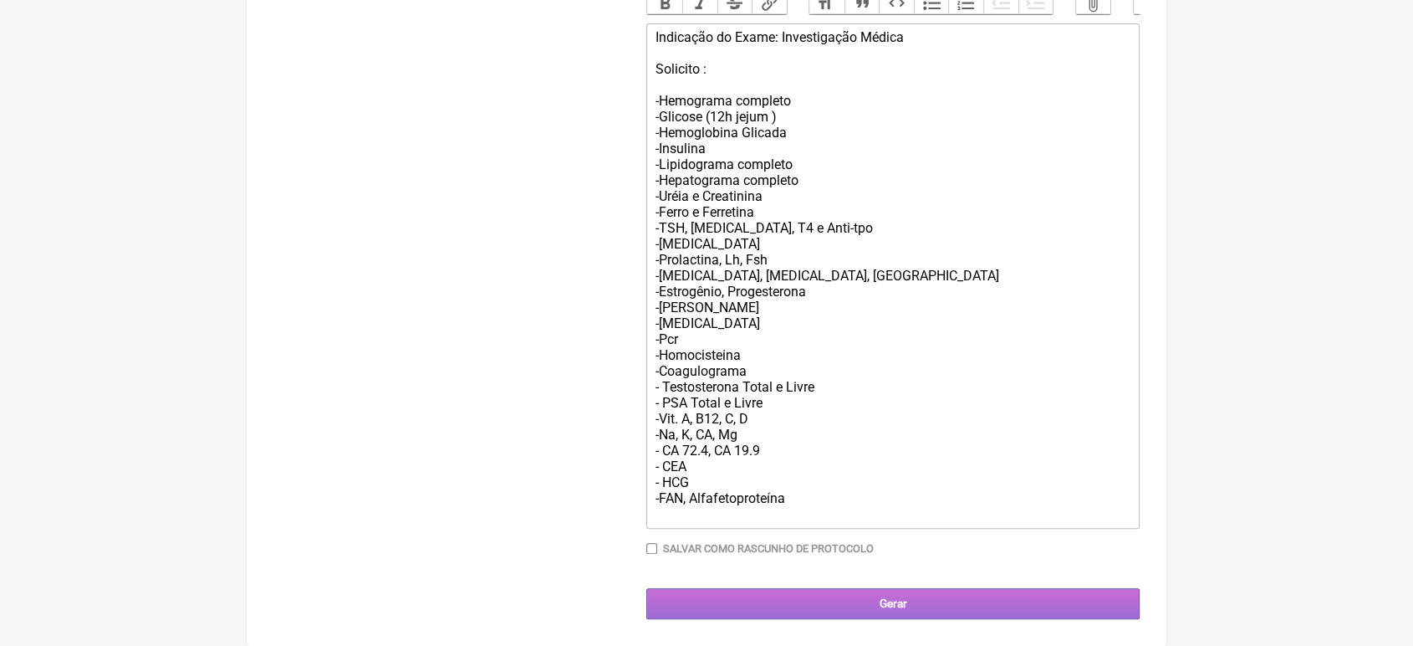
type input "21989548018"
click at [866, 602] on input "Gerar" at bounding box center [892, 603] width 493 height 31
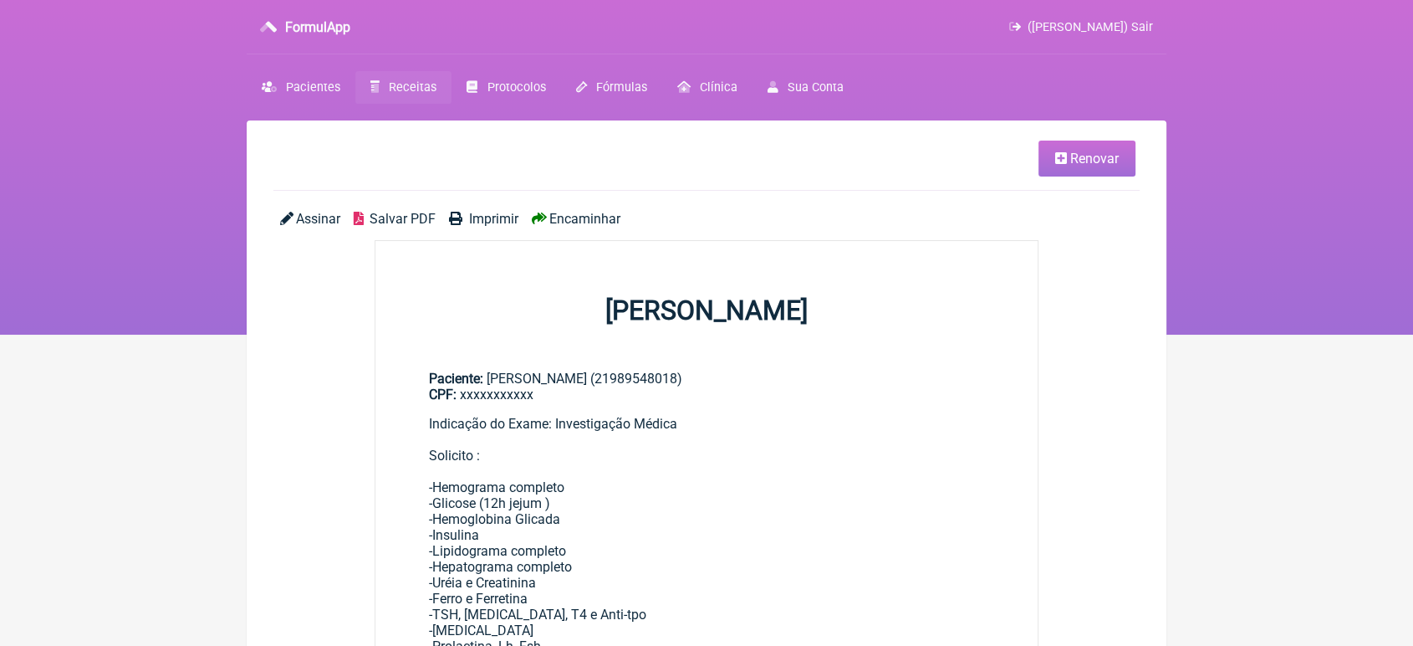
click at [609, 222] on span "Encaminhar" at bounding box center [584, 219] width 71 height 16
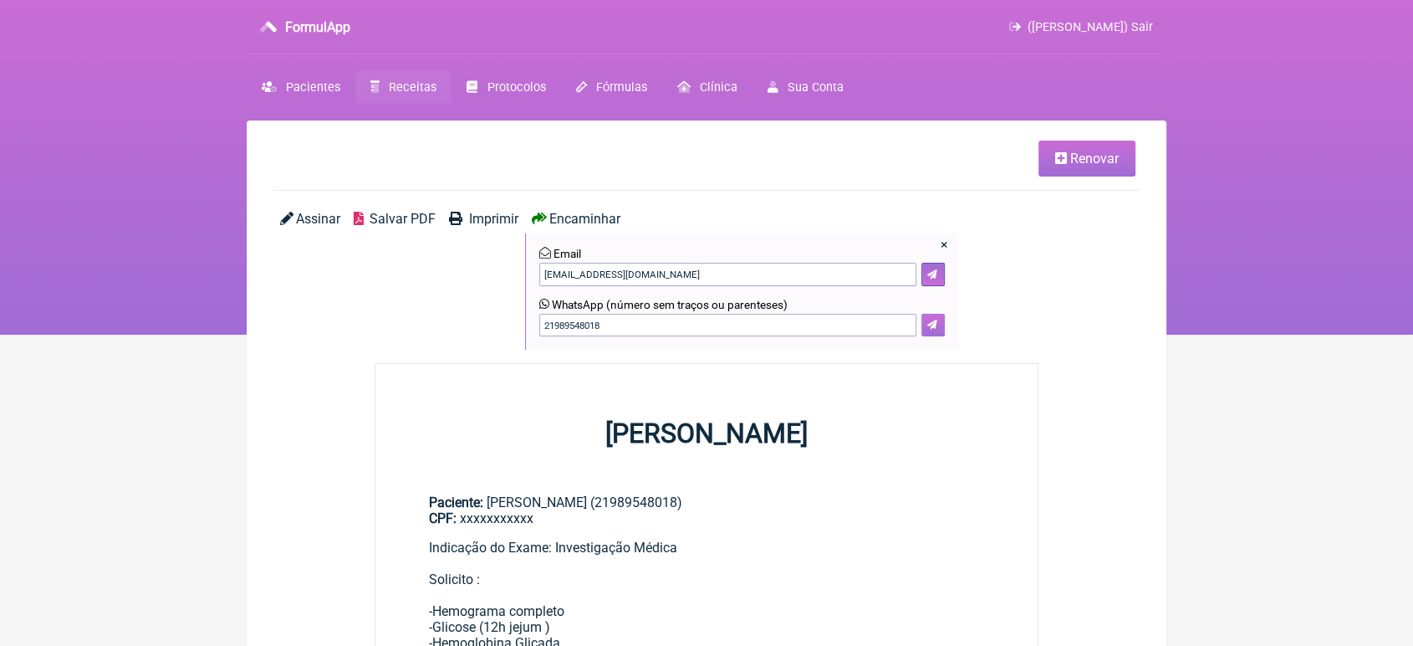
click at [925, 333] on button at bounding box center [933, 325] width 23 height 23
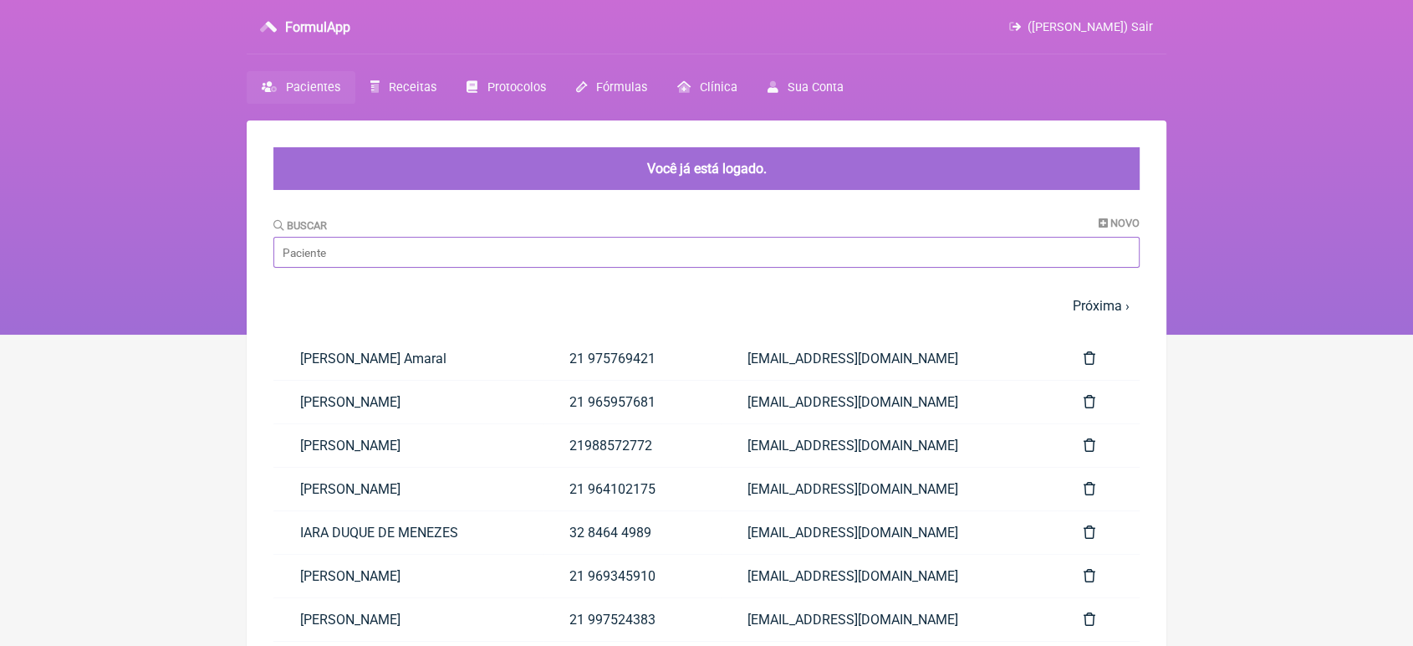
click at [565, 239] on input "Buscar" at bounding box center [706, 252] width 866 height 31
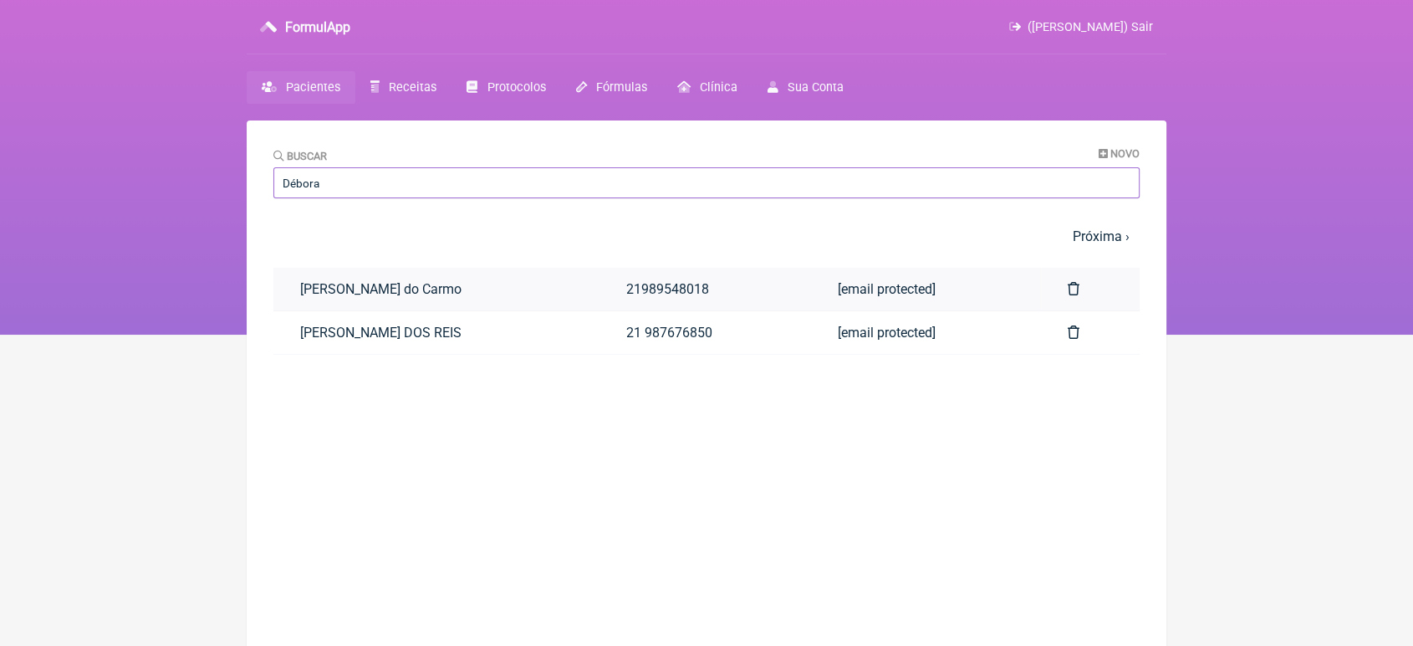
type input "Débora"
click at [481, 278] on link "[PERSON_NAME] do Carmo" at bounding box center [436, 289] width 326 height 43
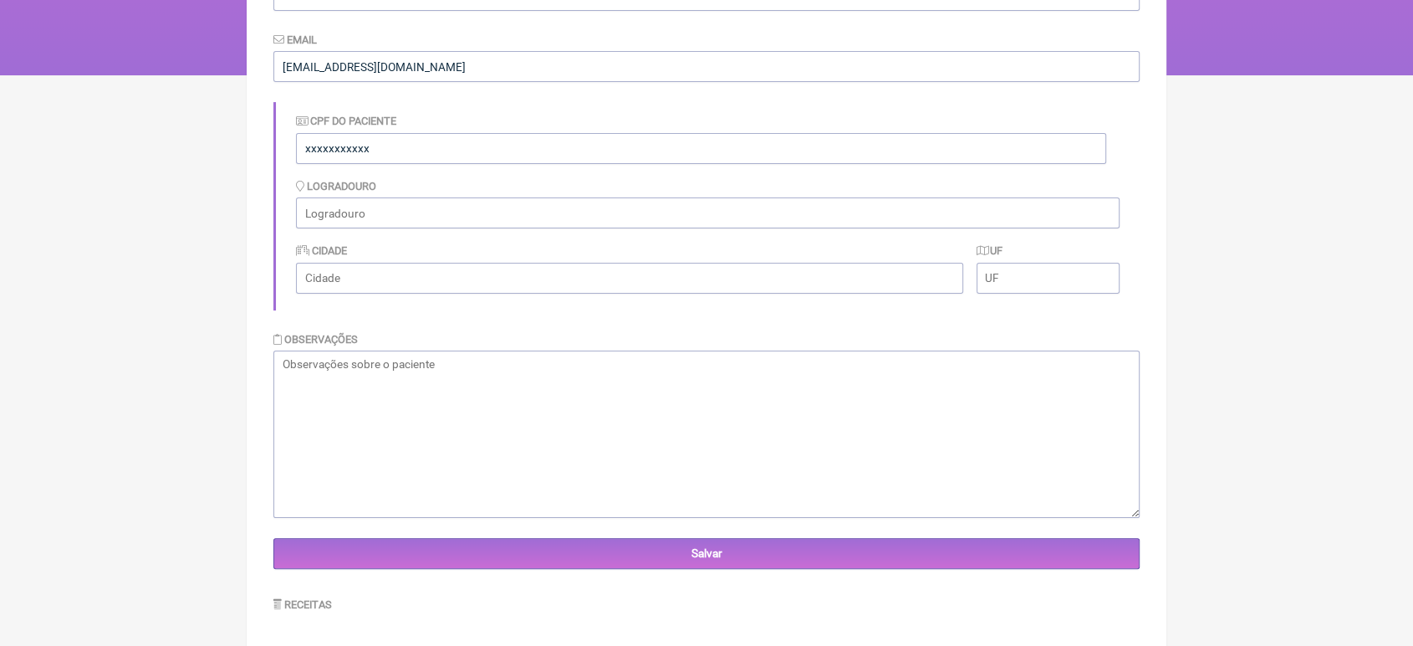
scroll to position [442, 0]
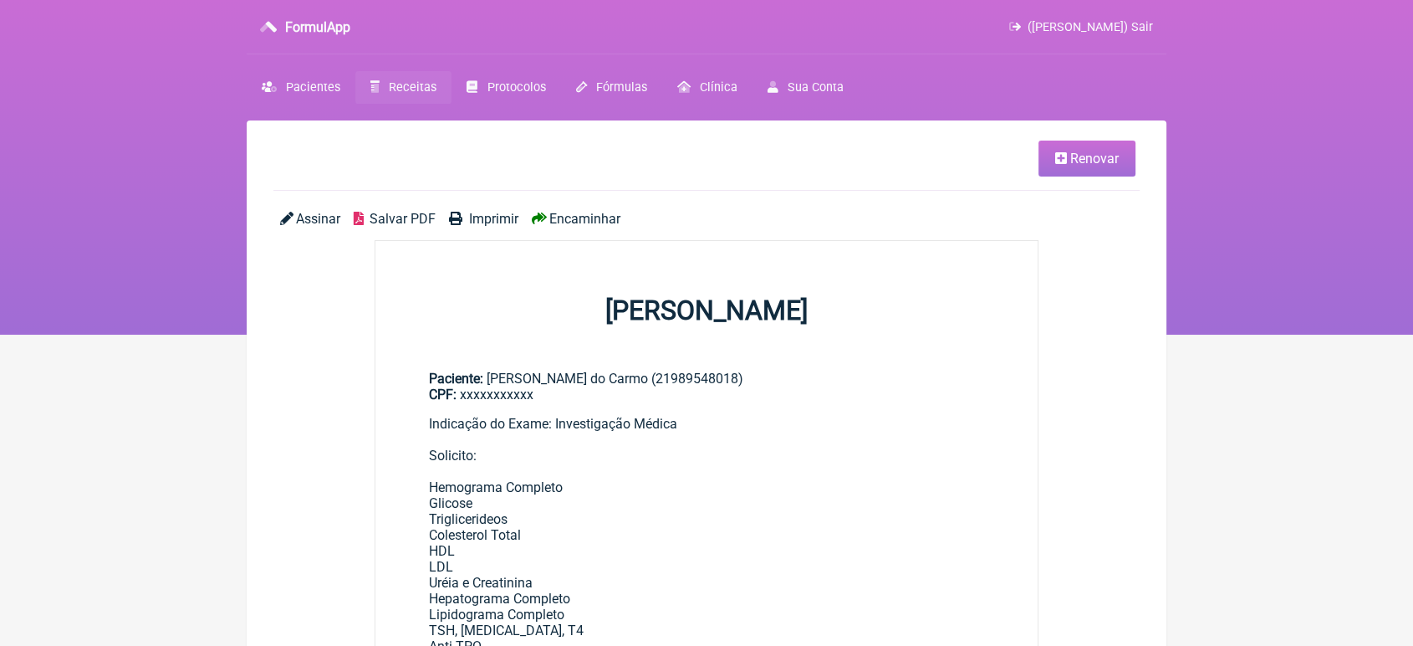
click at [1098, 156] on span "Renovar" at bounding box center [1094, 159] width 49 height 16
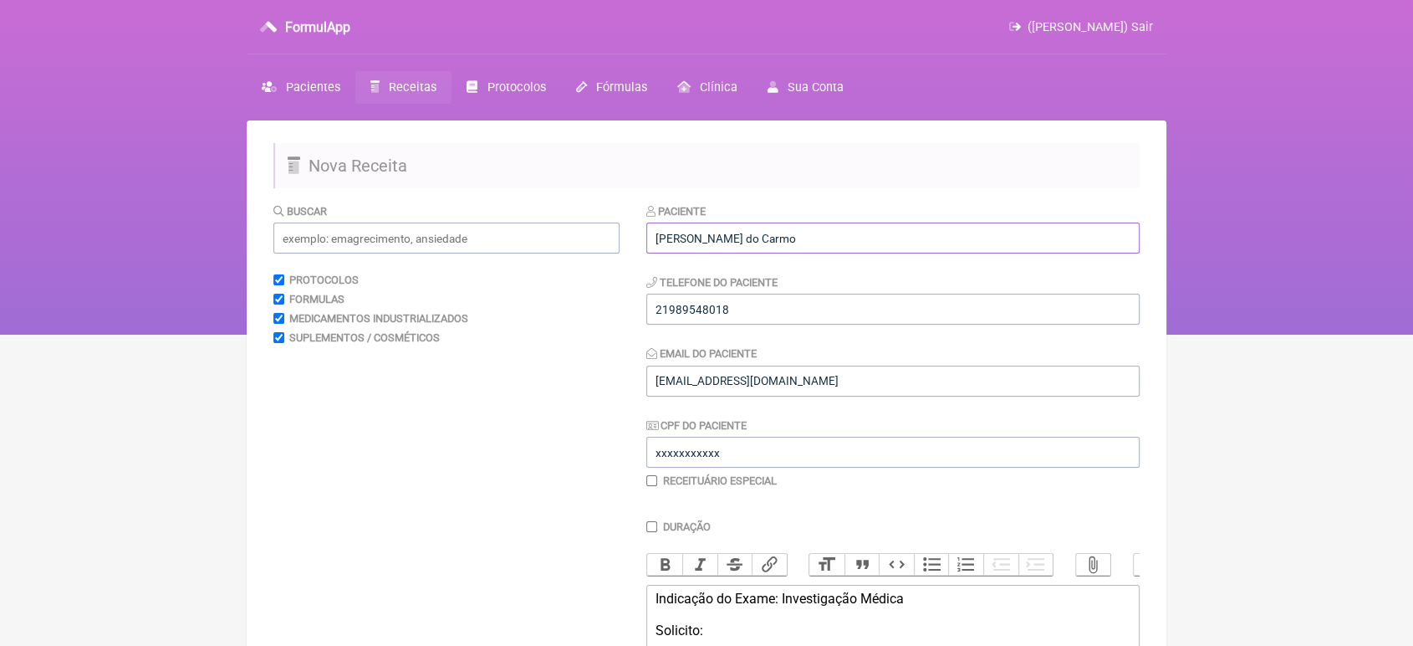
click at [879, 242] on input "[PERSON_NAME] do Carmo" at bounding box center [892, 237] width 493 height 31
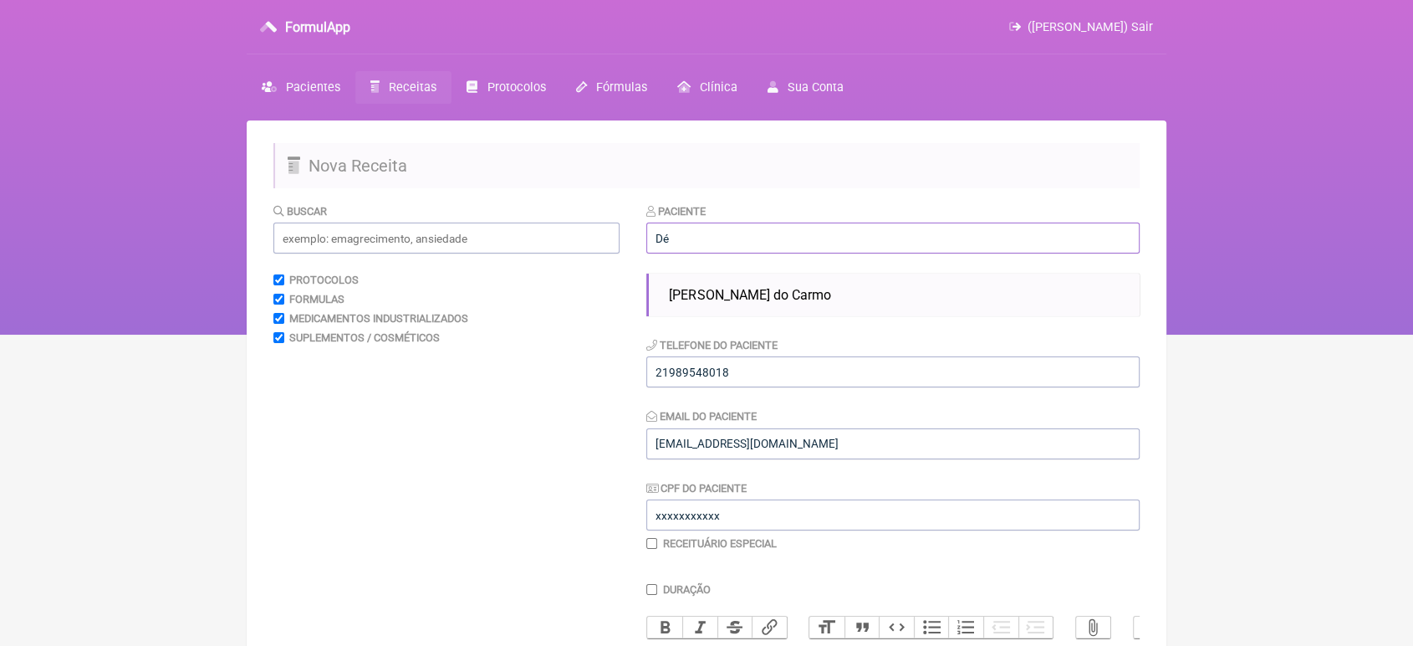
type input "D"
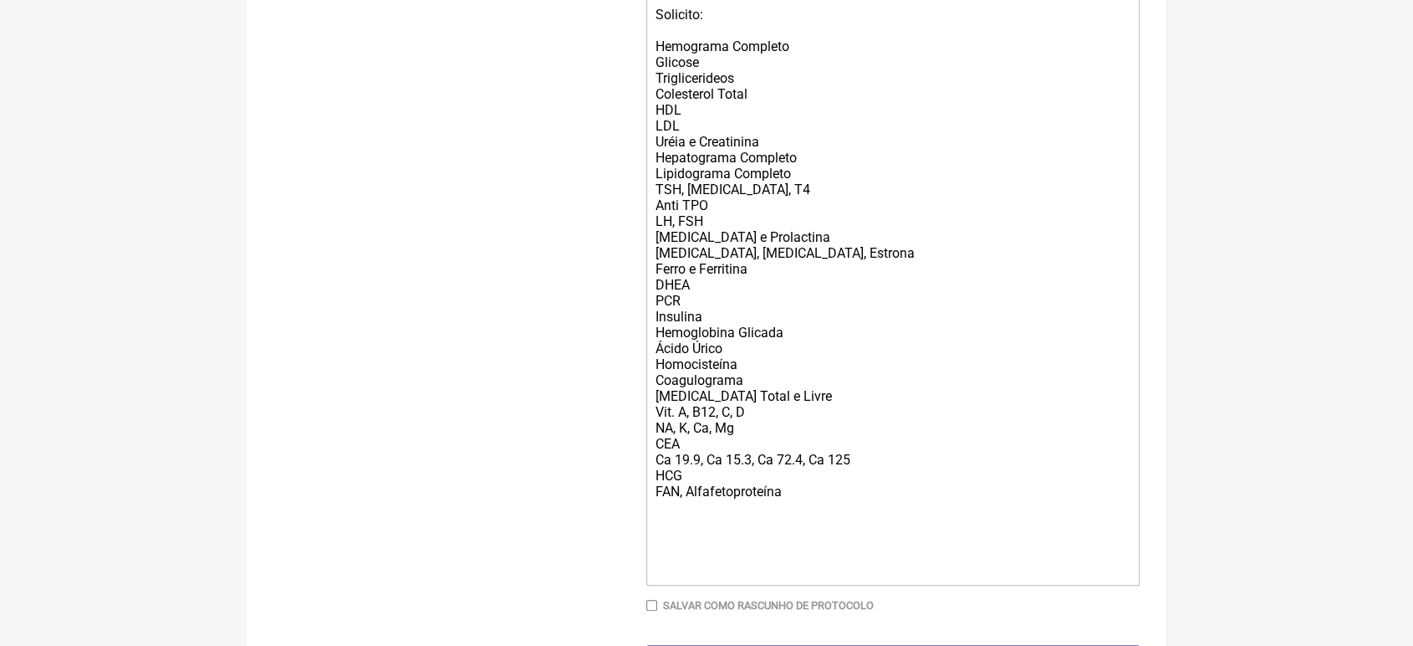
scroll to position [709, 0]
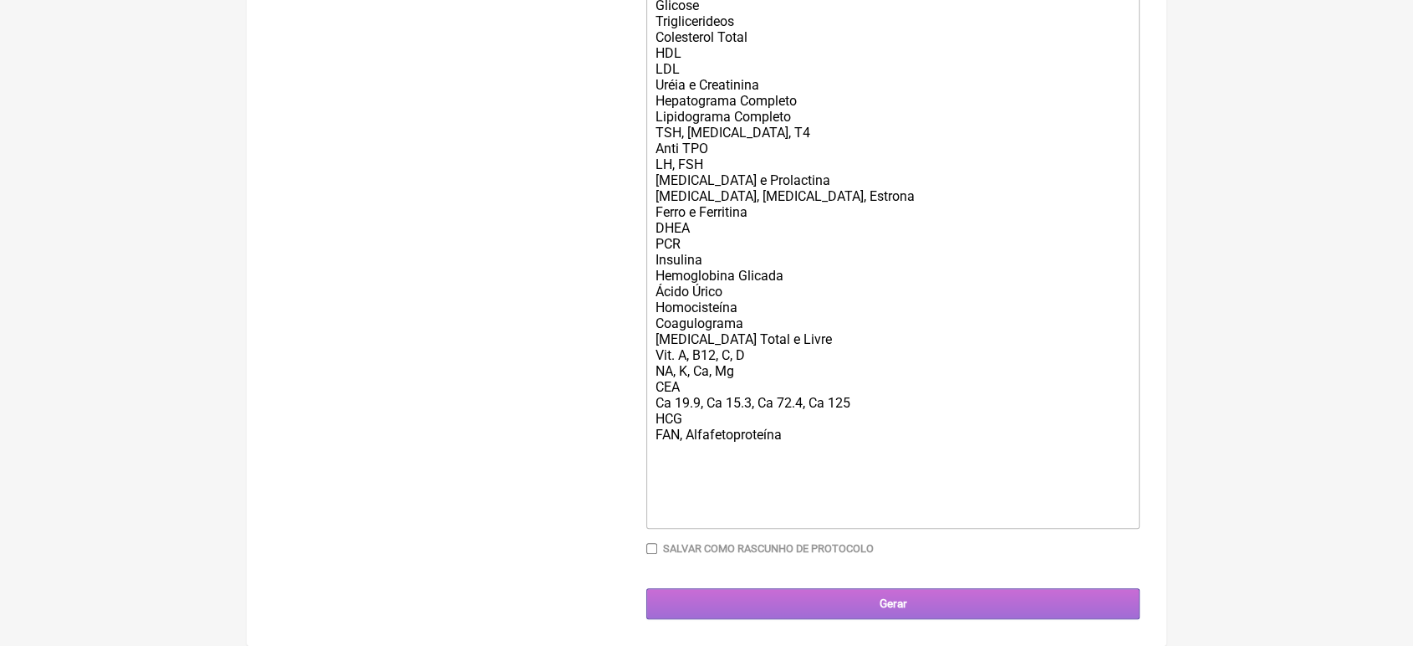
type input "Juliana Thimotheo da Fonseca Daher"
click at [852, 605] on input "Gerar" at bounding box center [892, 603] width 493 height 31
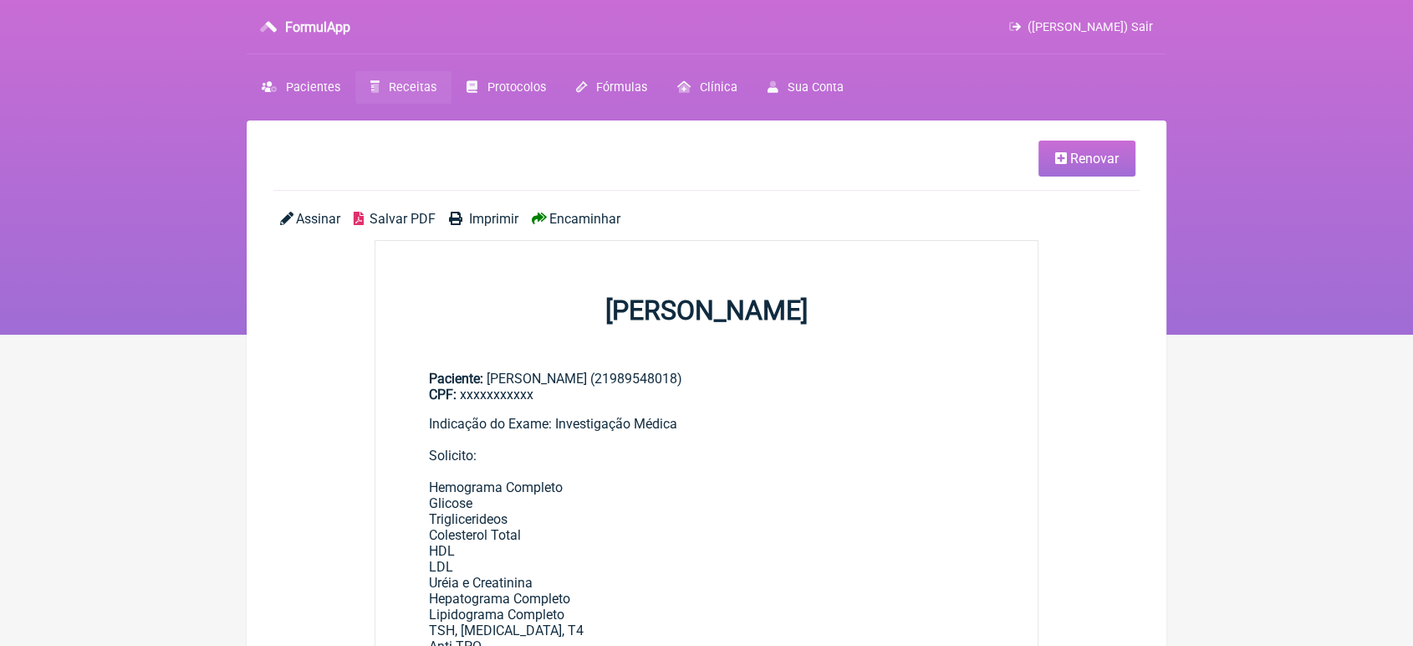
click at [598, 216] on span "Encaminhar" at bounding box center [584, 219] width 71 height 16
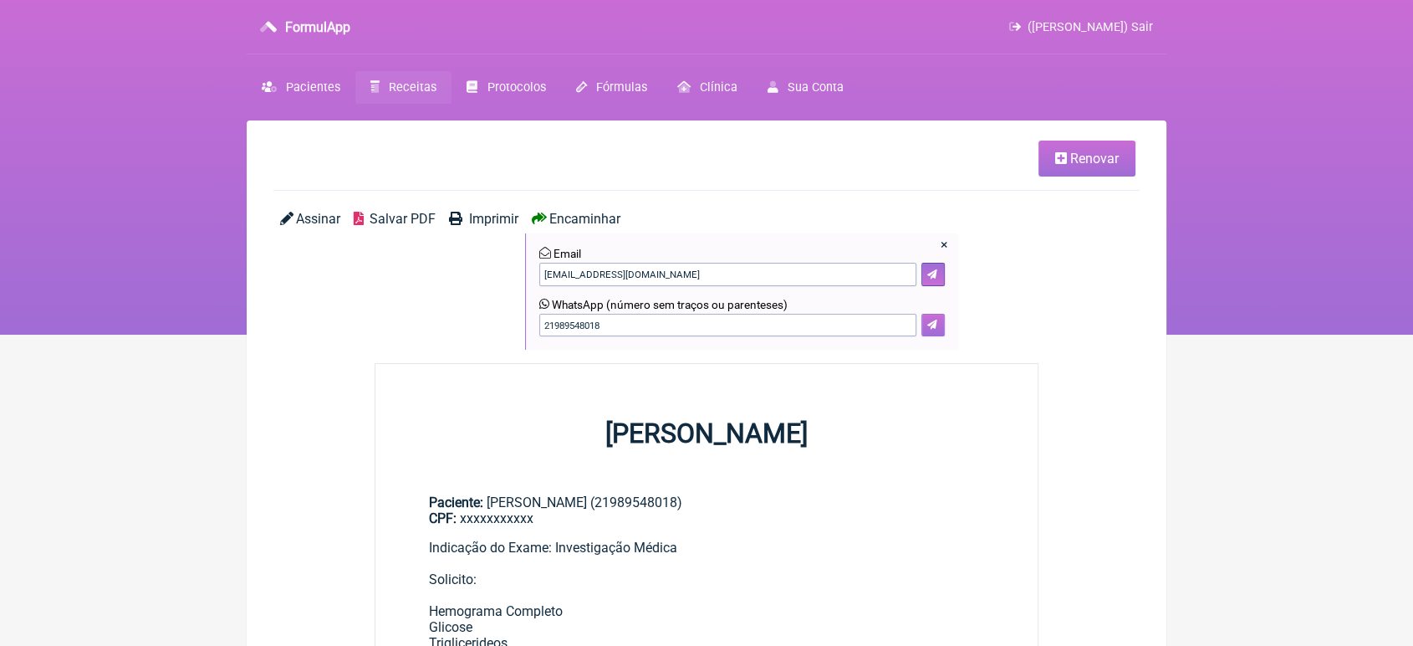
click at [938, 326] on button at bounding box center [933, 325] width 23 height 23
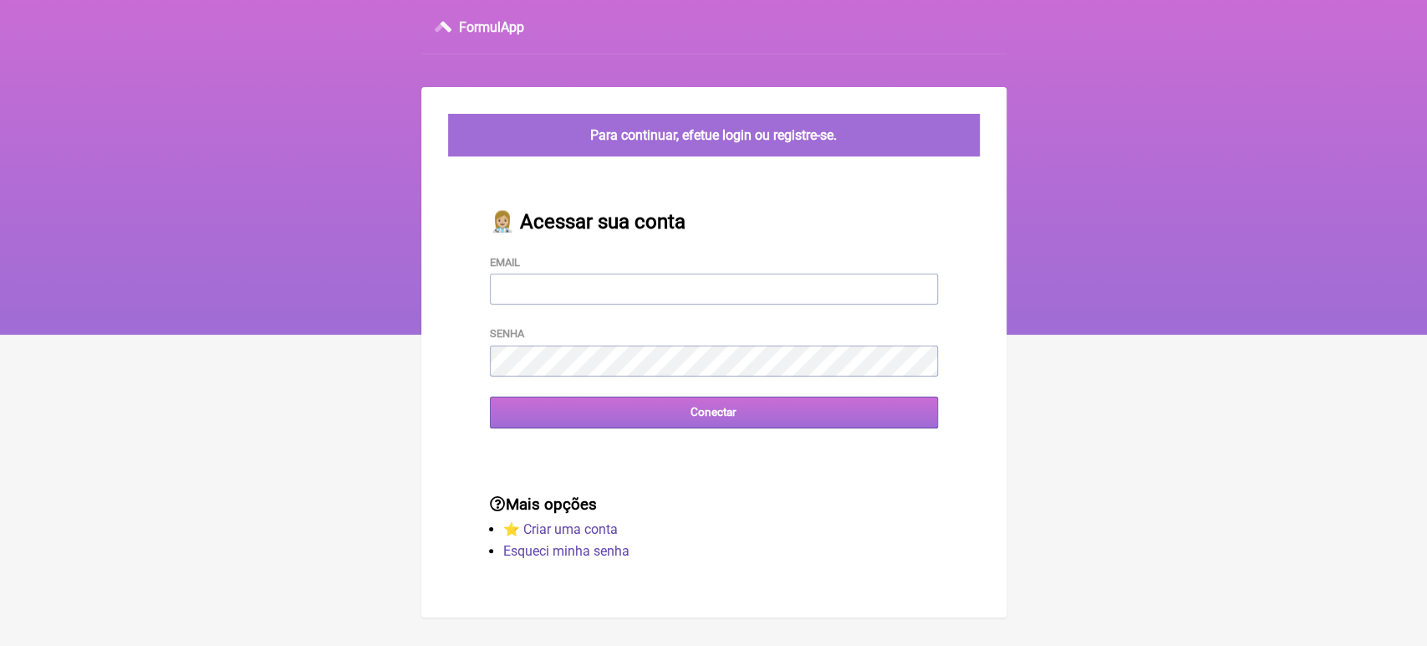
type input "[EMAIL_ADDRESS][DOMAIN_NAME]"
click at [630, 415] on input "Conectar" at bounding box center [714, 411] width 448 height 31
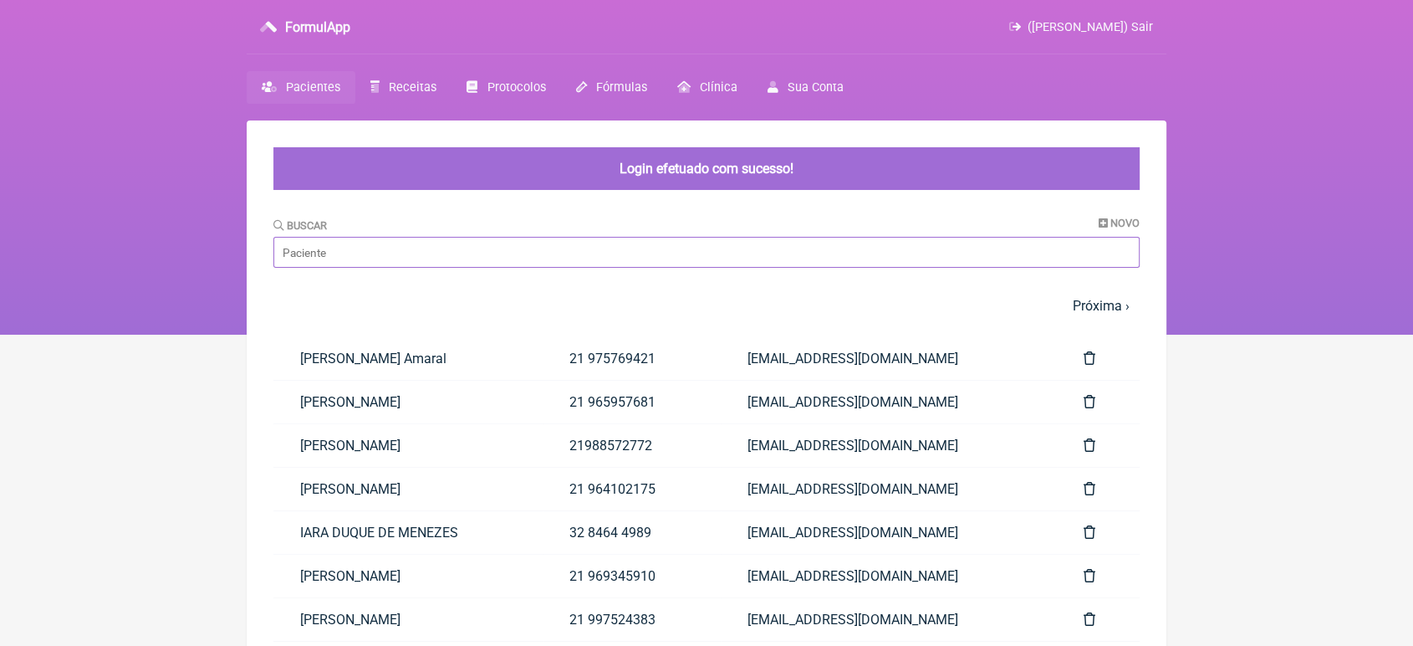
click at [539, 240] on input "Buscar" at bounding box center [706, 252] width 866 height 31
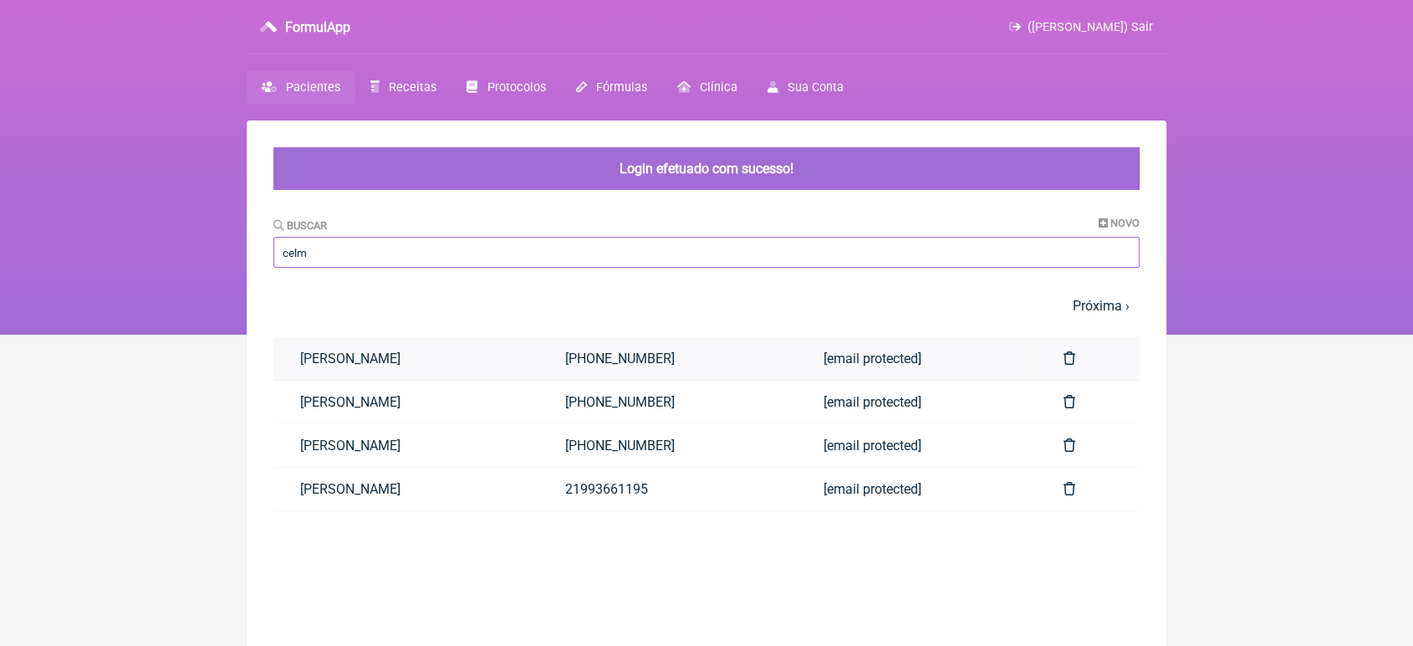
type input "celm"
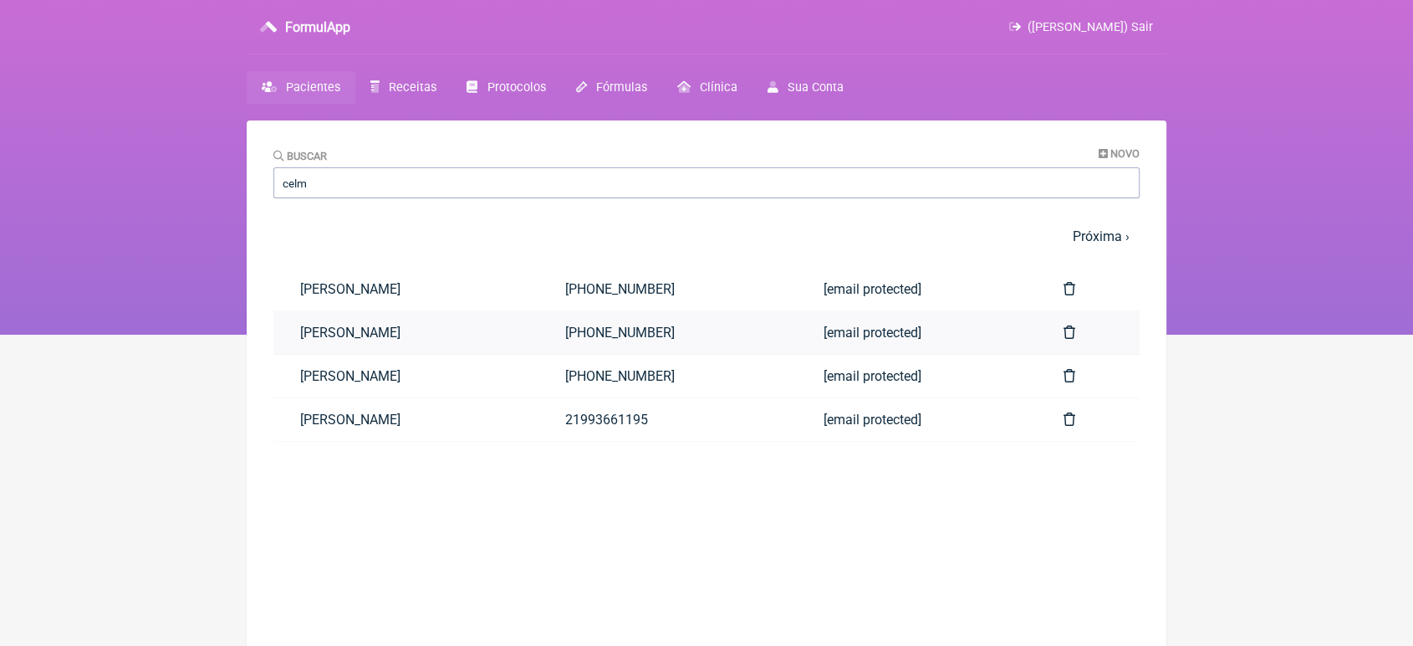
click at [334, 347] on link "[PERSON_NAME]" at bounding box center [405, 332] width 265 height 43
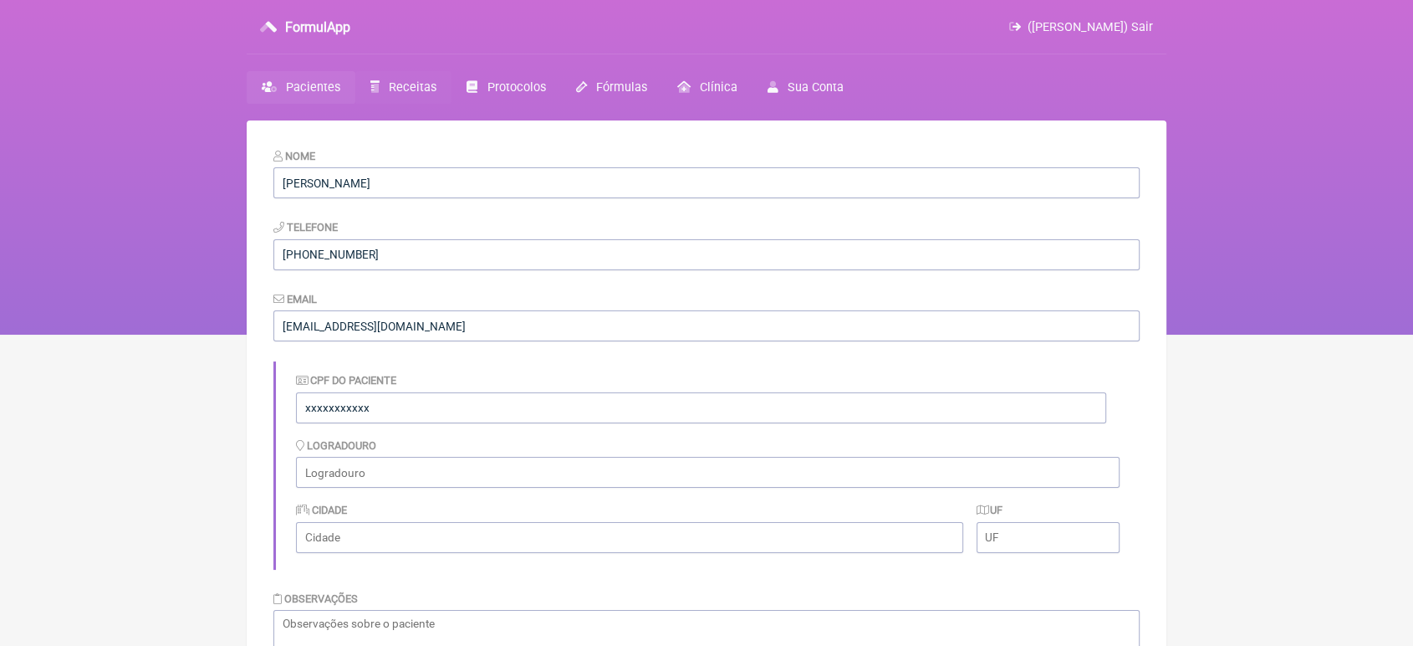
click at [416, 81] on span "Receitas" at bounding box center [413, 87] width 48 height 14
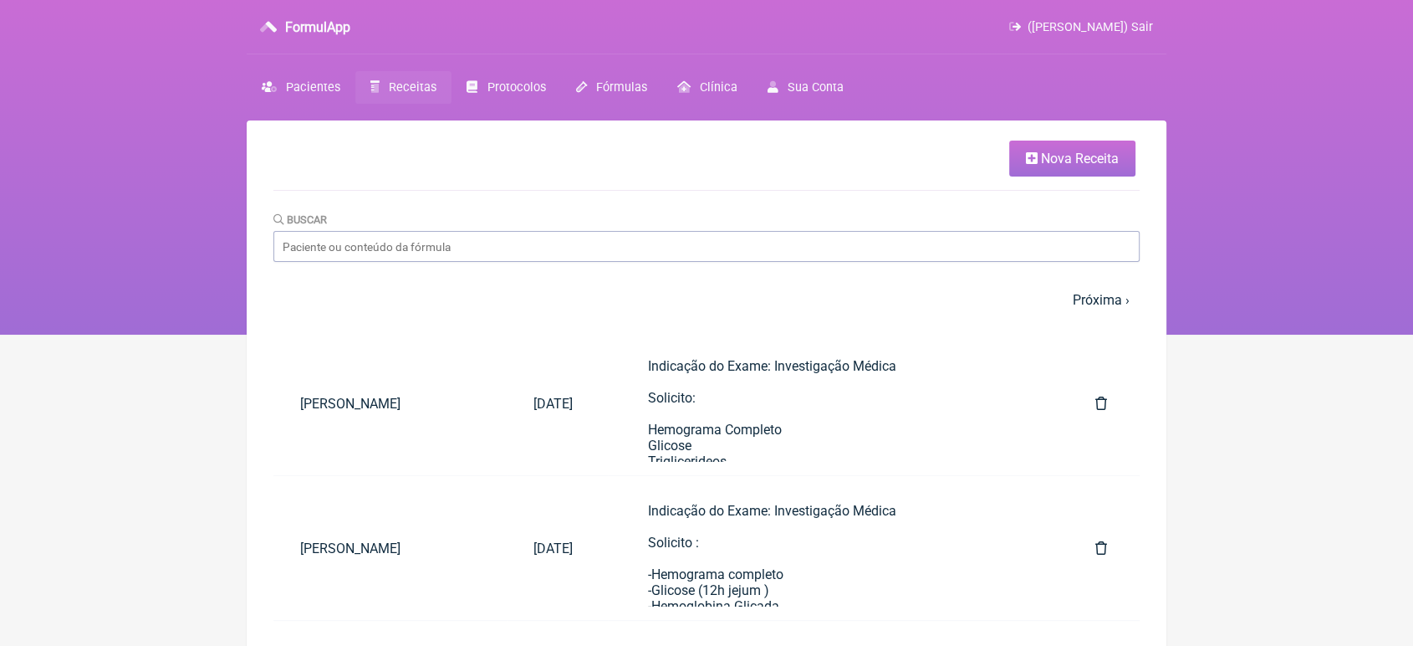
click at [1085, 167] on link "Nova Receita" at bounding box center [1072, 158] width 126 height 36
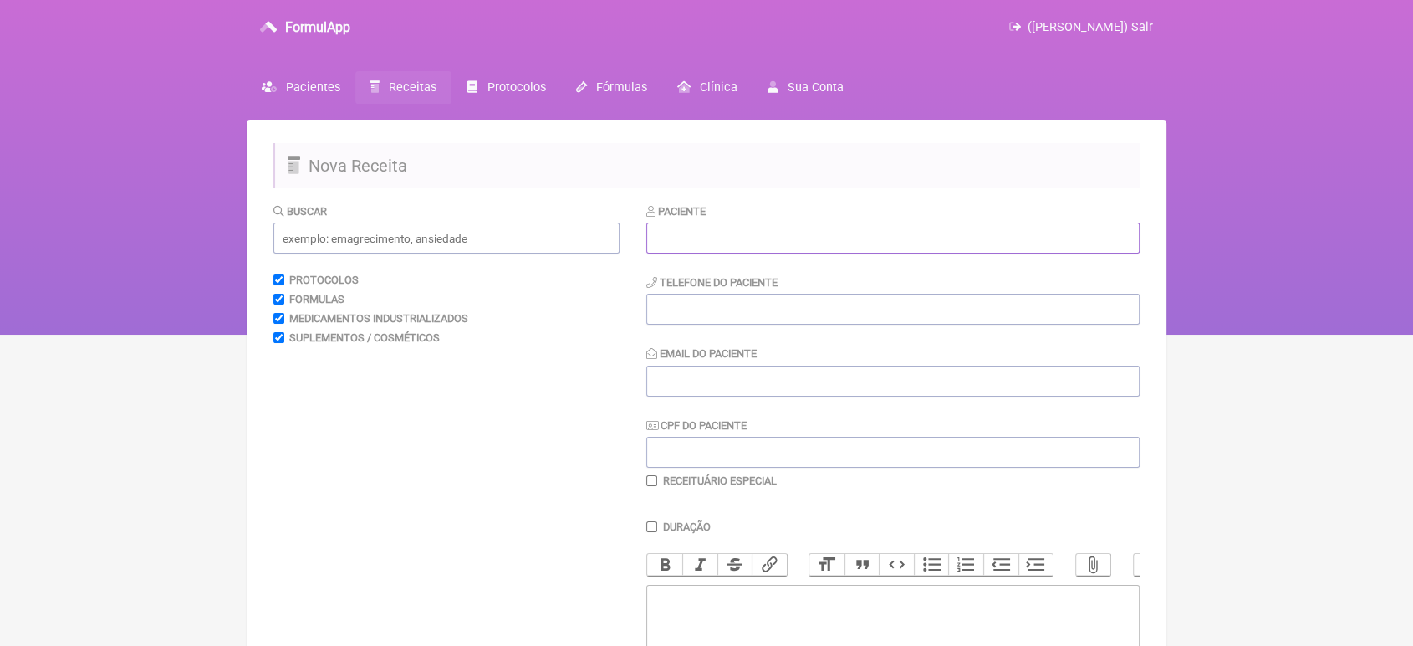
click at [901, 242] on input "text" at bounding box center [892, 237] width 493 height 31
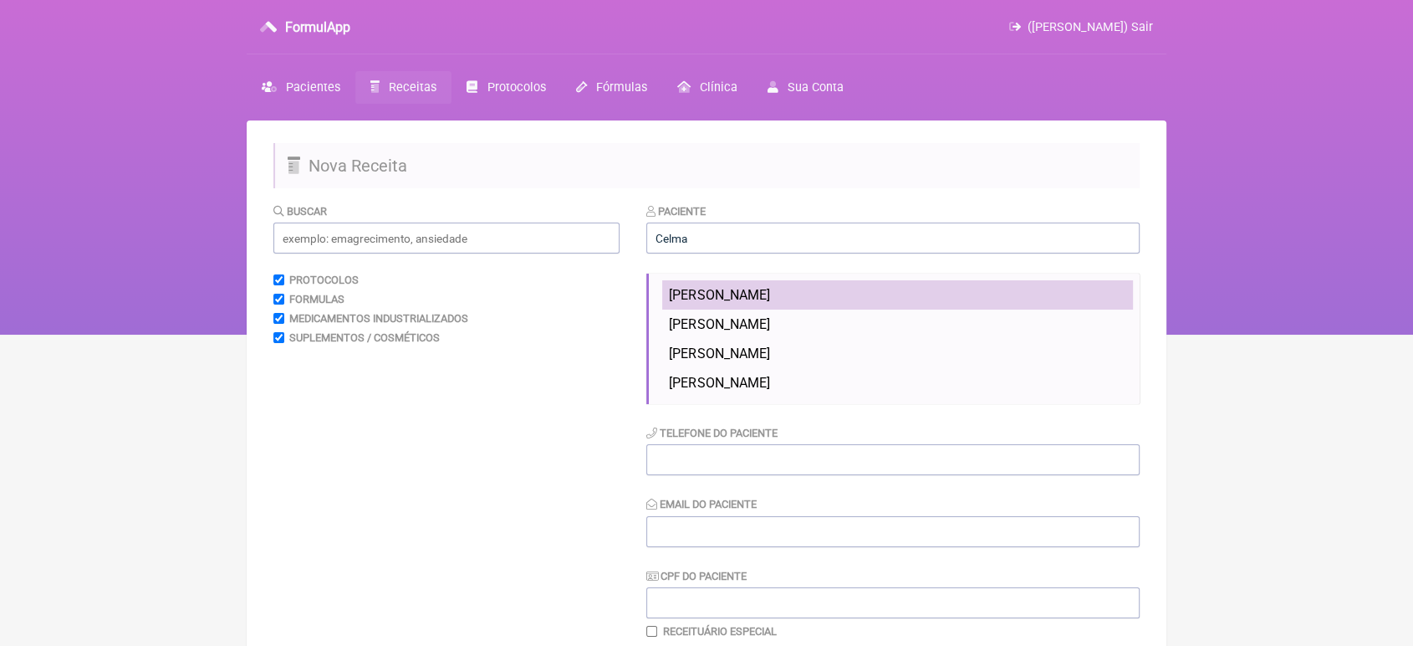
click at [856, 291] on li "[PERSON_NAME]" at bounding box center [897, 294] width 471 height 29
type input "[PERSON_NAME]"
type input "[PHONE_NUMBER]"
type input "[EMAIL_ADDRESS][DOMAIN_NAME]"
type input "xxxxxxxxxxx"
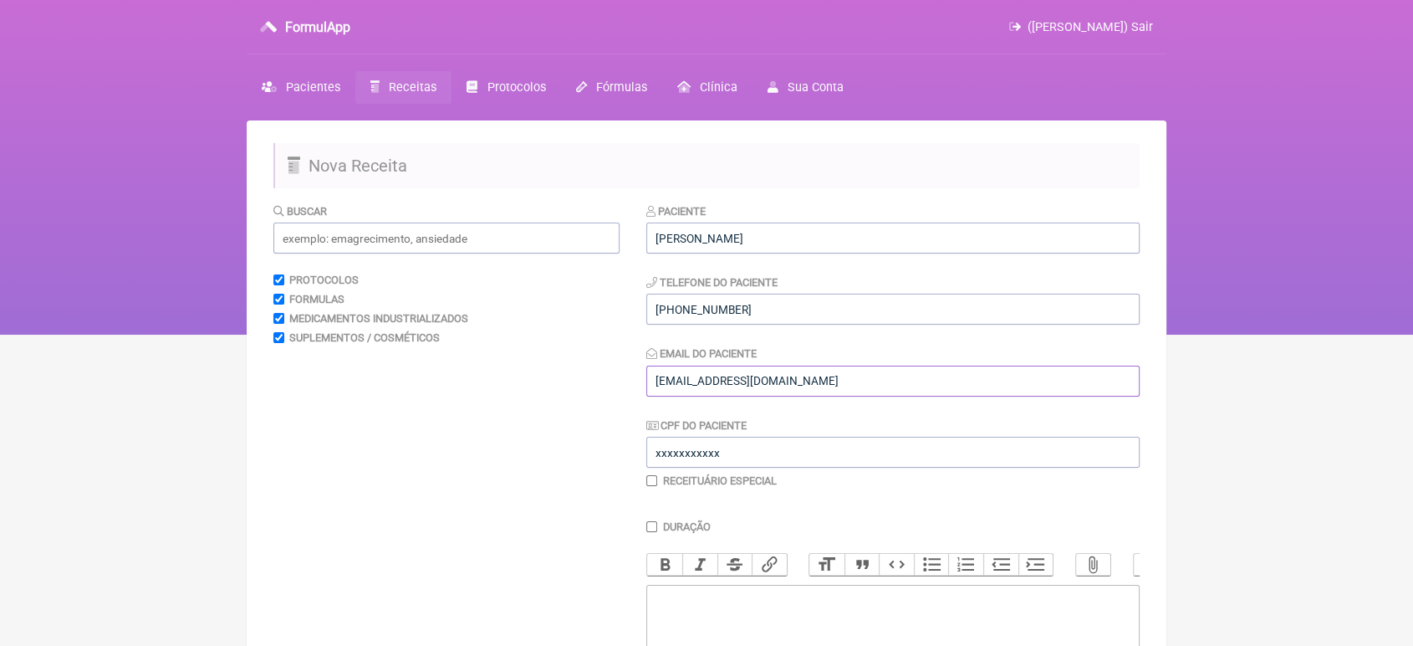
click at [847, 381] on input "[EMAIL_ADDRESS][DOMAIN_NAME]" at bounding box center [892, 380] width 493 height 31
click at [656, 384] on input "[EMAIL_ADDRESS][DOMAIN_NAME]" at bounding box center [892, 380] width 493 height 31
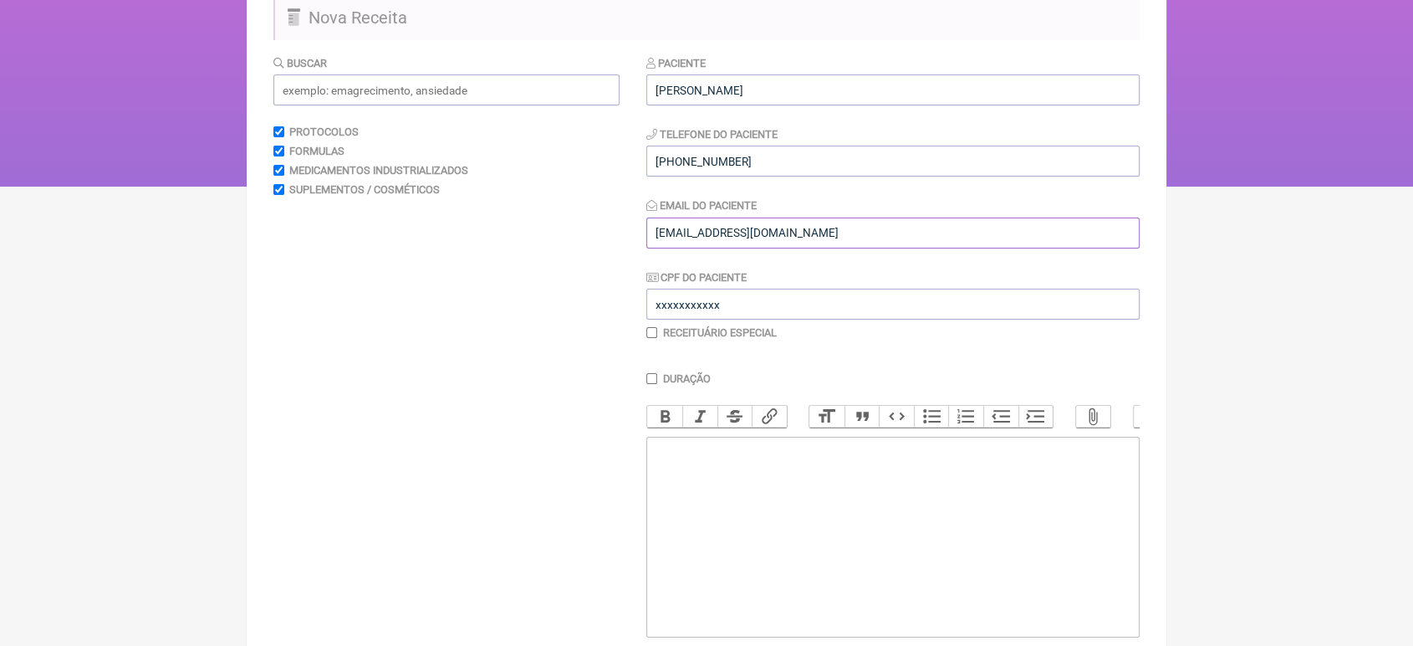
scroll to position [277, 0]
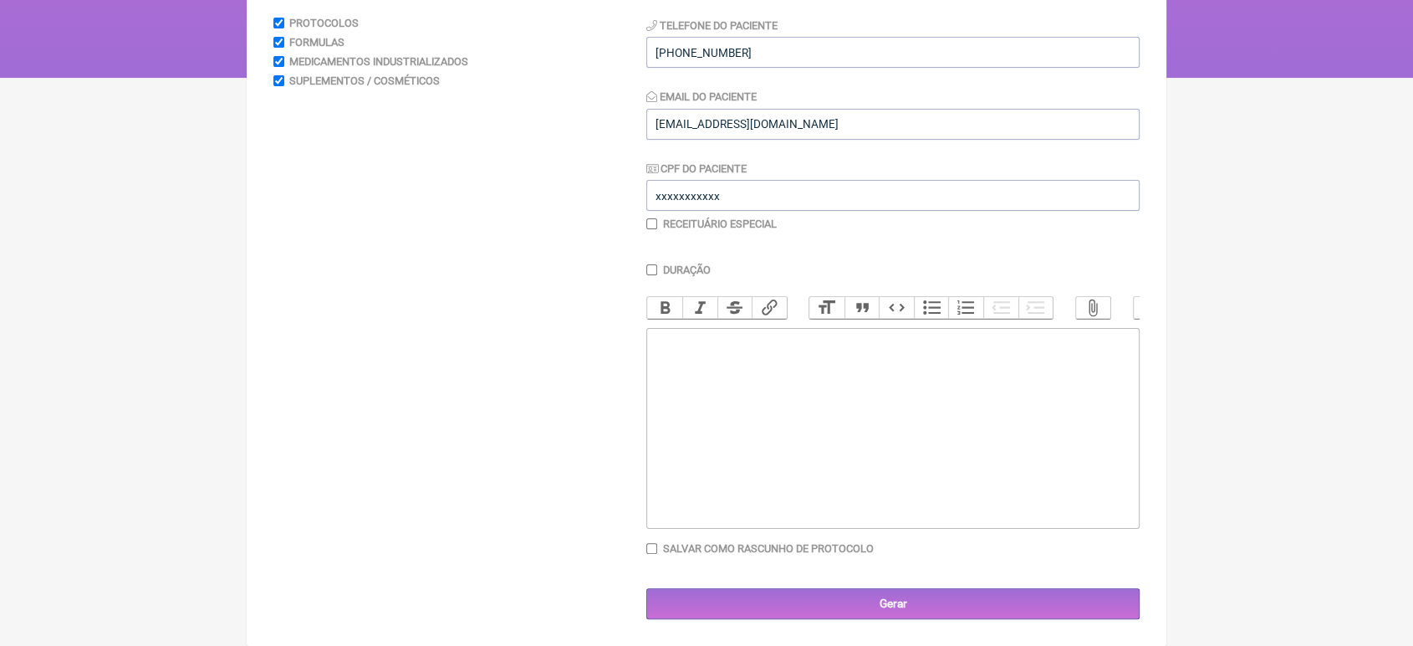
click at [1100, 498] on trix-editor at bounding box center [892, 428] width 493 height 201
type trix-editor "<div>Indicação do Exame: Esteatose<br>1- Solicito:<br>Ultrassonografia Abdômem …"
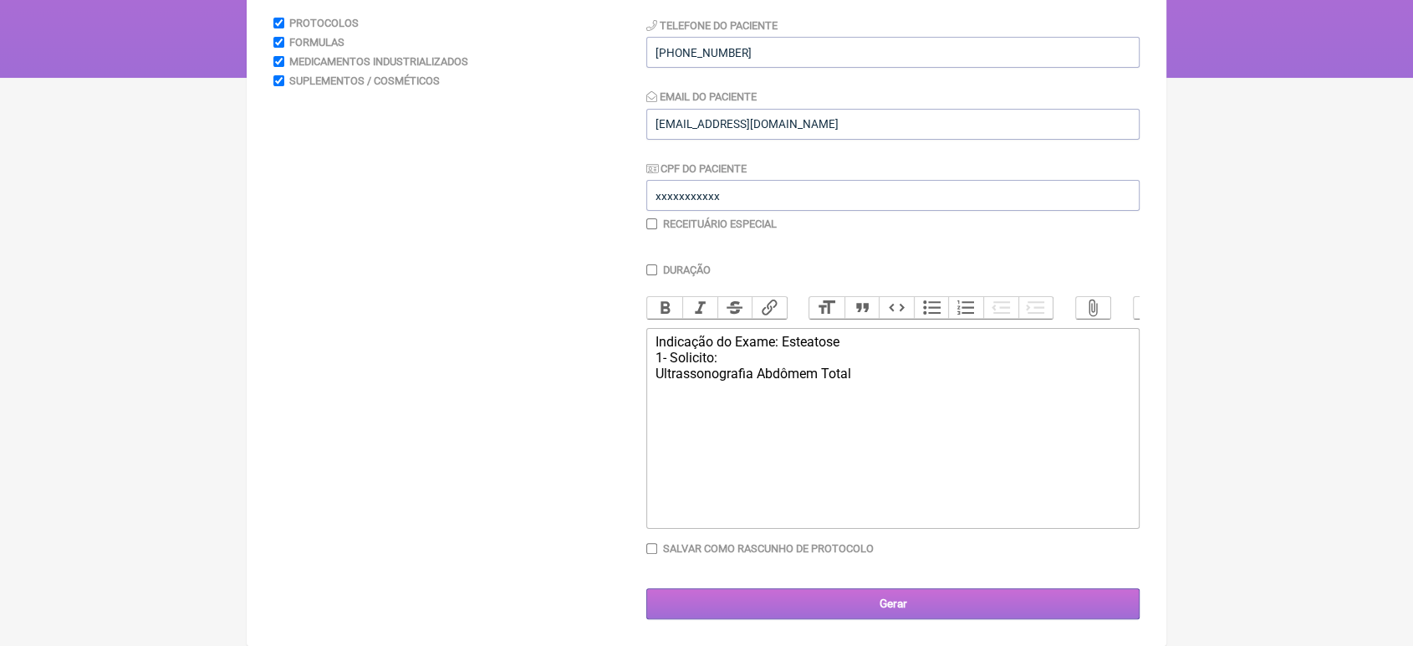
click at [1014, 608] on input "Gerar" at bounding box center [892, 603] width 493 height 31
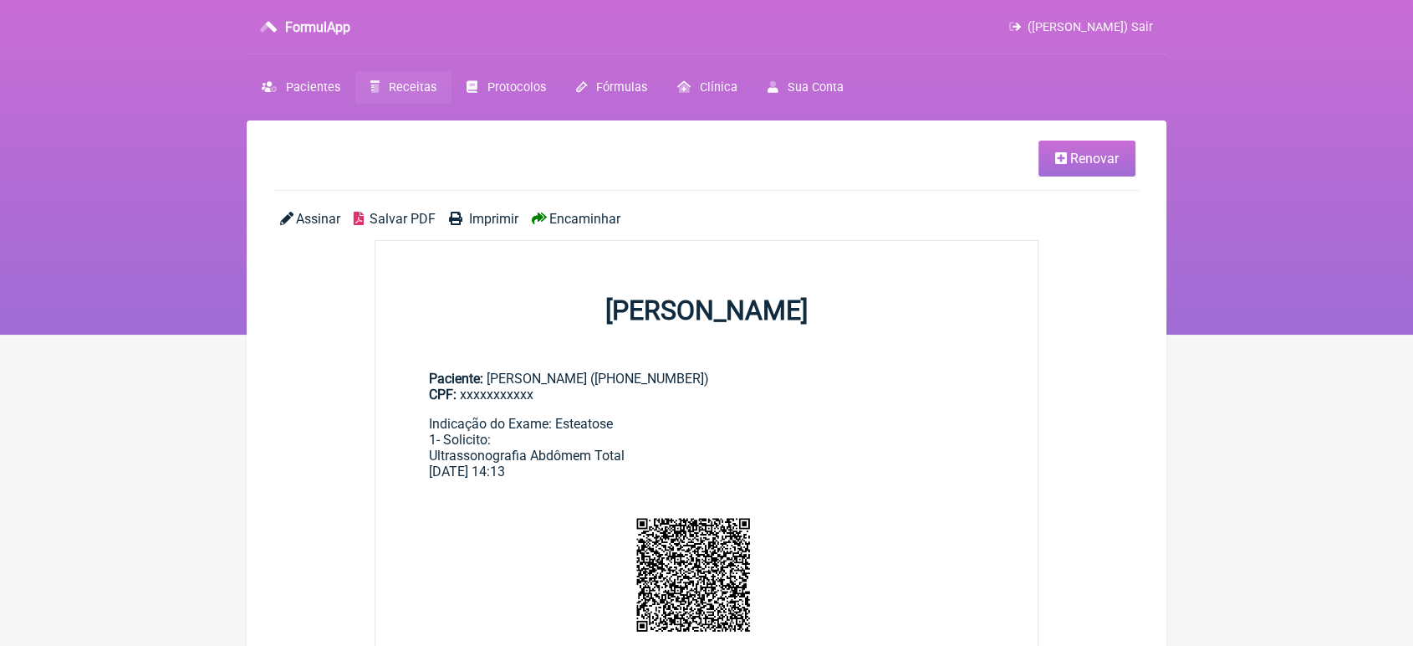
click at [608, 225] on span "Encaminhar" at bounding box center [584, 219] width 71 height 16
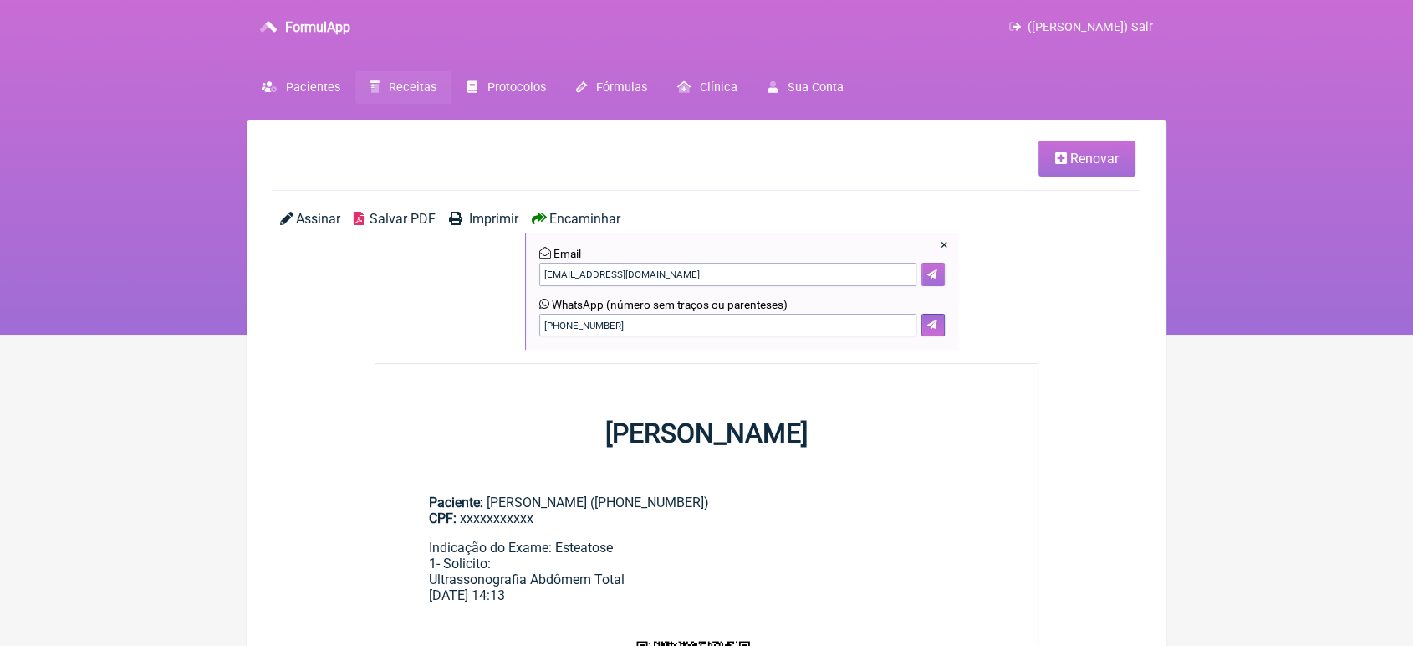
click at [934, 273] on icon at bounding box center [932, 274] width 10 height 10
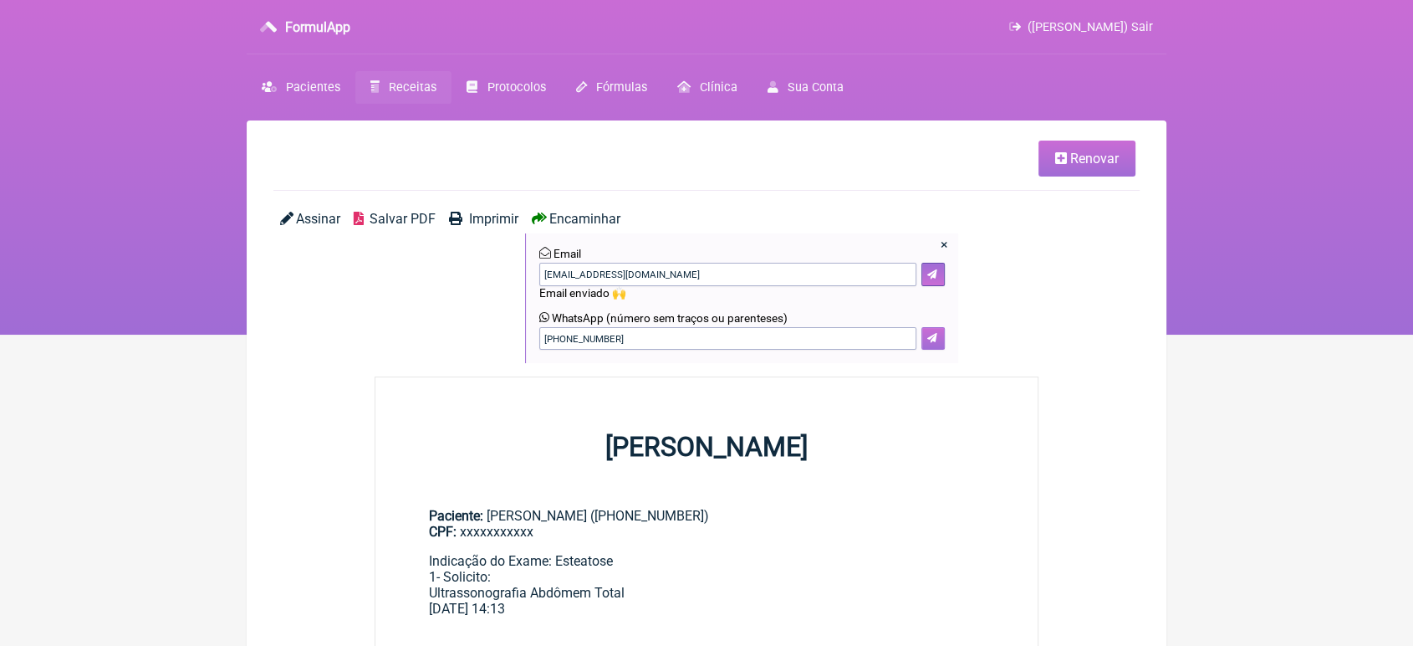
click at [928, 343] on icon at bounding box center [932, 338] width 10 height 10
